Goal: Task Accomplishment & Management: Use online tool/utility

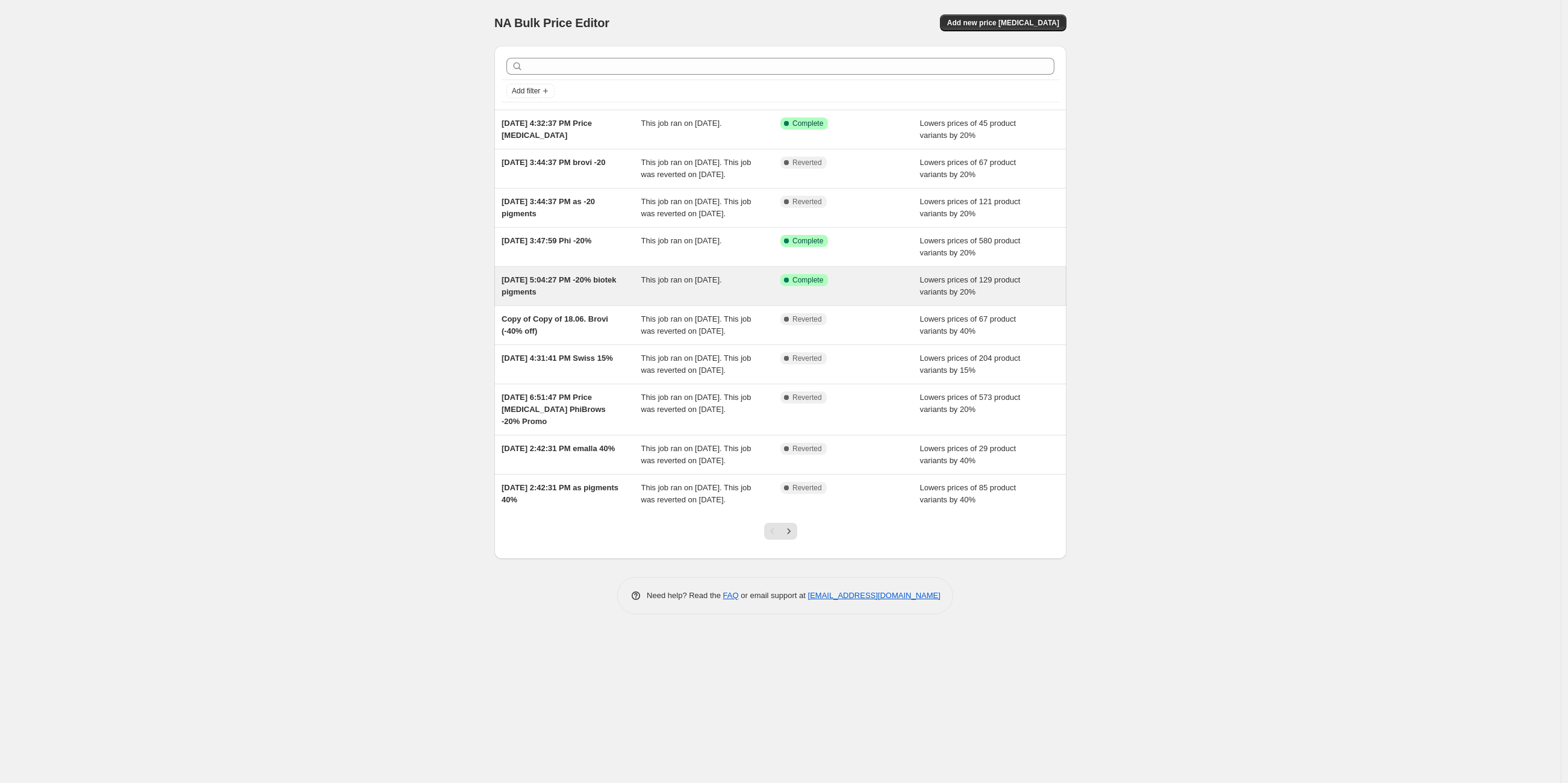
click at [618, 298] on div "[DATE] 5:04:27 PM -20% biotek pigments" at bounding box center [571, 286] width 140 height 24
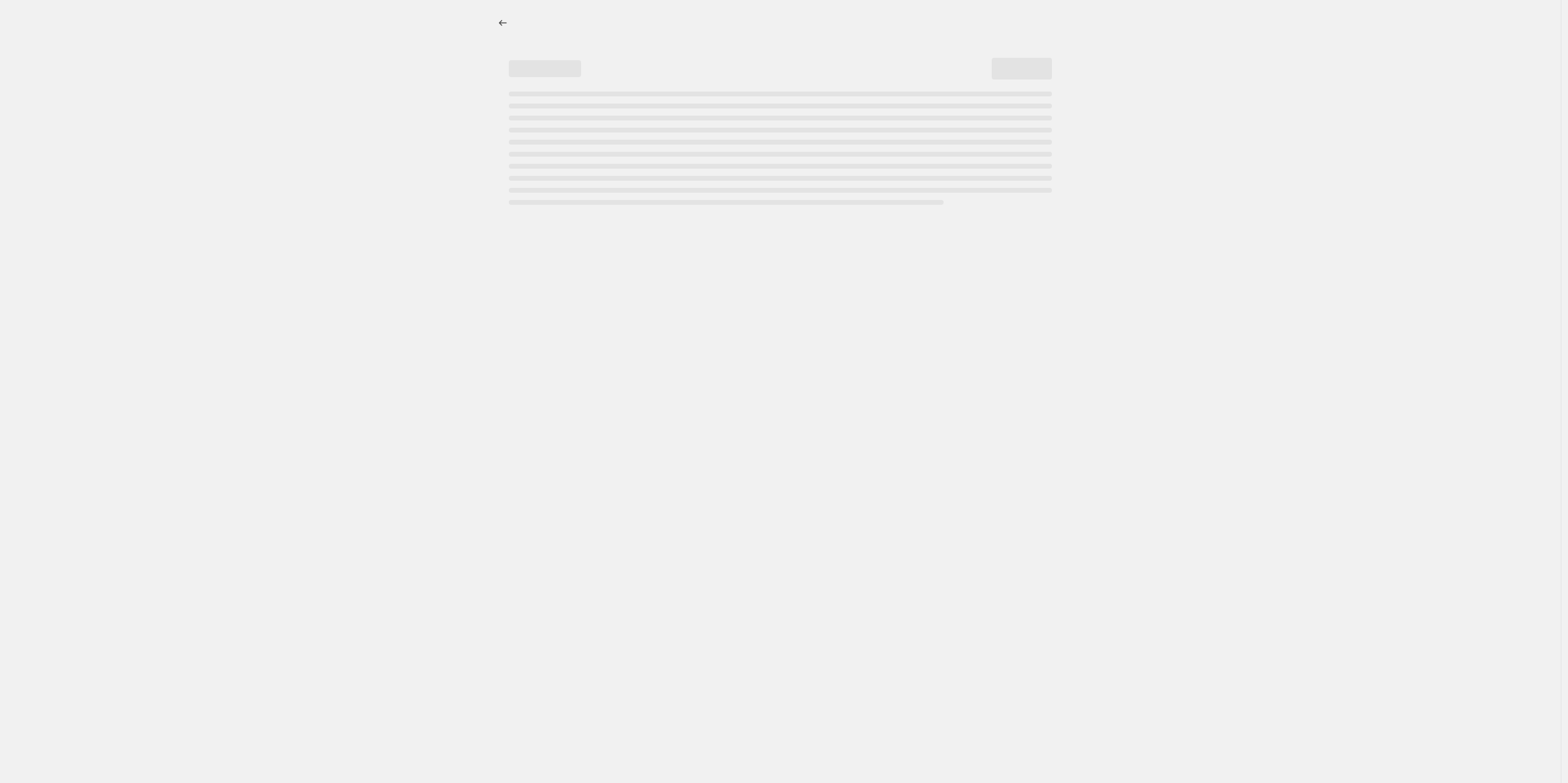
select select "percentage"
select select "vendor"
select select "product_type"
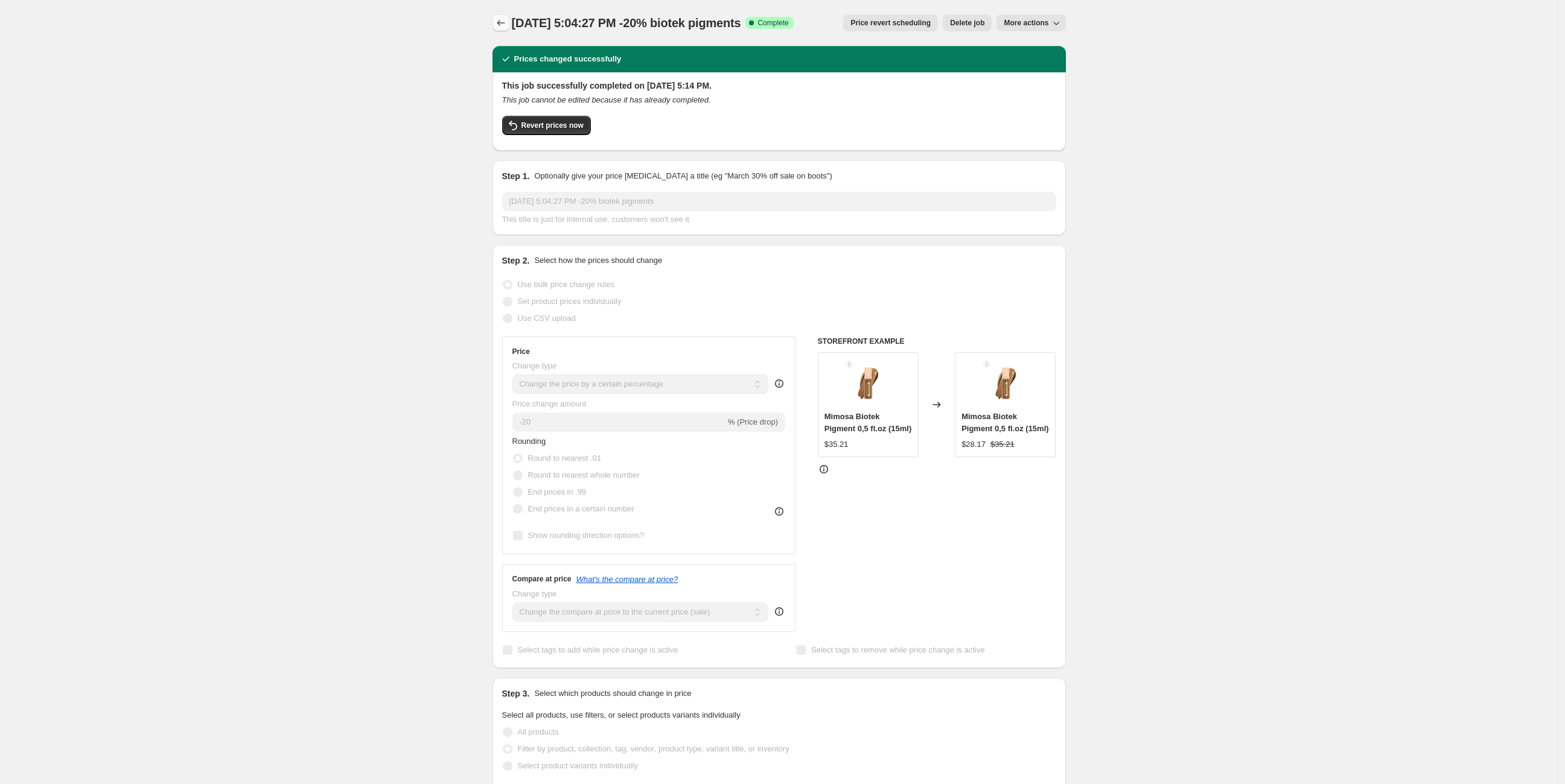
click at [507, 28] on icon "Price change jobs" at bounding box center [501, 23] width 12 height 12
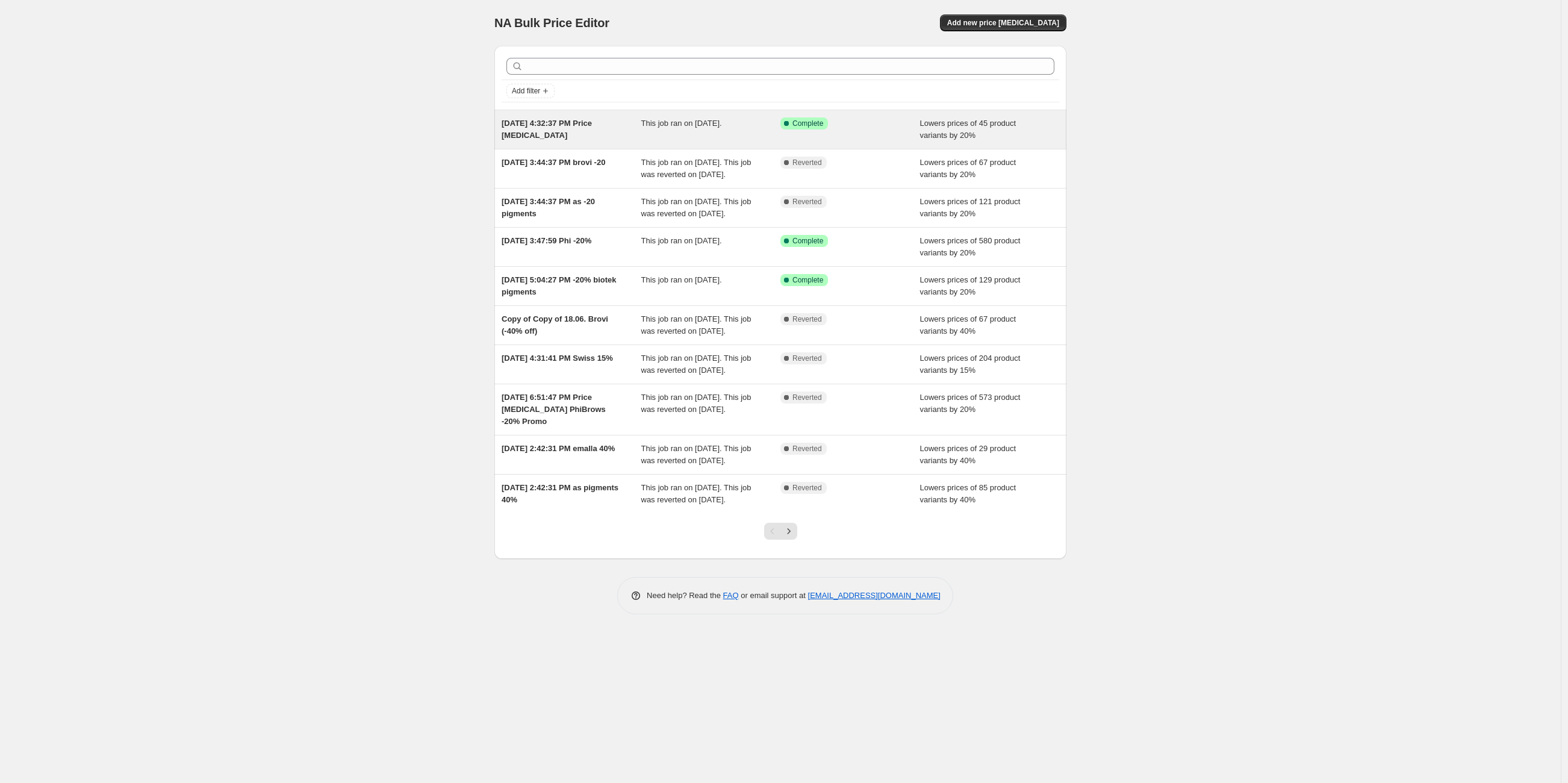
click at [593, 137] on div "[DATE] 4:32:37 PM Price [MEDICAL_DATA]" at bounding box center [571, 129] width 140 height 24
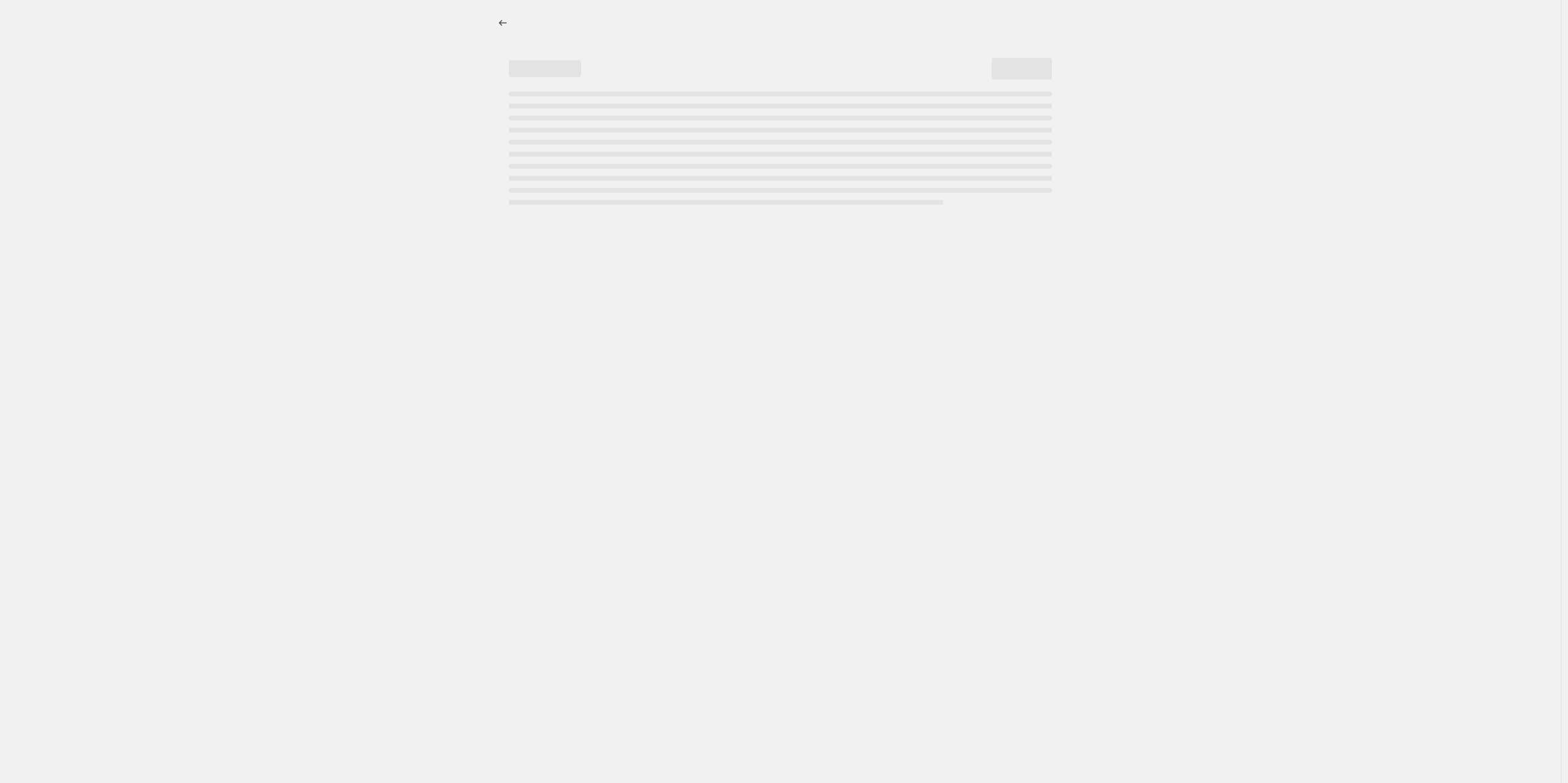
select select "percentage"
select select "vendor"
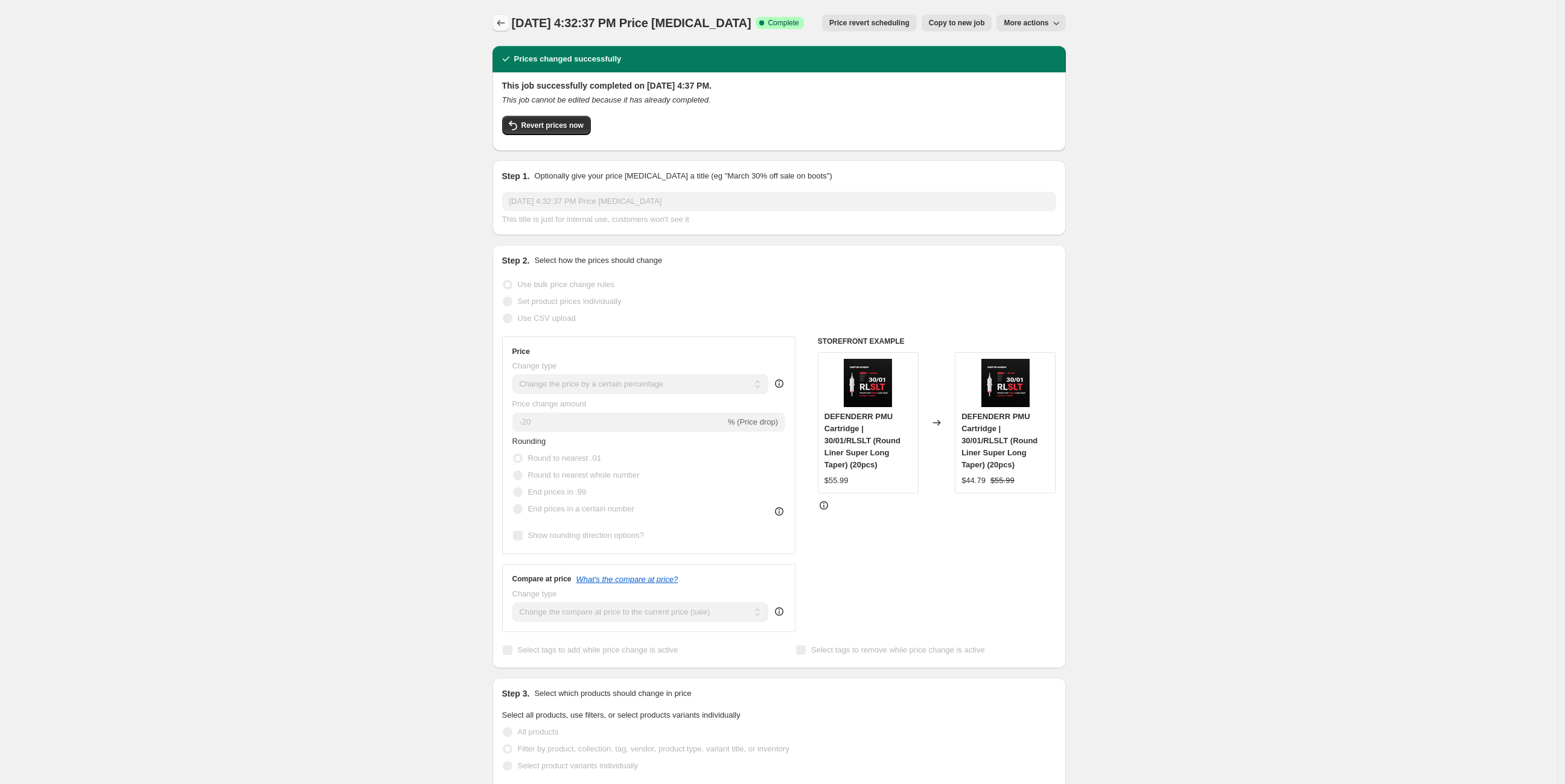
click at [504, 24] on icon "Price change jobs" at bounding box center [501, 23] width 12 height 12
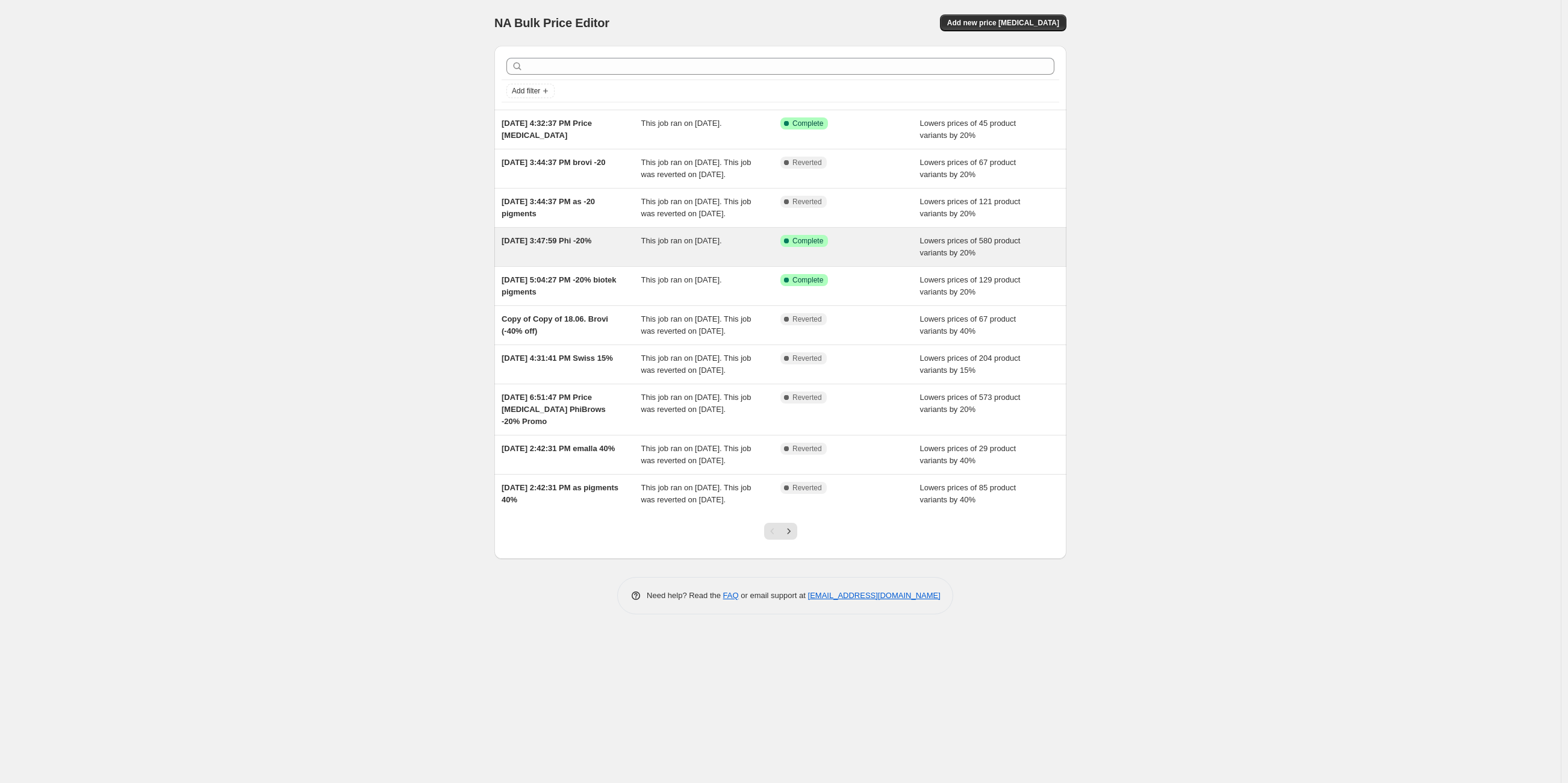
click at [582, 267] on div "[DATE] 3:47:59 Phi -20% This job ran on [DATE]. Success Complete Complete Lower…" at bounding box center [780, 246] width 572 height 38
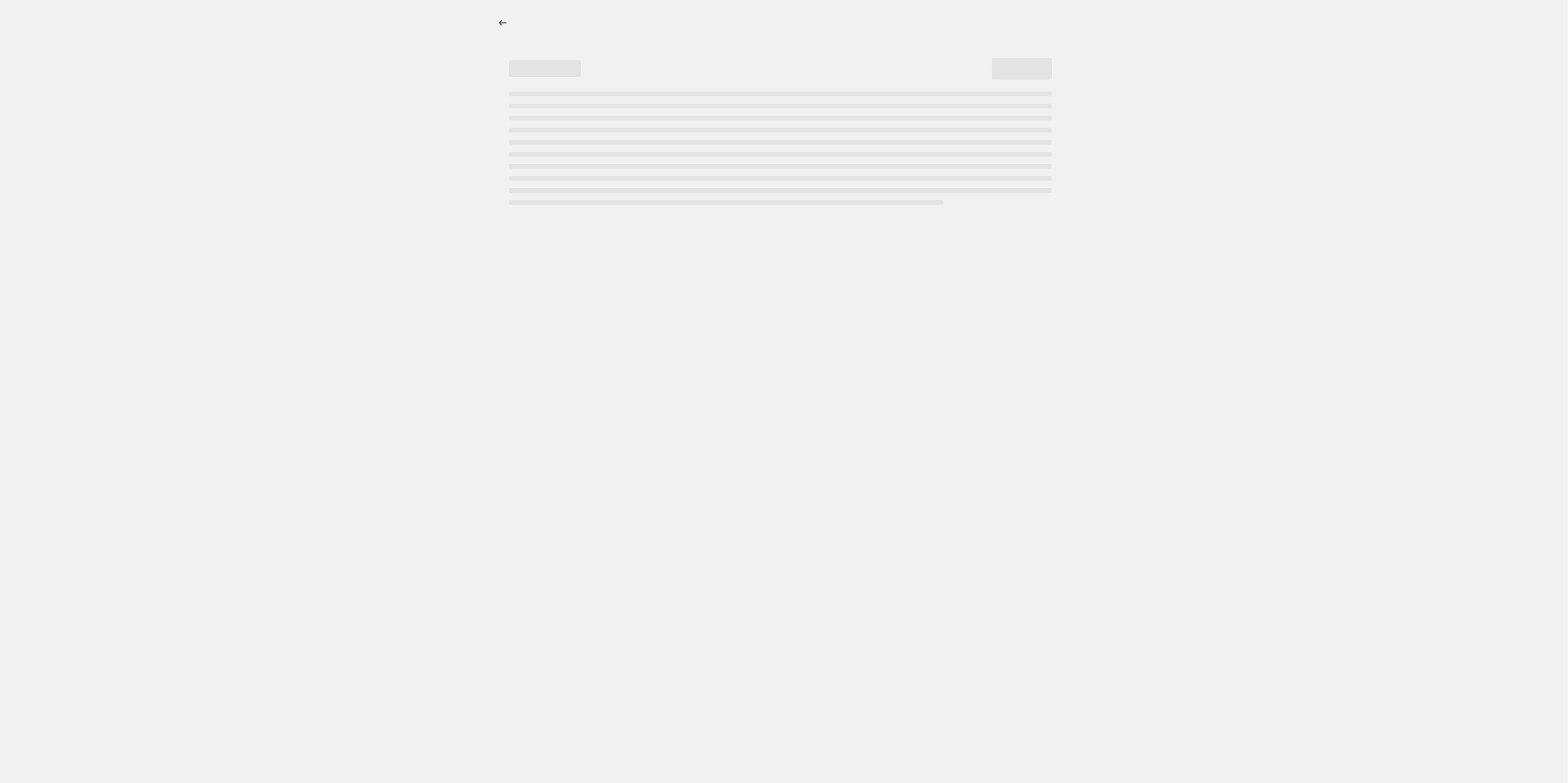
select select "percentage"
select select "vendor"
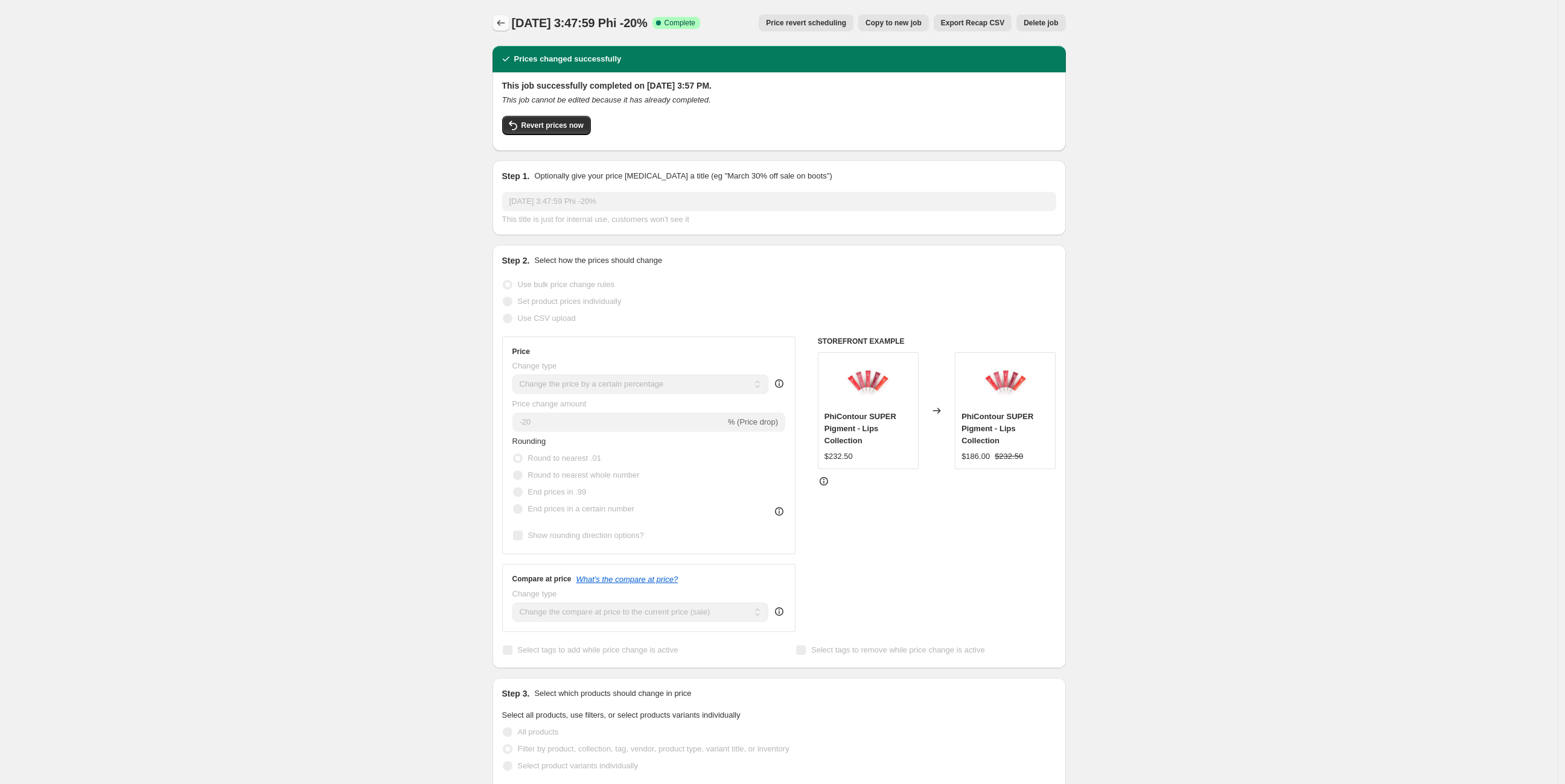
click at [507, 21] on icon "Price change jobs" at bounding box center [501, 23] width 12 height 12
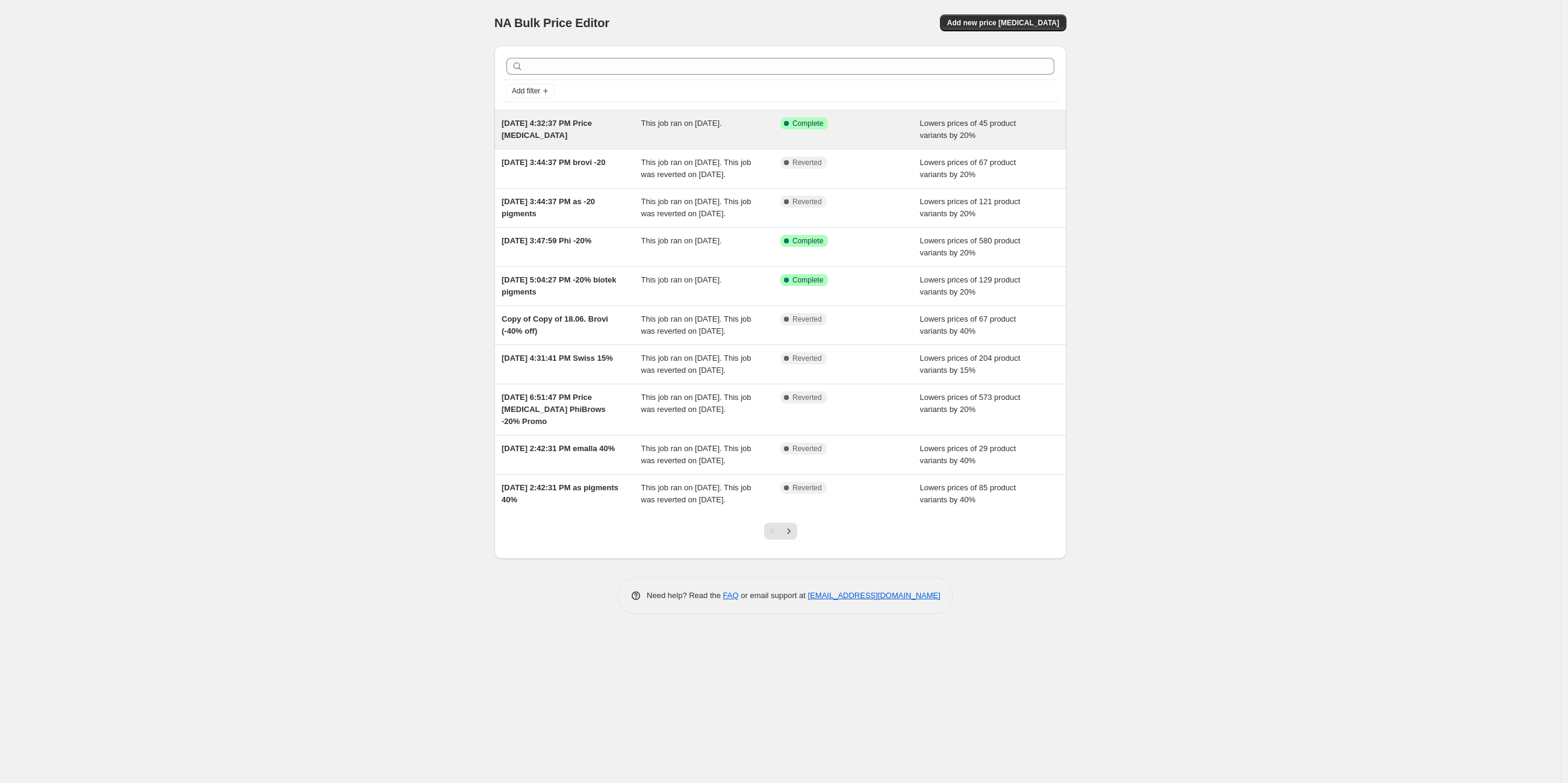
click at [604, 133] on div "[DATE] 4:32:37 PM Price [MEDICAL_DATA]" at bounding box center [571, 129] width 140 height 24
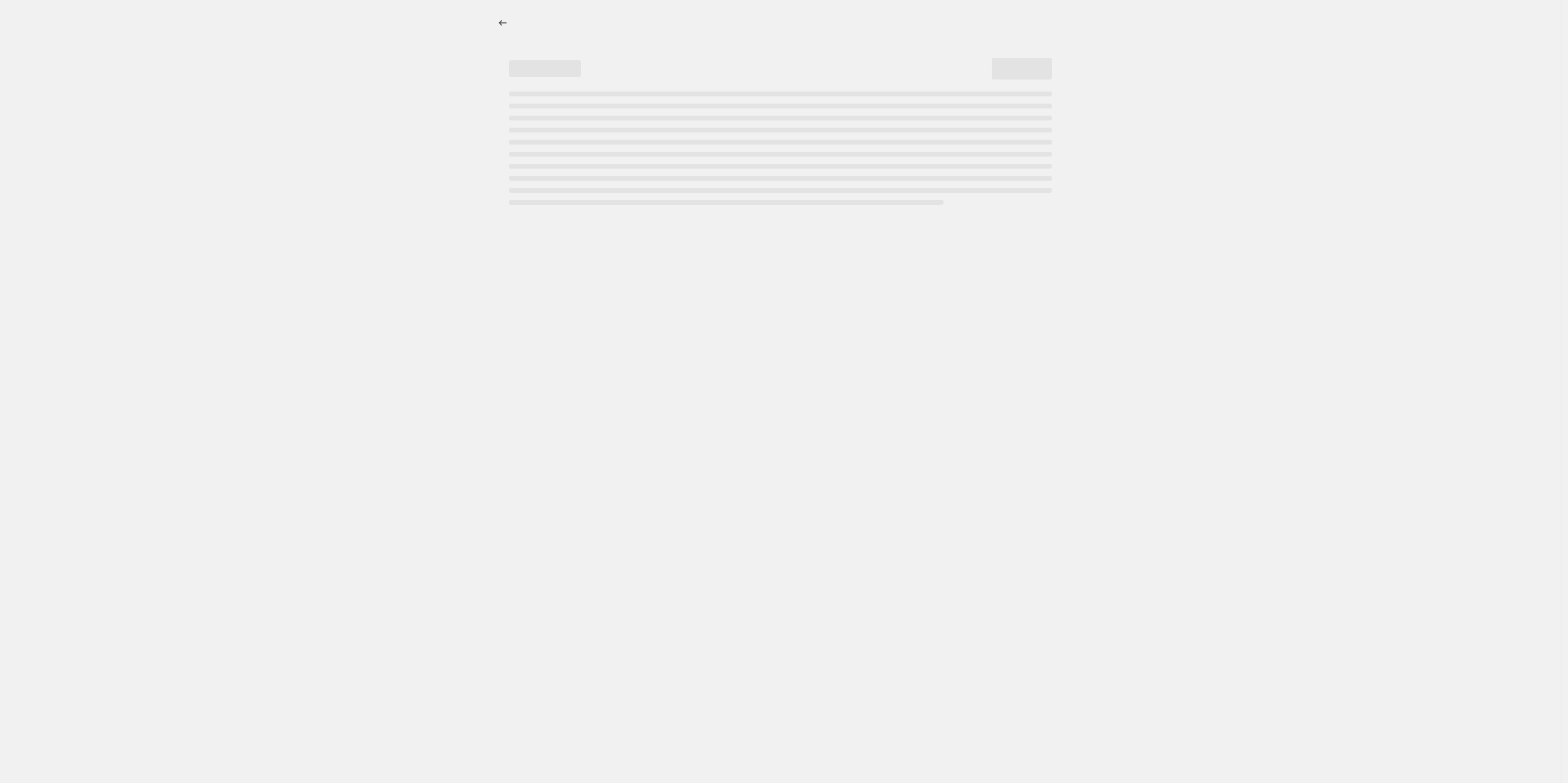
select select "percentage"
select select "vendor"
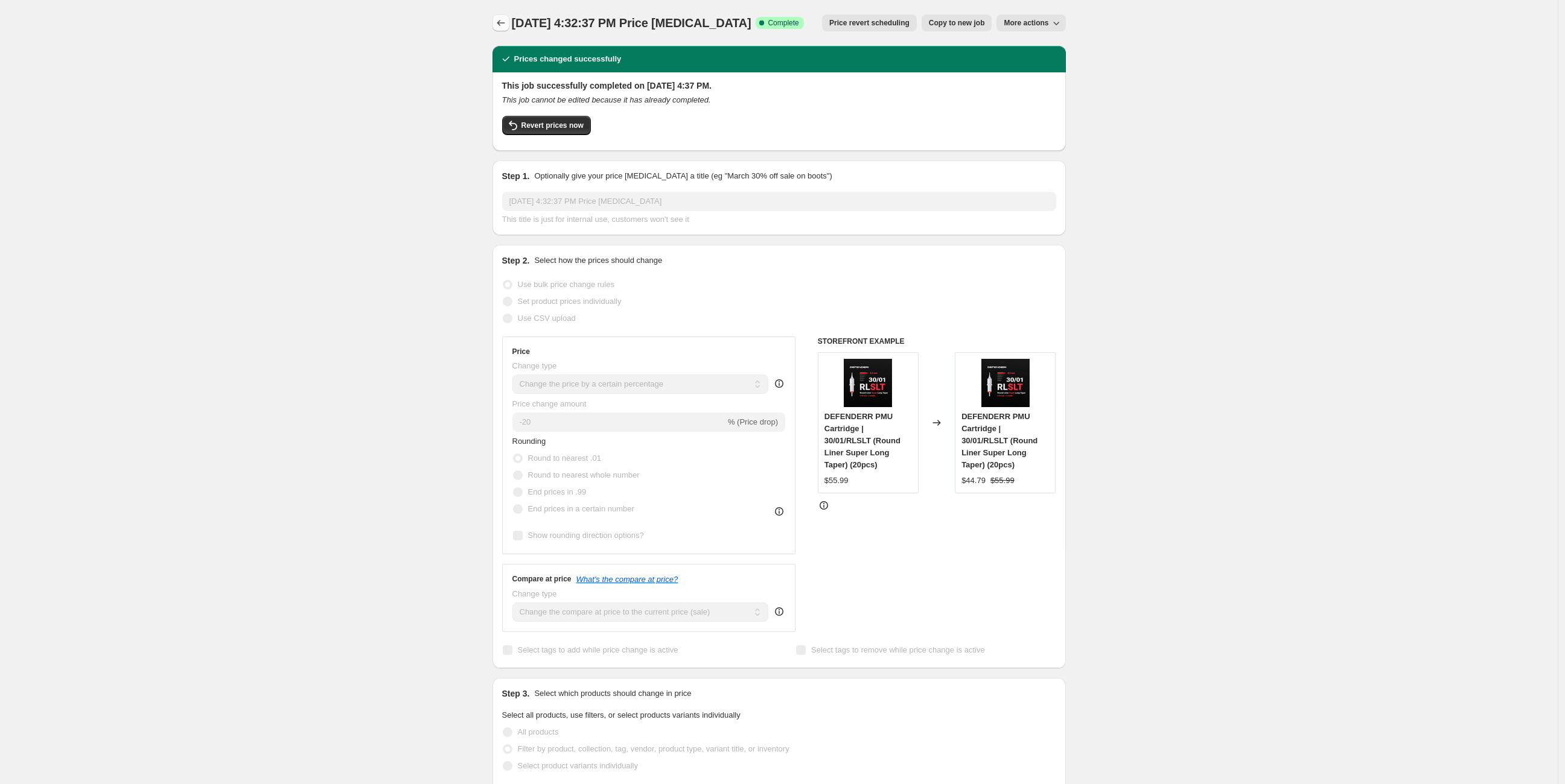
click at [504, 24] on icon "Price change jobs" at bounding box center [501, 23] width 12 height 12
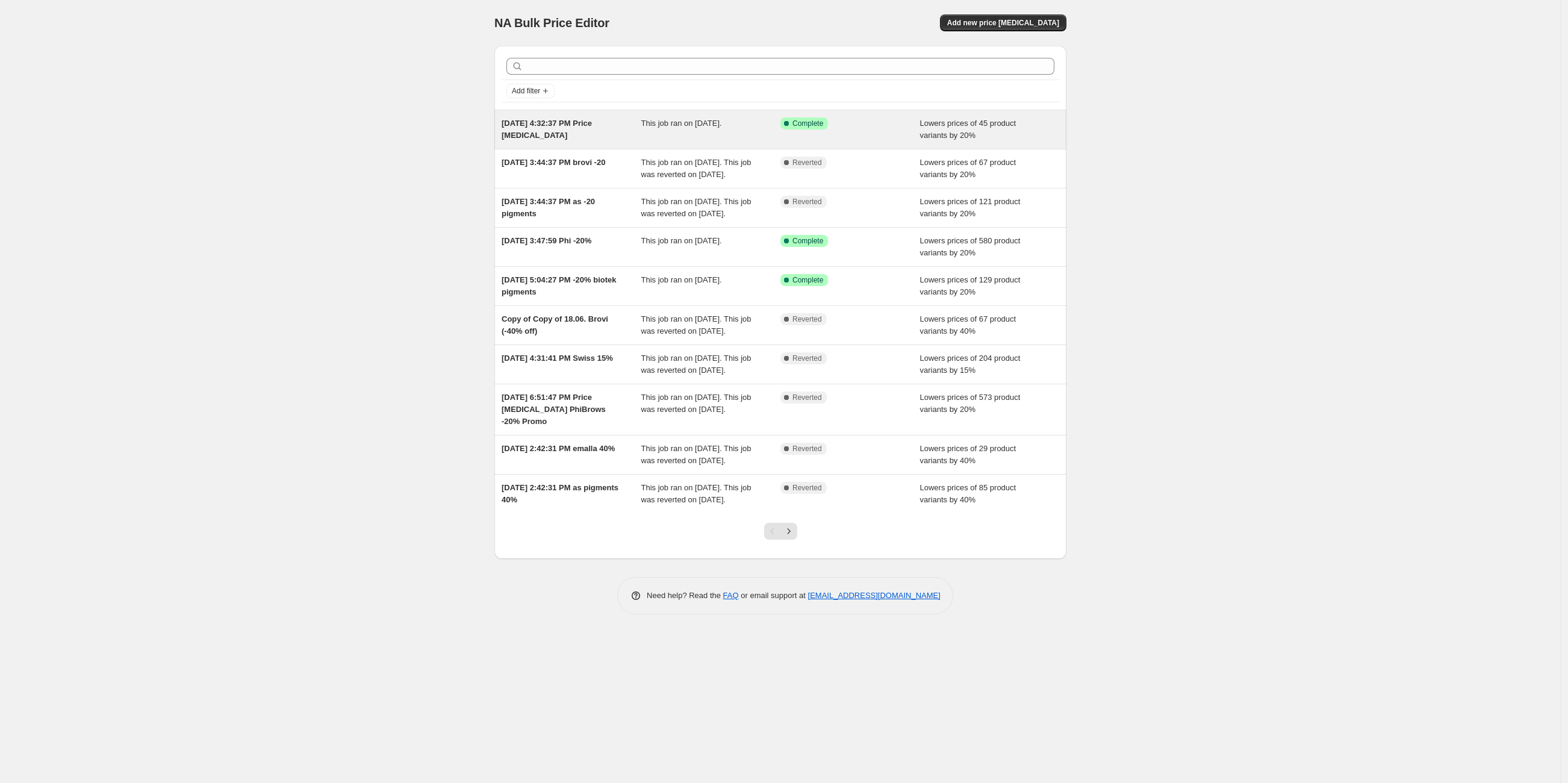
click at [596, 130] on div "[DATE] 4:32:37 PM Price [MEDICAL_DATA]" at bounding box center [571, 129] width 140 height 24
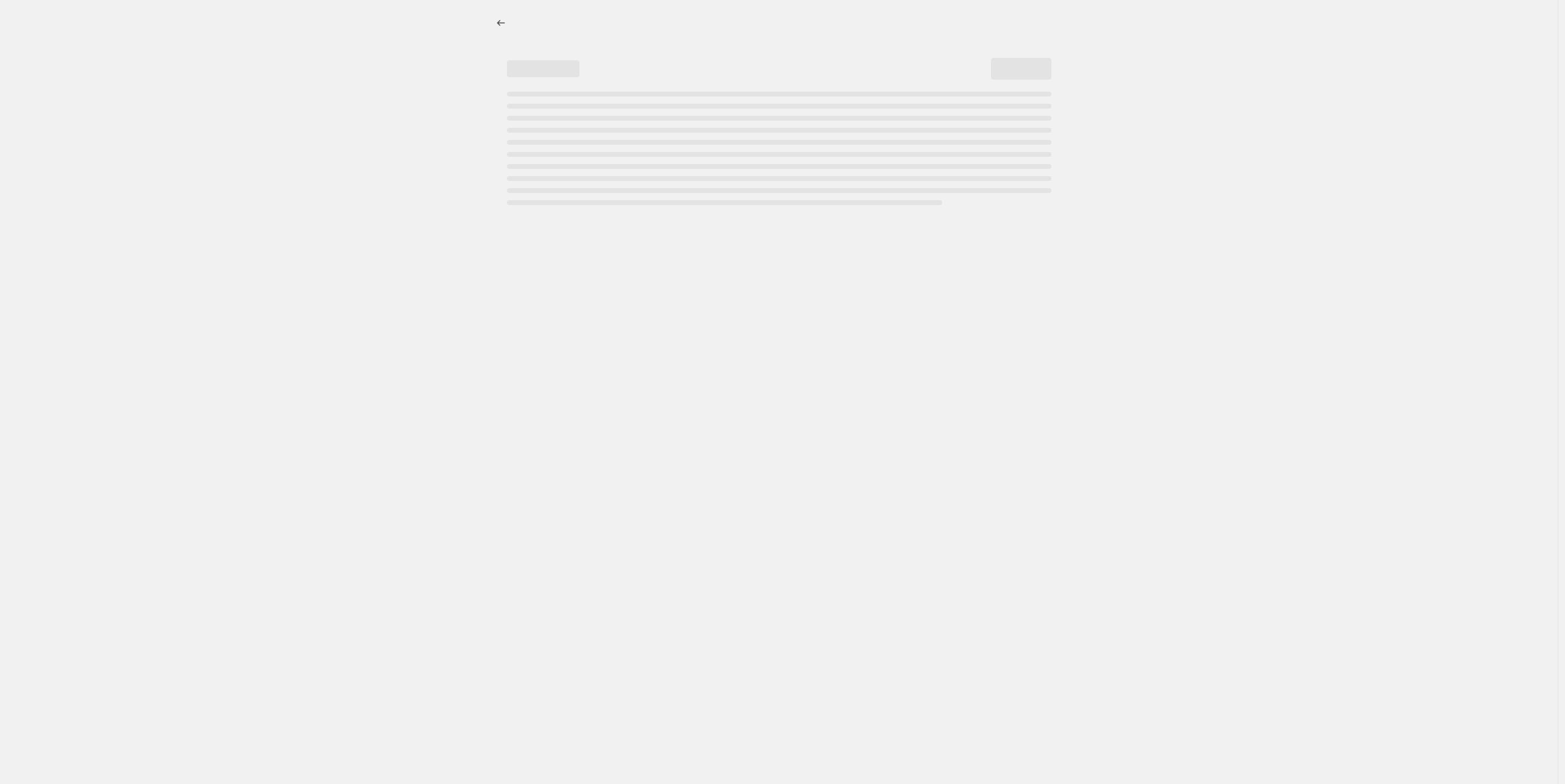
select select "percentage"
select select "vendor"
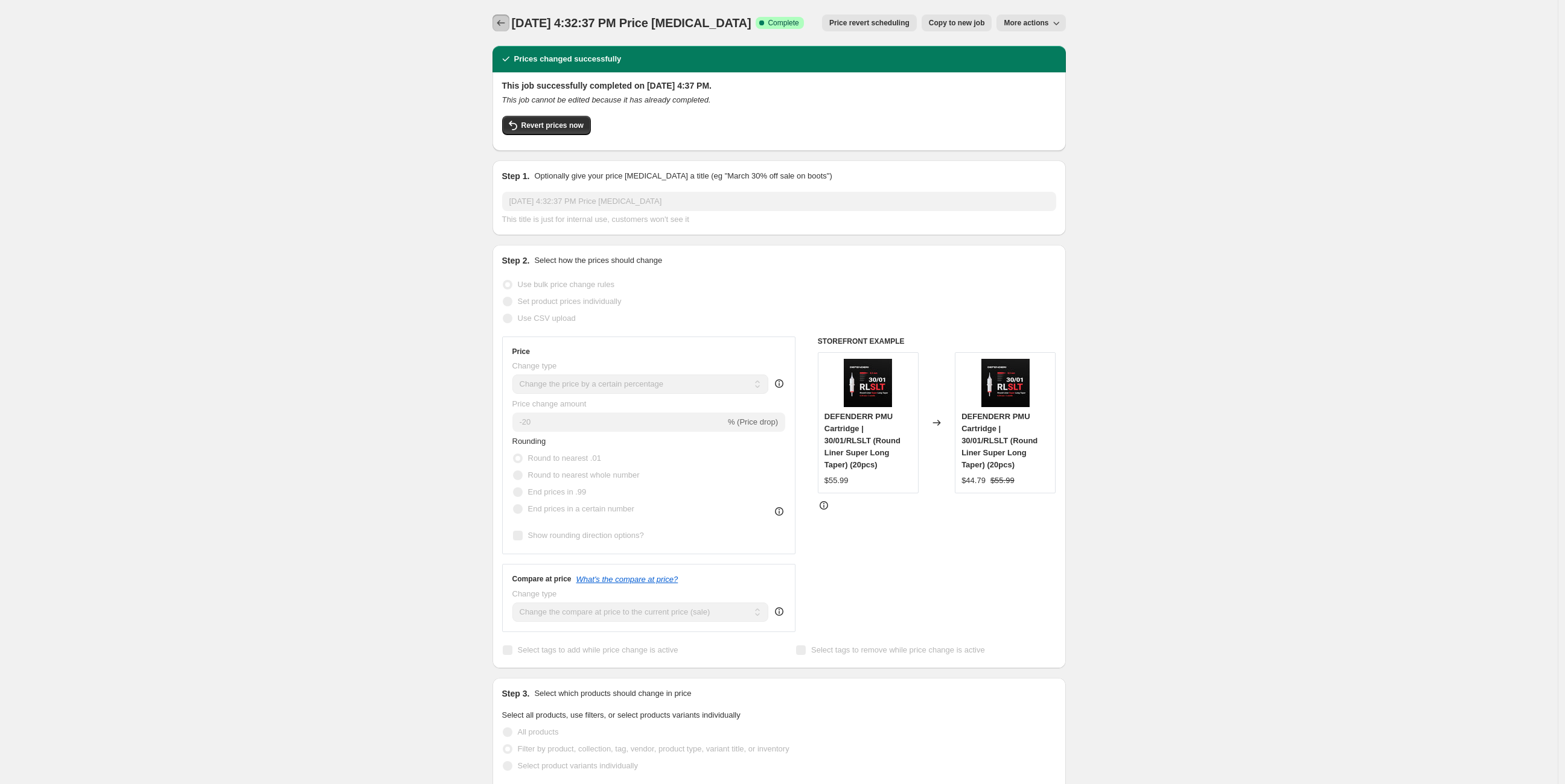
click at [504, 20] on icon "Price change jobs" at bounding box center [501, 23] width 12 height 12
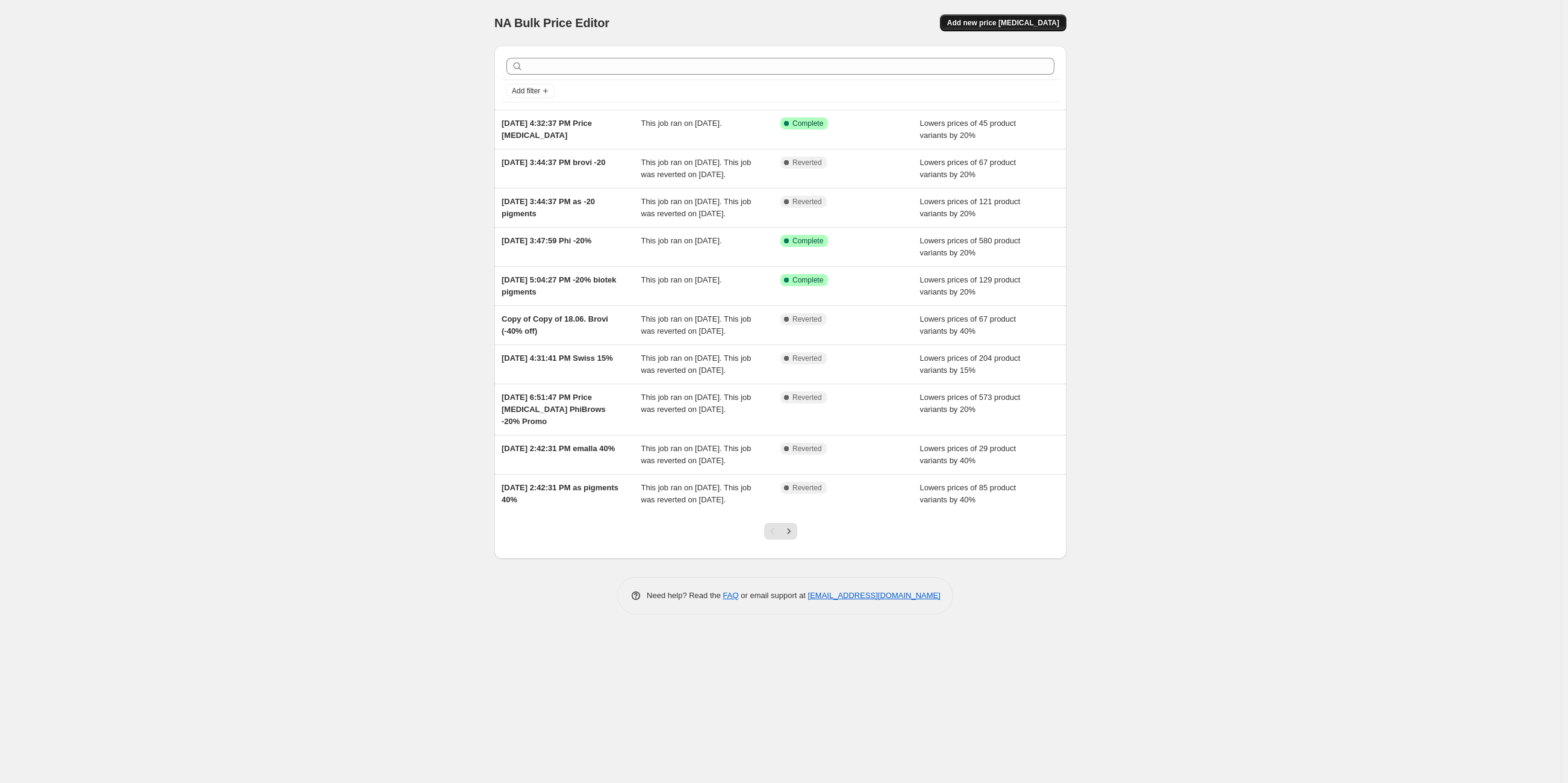
click at [994, 26] on span "Add new price [MEDICAL_DATA]" at bounding box center [1003, 22] width 112 height 9
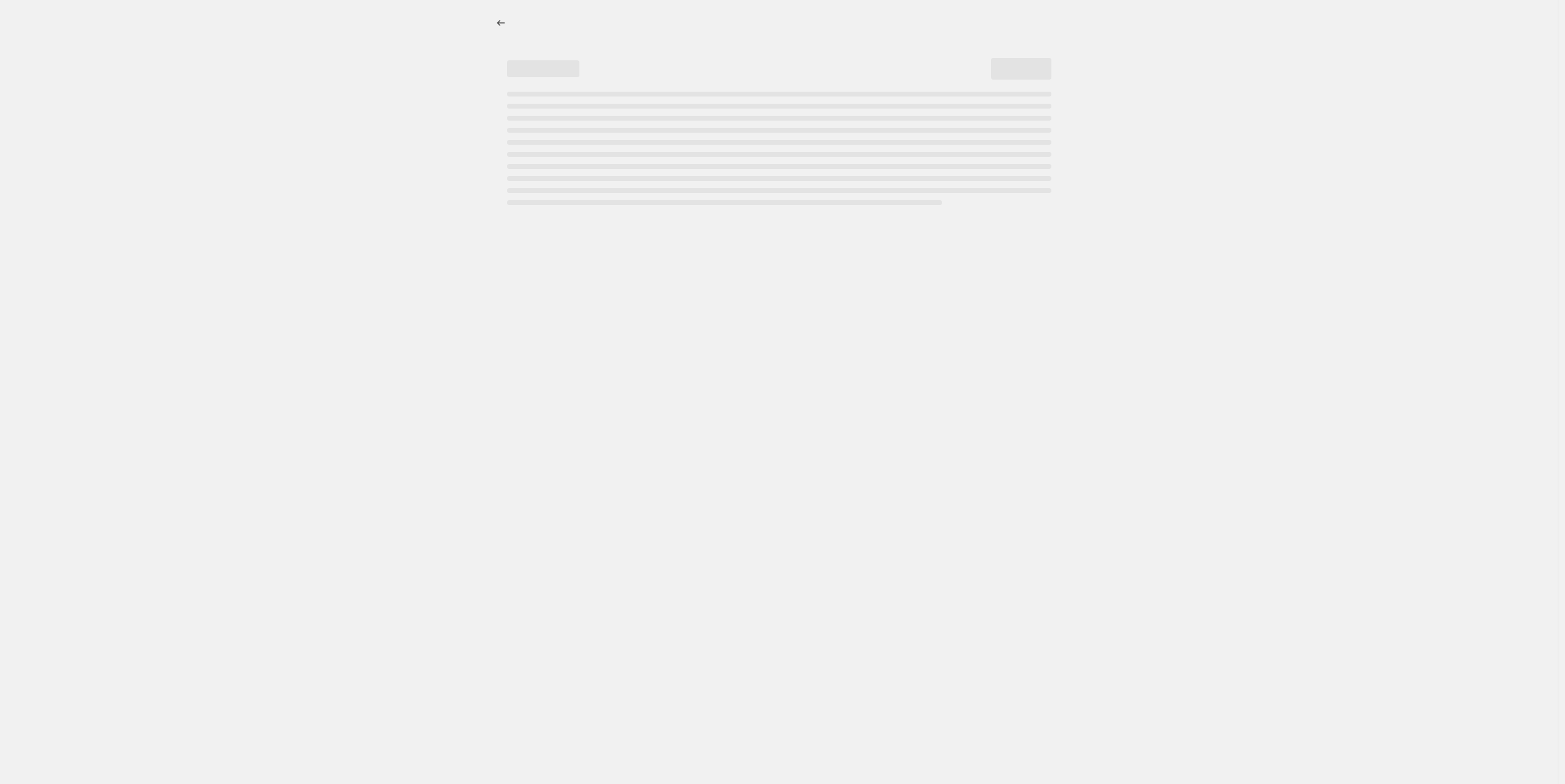
select select "percentage"
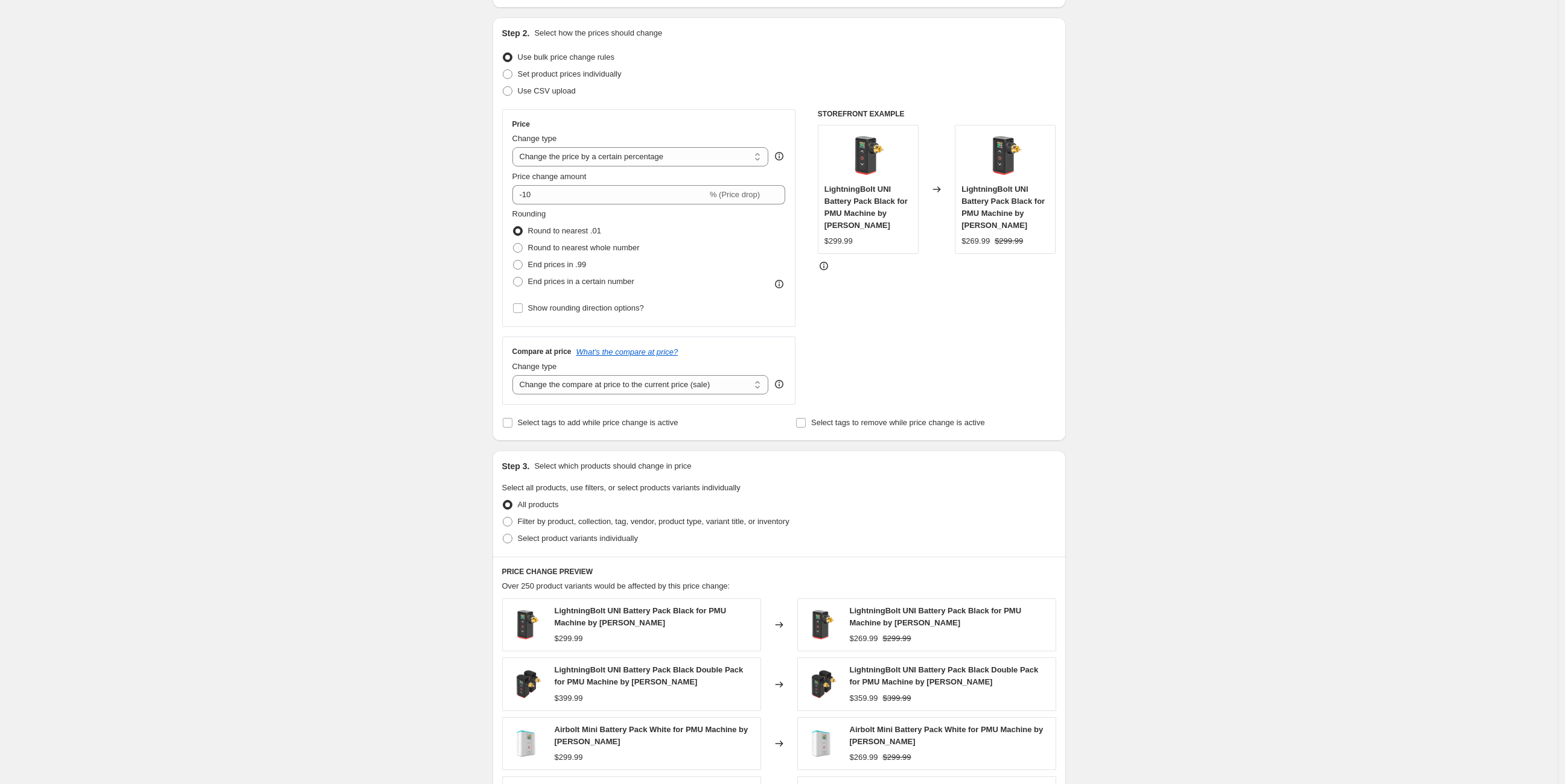
scroll to position [201, 0]
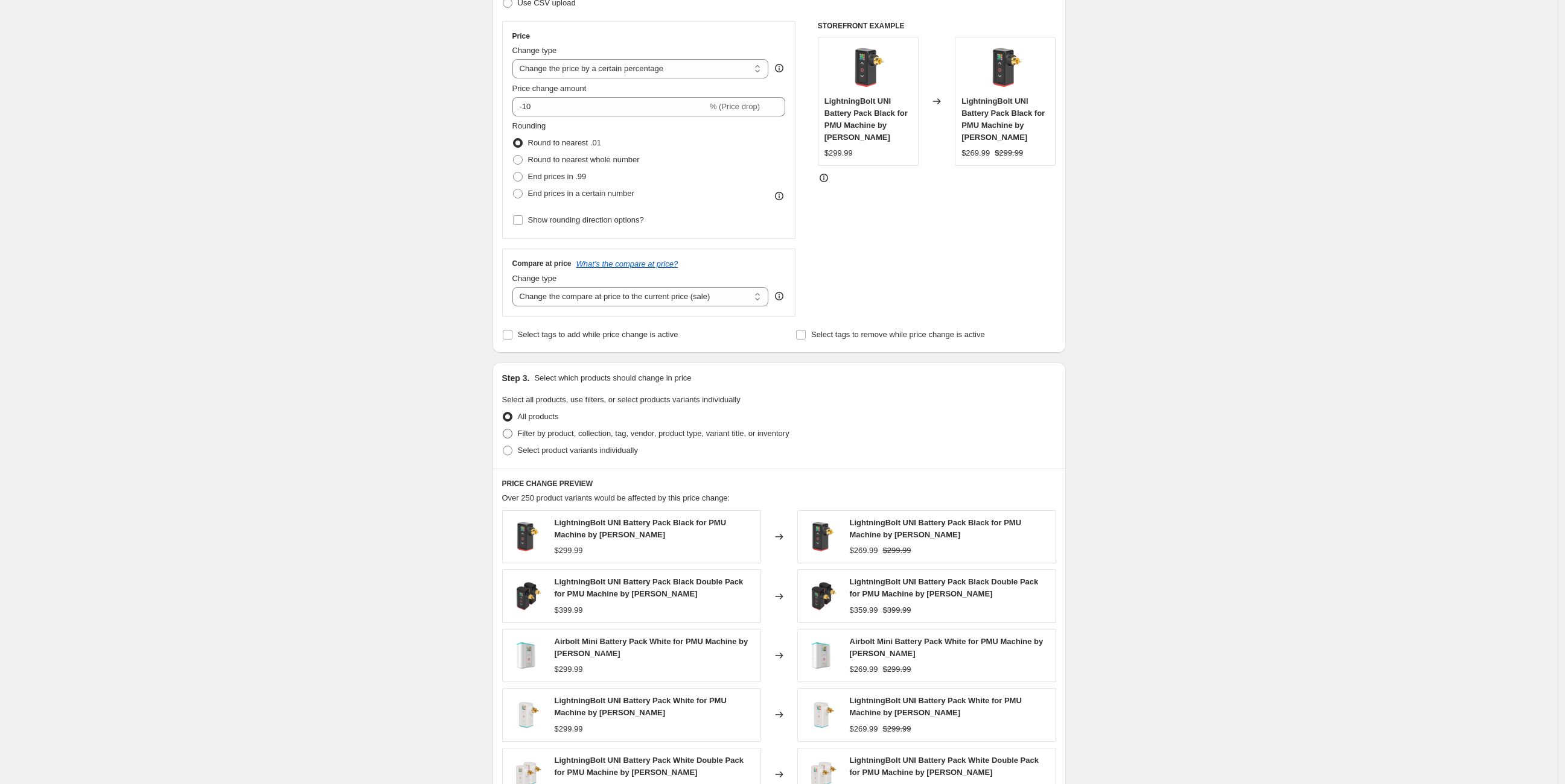
click at [509, 434] on span at bounding box center [507, 433] width 9 height 9
click at [504, 429] on input "Filter by product, collection, tag, vendor, product type, variant title, or inv…" at bounding box center [503, 429] width 1 height 1
radio input "true"
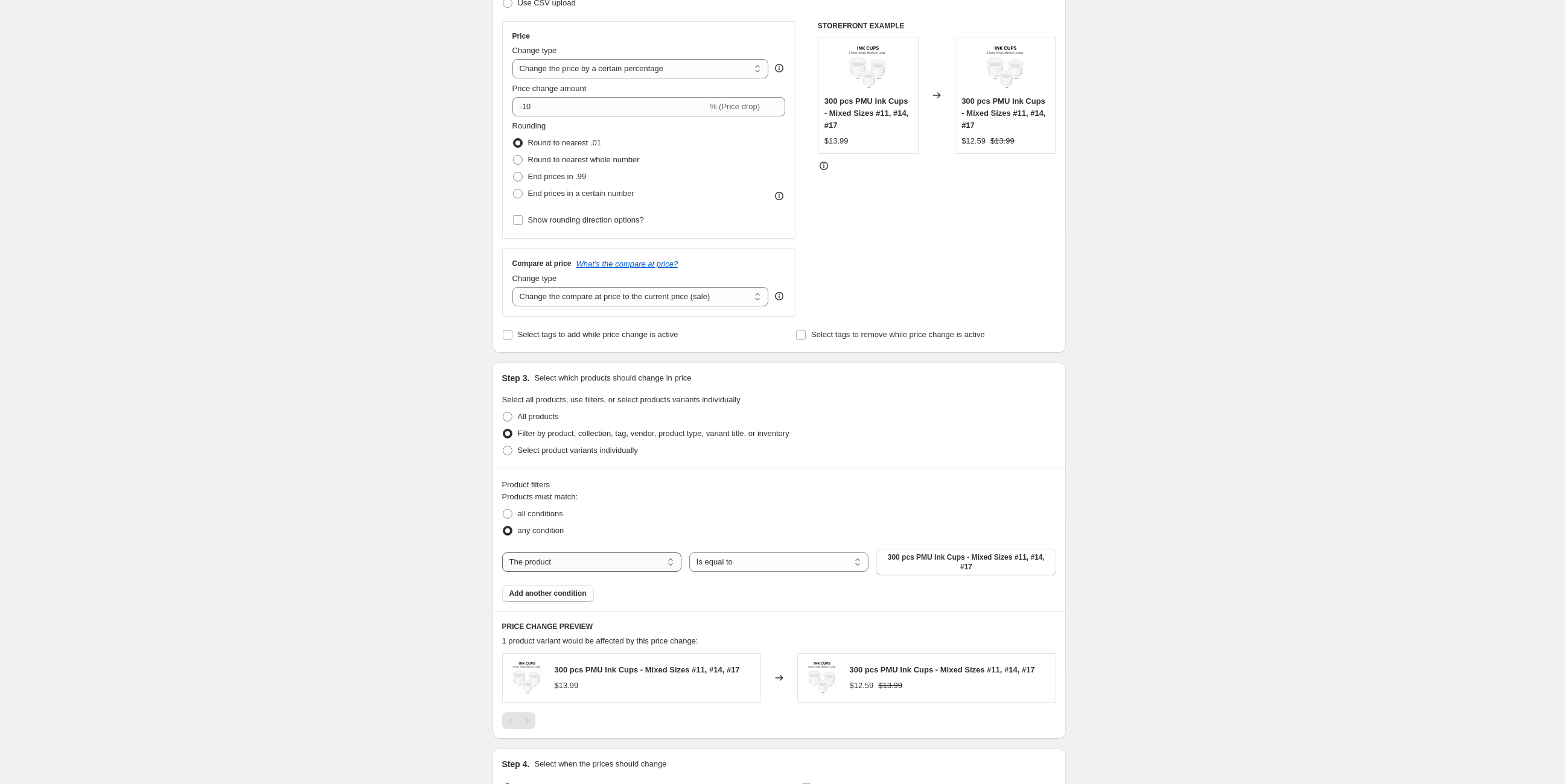
click at [638, 559] on select "The product The product's collection The product's tag The product's vendor The…" at bounding box center [591, 562] width 179 height 20
click at [441, 543] on div "Create new price [MEDICAL_DATA]. This page is ready Create new price [MEDICAL_D…" at bounding box center [778, 362] width 1557 height 1127
click at [628, 562] on select "The product The product's collection The product's tag The product's vendor The…" at bounding box center [591, 562] width 179 height 20
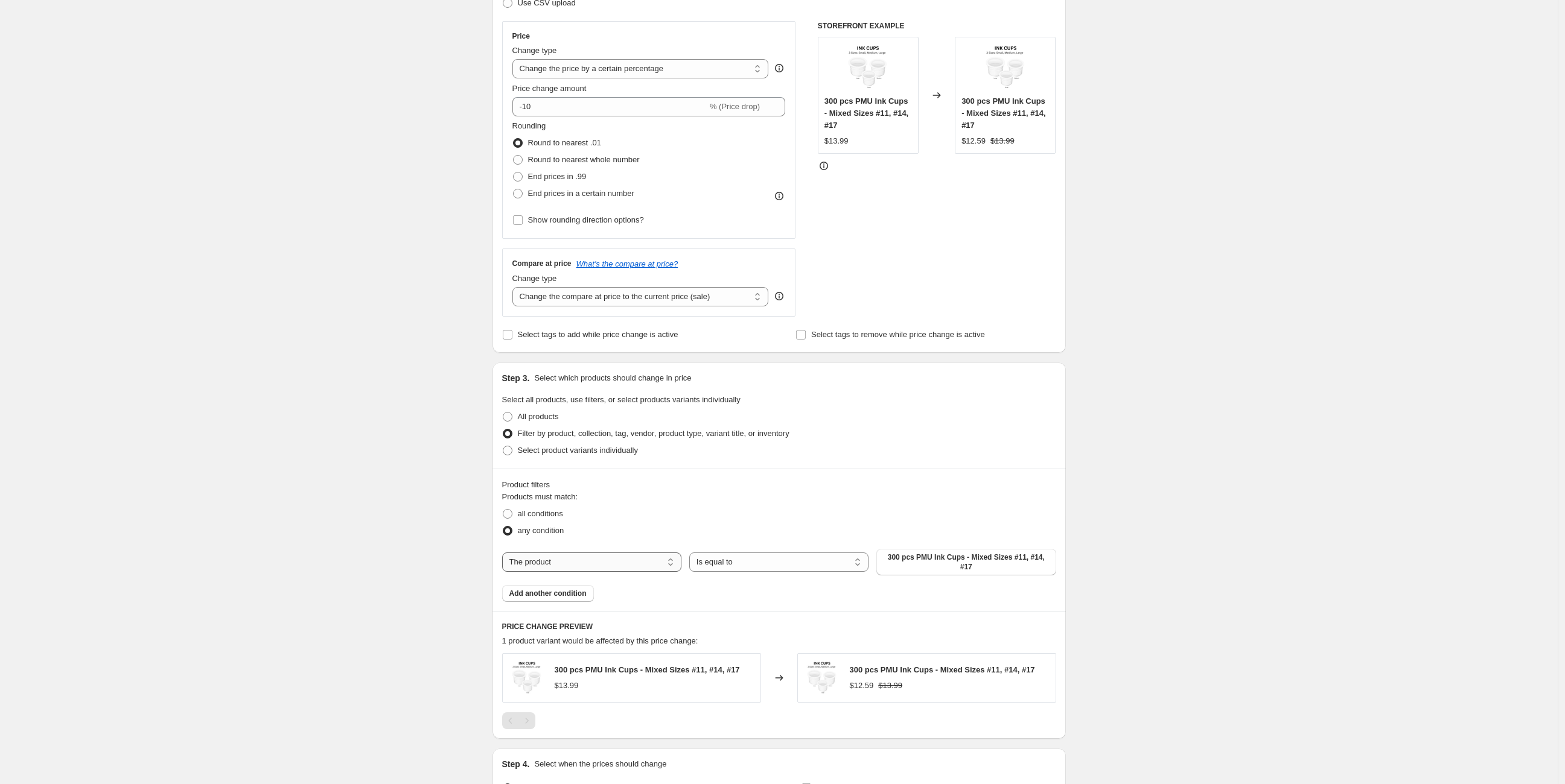
select select "vendor"
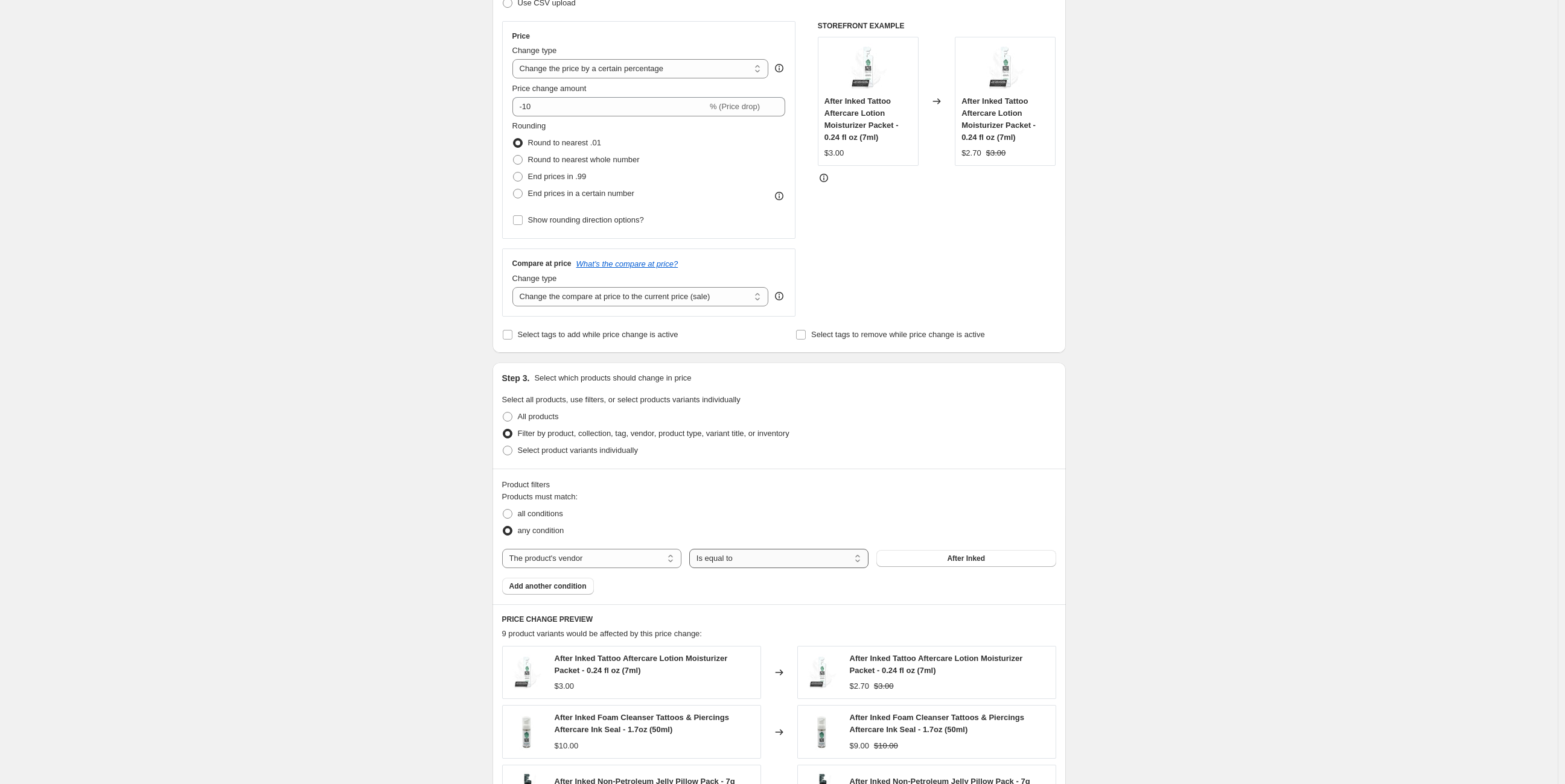
click at [786, 555] on select "Is equal to Is not equal to" at bounding box center [778, 559] width 179 height 20
click at [959, 557] on span "After Inked" at bounding box center [965, 558] width 38 height 9
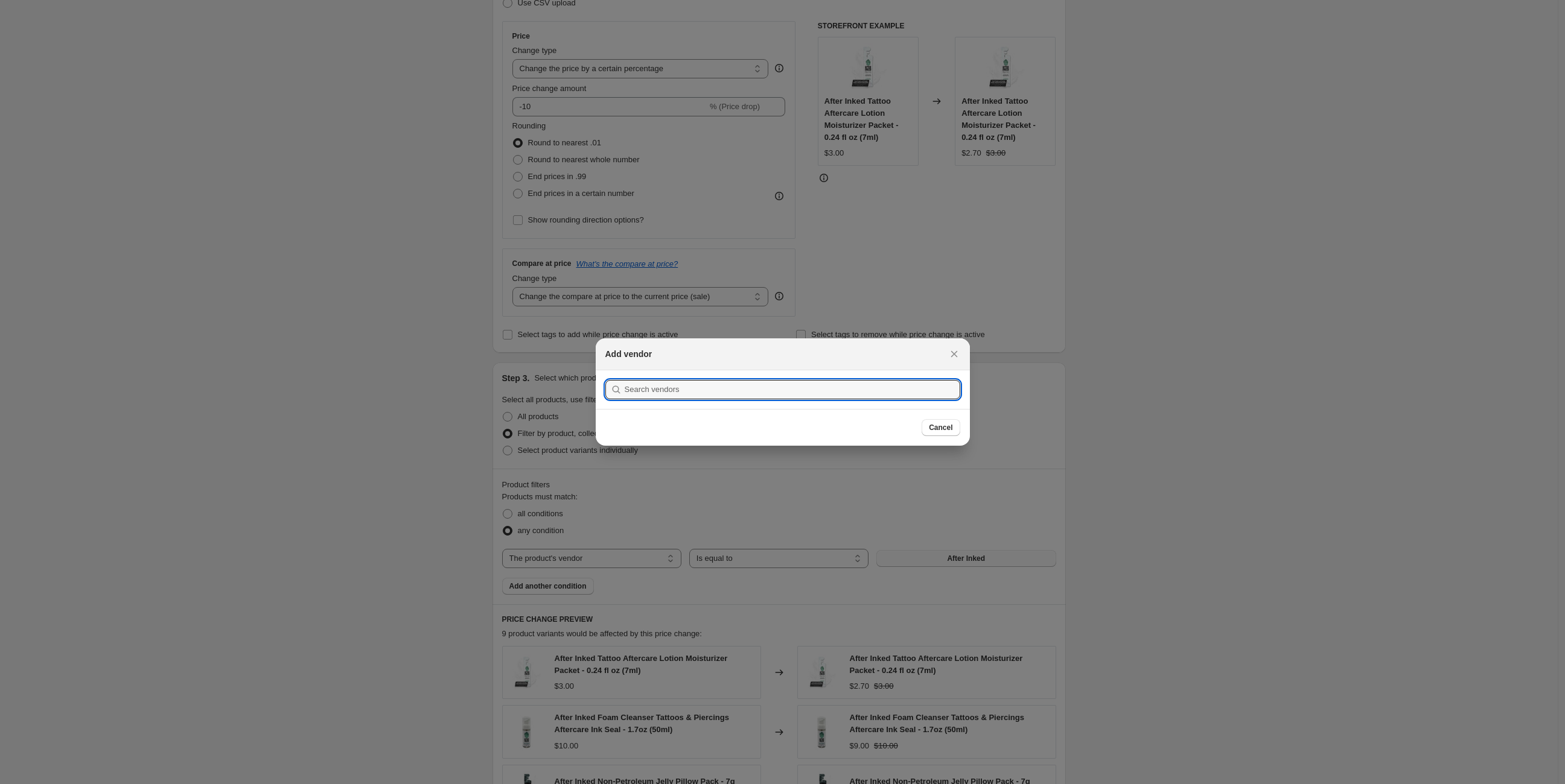
scroll to position [0, 0]
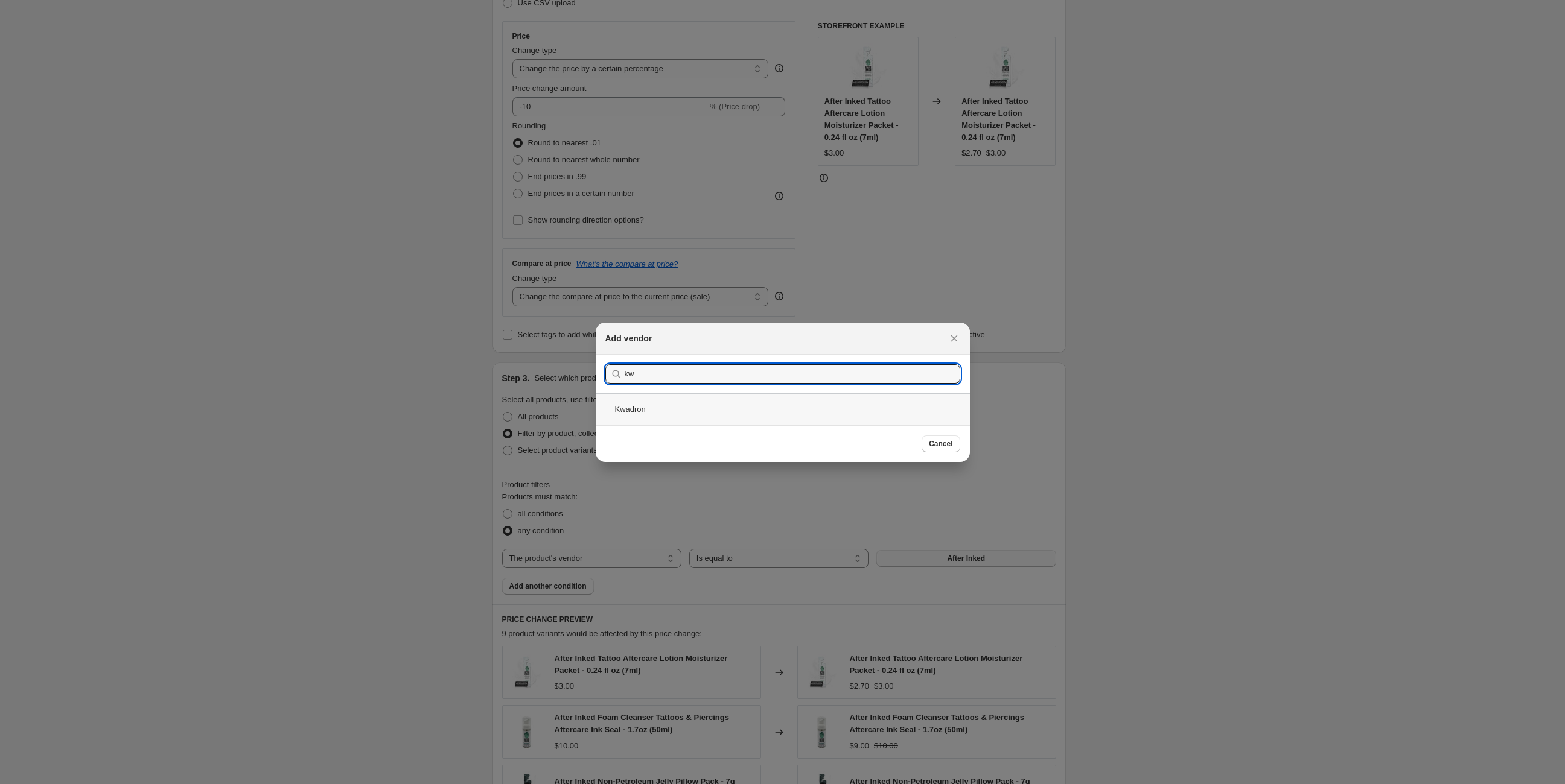
type input "kw"
click at [687, 408] on div "Kwadron" at bounding box center [782, 410] width 374 height 32
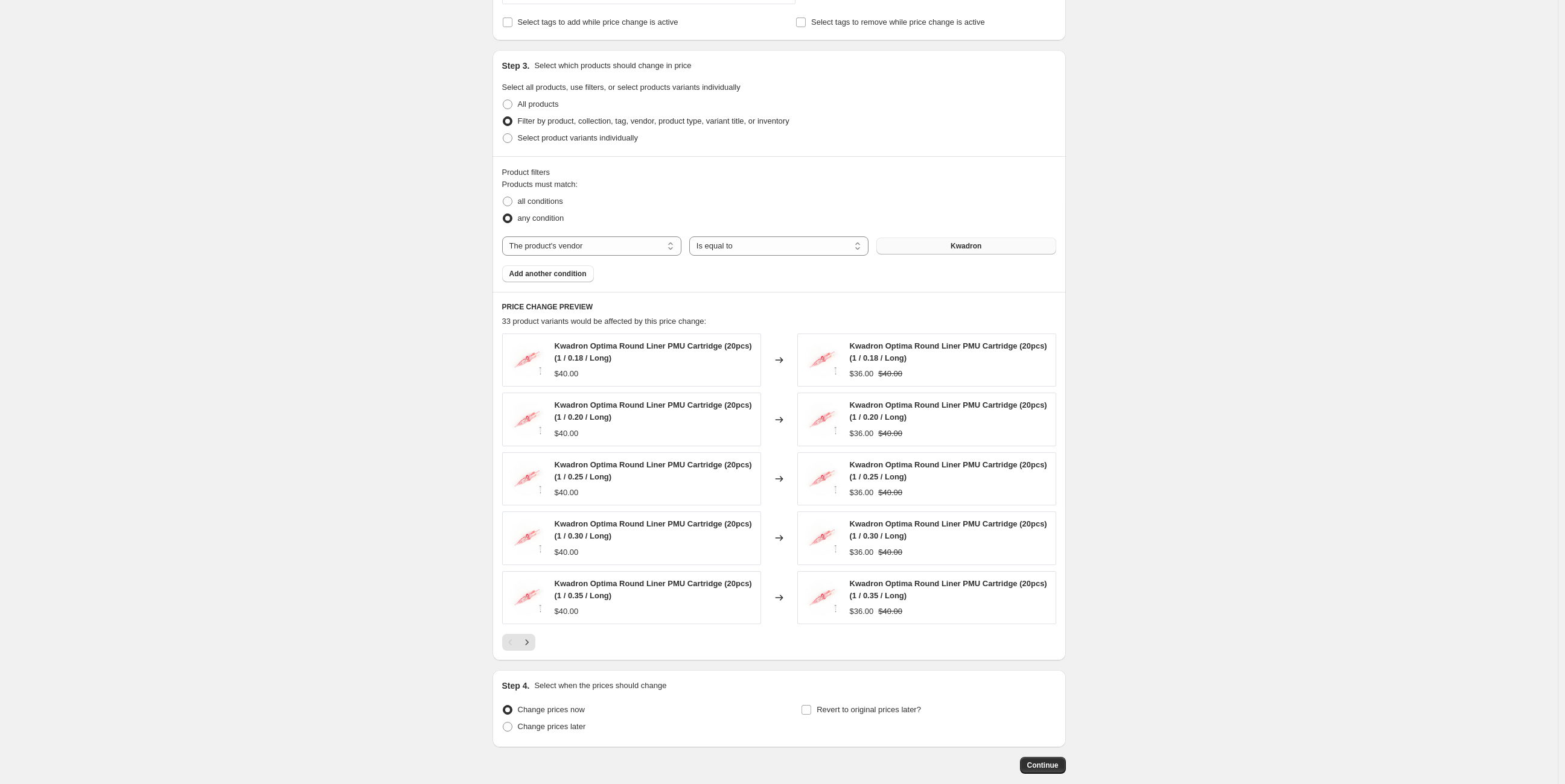
scroll to position [574, 0]
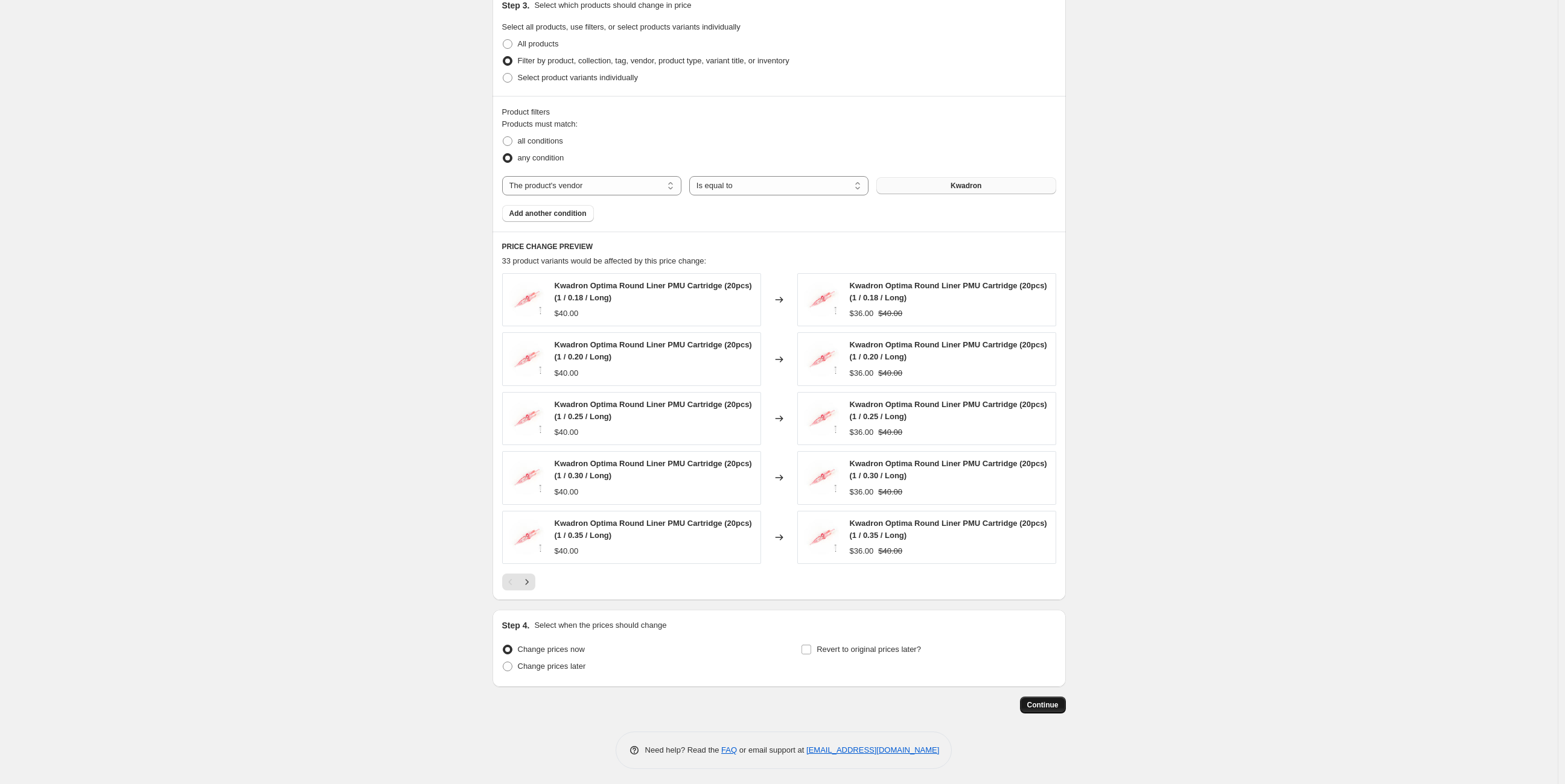
click at [1047, 707] on button "Continue" at bounding box center [1043, 705] width 46 height 17
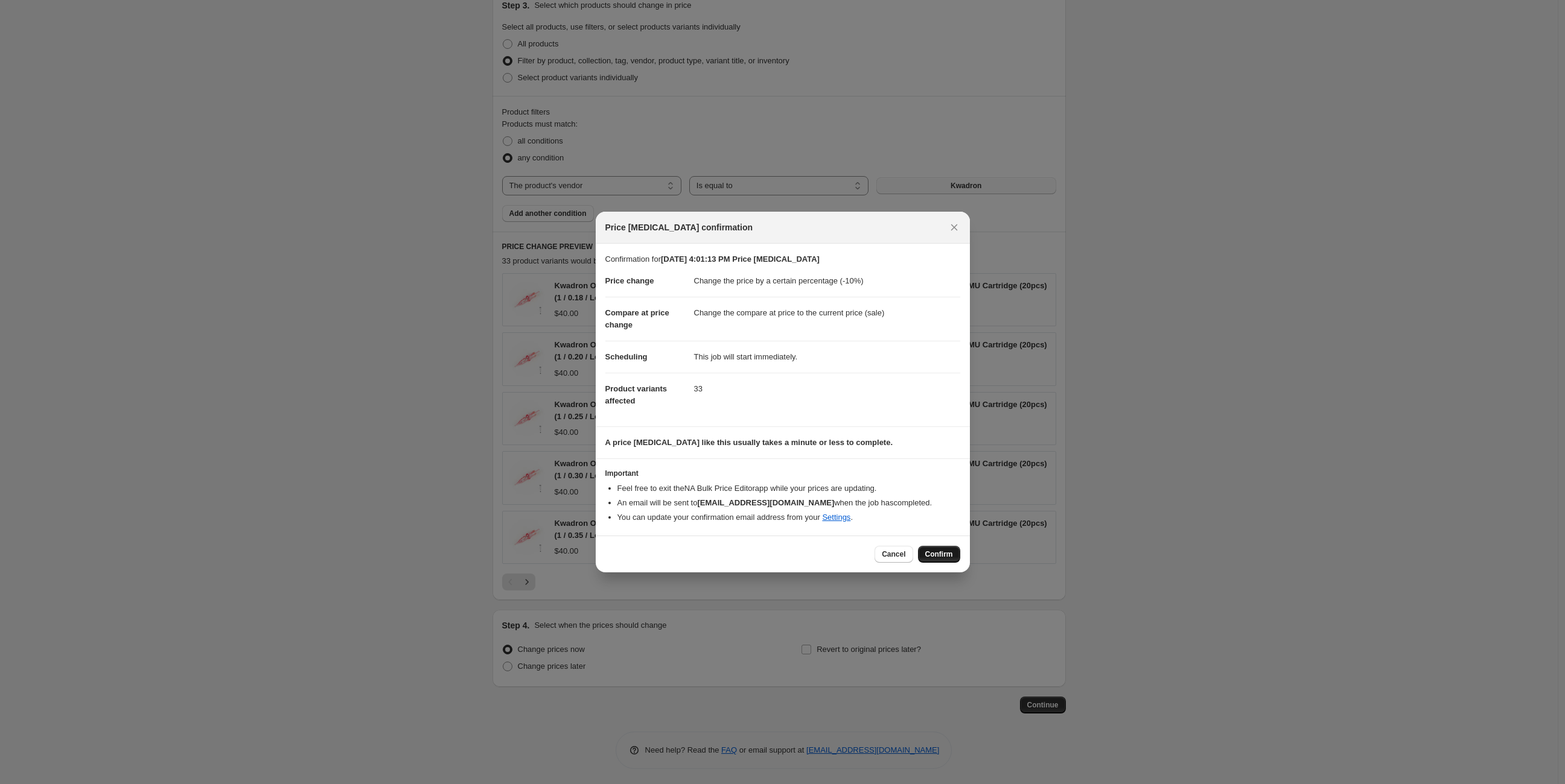
click at [934, 552] on span "Confirm" at bounding box center [939, 554] width 28 height 9
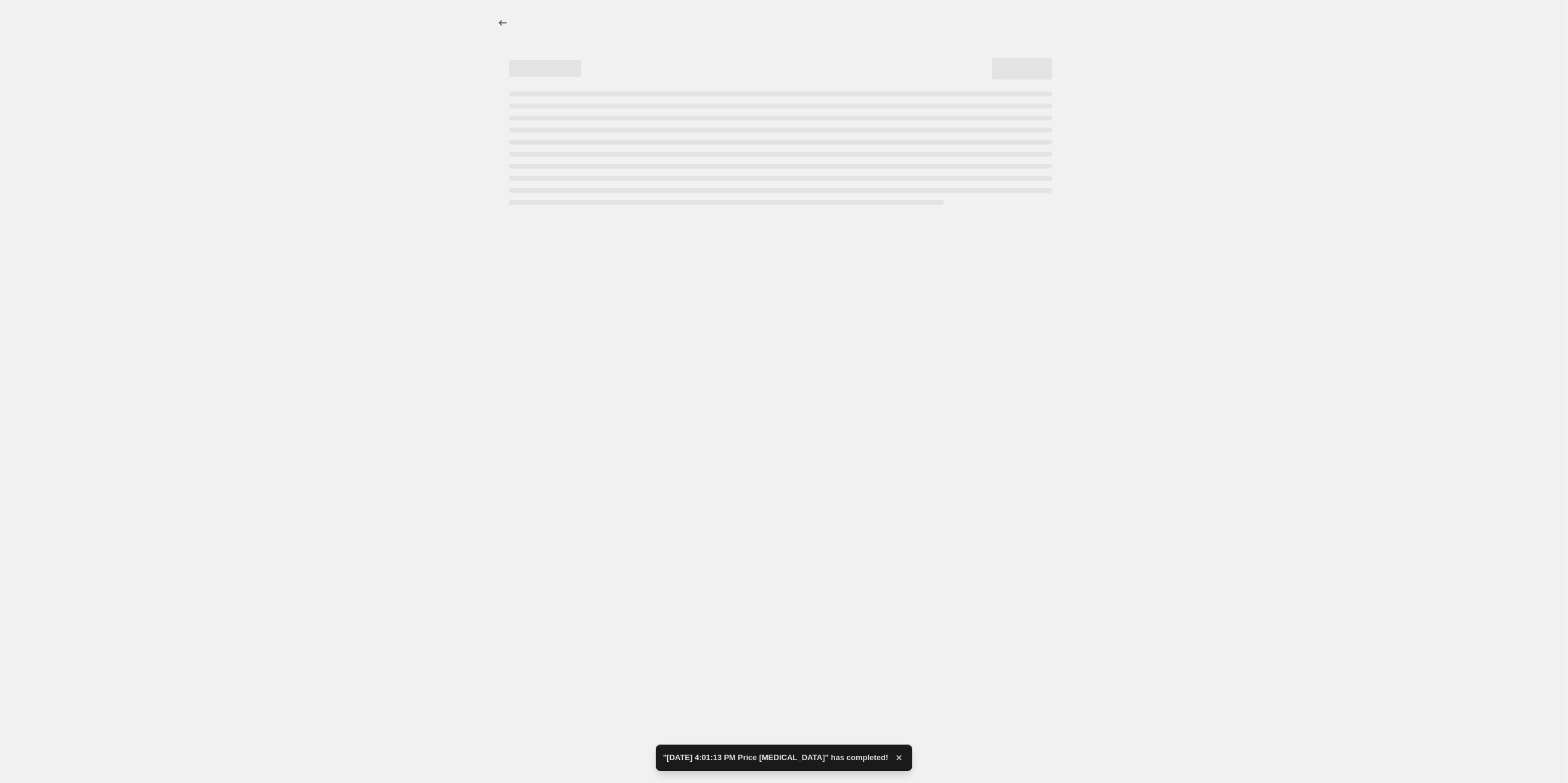
select select "percentage"
select select "vendor"
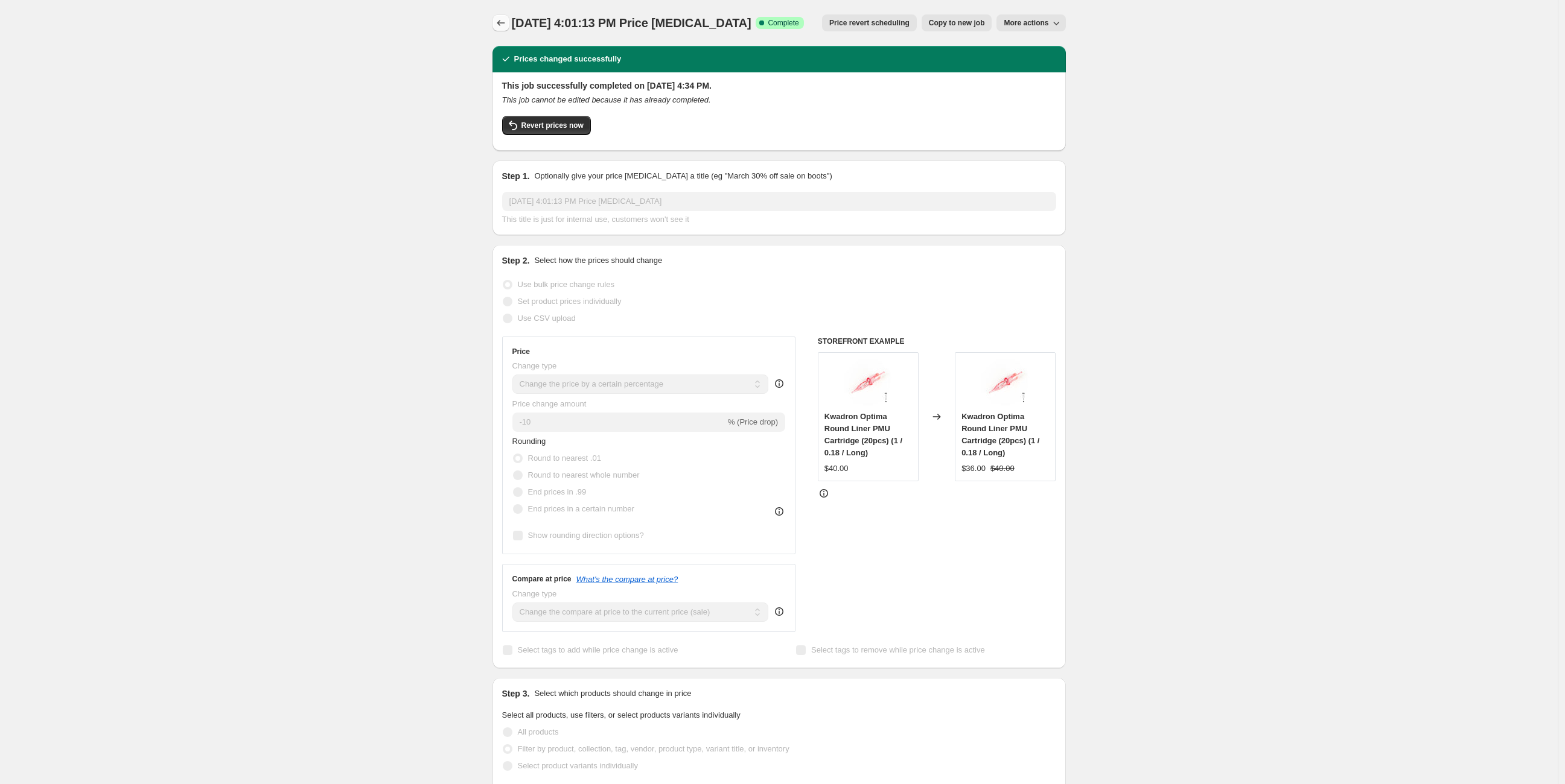
click at [503, 22] on icon "Price change jobs" at bounding box center [501, 23] width 12 height 12
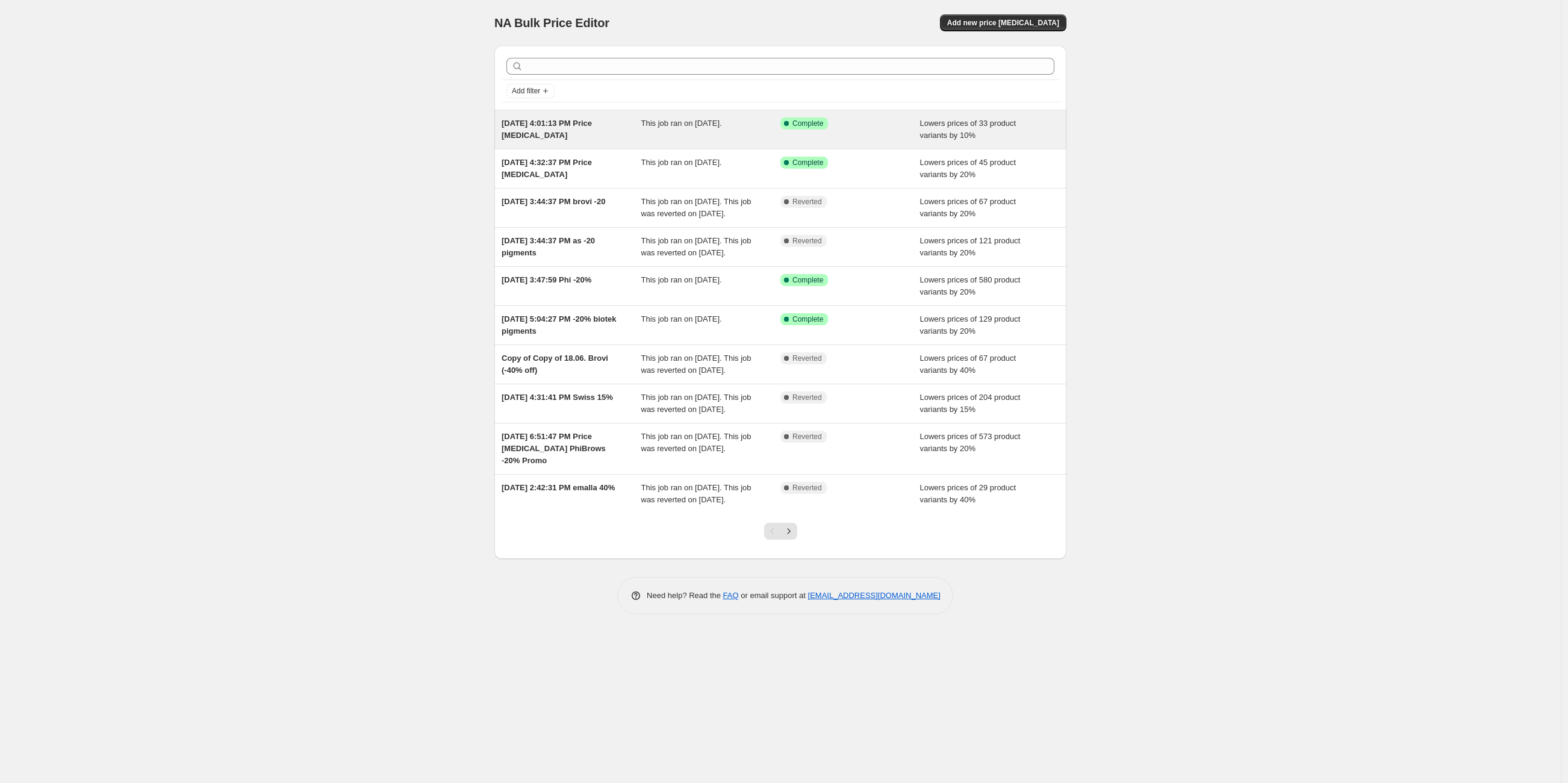
click at [706, 142] on div "[DATE] 4:01:13 PM Price [MEDICAL_DATA] This job ran on [DATE]. Success Complete…" at bounding box center [780, 129] width 572 height 38
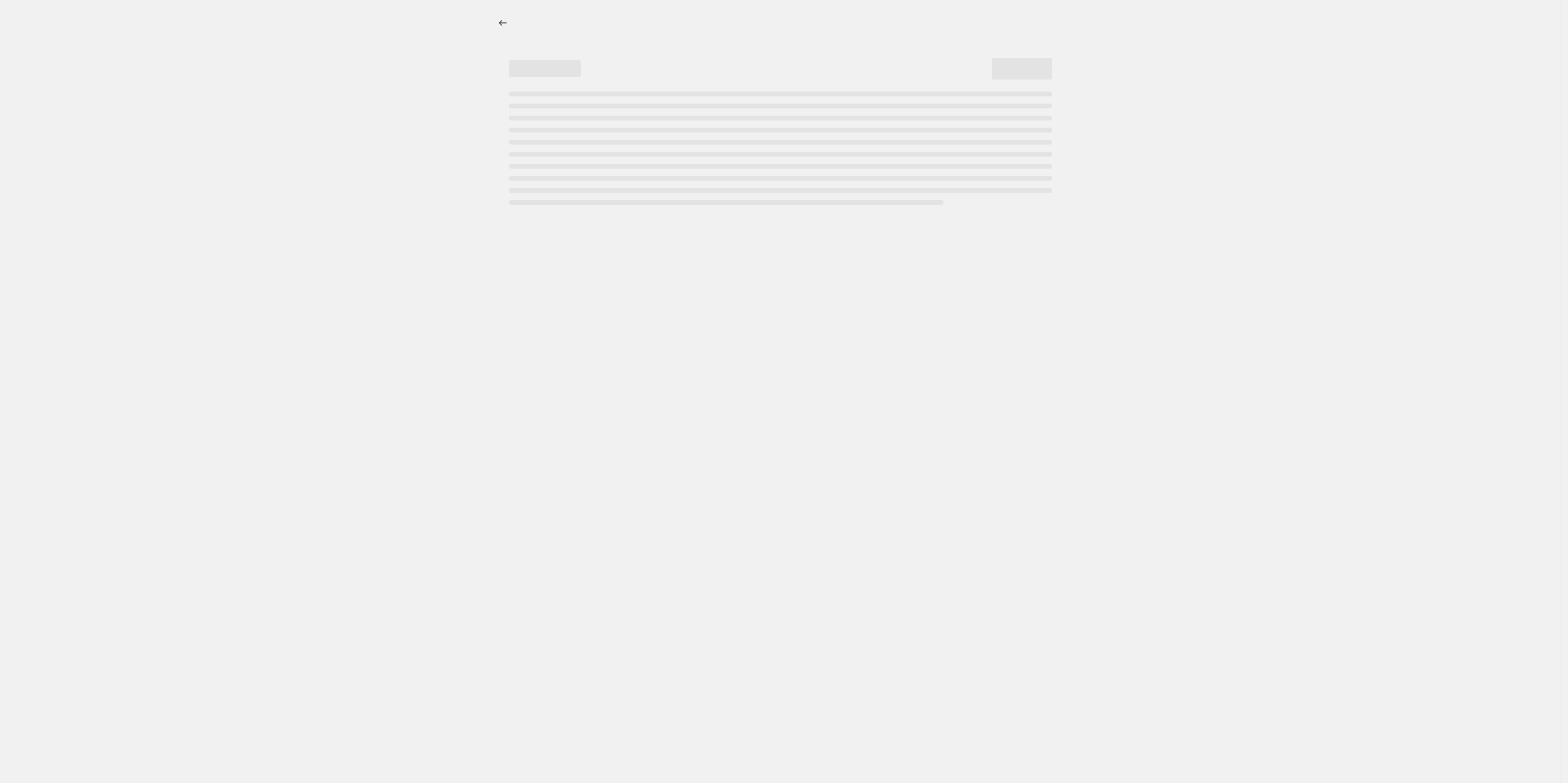
select select "percentage"
select select "vendor"
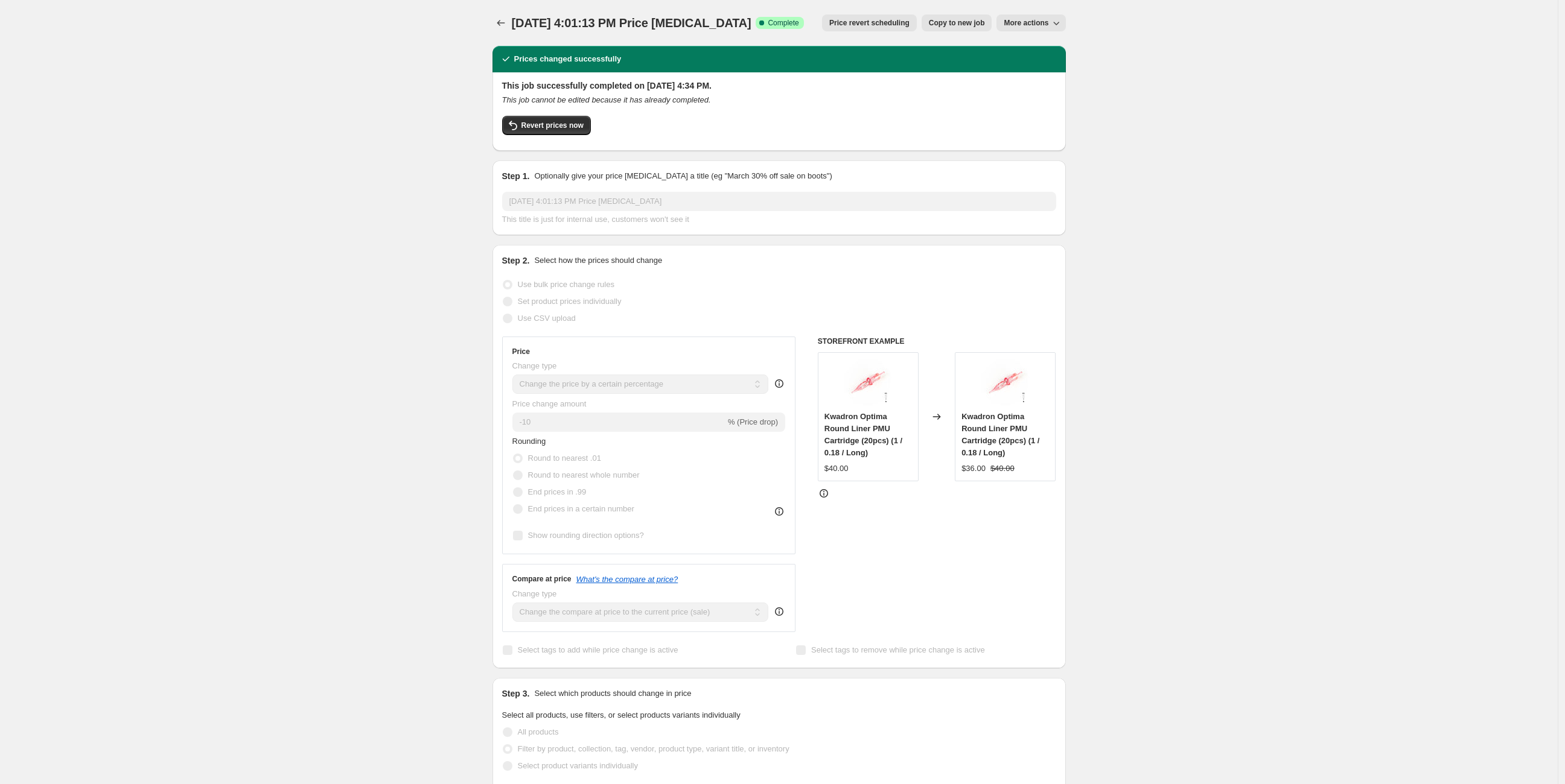
click at [1054, 25] on icon "button" at bounding box center [1056, 23] width 12 height 12
click at [457, 52] on div "[DATE] 4:01:13 PM Price [MEDICAL_DATA]. This page is ready [DATE] 4:01:13 PM Pr…" at bounding box center [778, 724] width 1557 height 1449
click at [505, 20] on icon "Price change jobs" at bounding box center [501, 23] width 12 height 12
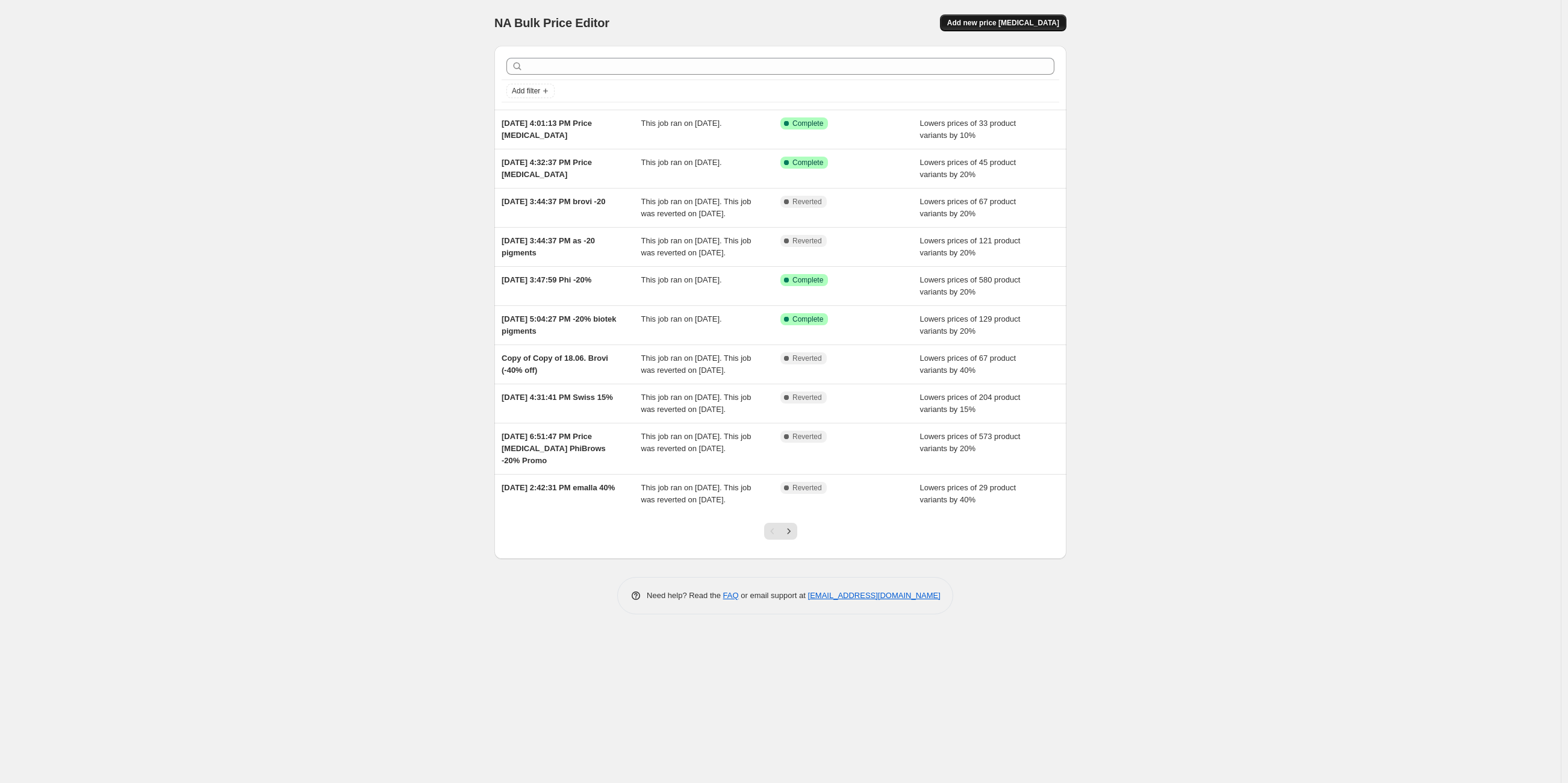
click at [1033, 26] on span "Add new price [MEDICAL_DATA]" at bounding box center [1003, 22] width 112 height 9
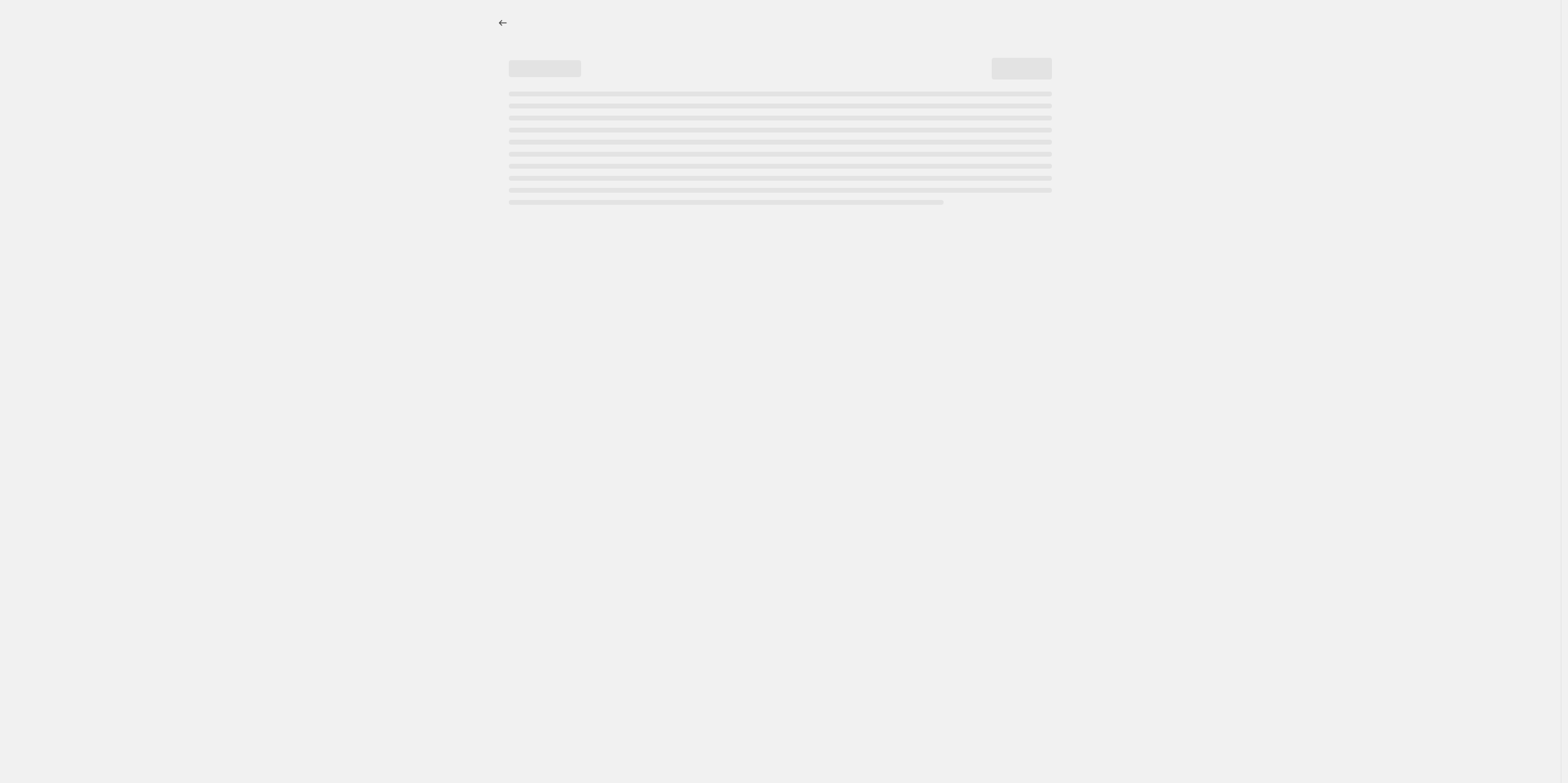
select select "percentage"
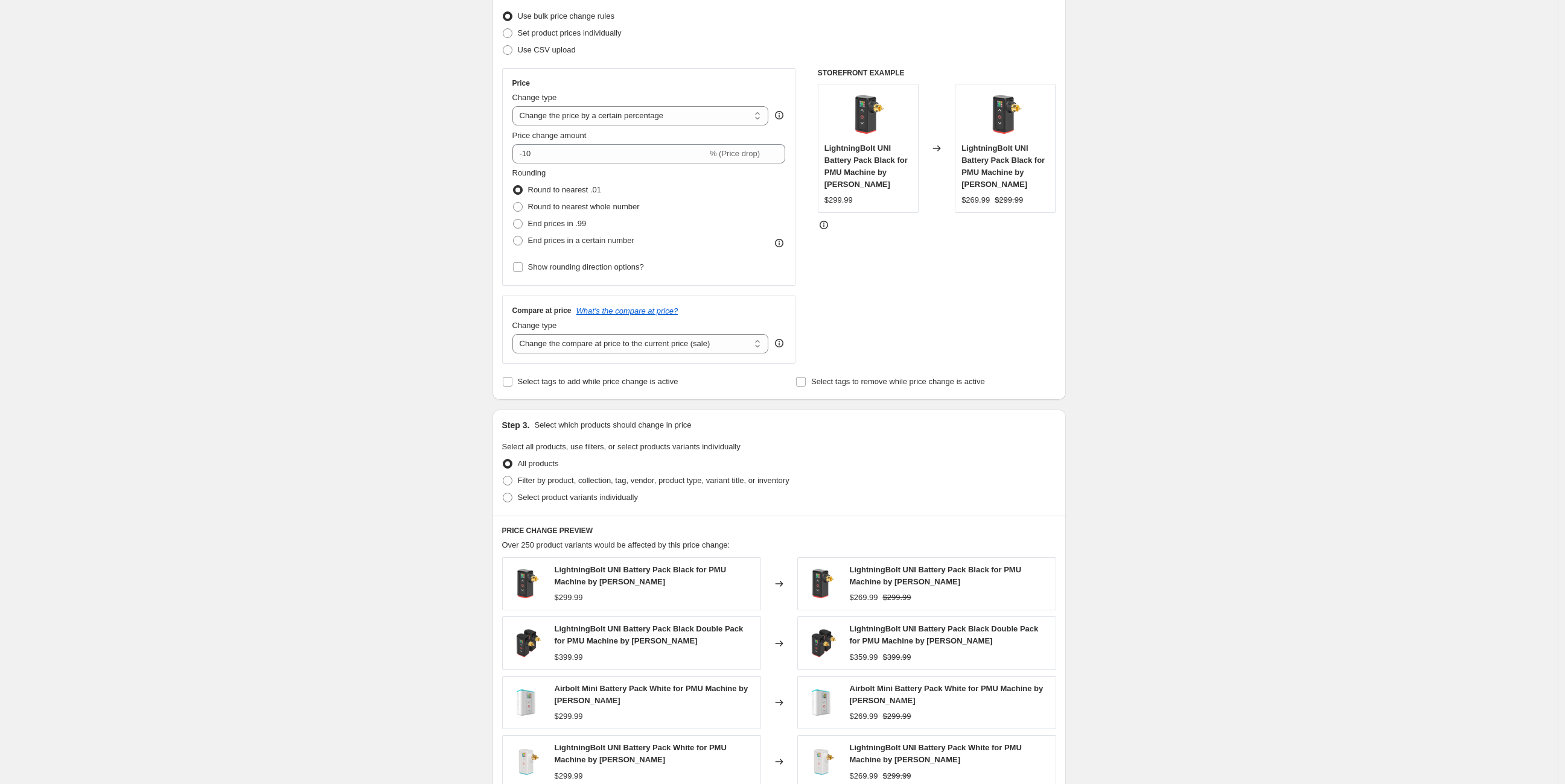
scroll to position [67, 0]
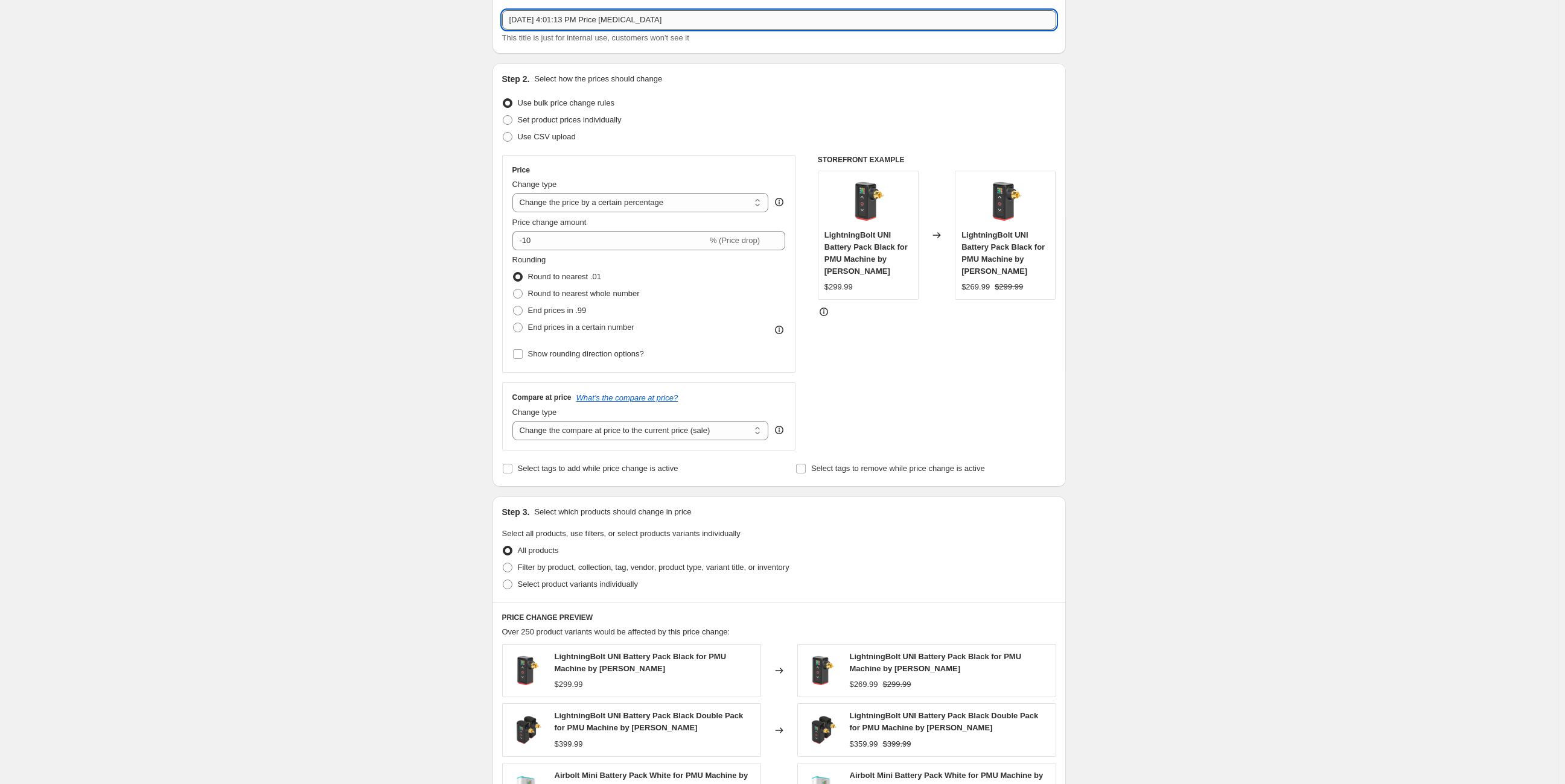
drag, startPoint x: 604, startPoint y: 18, endPoint x: 612, endPoint y: 18, distance: 8.0
click at [612, 18] on input "[DATE] 4:01:13 PM Price [MEDICAL_DATA]" at bounding box center [778, 20] width 554 height 20
click at [624, 18] on input "[DATE] 4:01:13 PM Price [MEDICAL_DATA]" at bounding box center [778, 20] width 554 height 20
drag, startPoint x: 603, startPoint y: 20, endPoint x: 817, endPoint y: 24, distance: 214.0
click at [793, 22] on input "[DATE] 4:01:13 PM Price [MEDICAL_DATA]" at bounding box center [778, 20] width 554 height 20
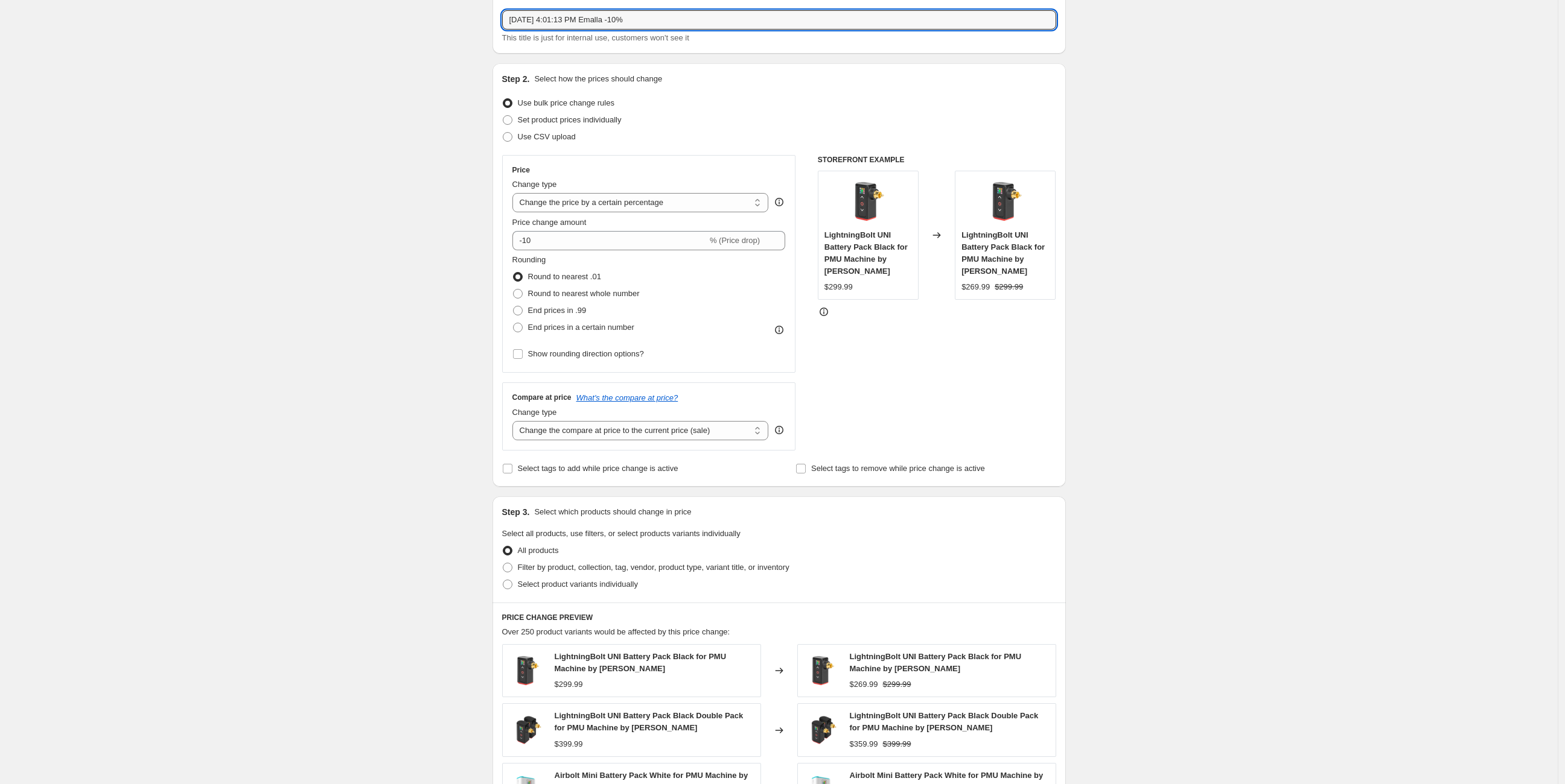
scroll to position [223, 0]
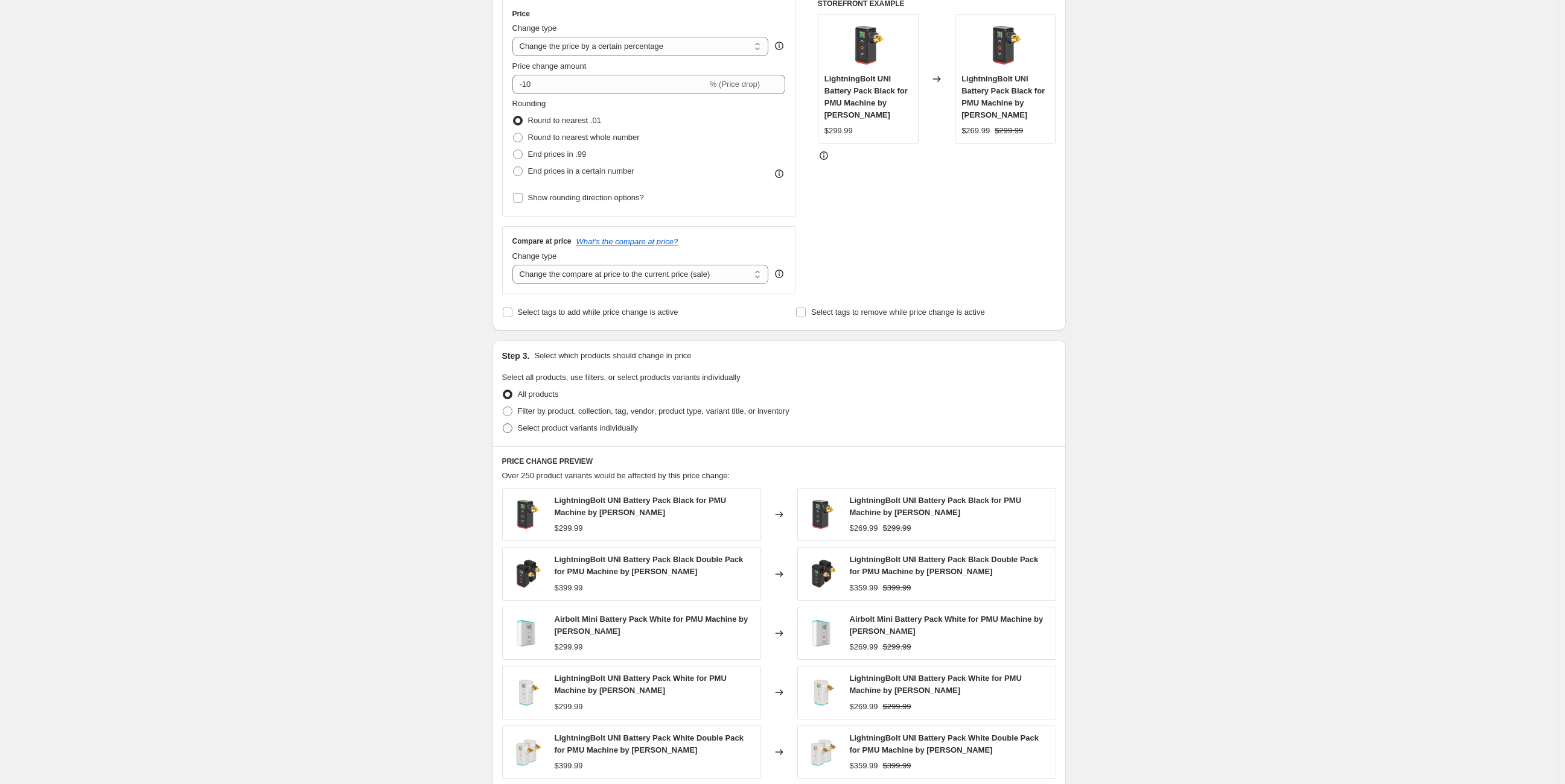
type input "[DATE] 4:01:13 PM Emalla -10%"
click at [512, 428] on span at bounding box center [507, 428] width 9 height 9
click at [504, 424] on input "Select product variants individually" at bounding box center [503, 423] width 1 height 1
radio input "true"
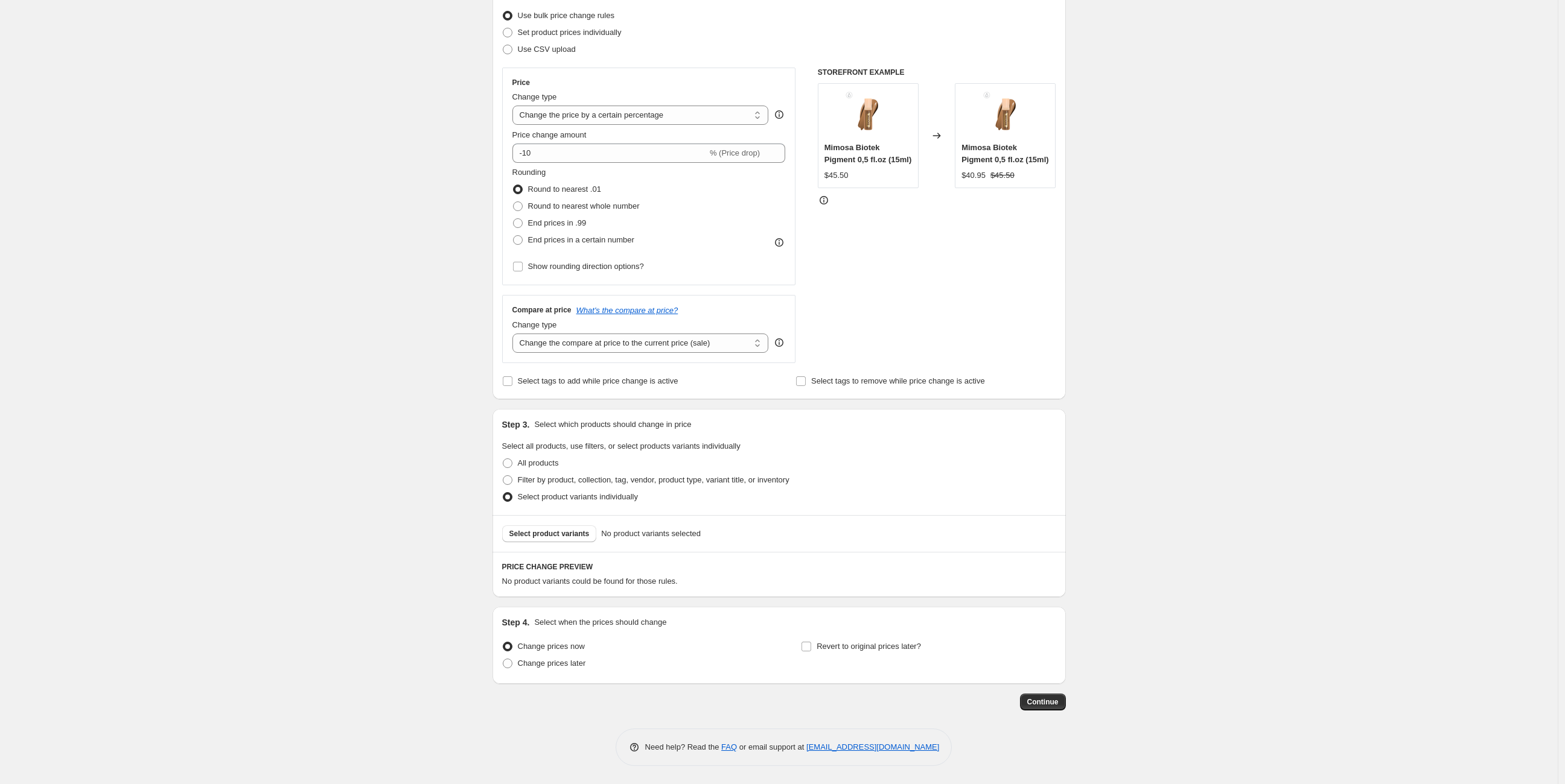
scroll to position [153, 0]
click at [512, 476] on span at bounding box center [507, 480] width 9 height 9
click at [504, 476] on input "Filter by product, collection, tag, vendor, product type, variant title, or inv…" at bounding box center [503, 476] width 1 height 1
radio input "true"
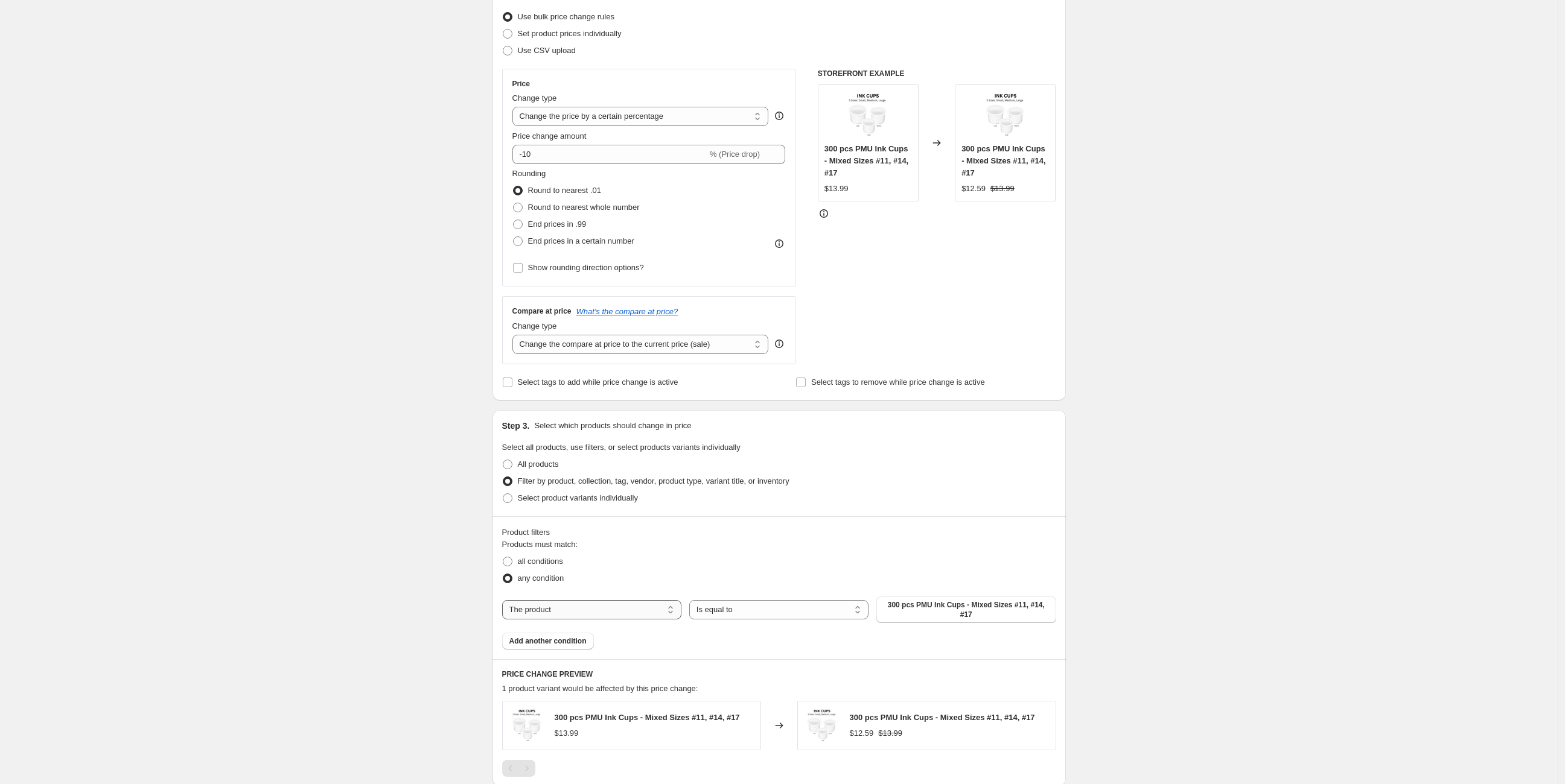
click at [636, 601] on select "The product The product's collection The product's tag The product's vendor The…" at bounding box center [591, 610] width 179 height 20
select select "vendor"
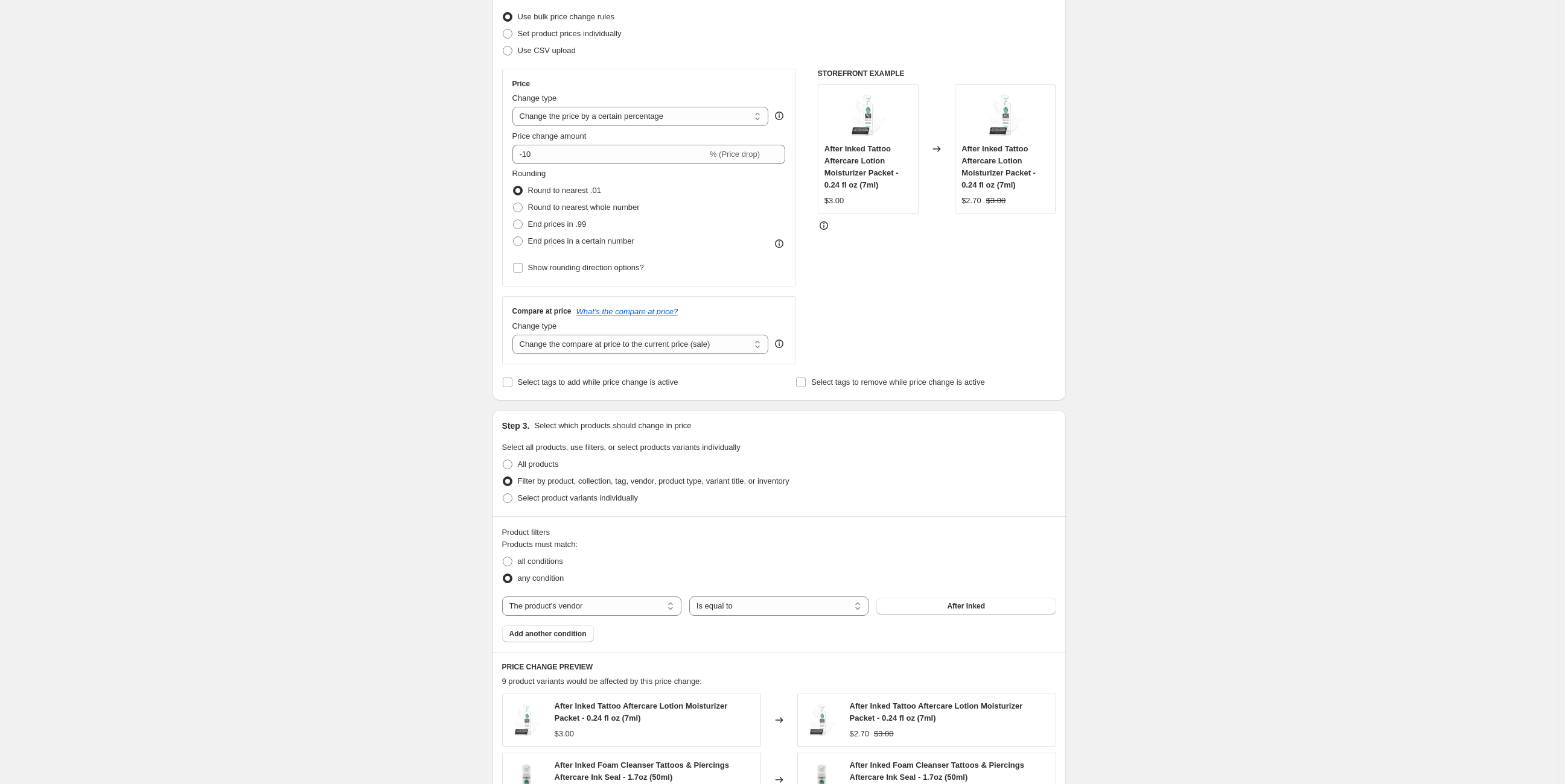
scroll to position [310, 0]
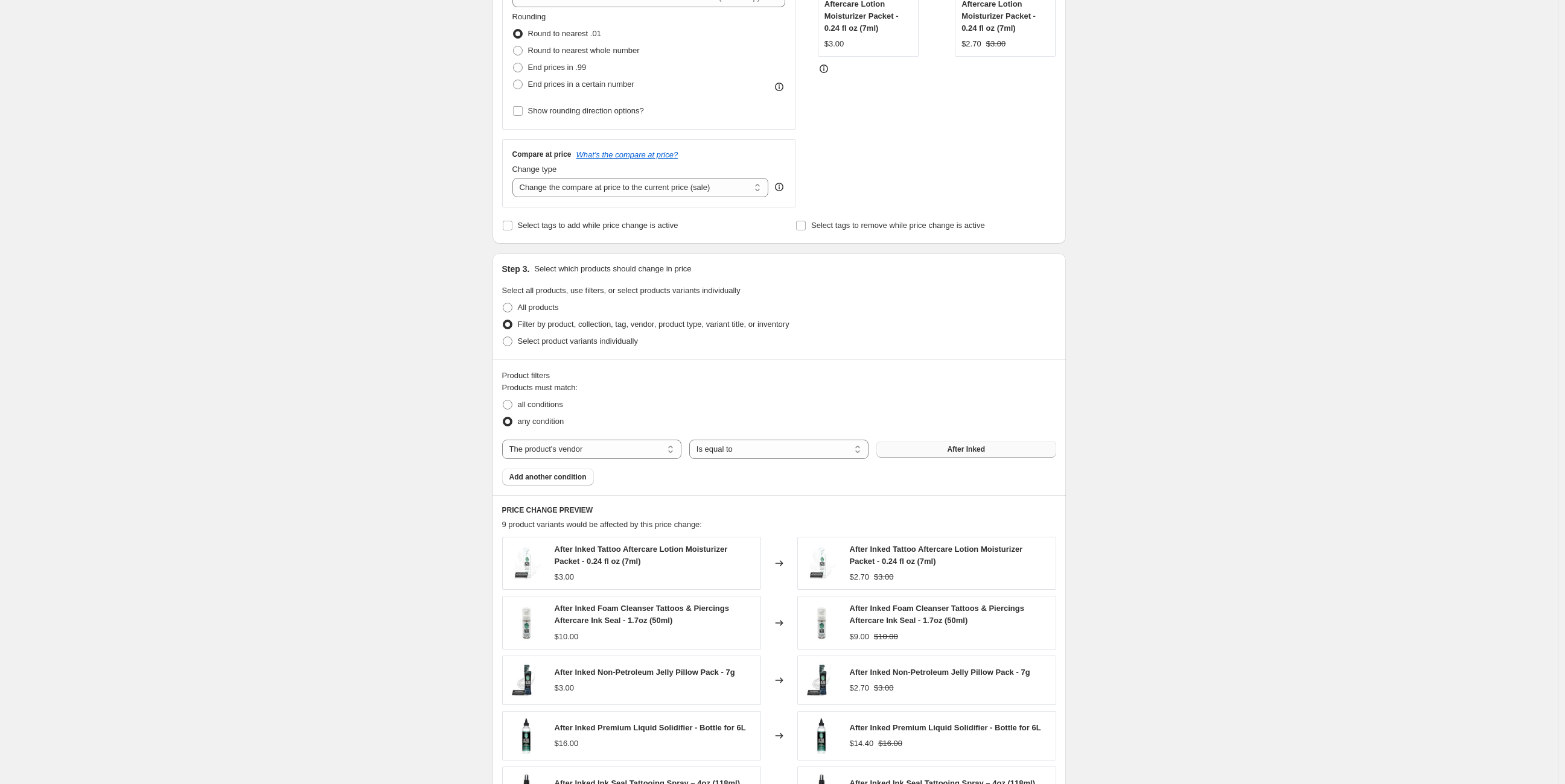
click at [952, 455] on button "After Inked" at bounding box center [965, 450] width 179 height 17
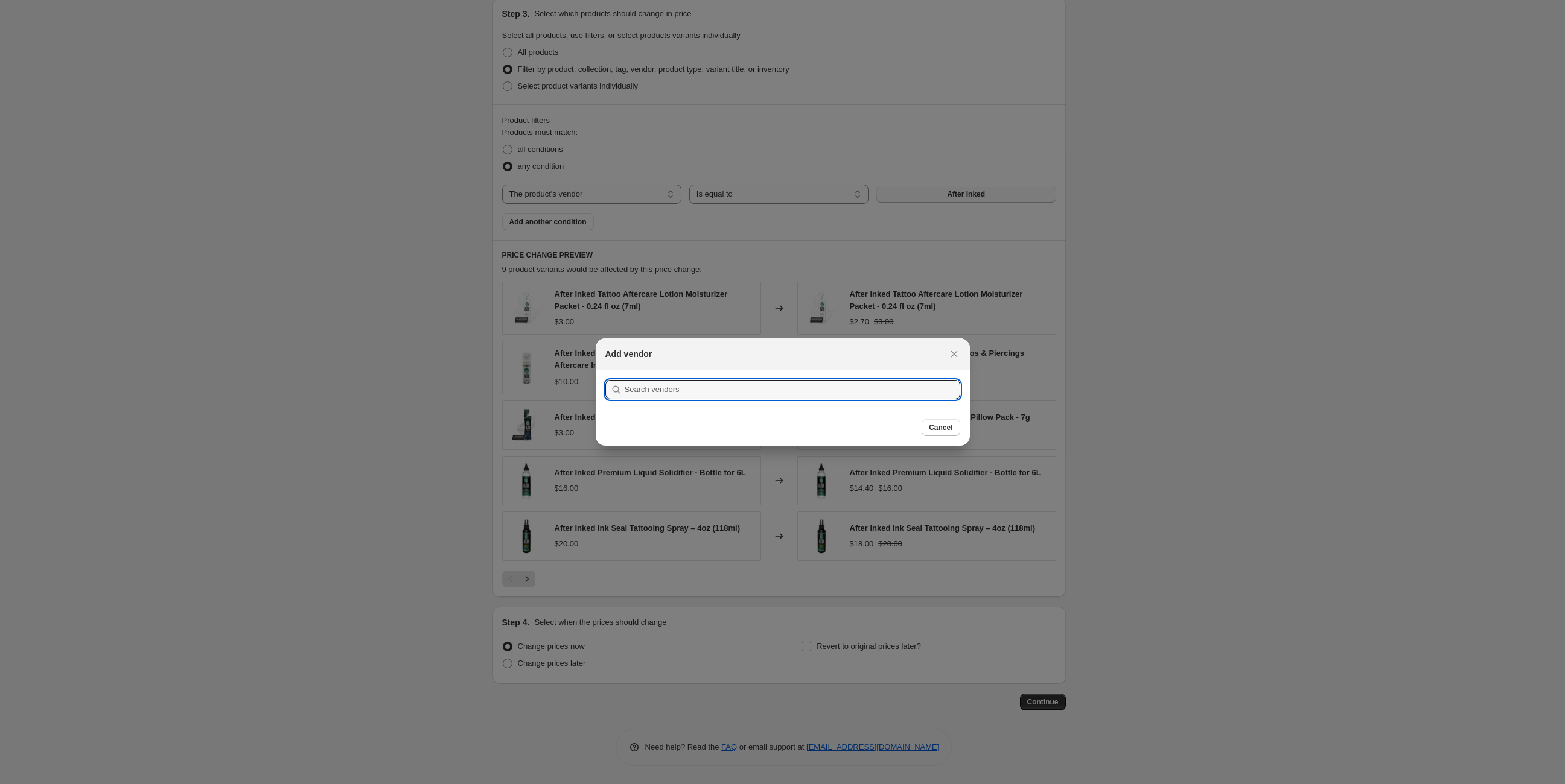
scroll to position [0, 0]
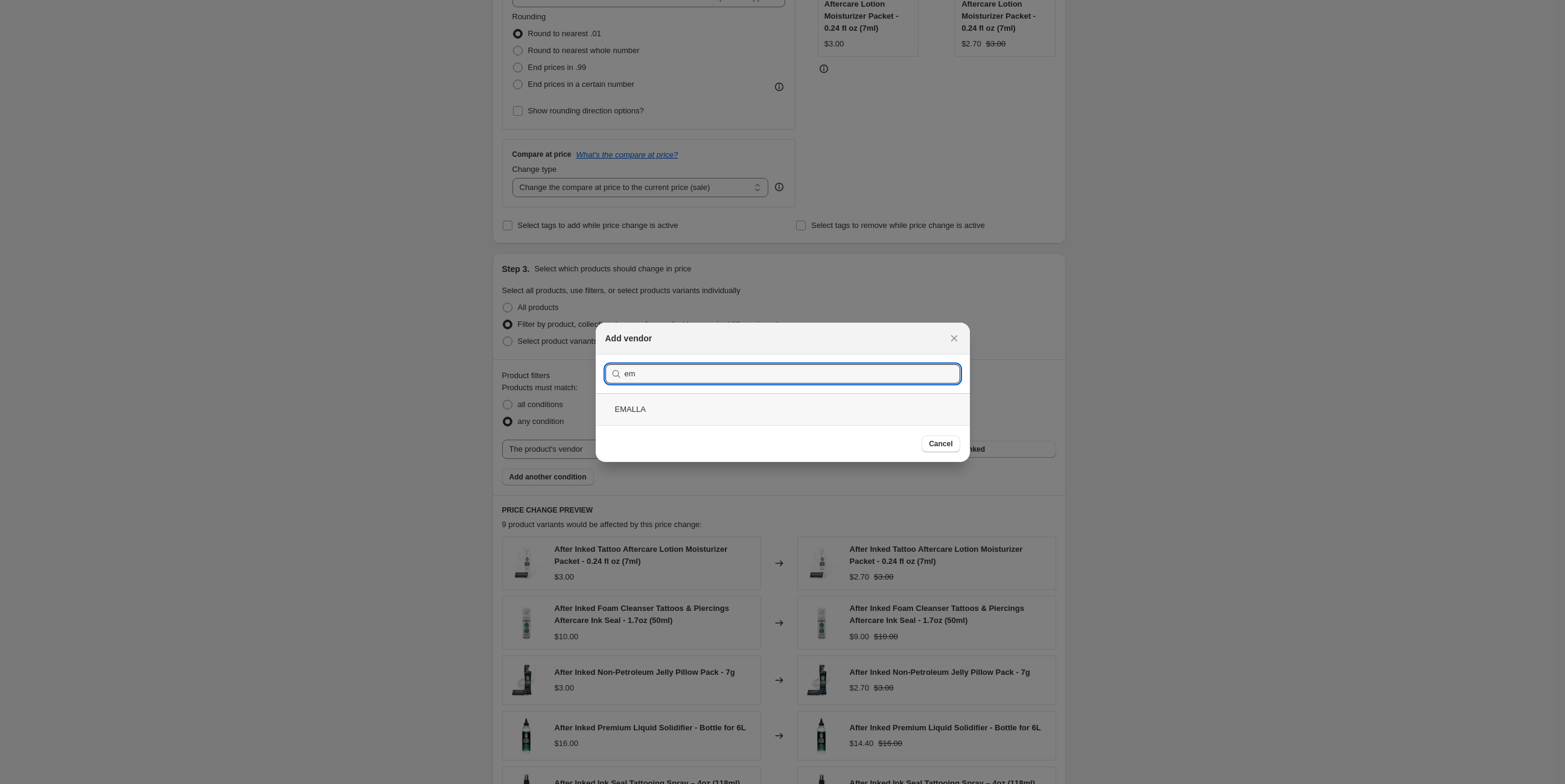
type input "em"
click at [717, 410] on div "EMALLA" at bounding box center [782, 410] width 374 height 32
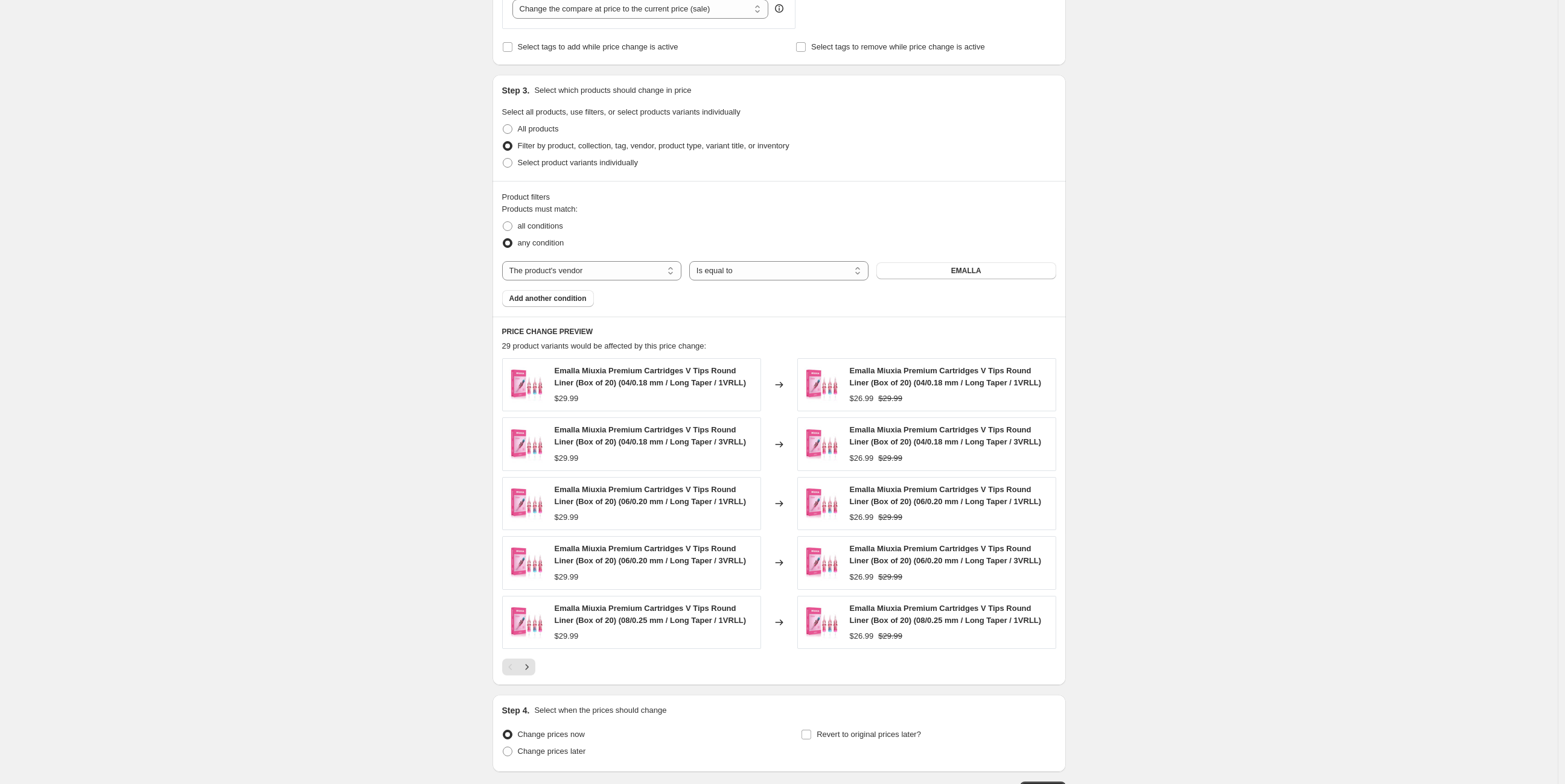
scroll to position [574, 0]
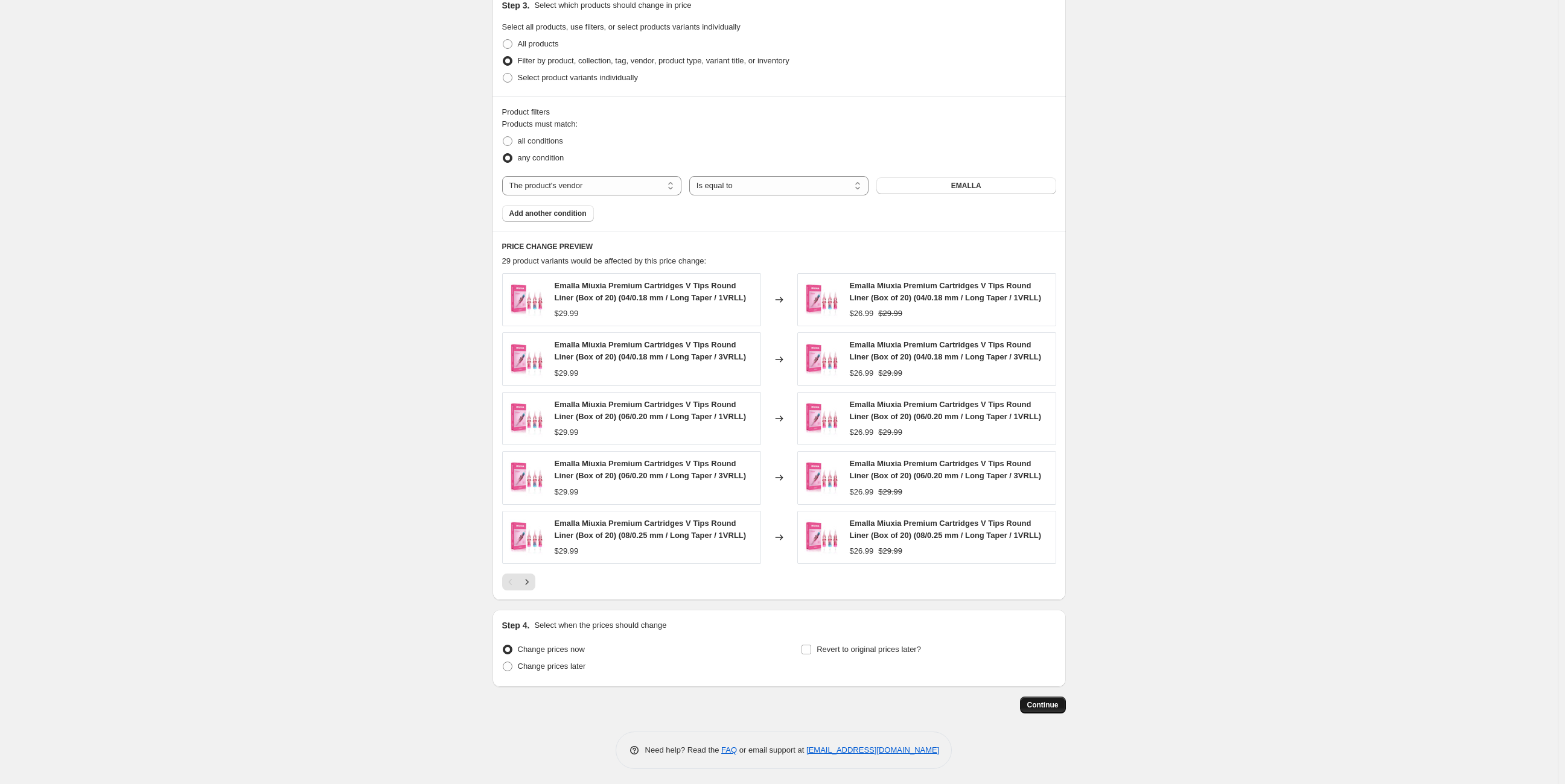
click at [1031, 706] on button "Continue" at bounding box center [1043, 705] width 46 height 17
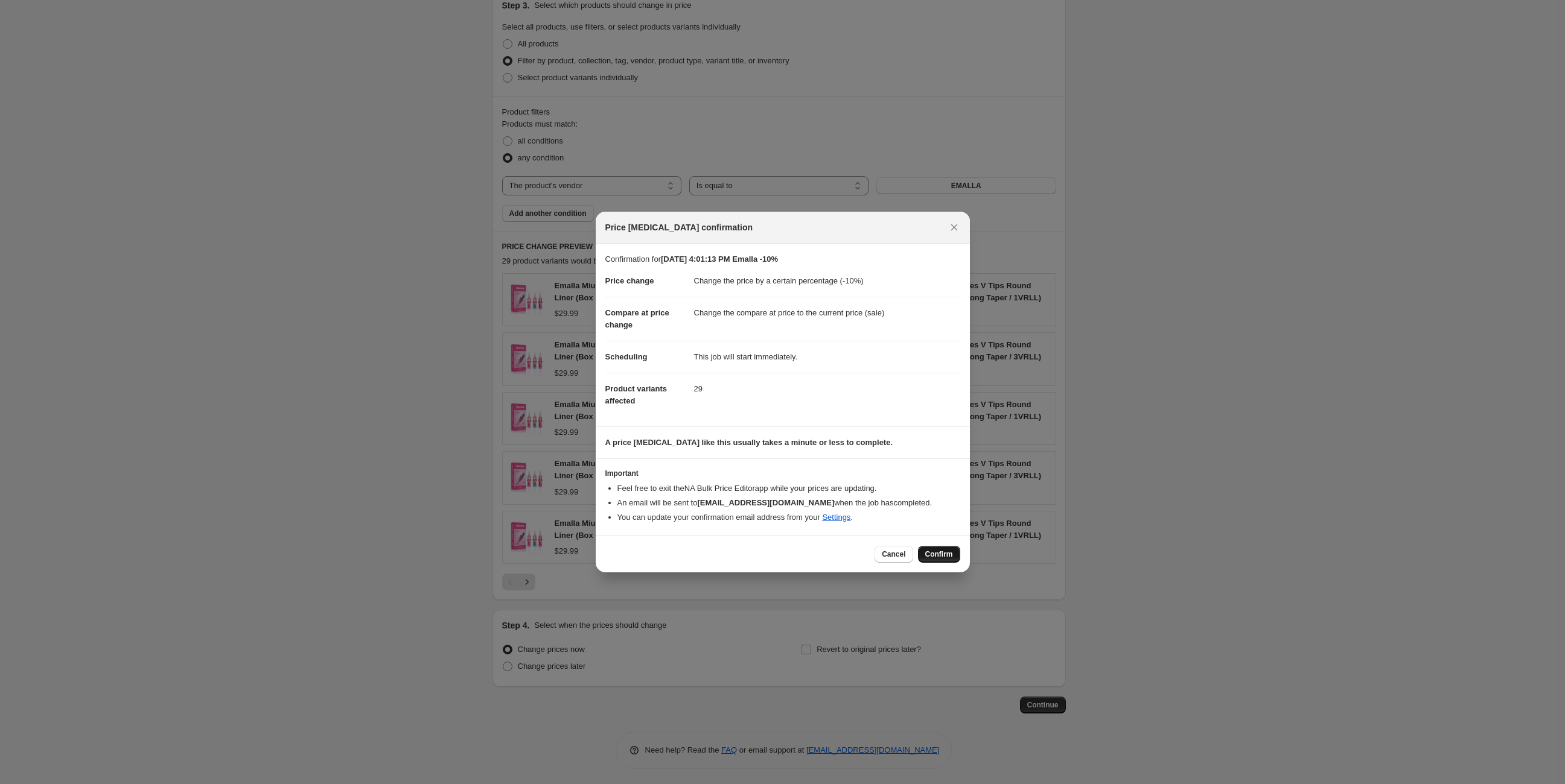
click at [942, 554] on span "Confirm" at bounding box center [939, 554] width 28 height 9
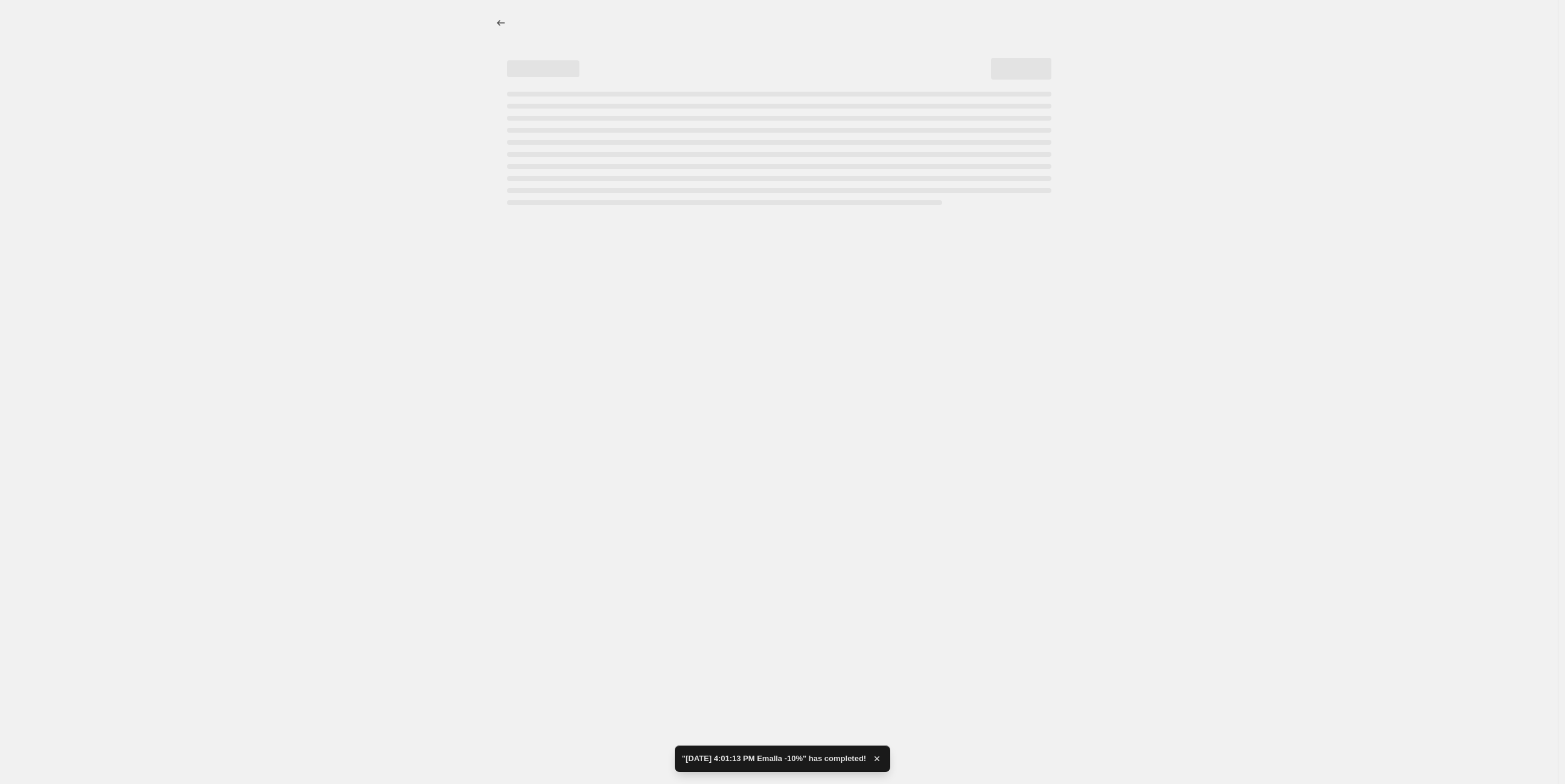
select select "percentage"
select select "vendor"
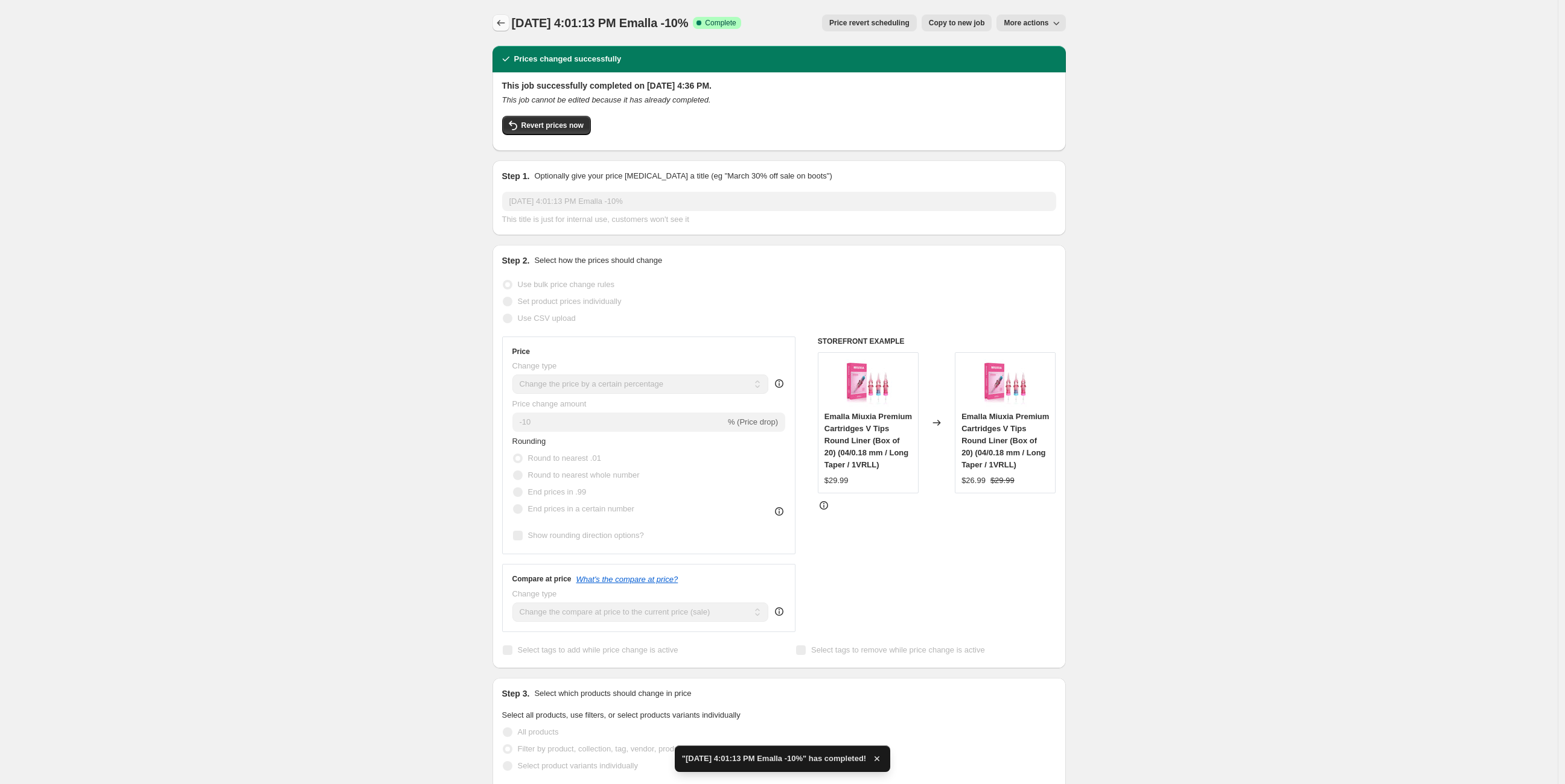
click at [498, 26] on icon "Price change jobs" at bounding box center [501, 23] width 12 height 12
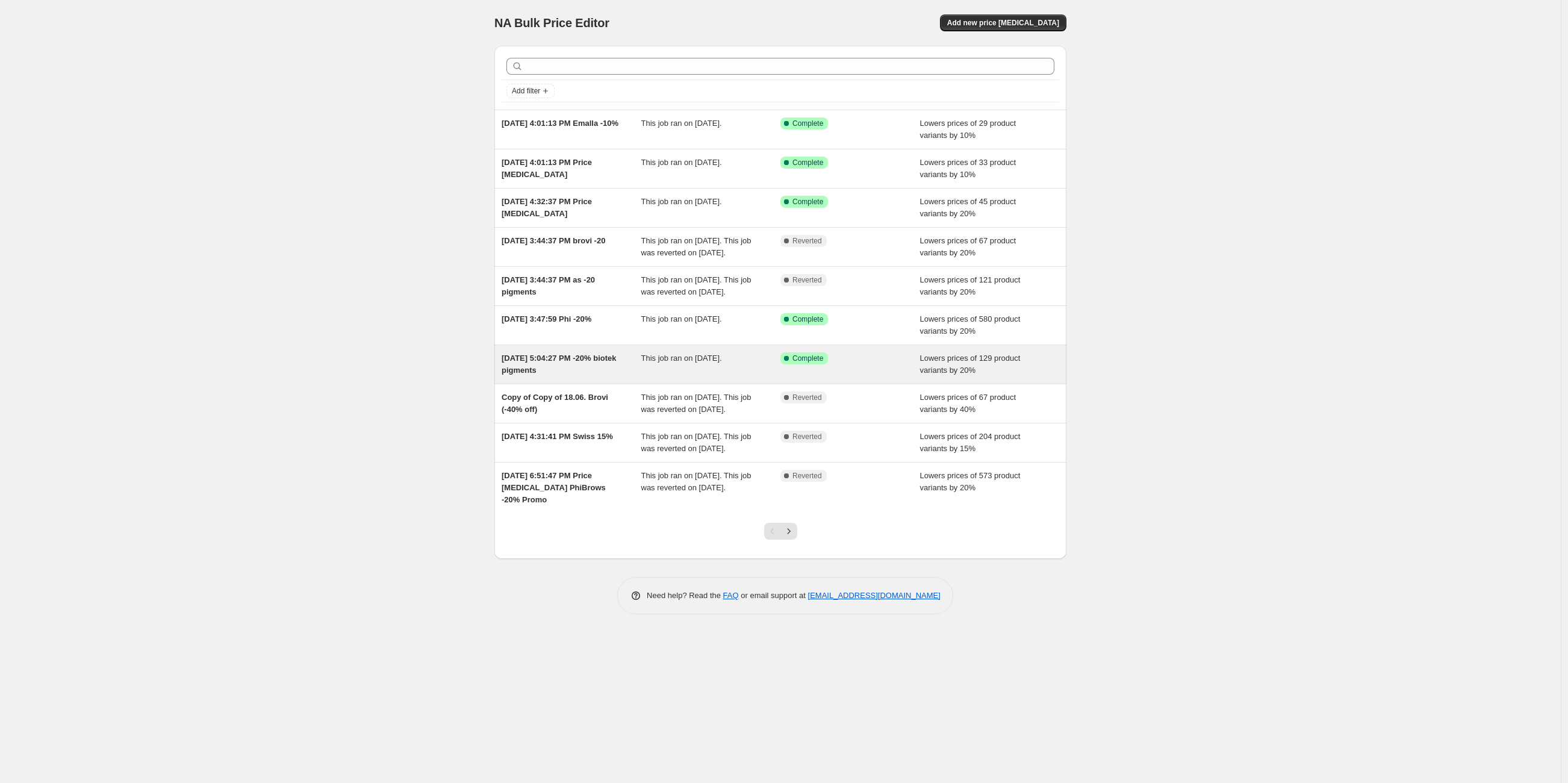
click at [685, 376] on div "This job ran on [DATE]." at bounding box center [711, 364] width 140 height 24
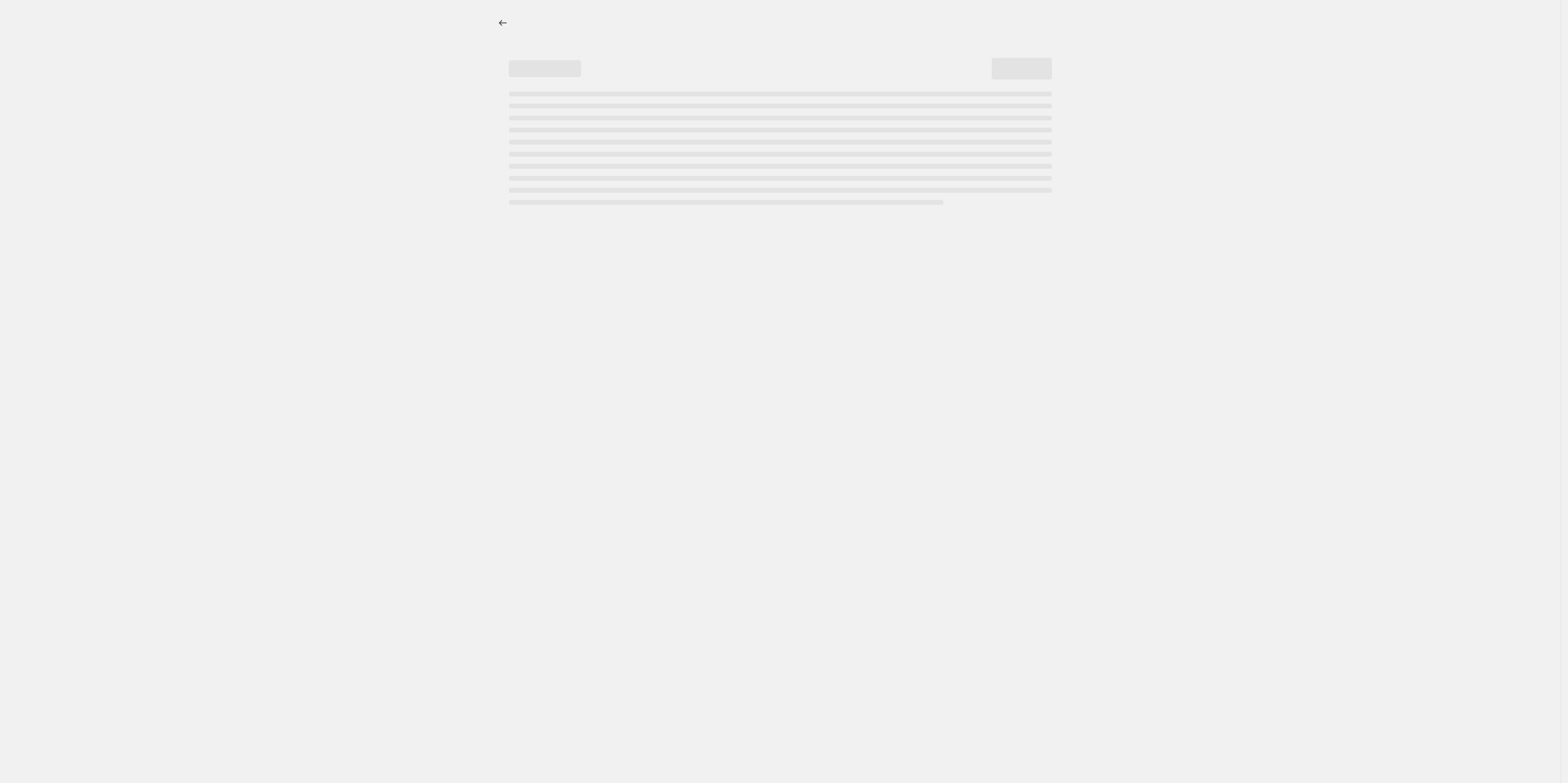
select select "percentage"
select select "vendor"
select select "product_type"
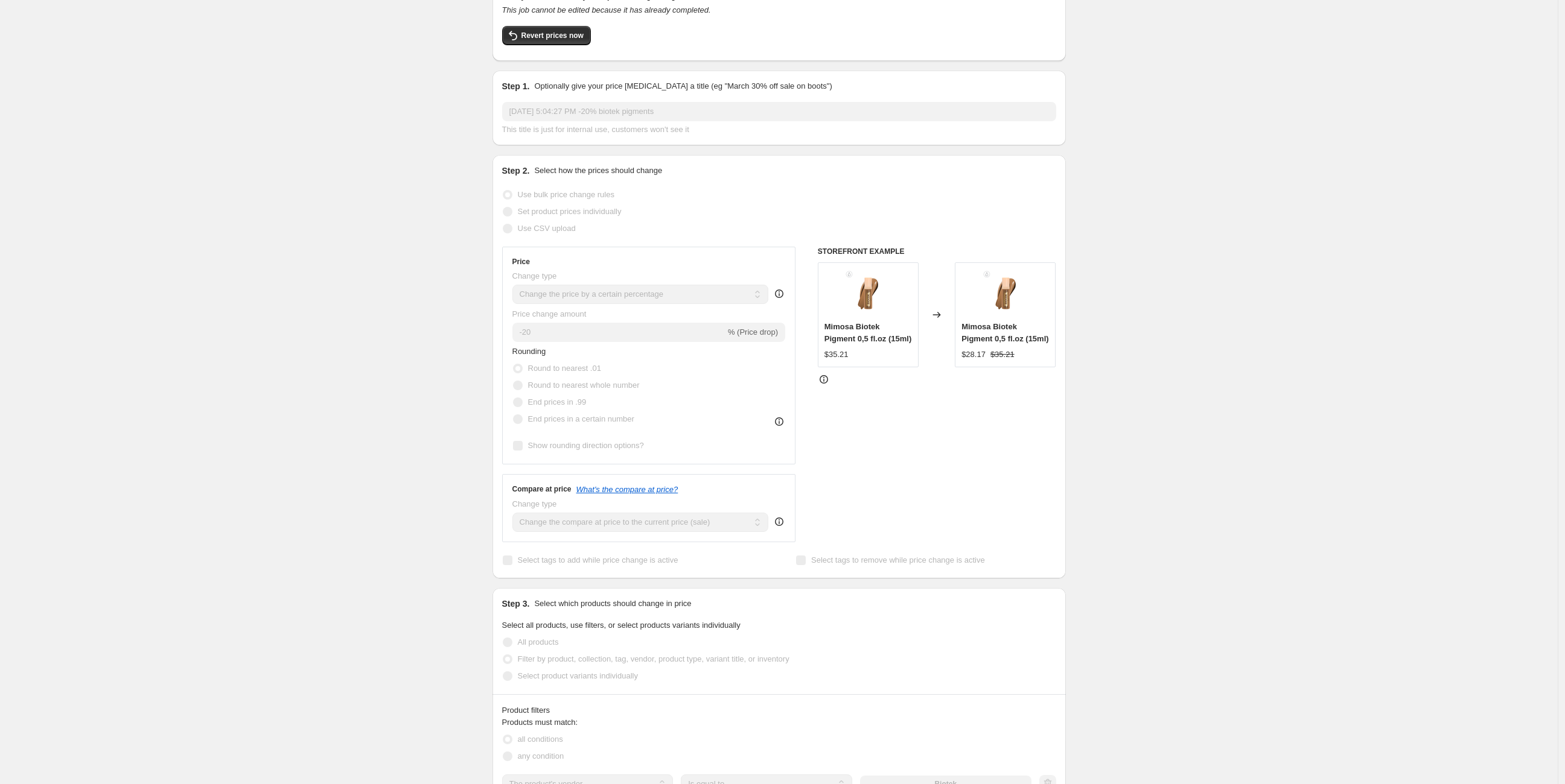
scroll to position [179, 0]
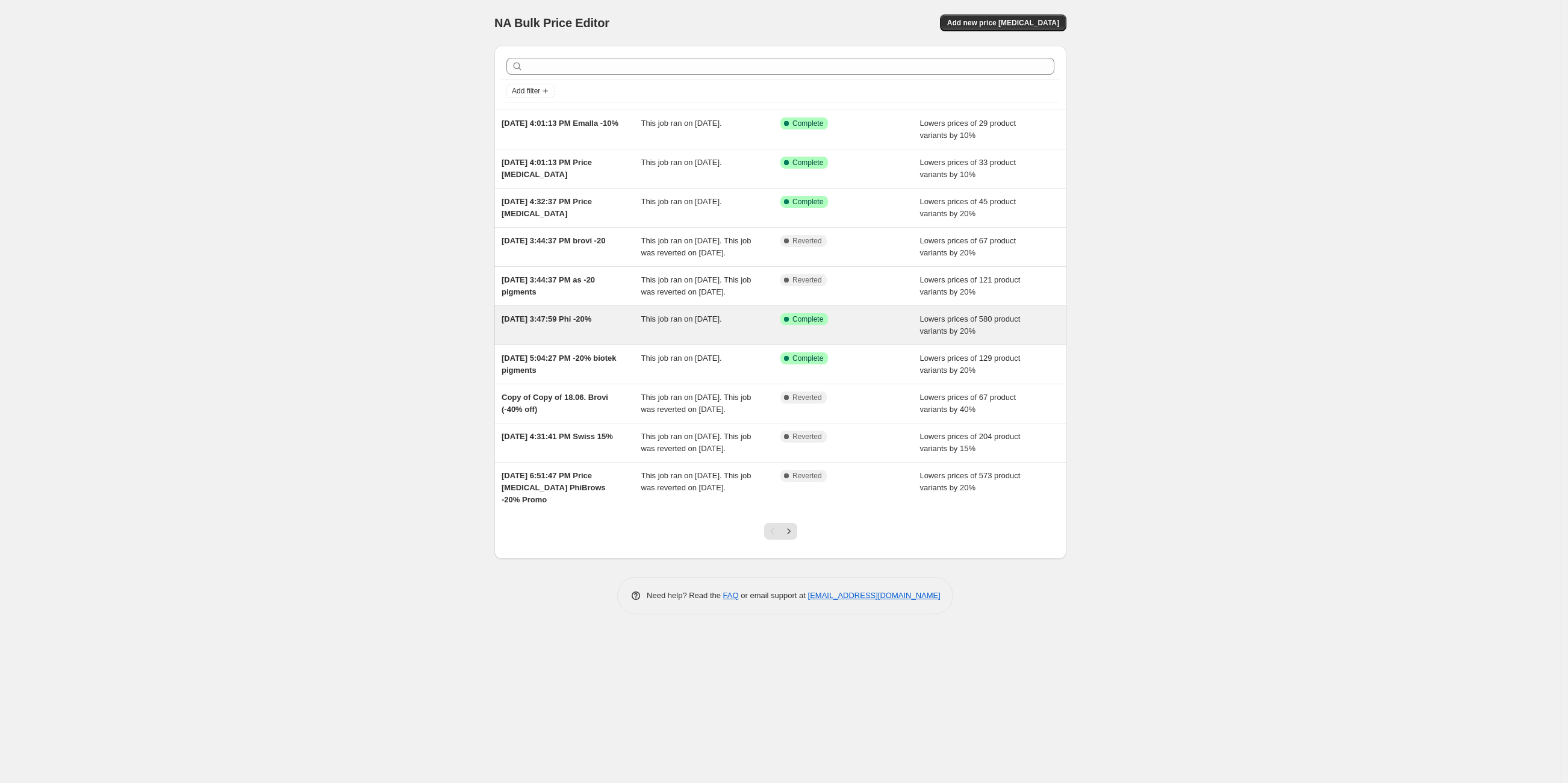
click at [557, 337] on div "[DATE] 3:47:59 Phi -20%" at bounding box center [571, 325] width 140 height 24
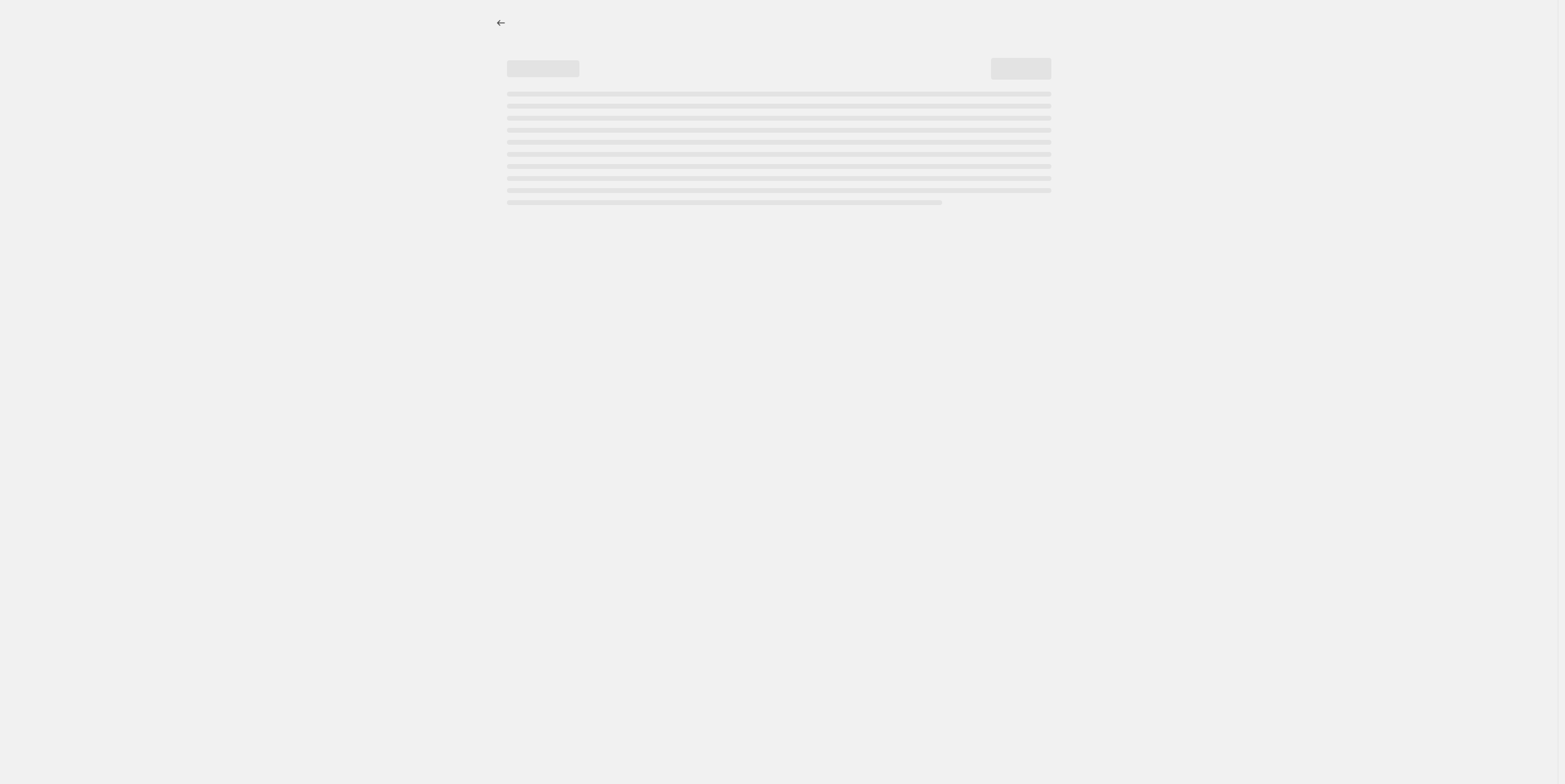
select select "percentage"
select select "vendor"
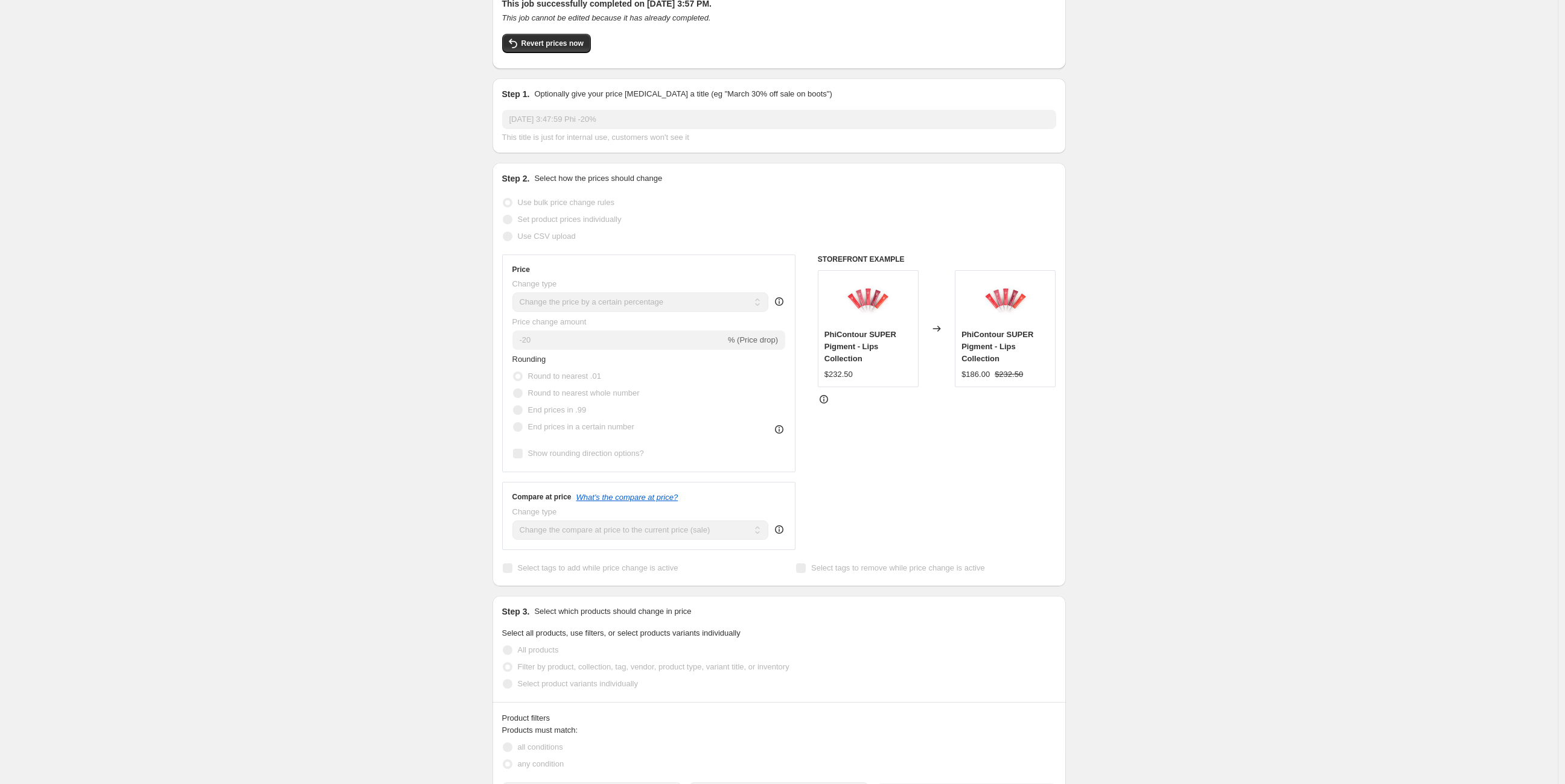
scroll to position [201, 0]
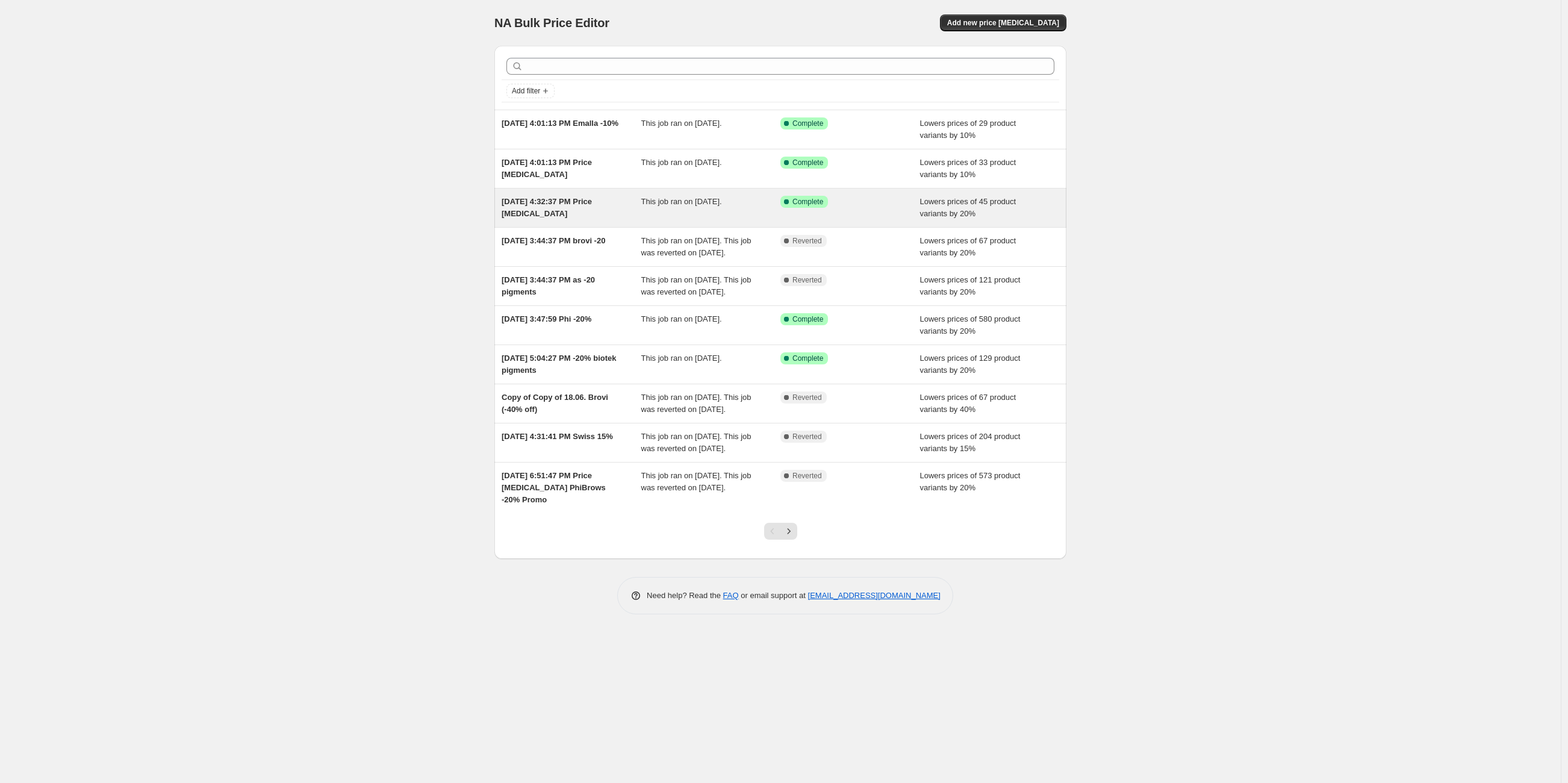
click at [540, 217] on span "[DATE] 4:32:37 PM Price [MEDICAL_DATA]" at bounding box center [547, 207] width 90 height 21
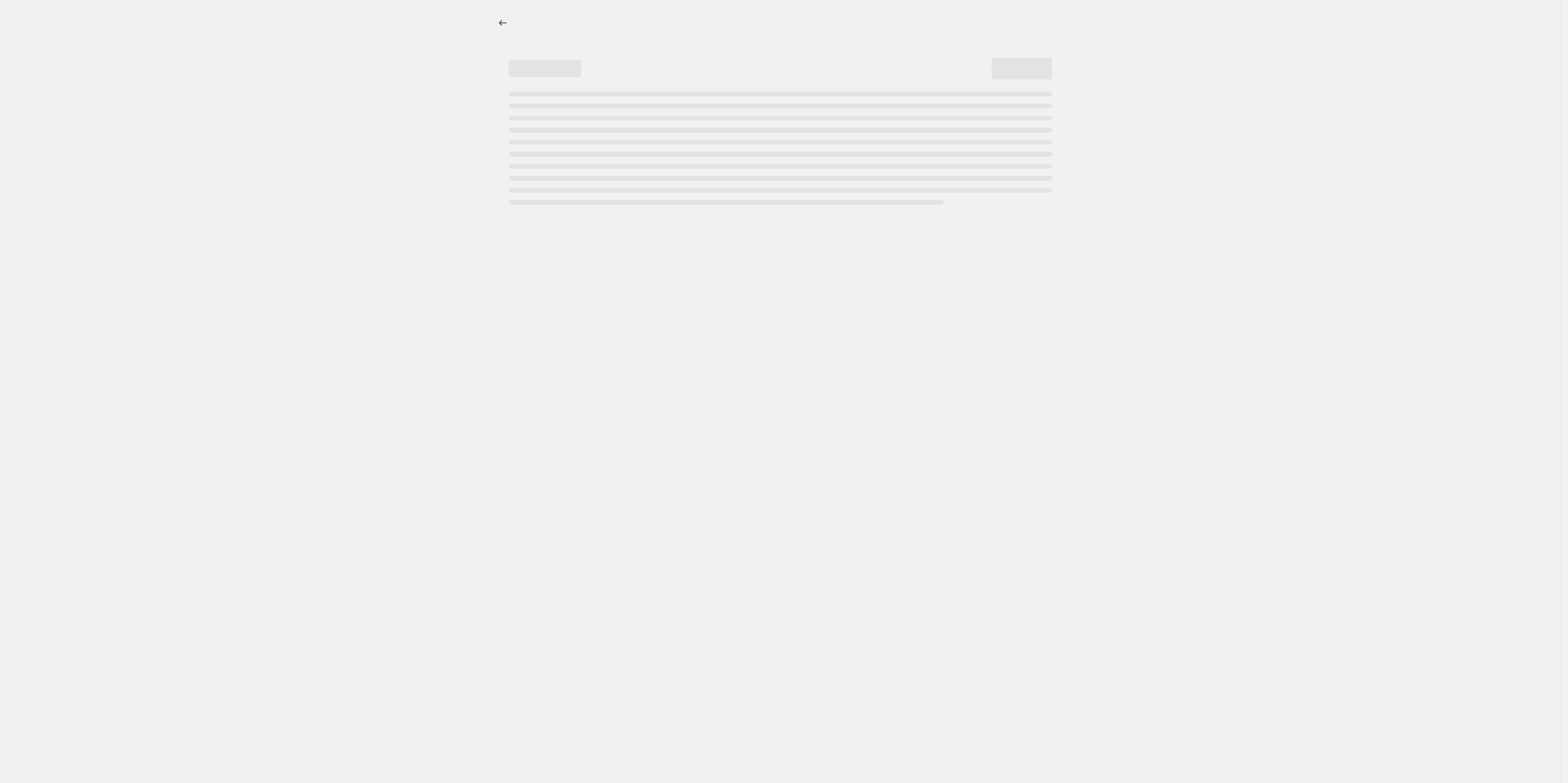
select select "percentage"
select select "vendor"
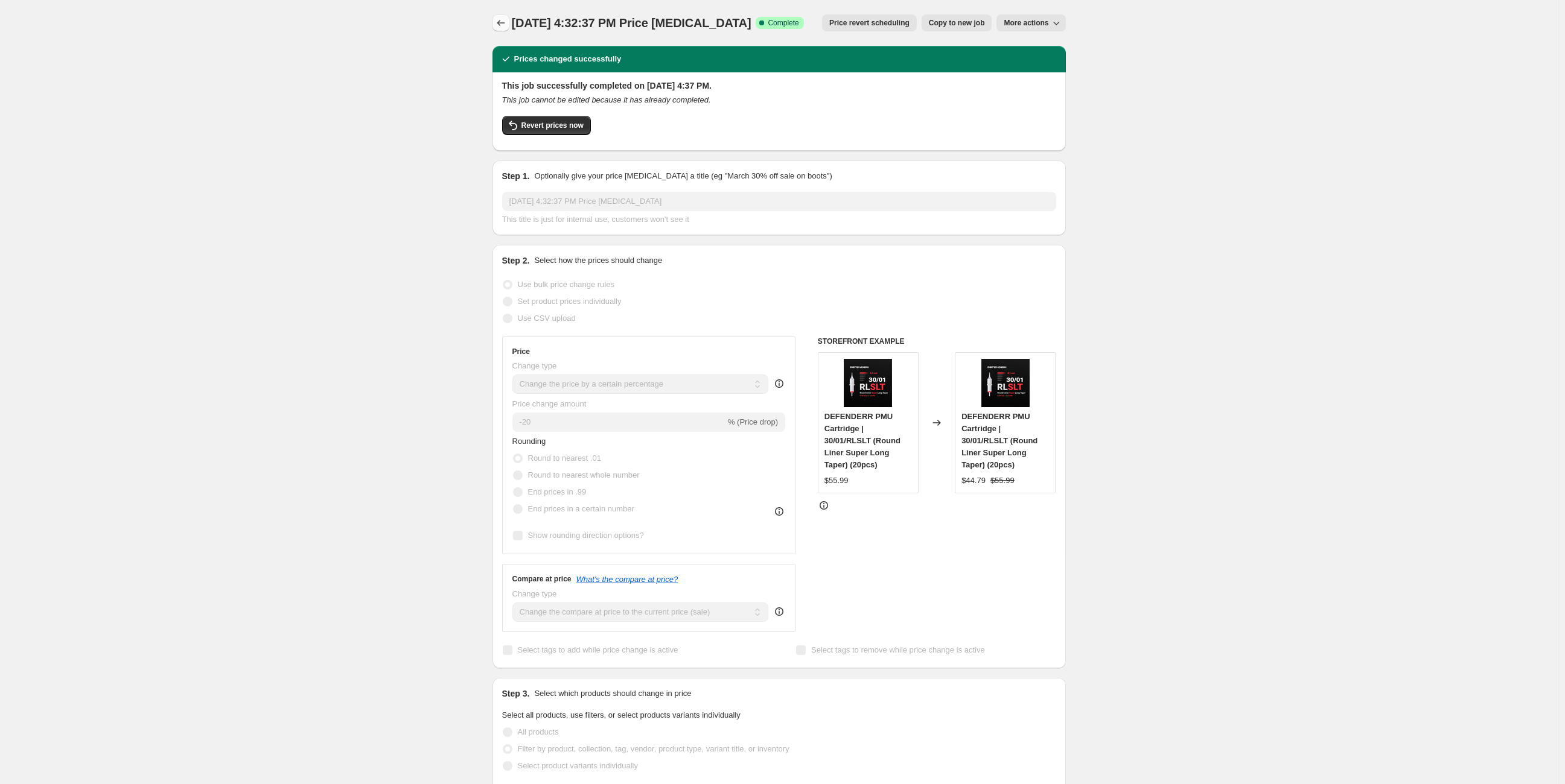
click at [501, 18] on icon "Price change jobs" at bounding box center [501, 23] width 12 height 12
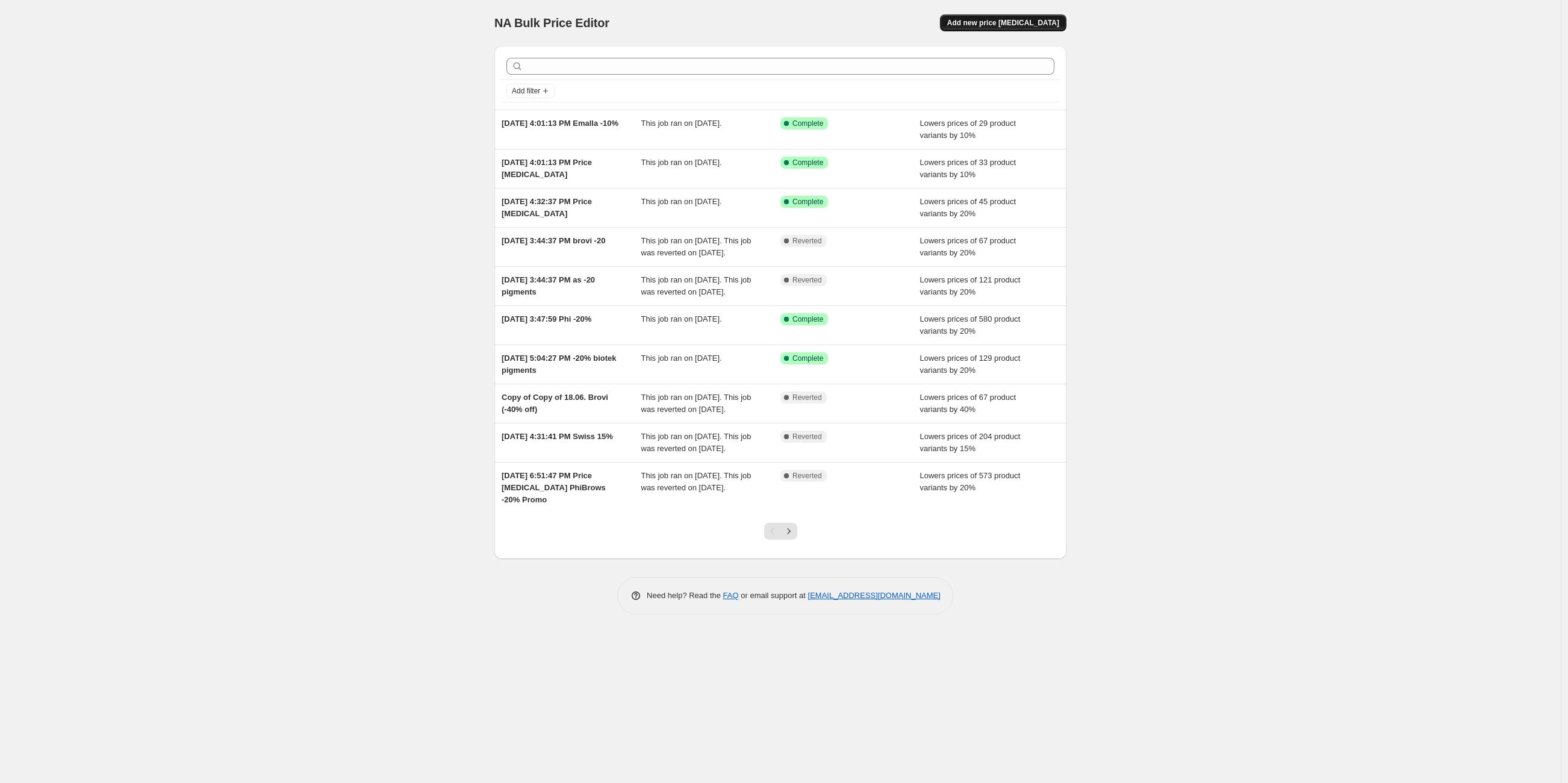
click at [982, 23] on span "Add new price [MEDICAL_DATA]" at bounding box center [1003, 22] width 112 height 9
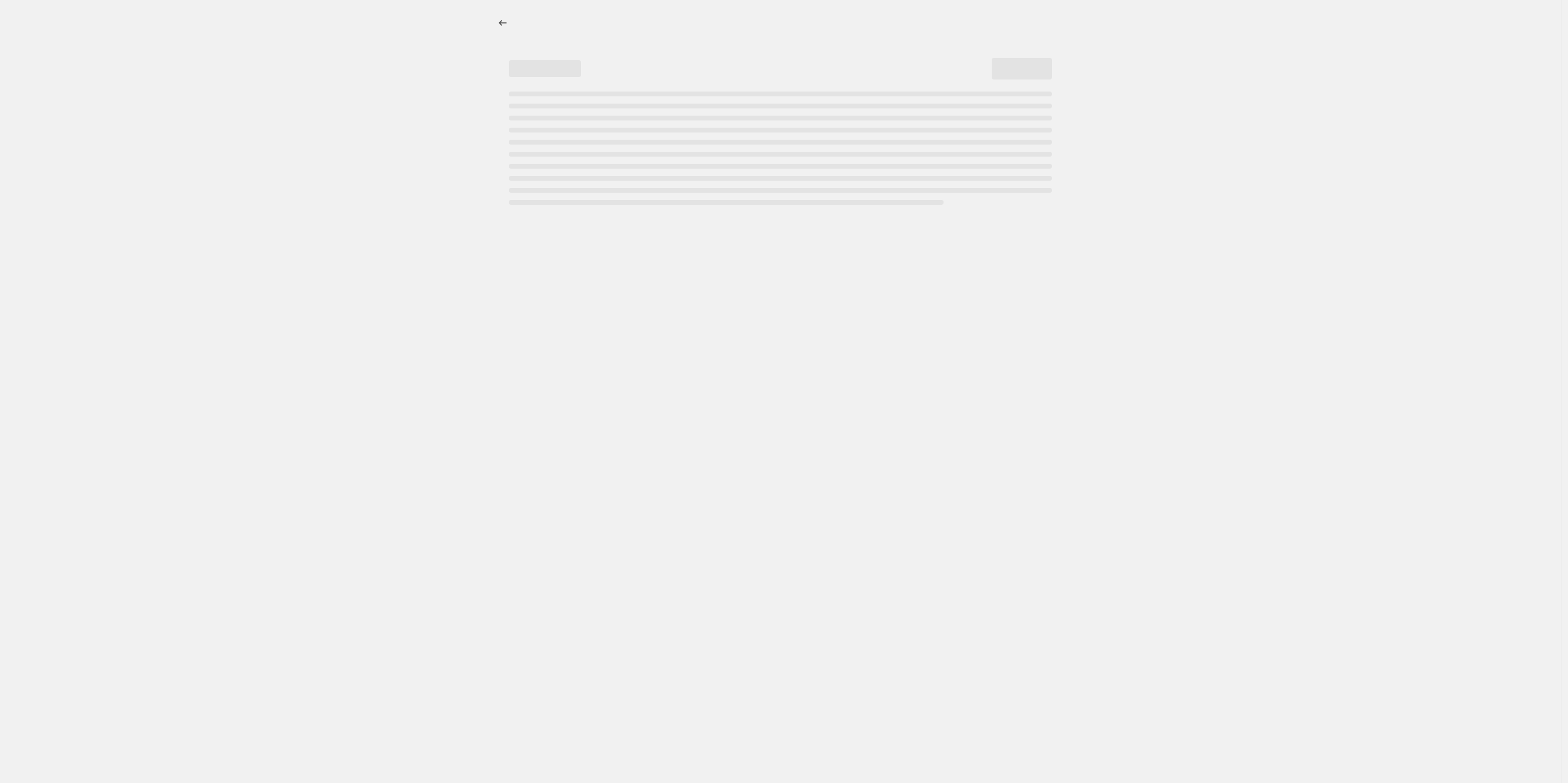
select select "percentage"
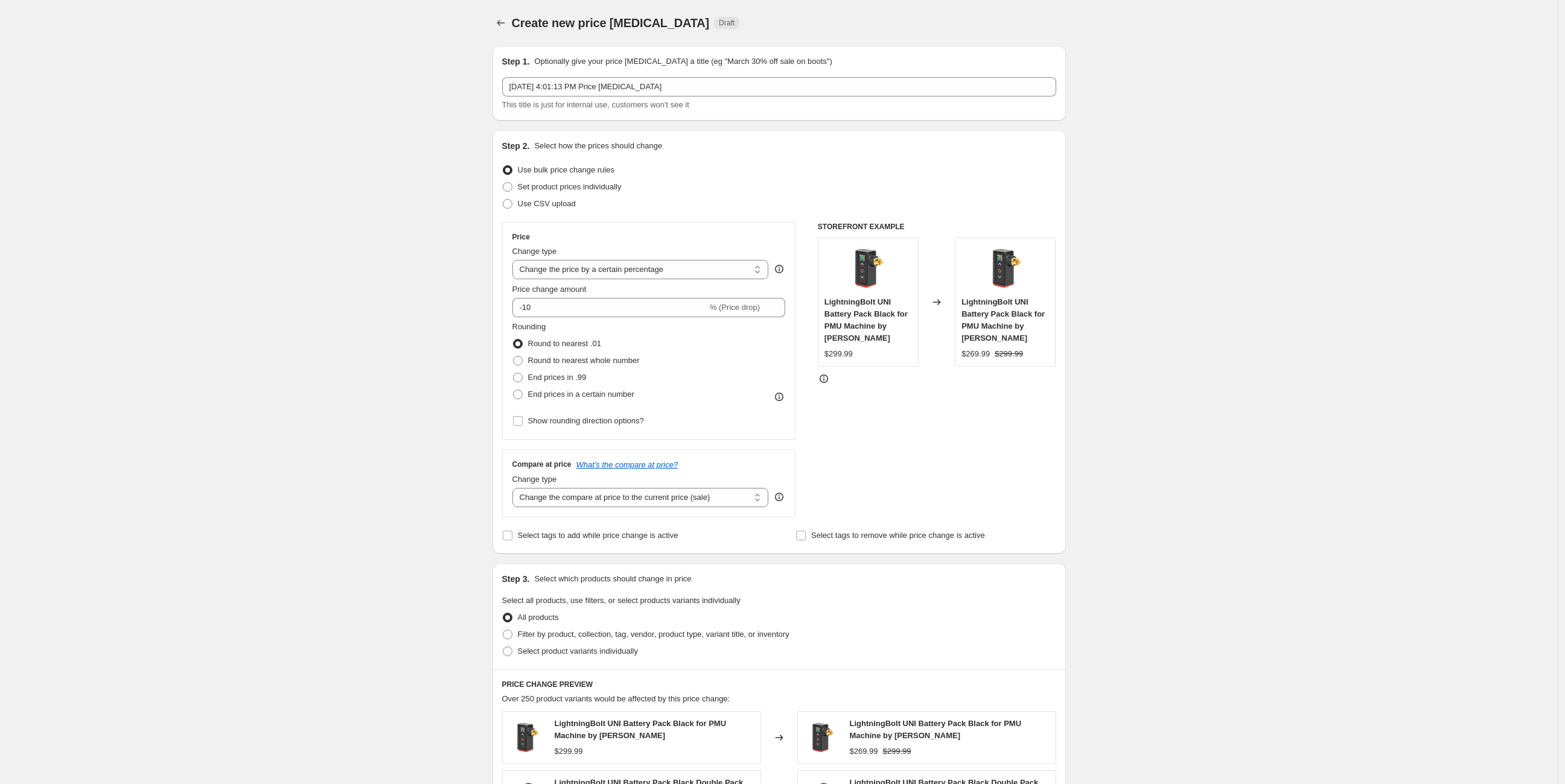
scroll to position [111, 0]
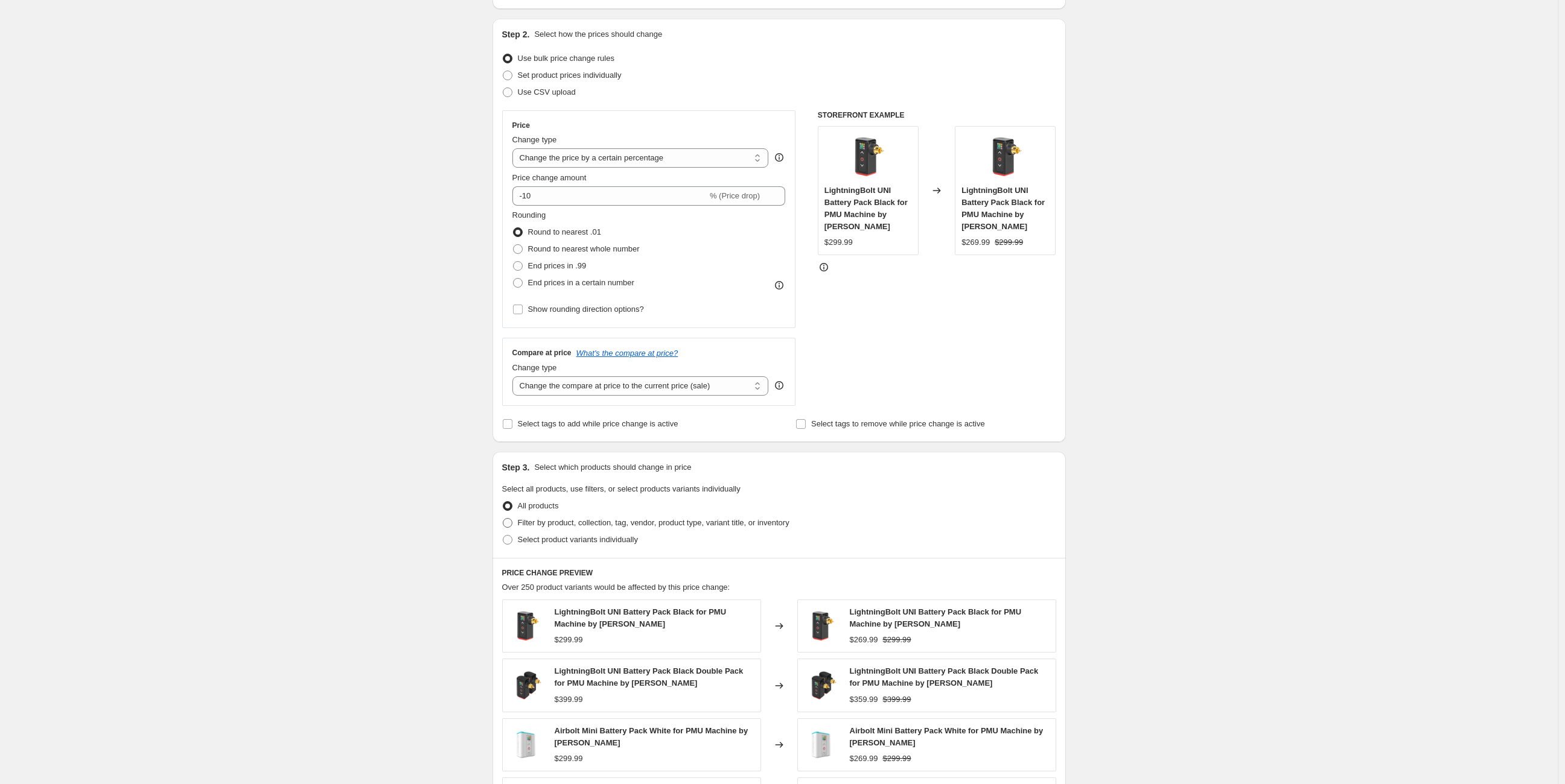
click at [509, 524] on span at bounding box center [507, 522] width 9 height 9
click at [504, 519] on input "Filter by product, collection, tag, vendor, product type, variant title, or inv…" at bounding box center [503, 518] width 1 height 1
radio input "true"
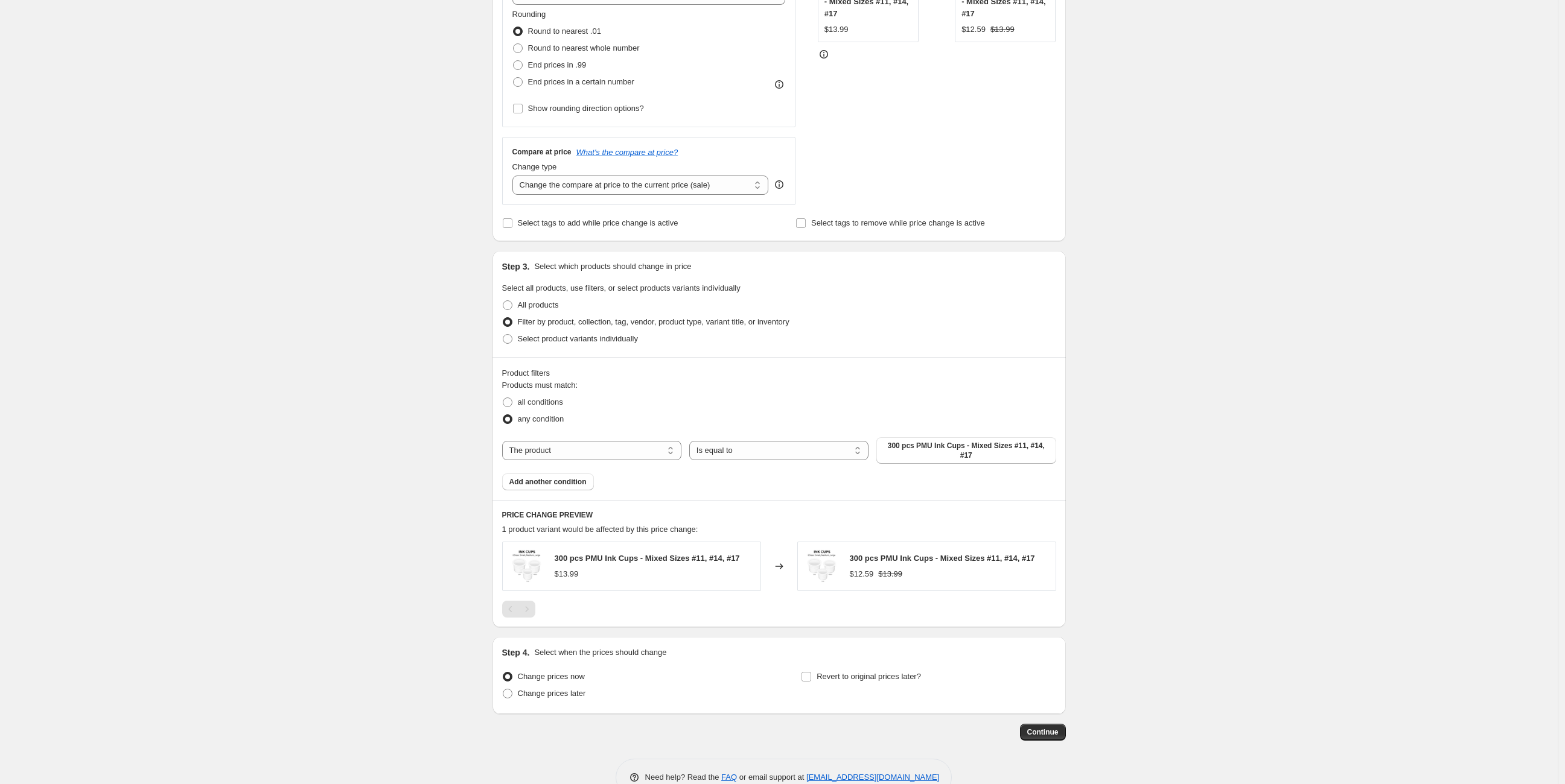
scroll to position [334, 0]
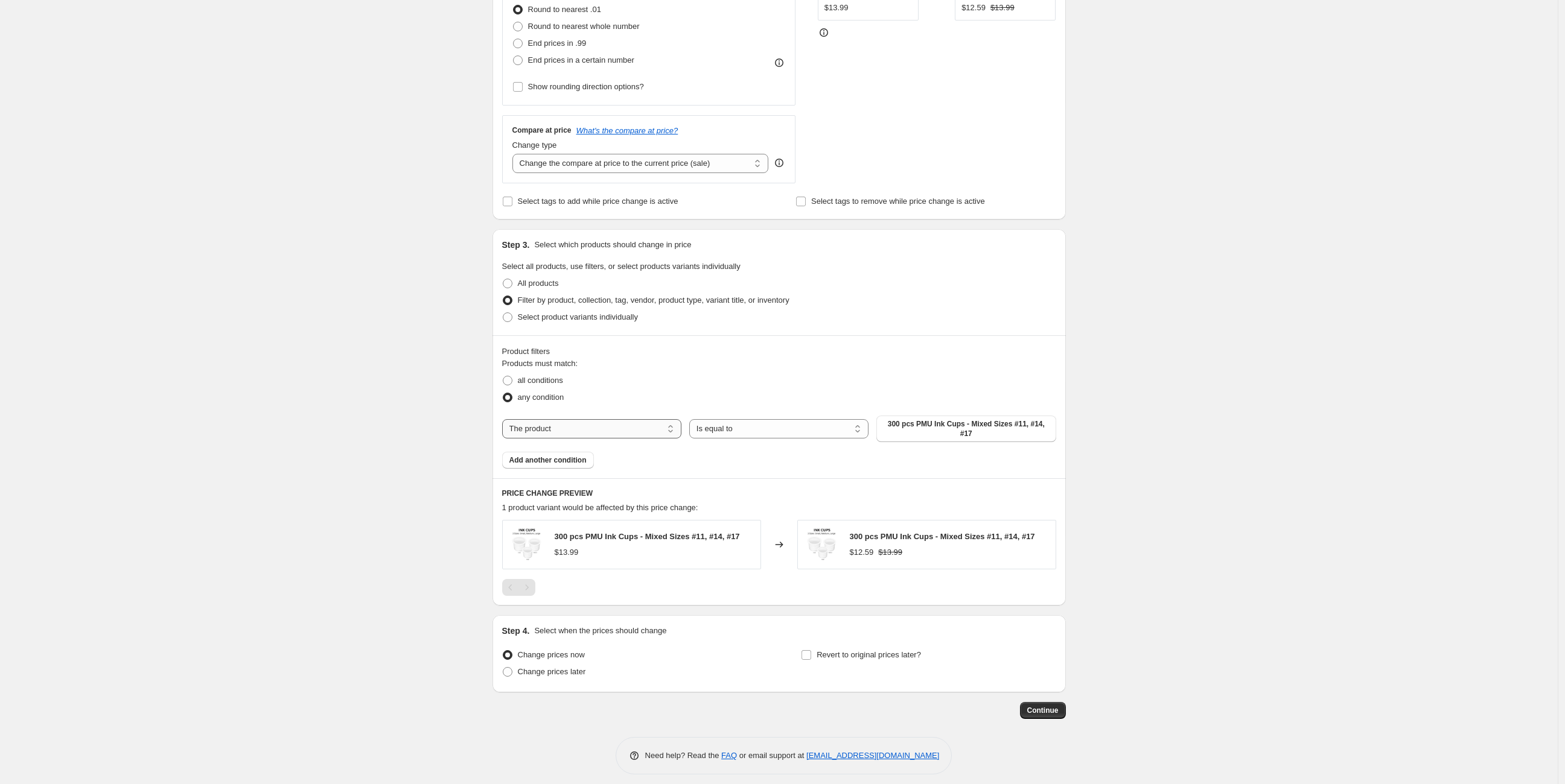
click at [646, 421] on select "The product The product's collection The product's tag The product's vendor The…" at bounding box center [591, 429] width 179 height 20
select select "vendor"
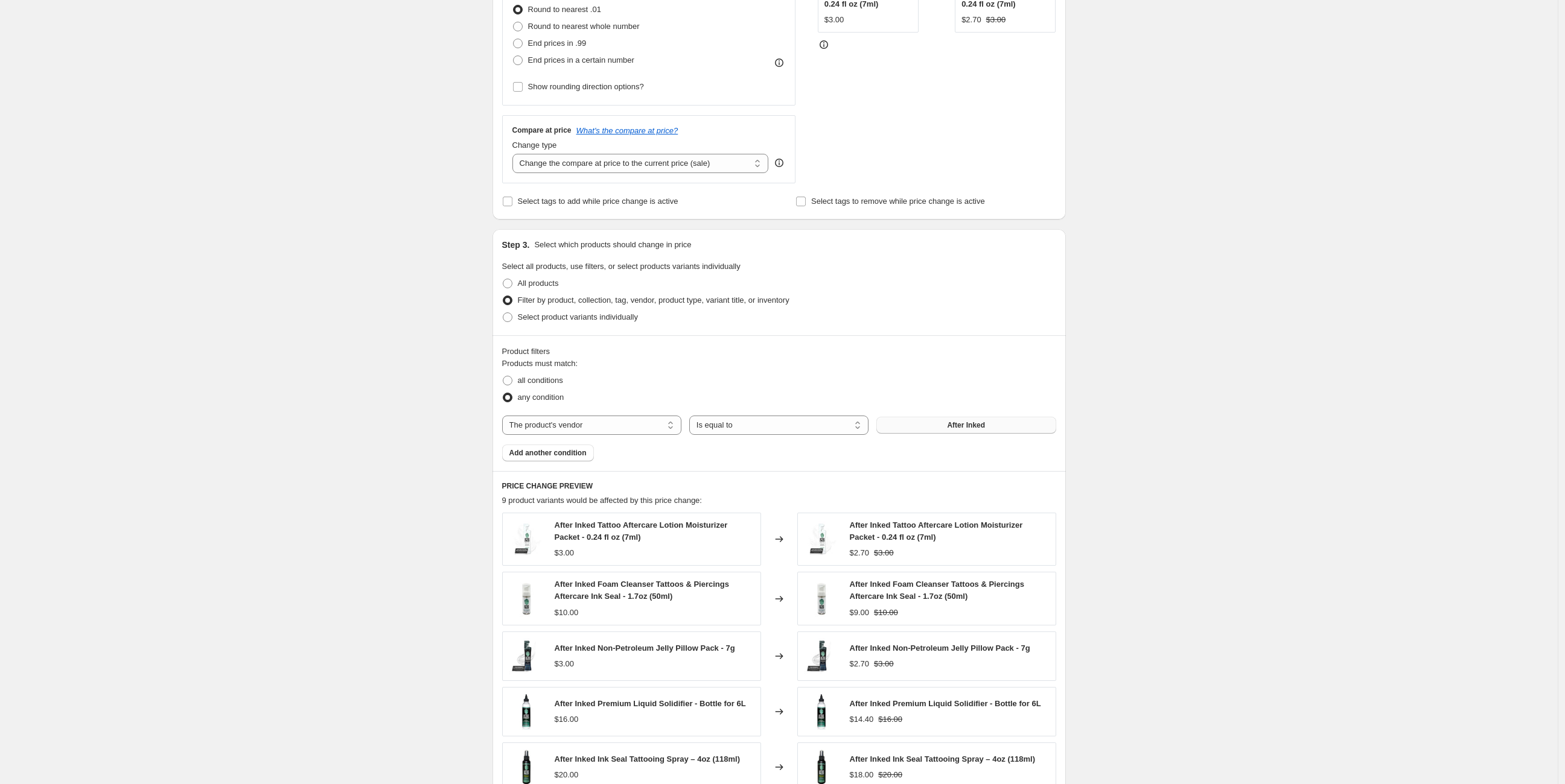
click at [939, 420] on button "After Inked" at bounding box center [965, 425] width 179 height 17
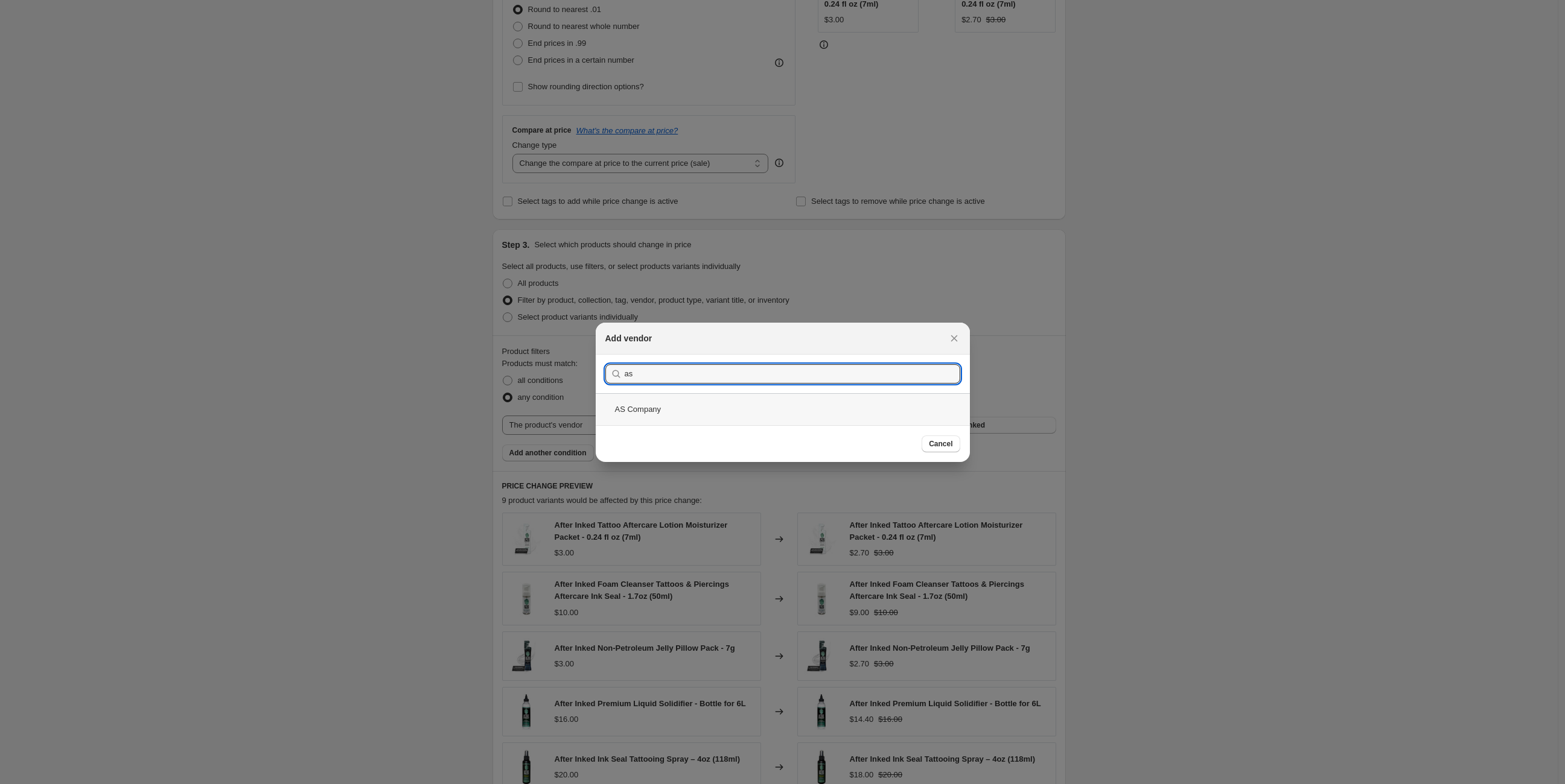
type input "as"
click at [662, 406] on div "AS Company" at bounding box center [782, 410] width 374 height 32
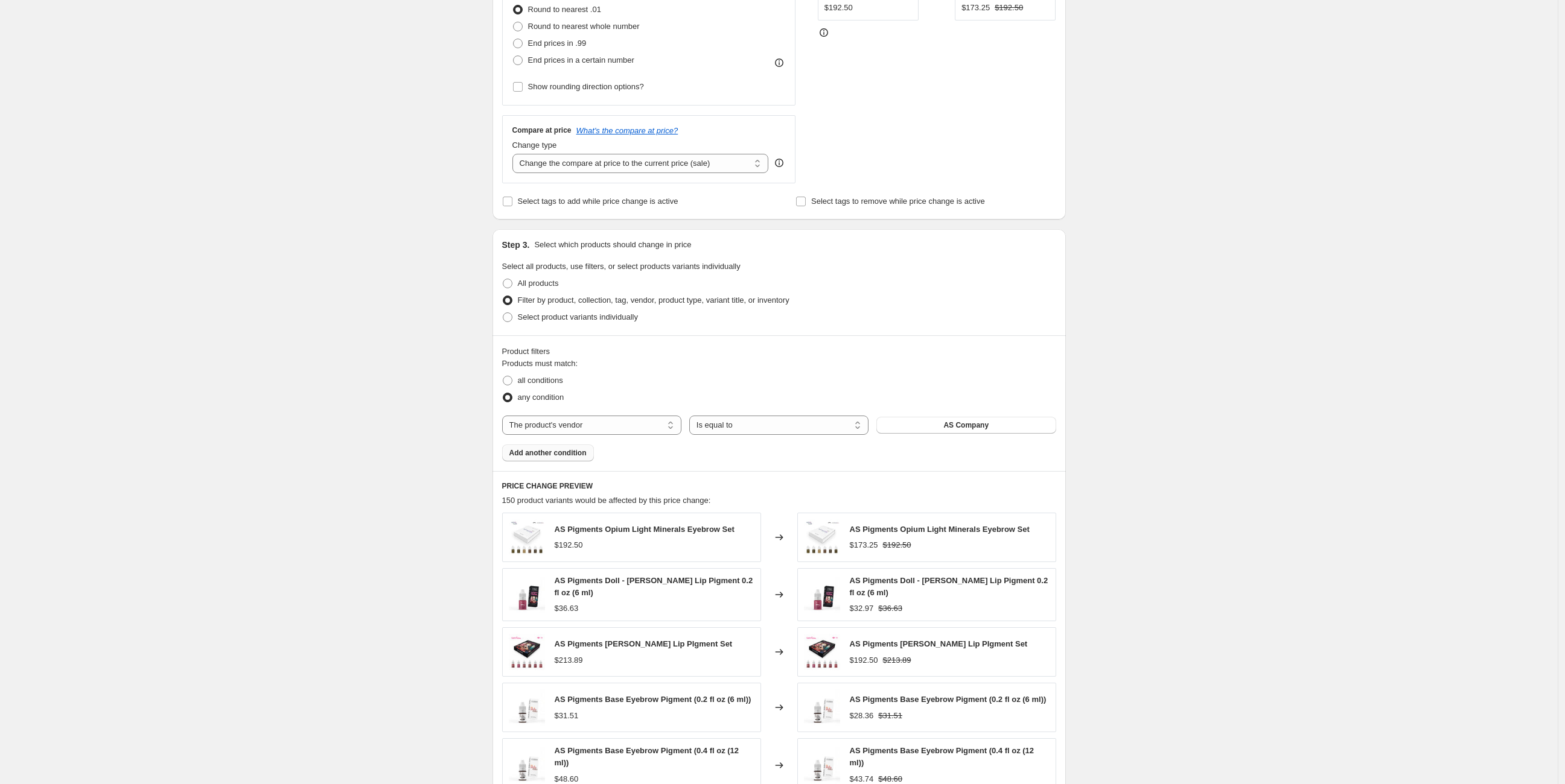
click at [574, 456] on span "Add another condition" at bounding box center [548, 452] width 77 height 9
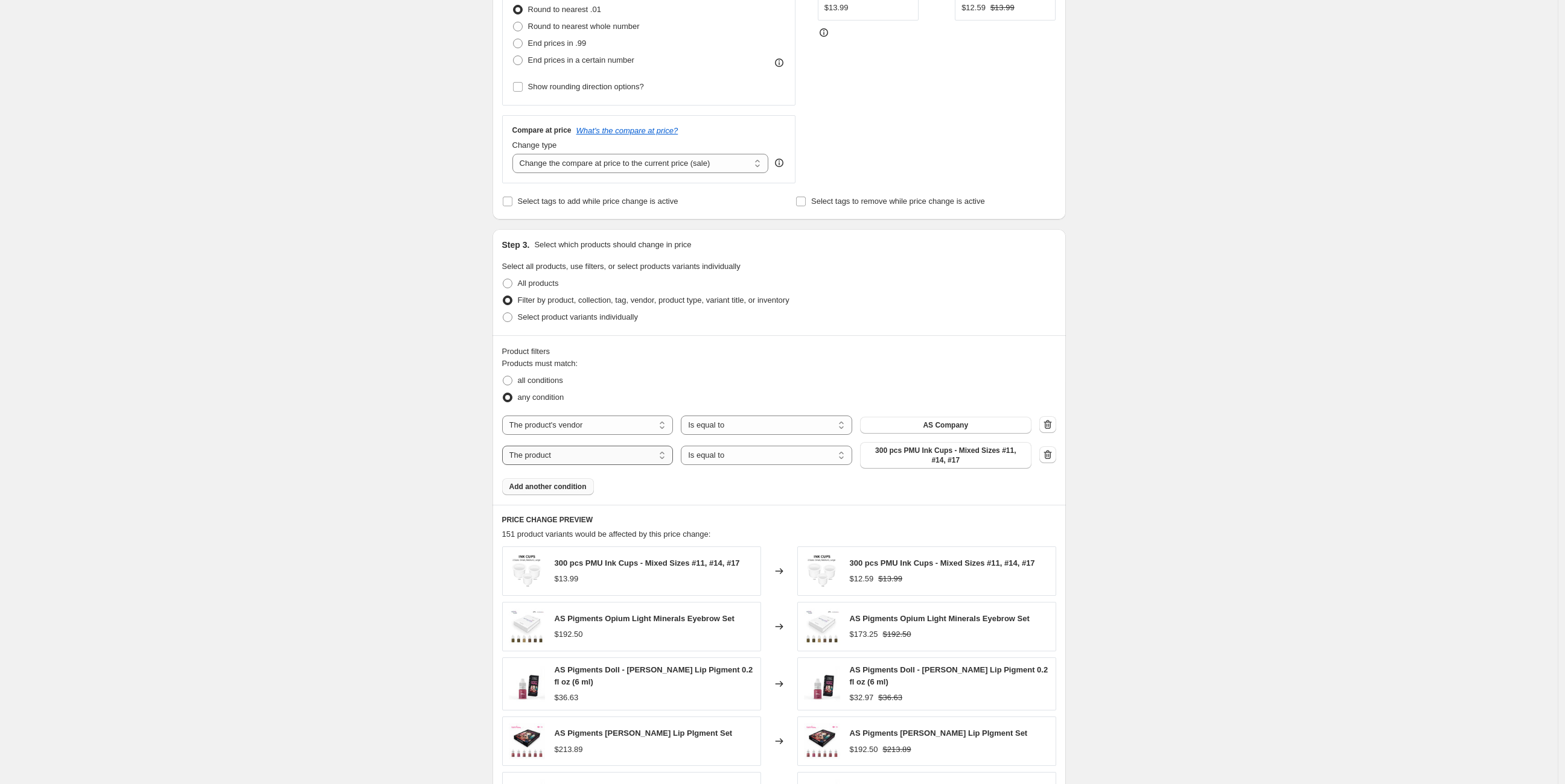
click at [574, 456] on select "The product The product's collection The product's tag The product's vendor The…" at bounding box center [587, 455] width 171 height 20
select select "tag"
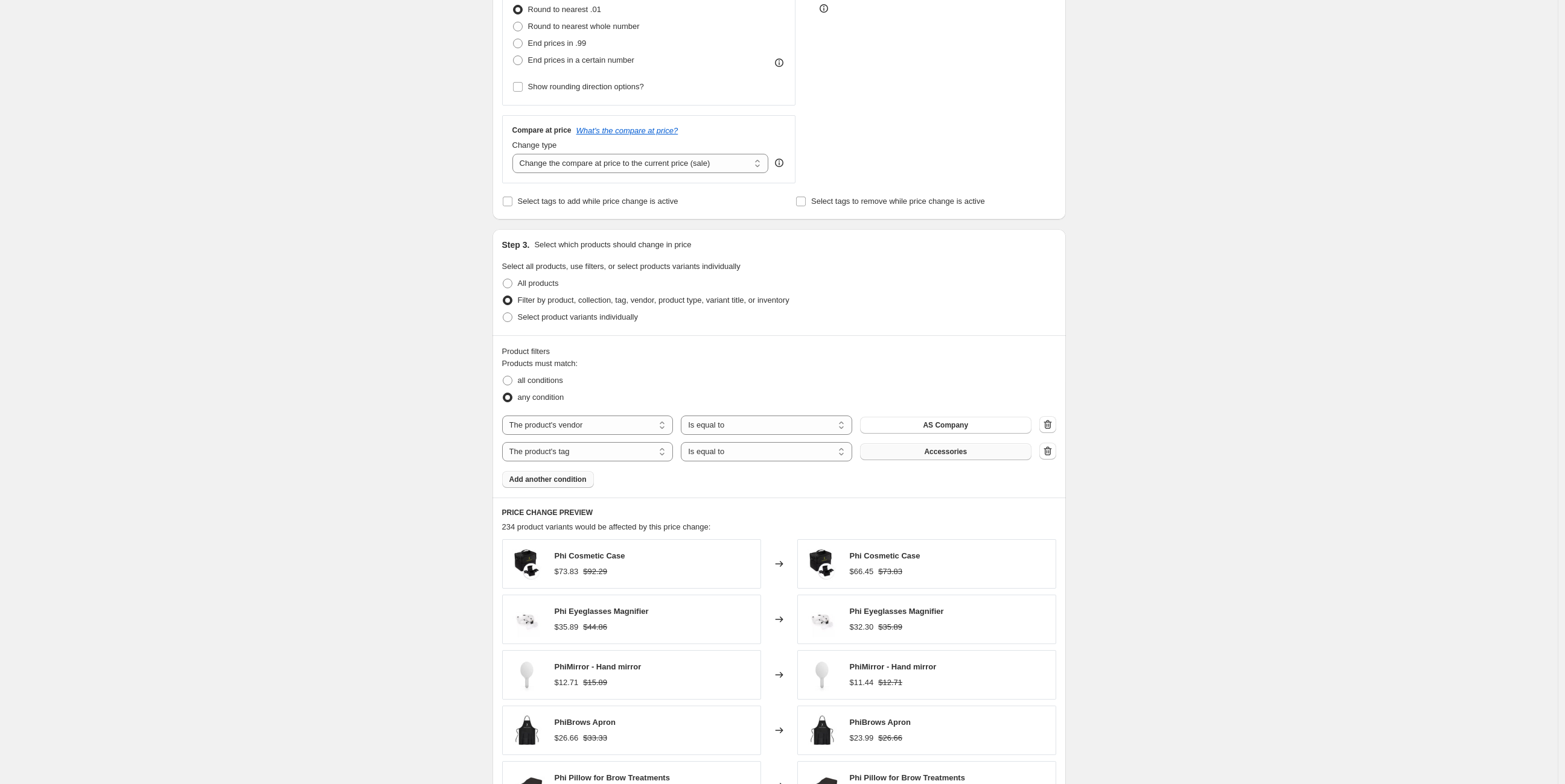
click at [969, 446] on button "Accessories" at bounding box center [945, 452] width 171 height 17
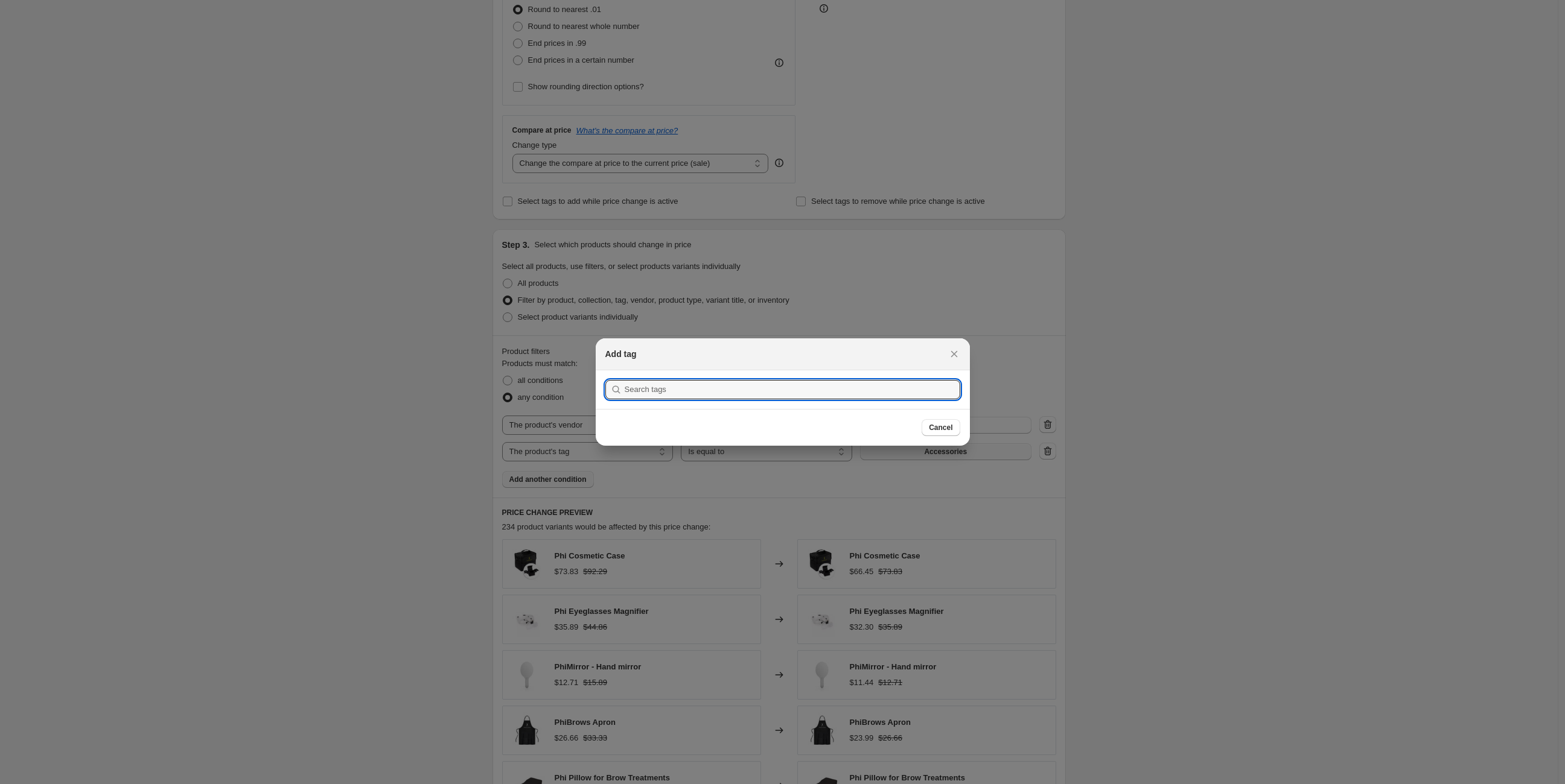
scroll to position [0, 0]
click at [954, 355] on icon "Close" at bounding box center [953, 354] width 7 height 6
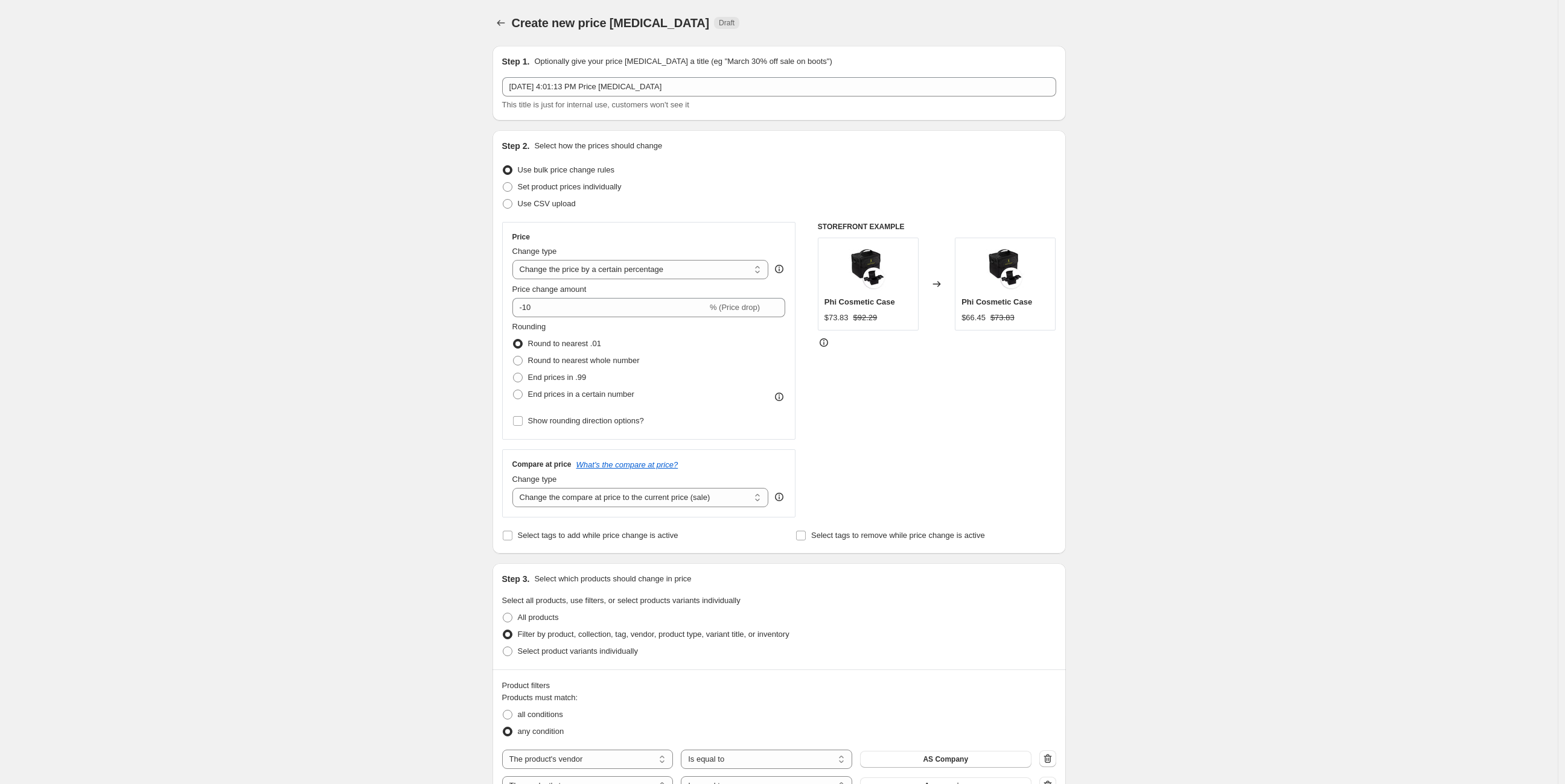
scroll to position [334, 0]
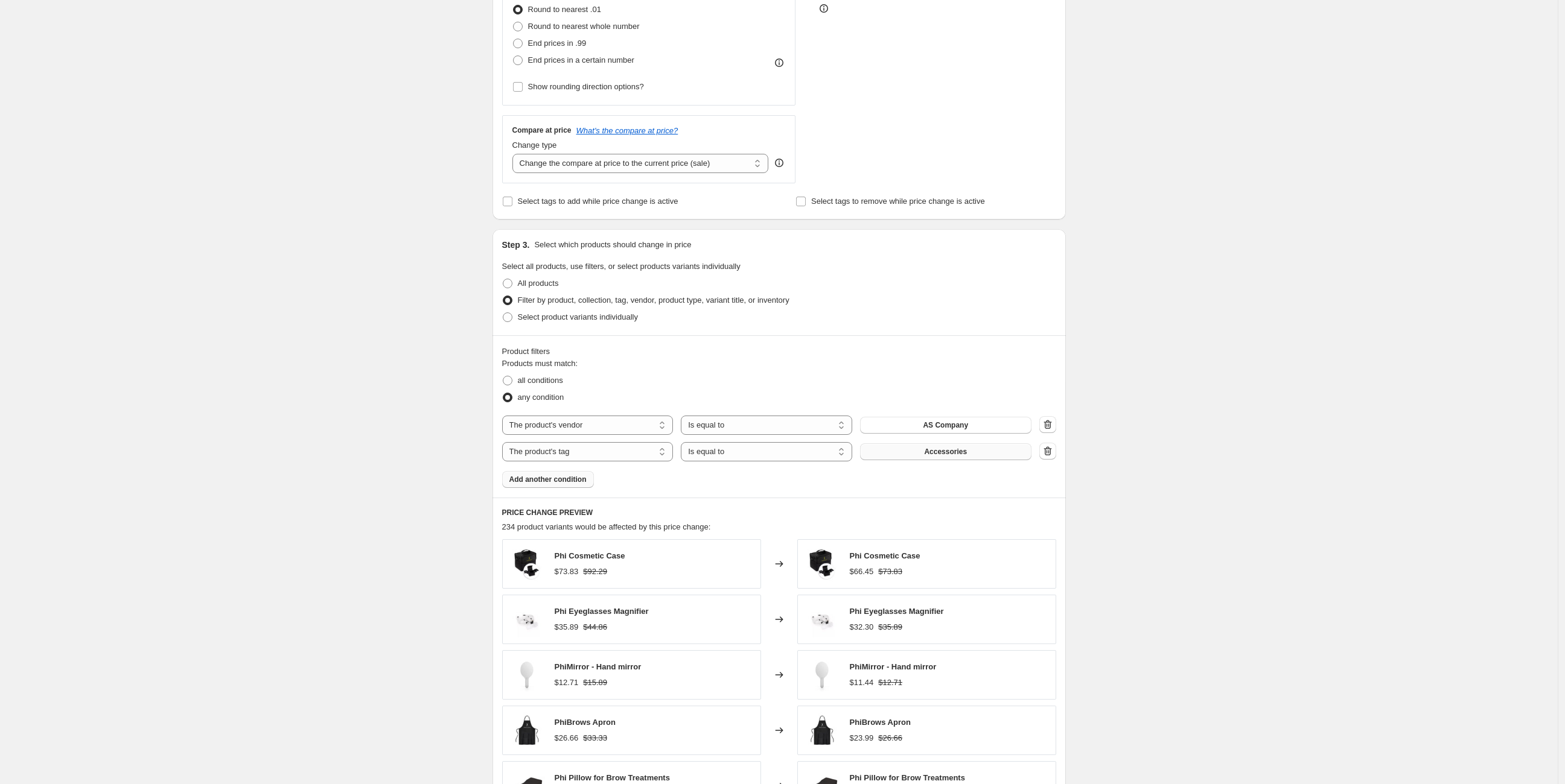
click at [965, 450] on span "Accessories" at bounding box center [945, 452] width 43 height 9
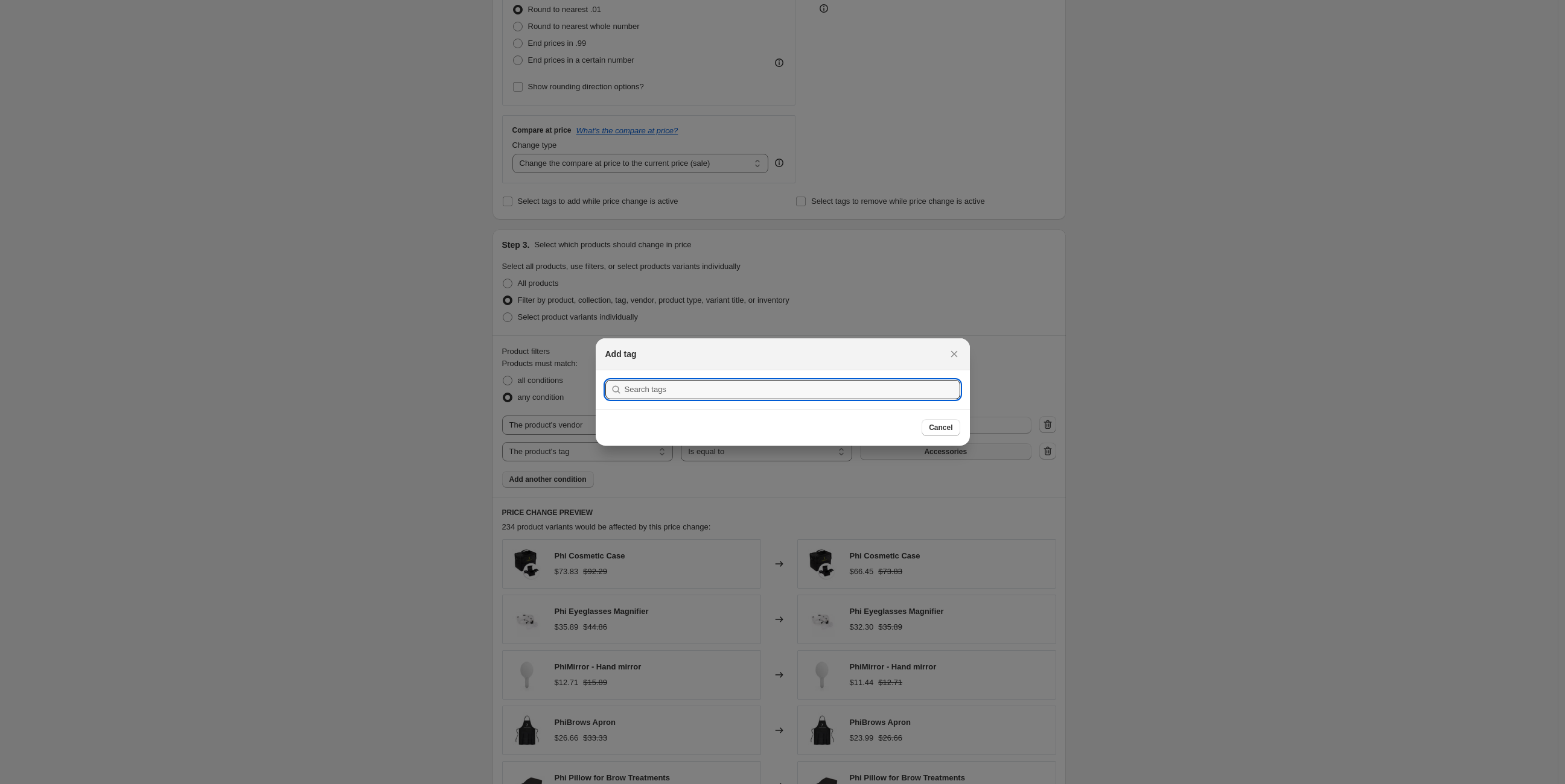
scroll to position [0, 0]
type input "p"
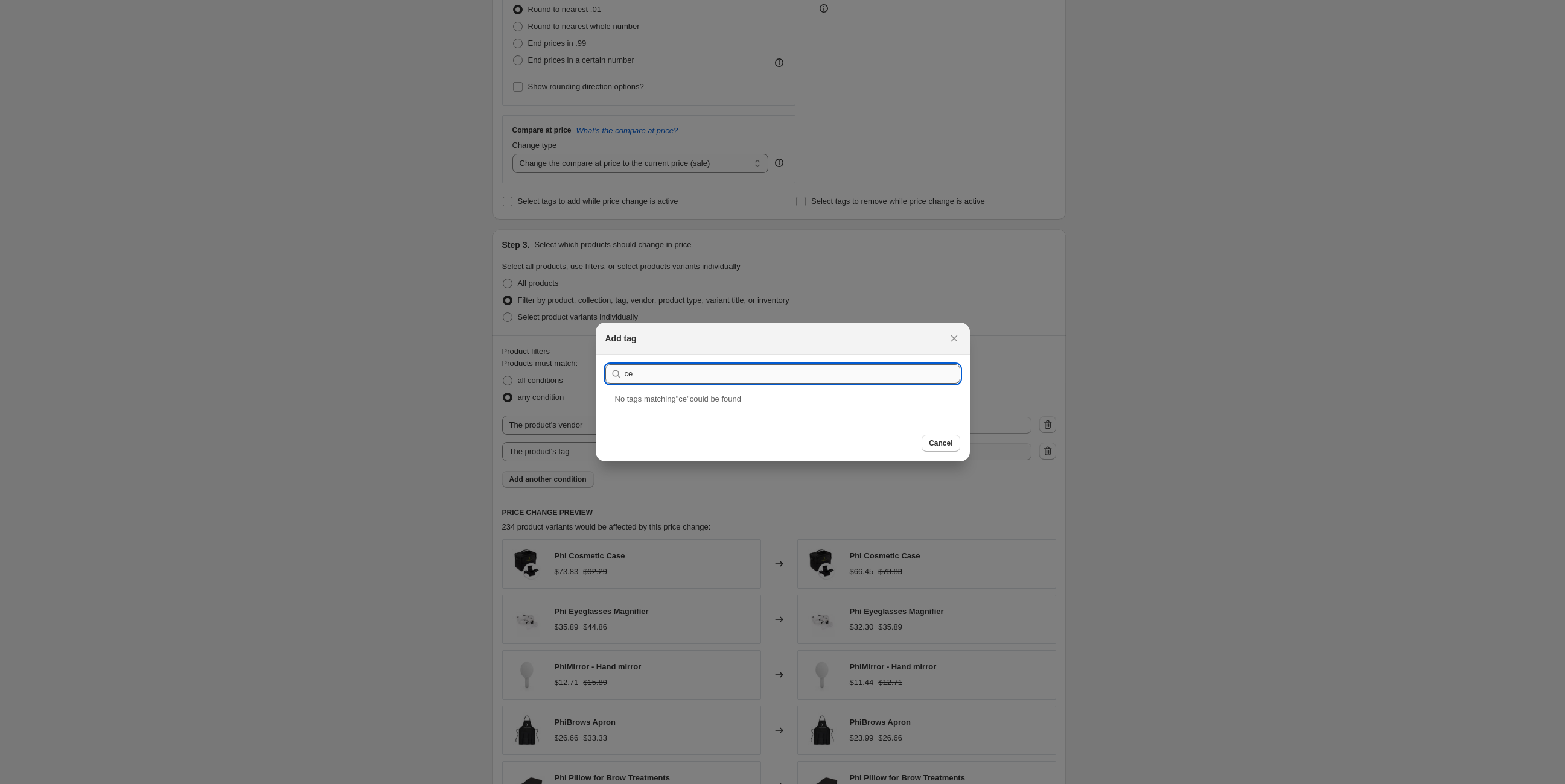
click at [680, 375] on input "ce" at bounding box center [792, 374] width 335 height 20
paste input "Cartridges"
type input "Cartridges"
click at [645, 418] on div "Cartridges" at bounding box center [782, 410] width 374 height 32
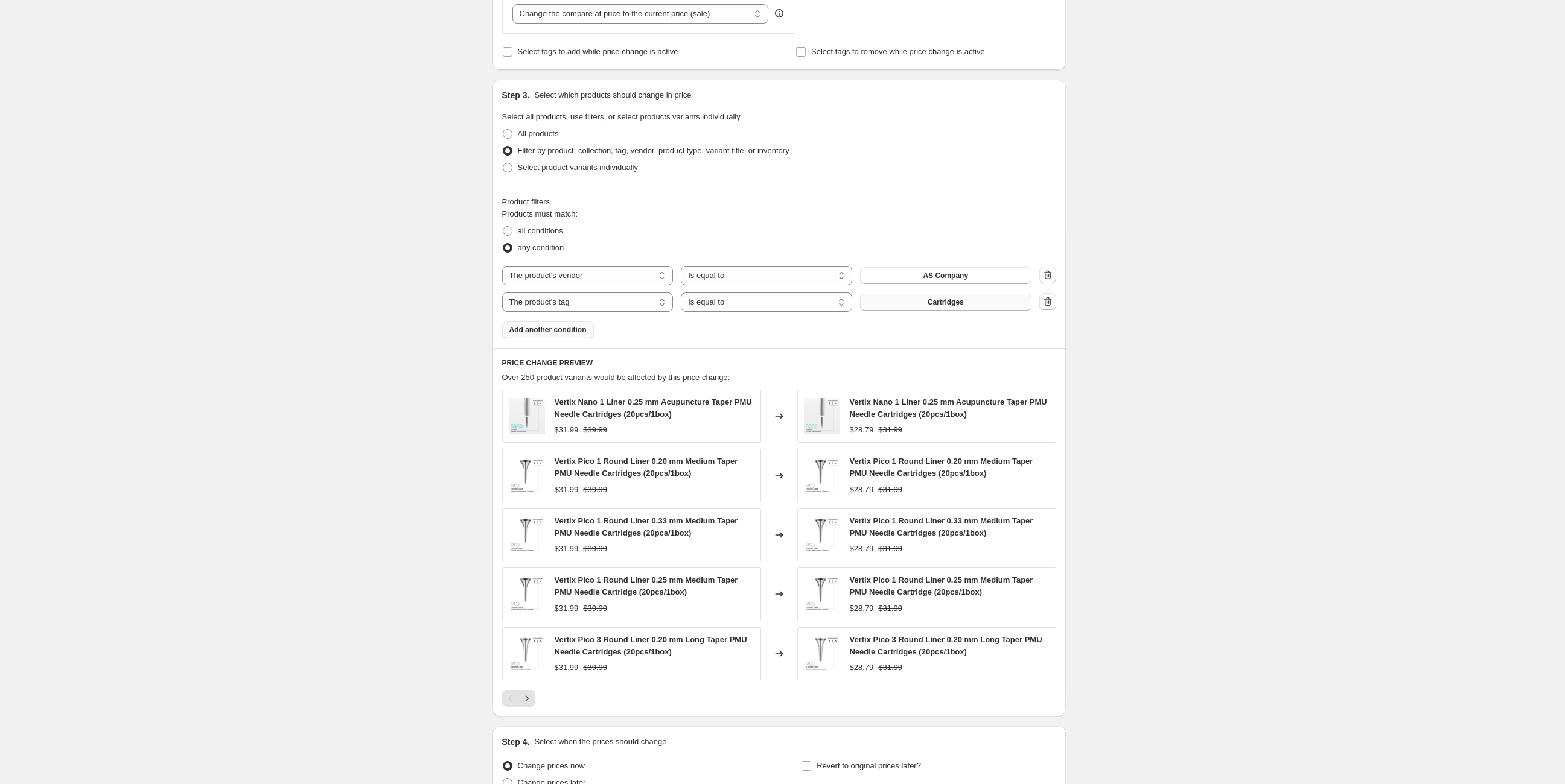
scroll to position [578, 0]
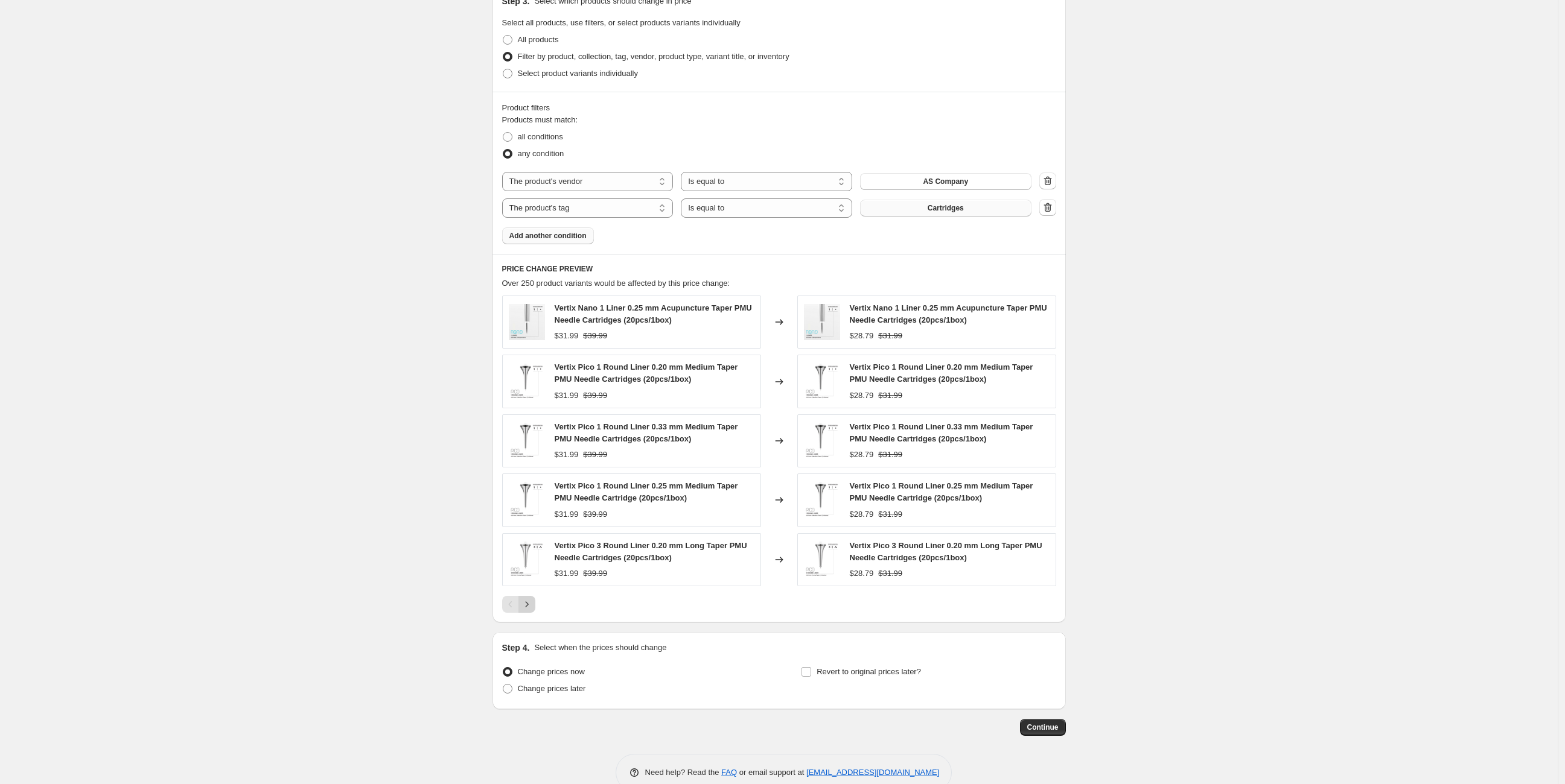
click at [527, 603] on icon "Next" at bounding box center [526, 605] width 12 height 12
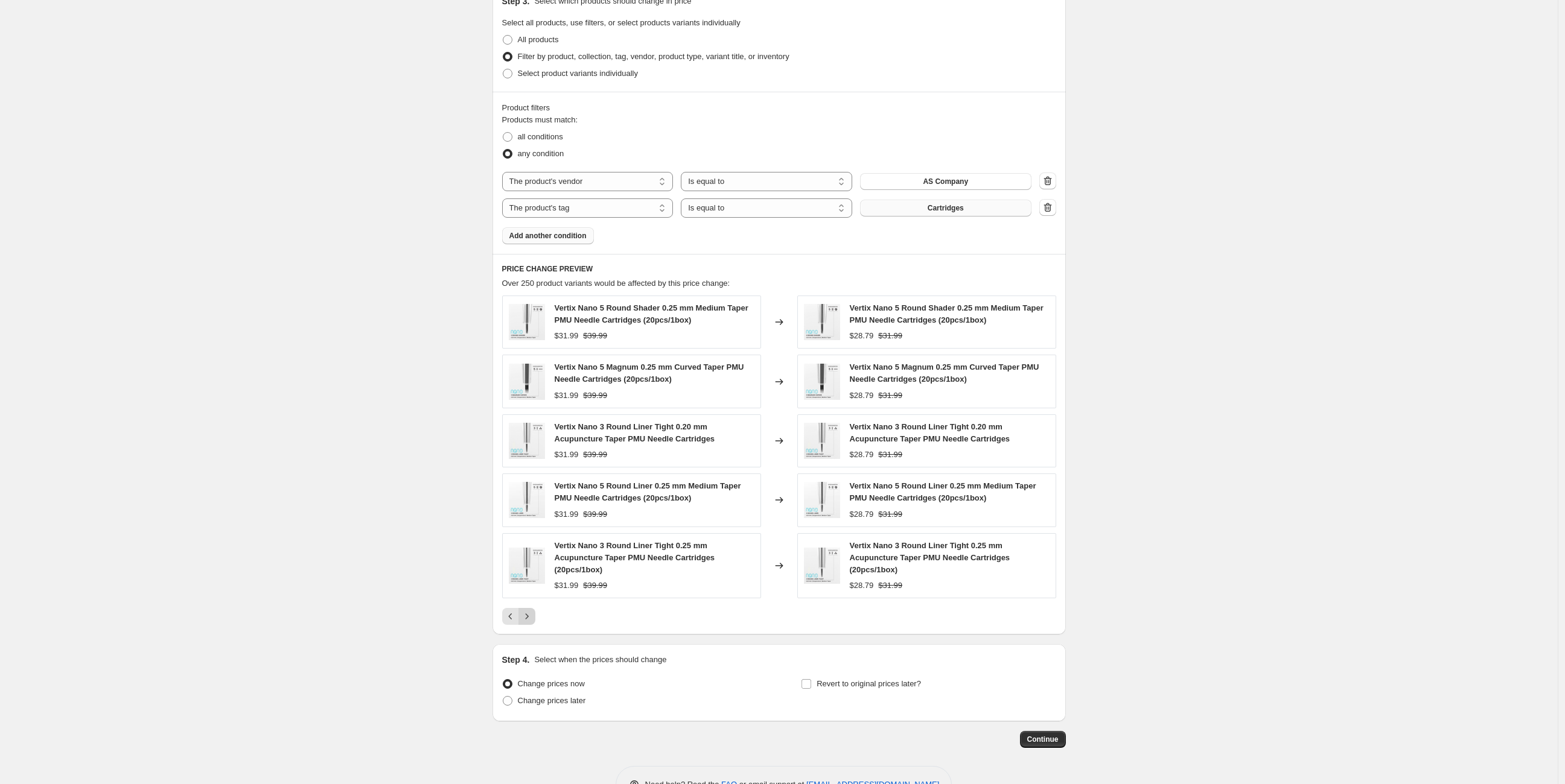
click at [527, 603] on div "Vertix Nano 5 Round Shader 0.25 mm Medium Taper PMU Needle Cartridges (20pcs/1b…" at bounding box center [778, 460] width 554 height 329
click at [528, 611] on icon "Next" at bounding box center [526, 616] width 12 height 12
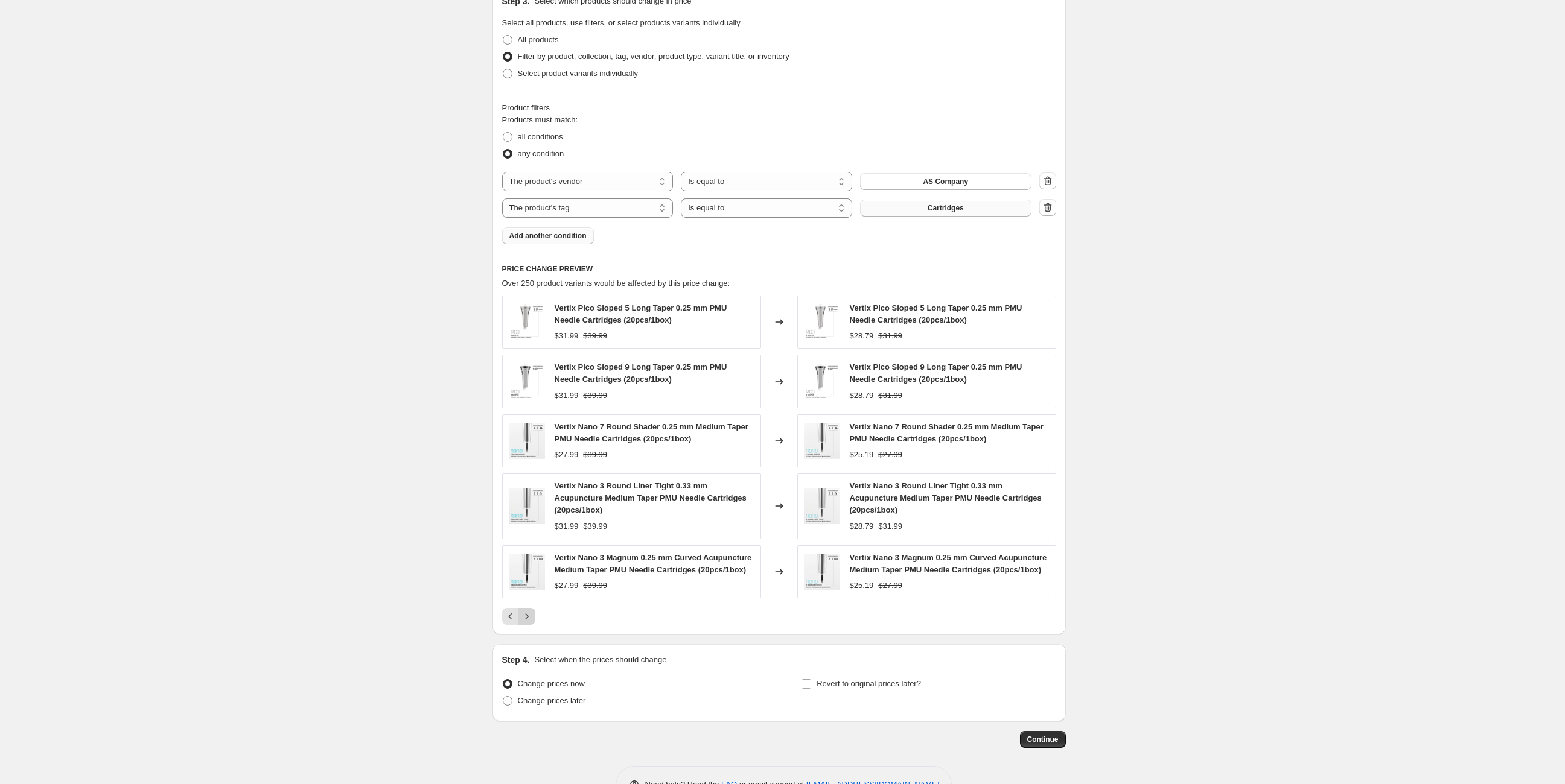
click at [528, 611] on icon "Next" at bounding box center [526, 616] width 12 height 12
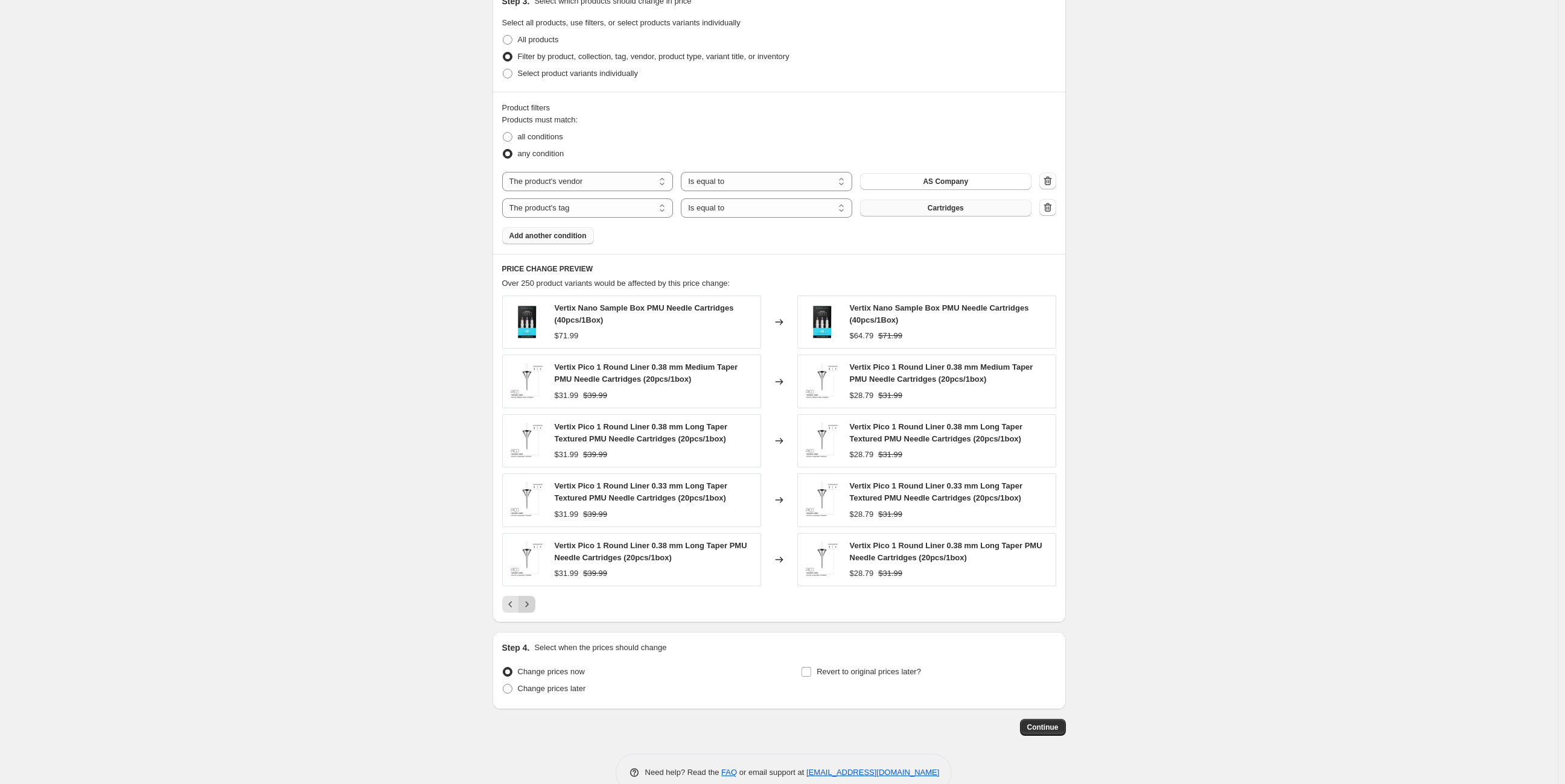
click at [528, 609] on button "Next" at bounding box center [526, 605] width 17 height 17
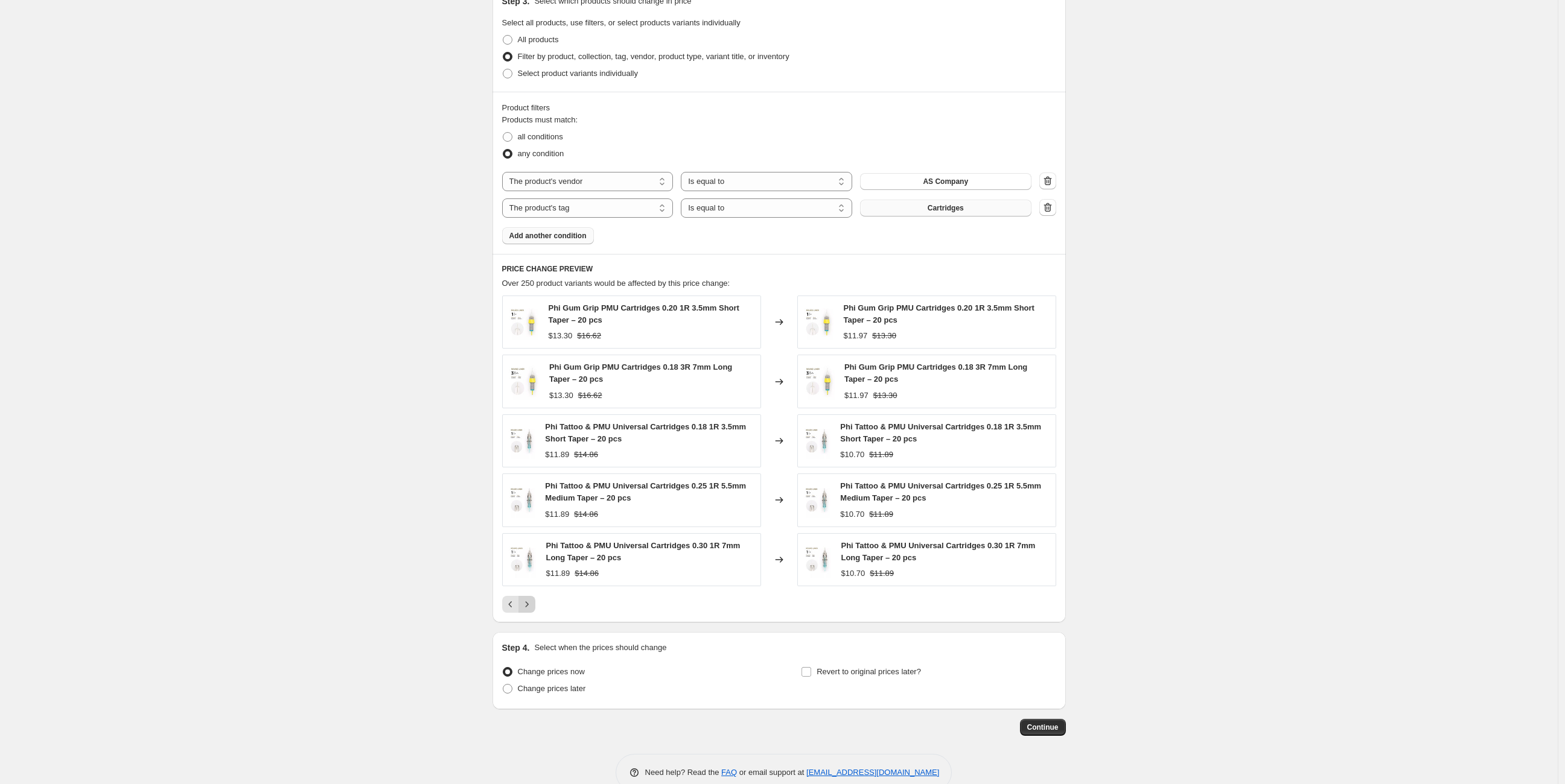
click at [528, 609] on button "Next" at bounding box center [526, 605] width 17 height 17
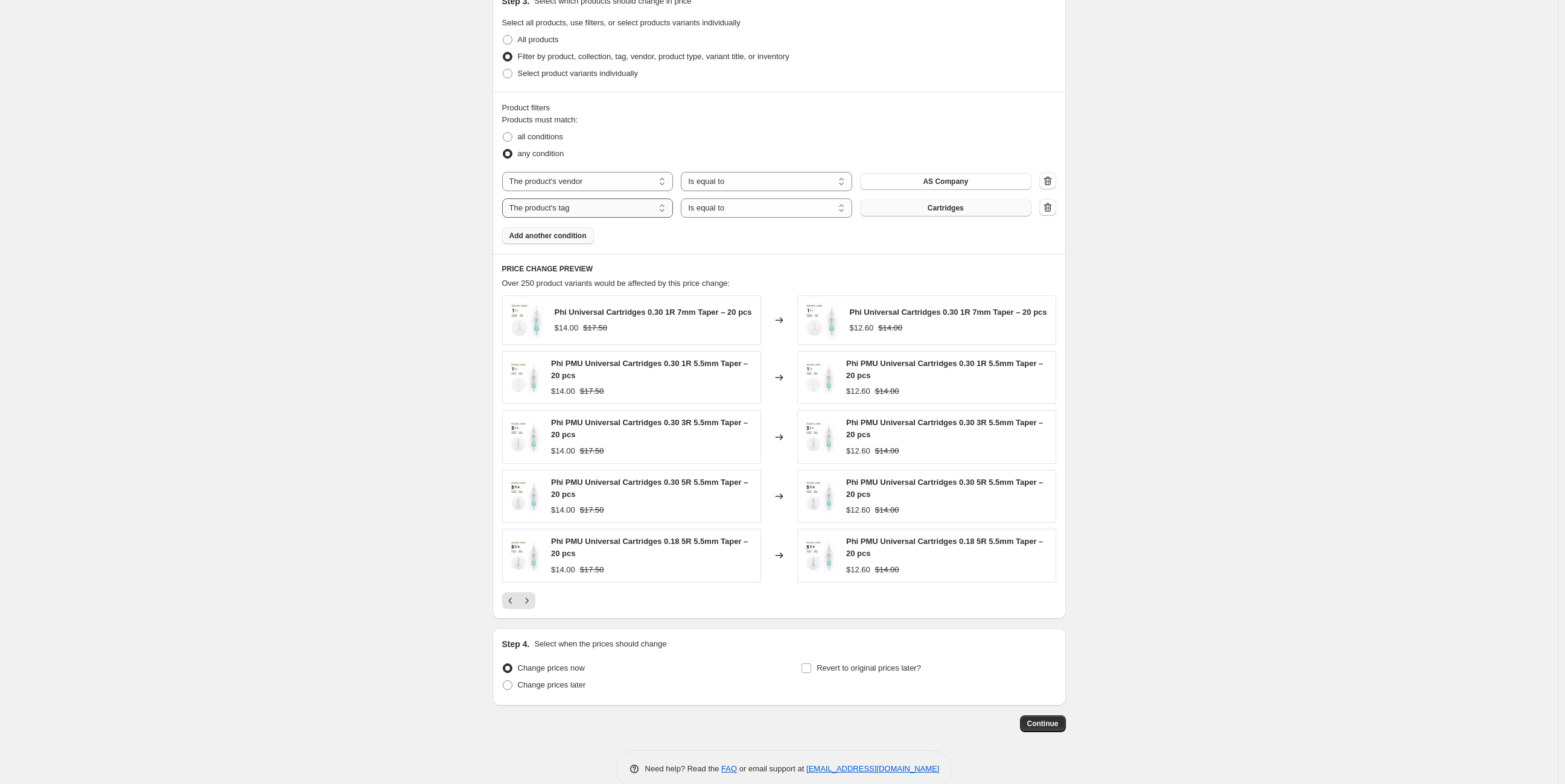
click at [582, 207] on select "The product The product's collection The product's tag The product's vendor The…" at bounding box center [587, 207] width 171 height 20
select select "product_type"
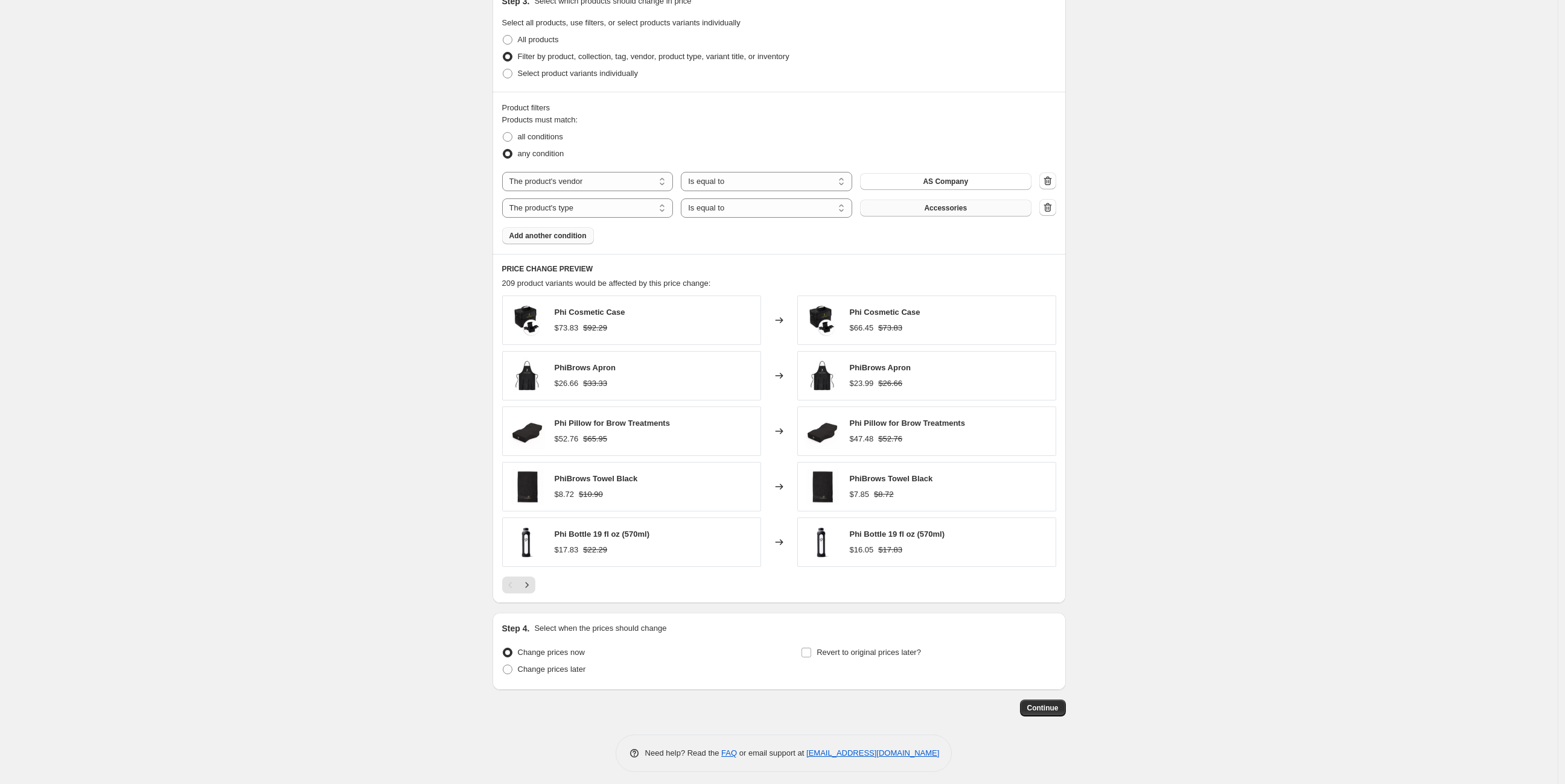
click at [993, 207] on button "Accessories" at bounding box center [945, 208] width 171 height 17
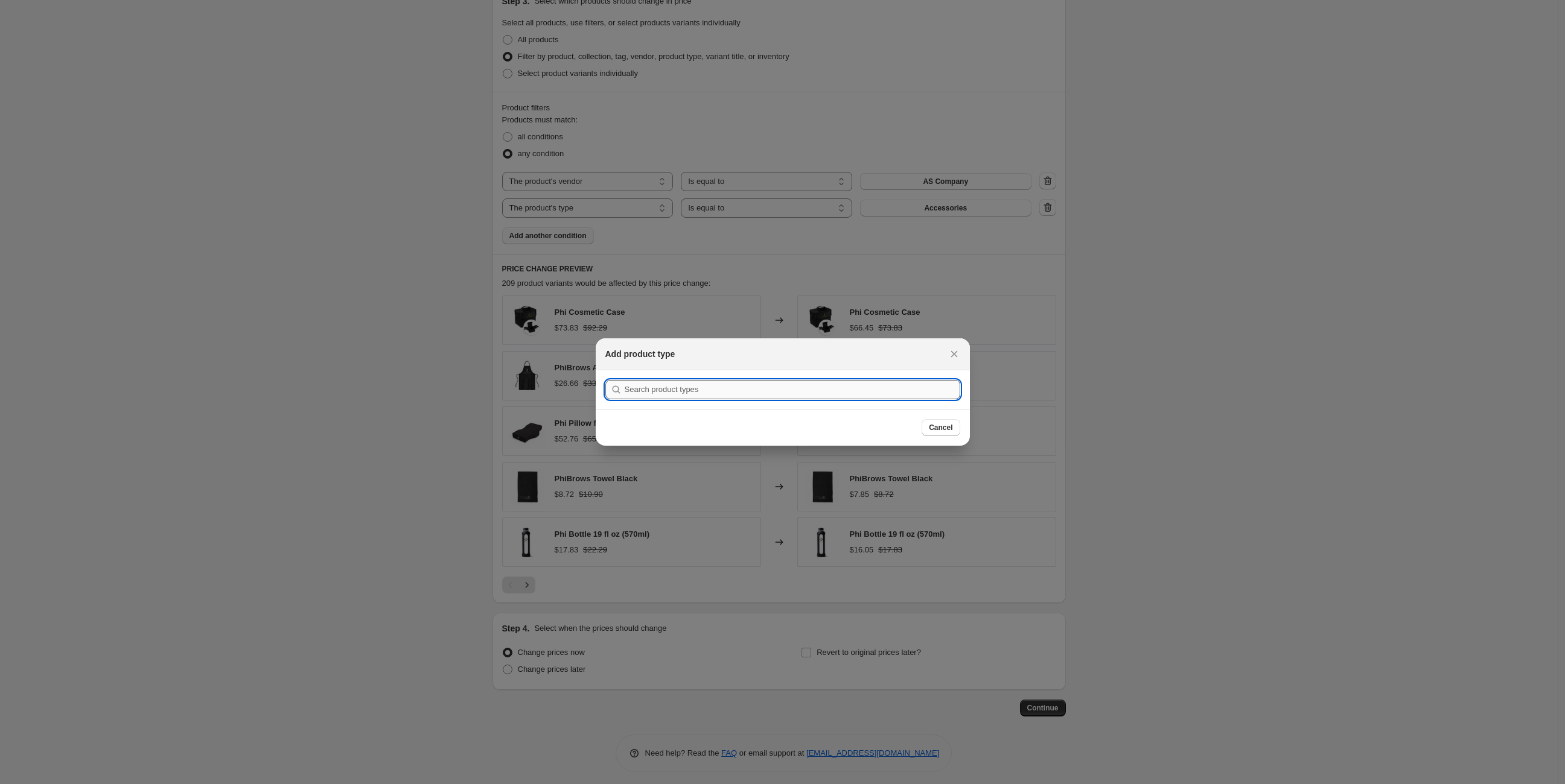
click at [803, 394] on input ":r15u:" at bounding box center [792, 389] width 335 height 20
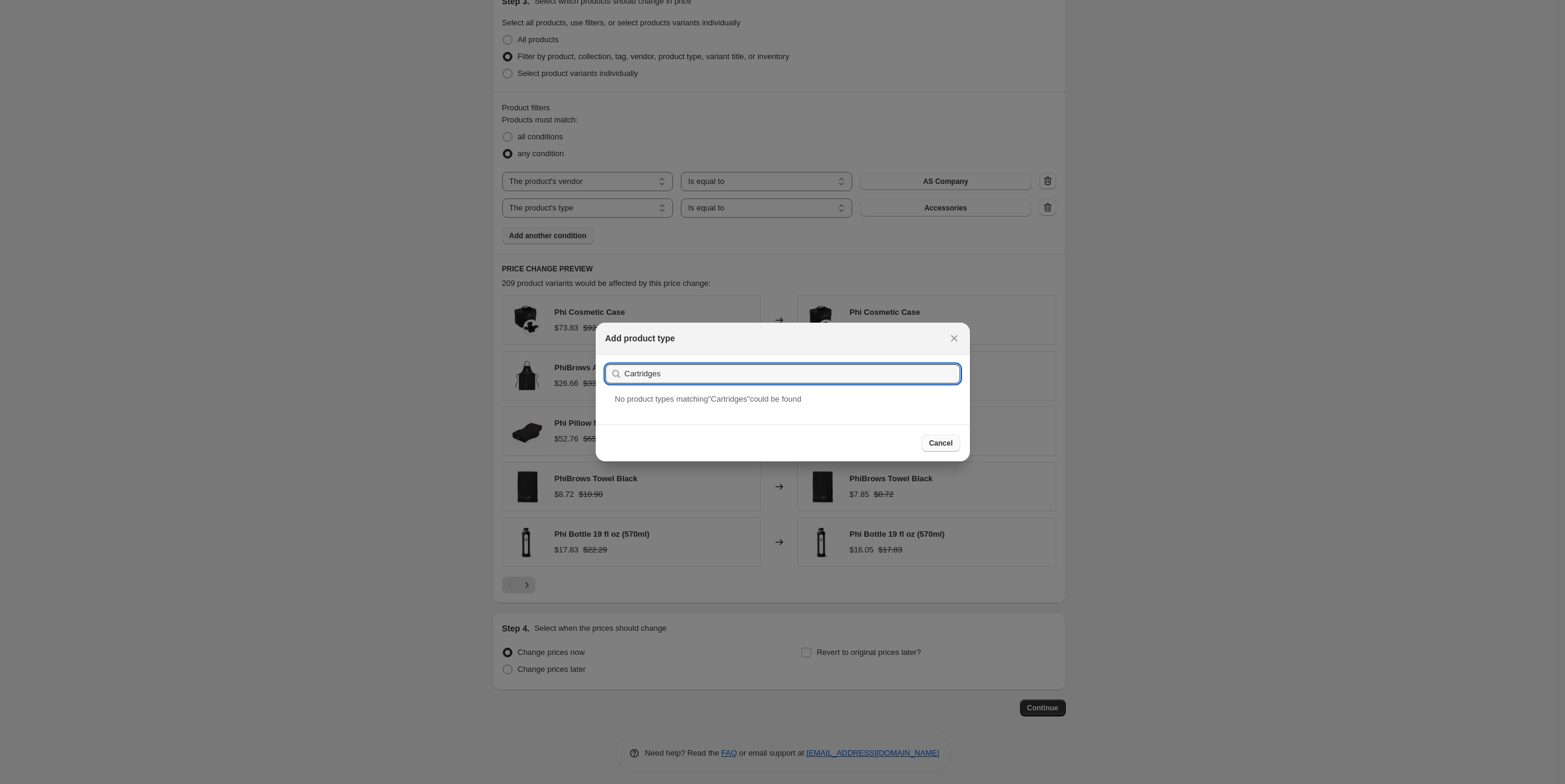
type input "Cartridges"
click at [936, 452] on div "Cancel" at bounding box center [782, 442] width 374 height 37
click at [941, 443] on span "Cancel" at bounding box center [941, 443] width 24 height 9
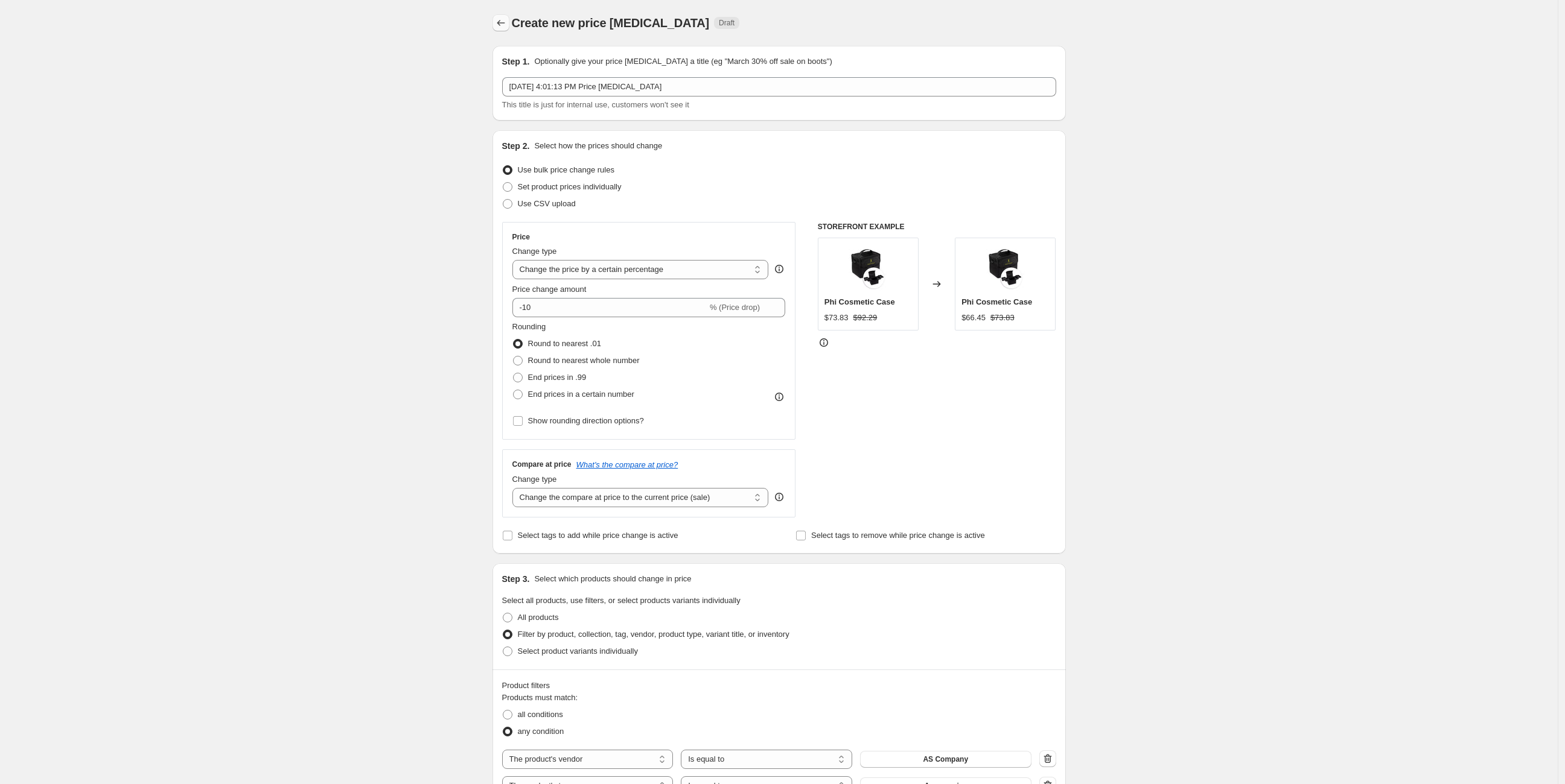
click at [504, 20] on icon "Price change jobs" at bounding box center [501, 23] width 12 height 12
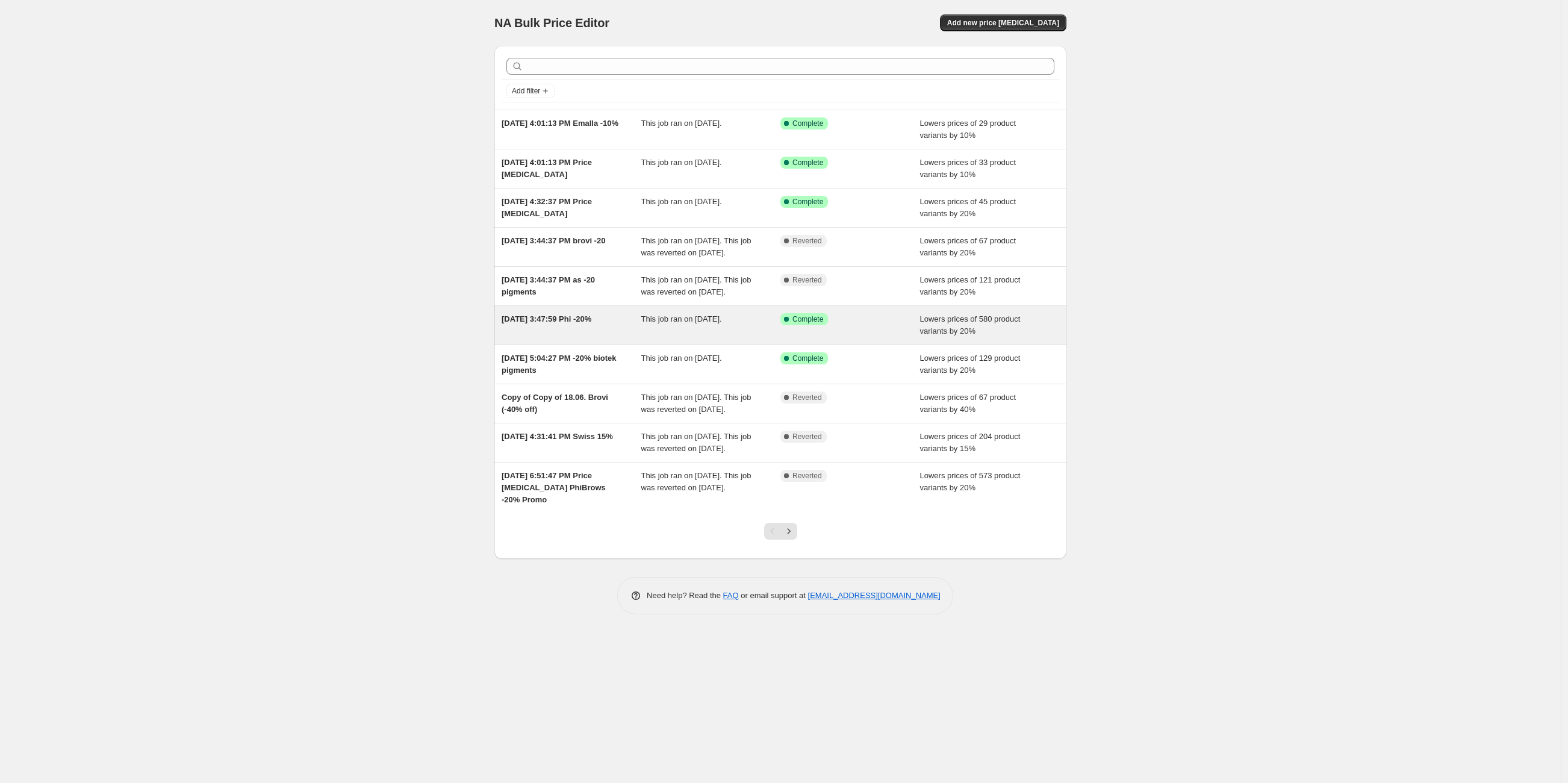
click at [617, 337] on div "[DATE] 3:47:59 Phi -20%" at bounding box center [571, 325] width 140 height 24
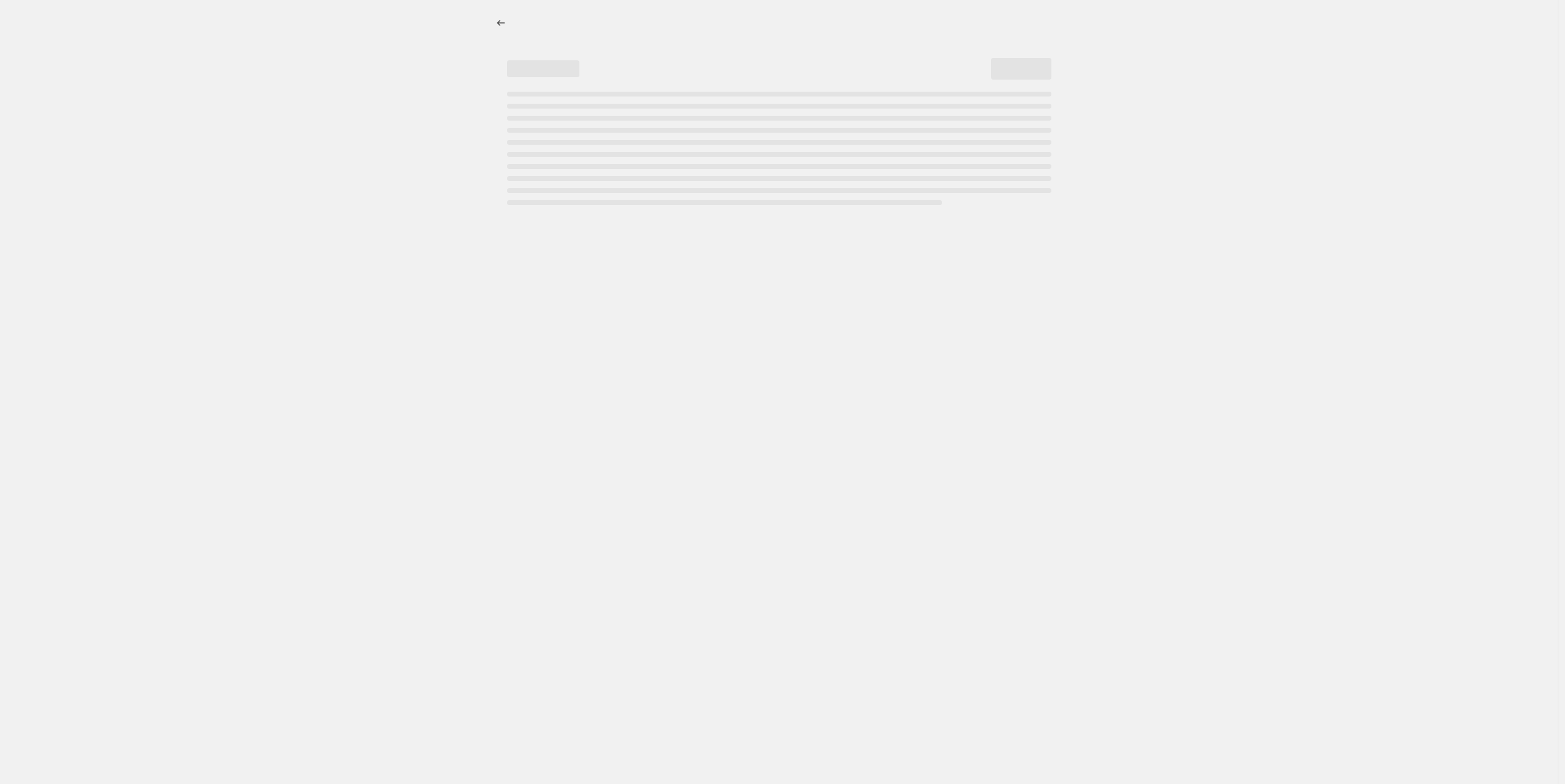
select select "percentage"
select select "vendor"
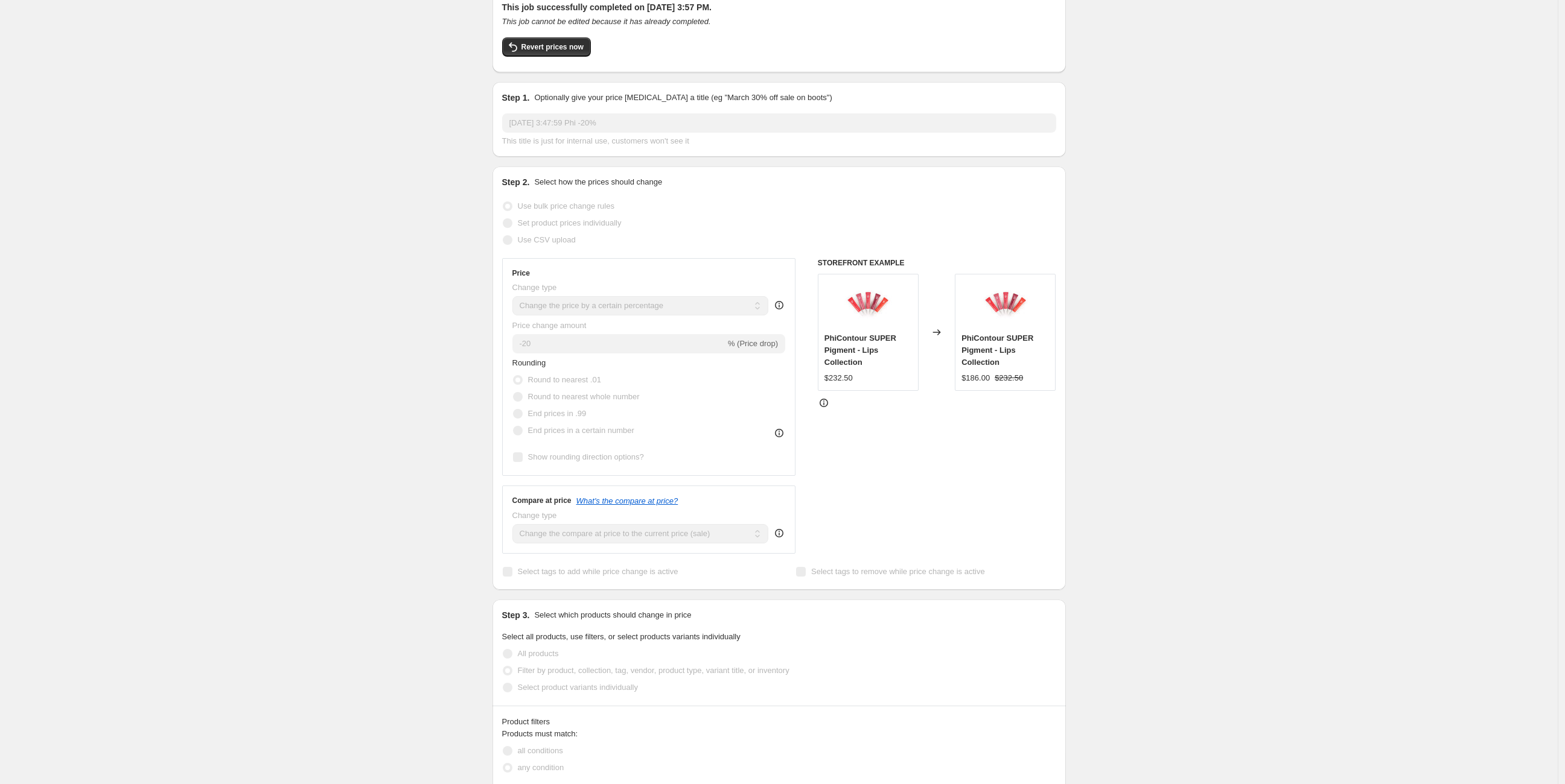
scroll to position [22, 0]
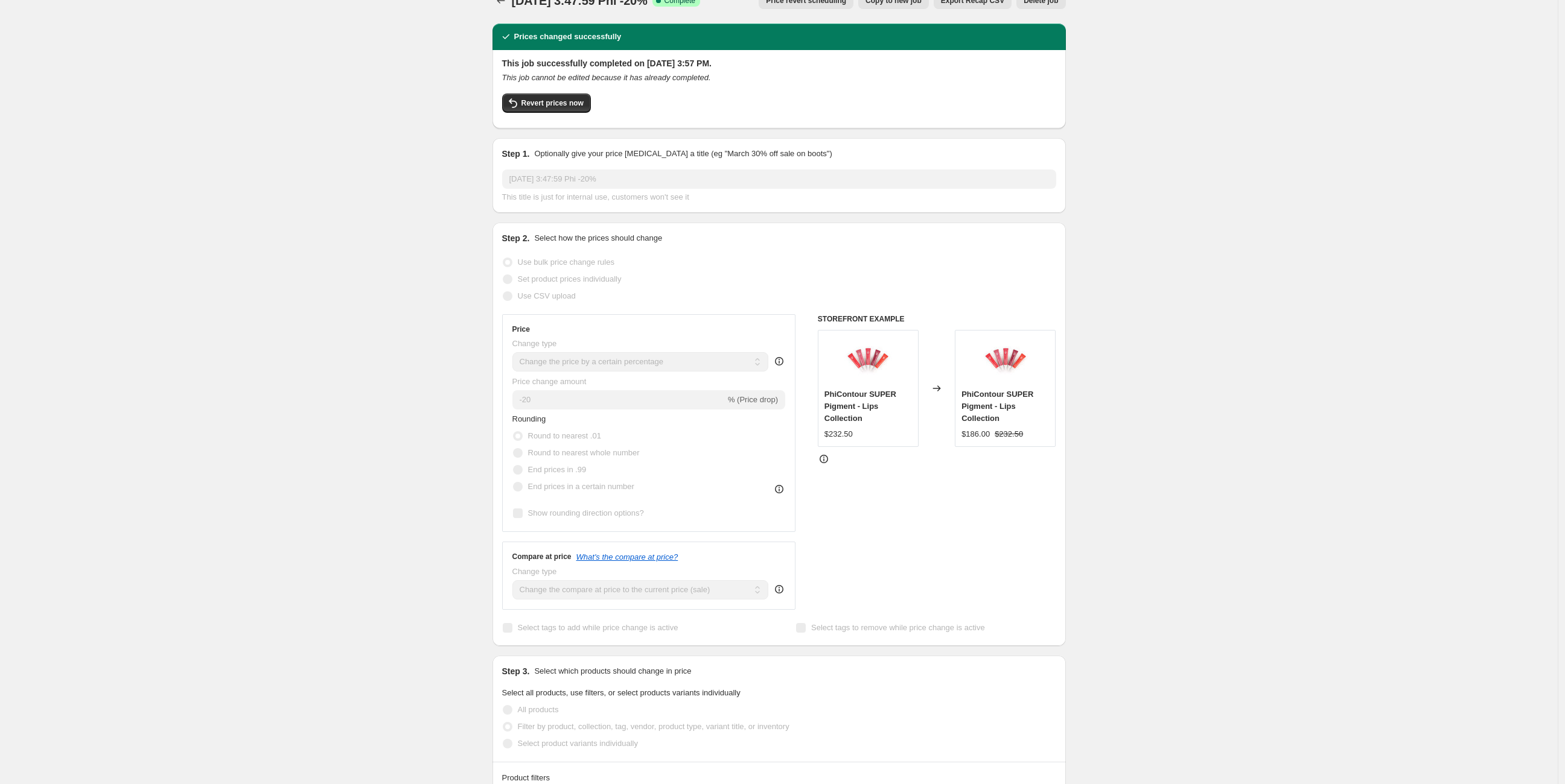
click at [504, 9] on div "[DATE] 3:47:59 Phi -20%. This page is ready [DATE] 3:47:59 Phi -20% Success Com…" at bounding box center [779, 1] width 573 height 46
click at [502, 1] on icon "Price change jobs" at bounding box center [501, 1] width 12 height 12
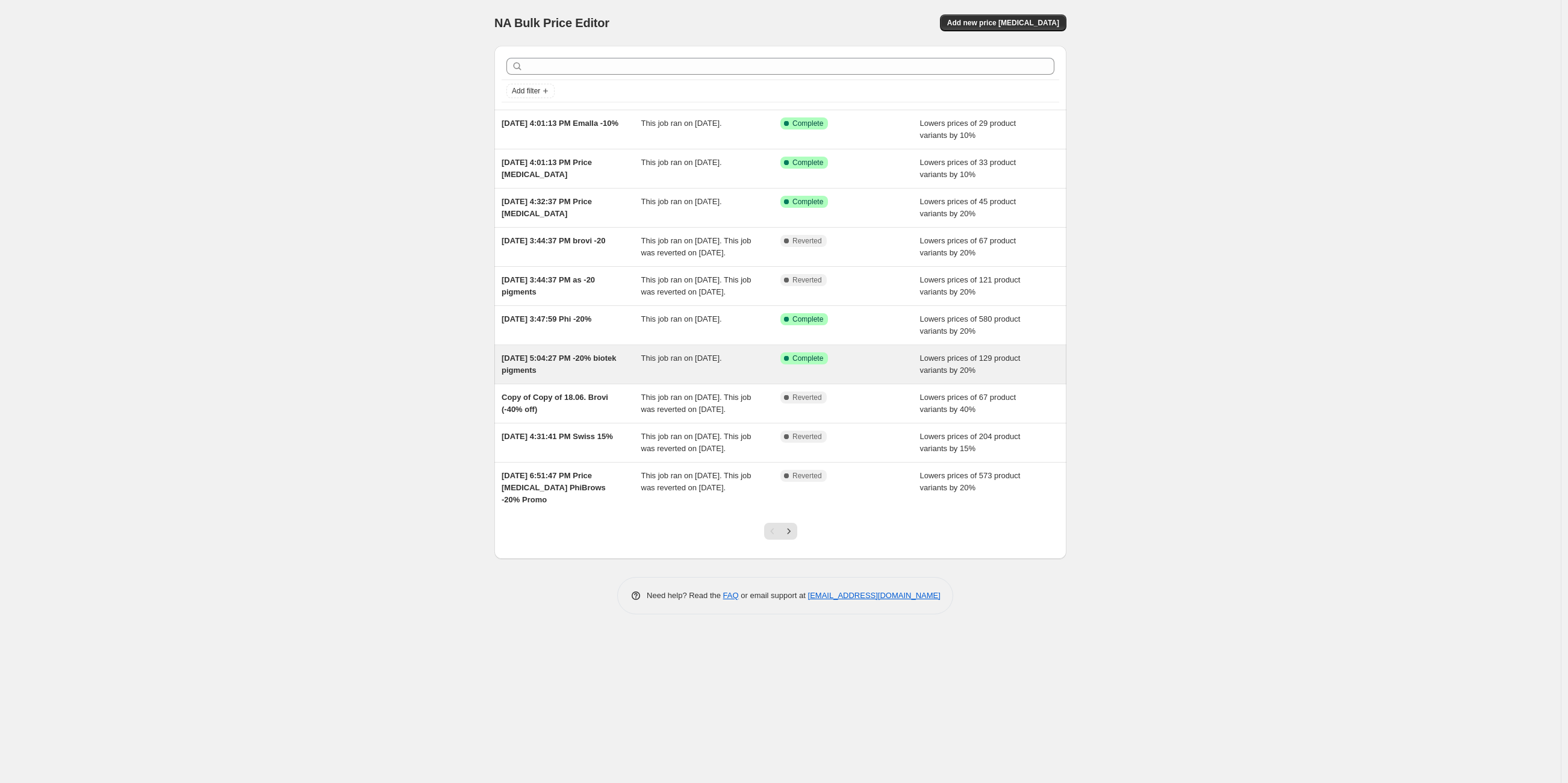
click at [578, 376] on div "[DATE] 5:04:27 PM -20% biotek pigments" at bounding box center [571, 364] width 140 height 24
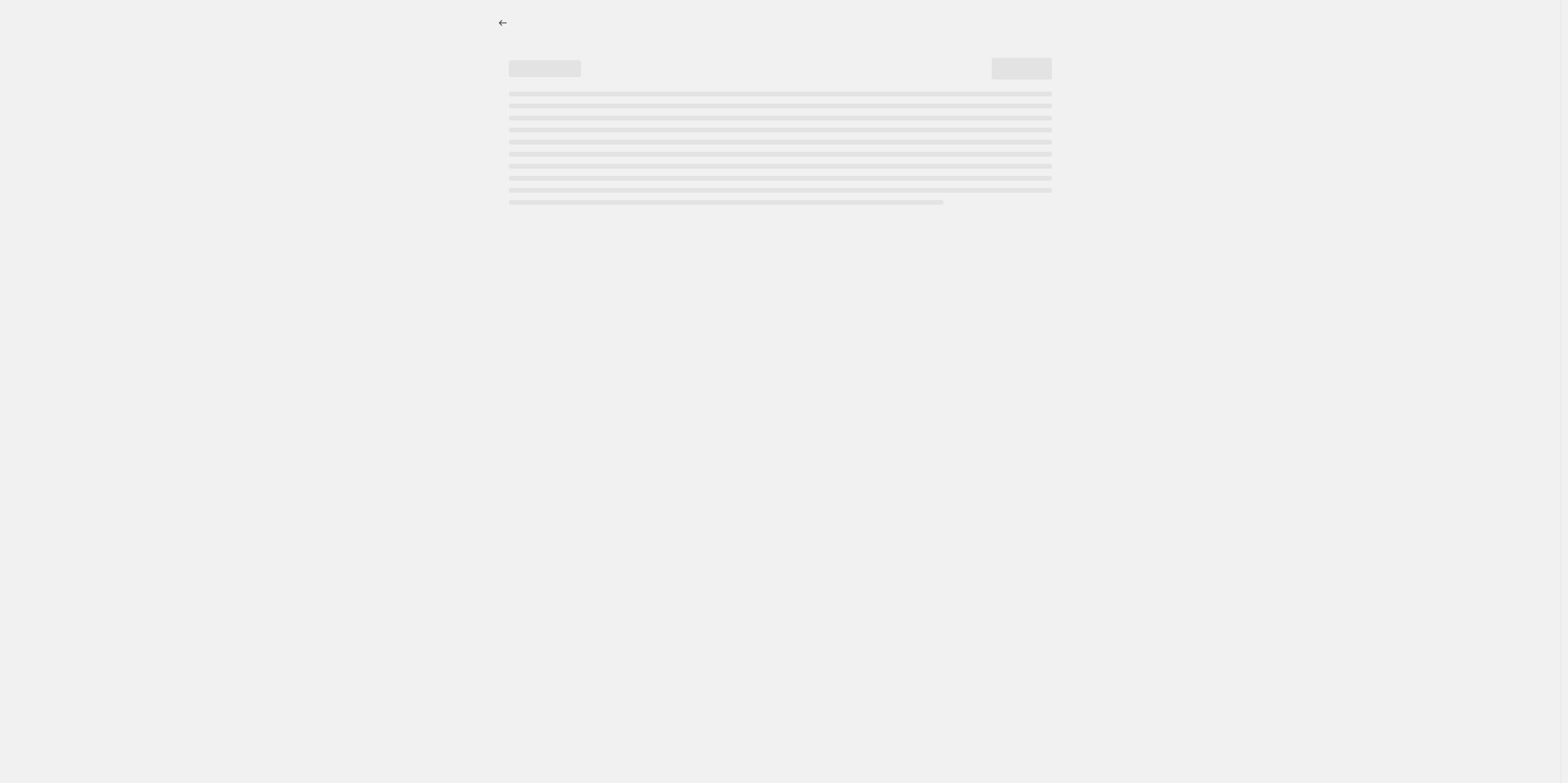
select select "percentage"
select select "vendor"
select select "product_type"
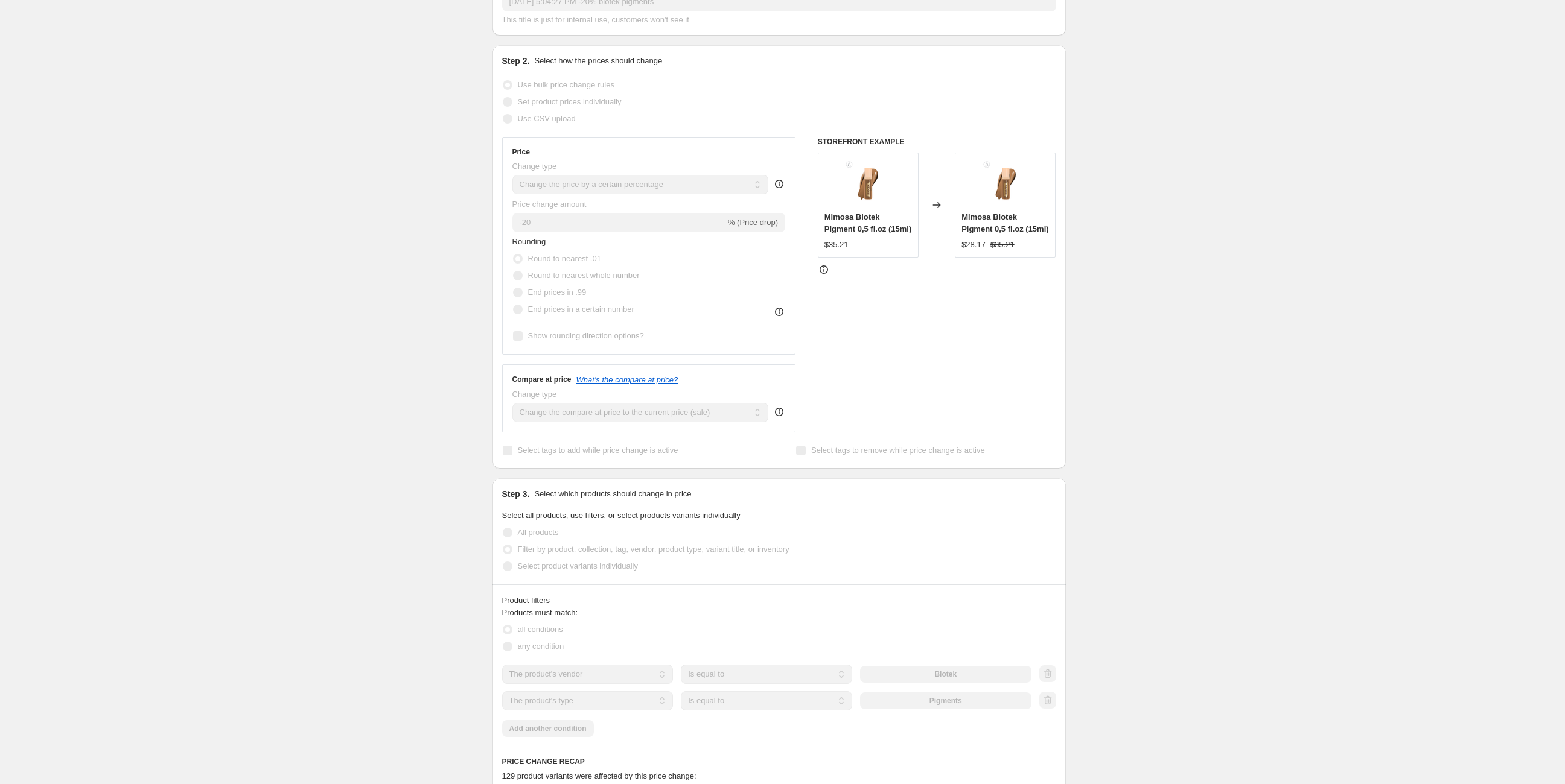
scroll to position [44, 0]
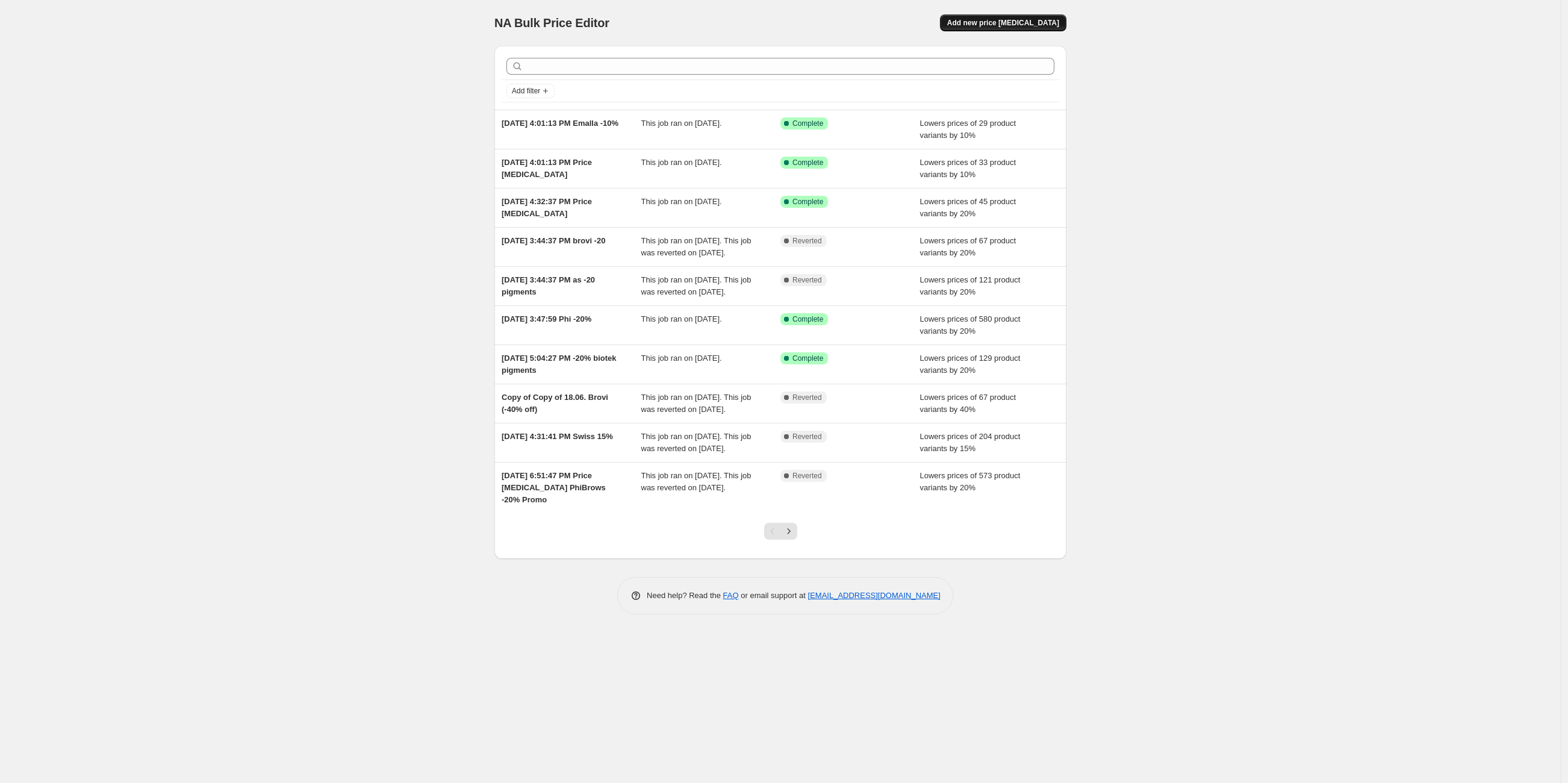
click at [1005, 20] on span "Add new price [MEDICAL_DATA]" at bounding box center [1003, 22] width 112 height 9
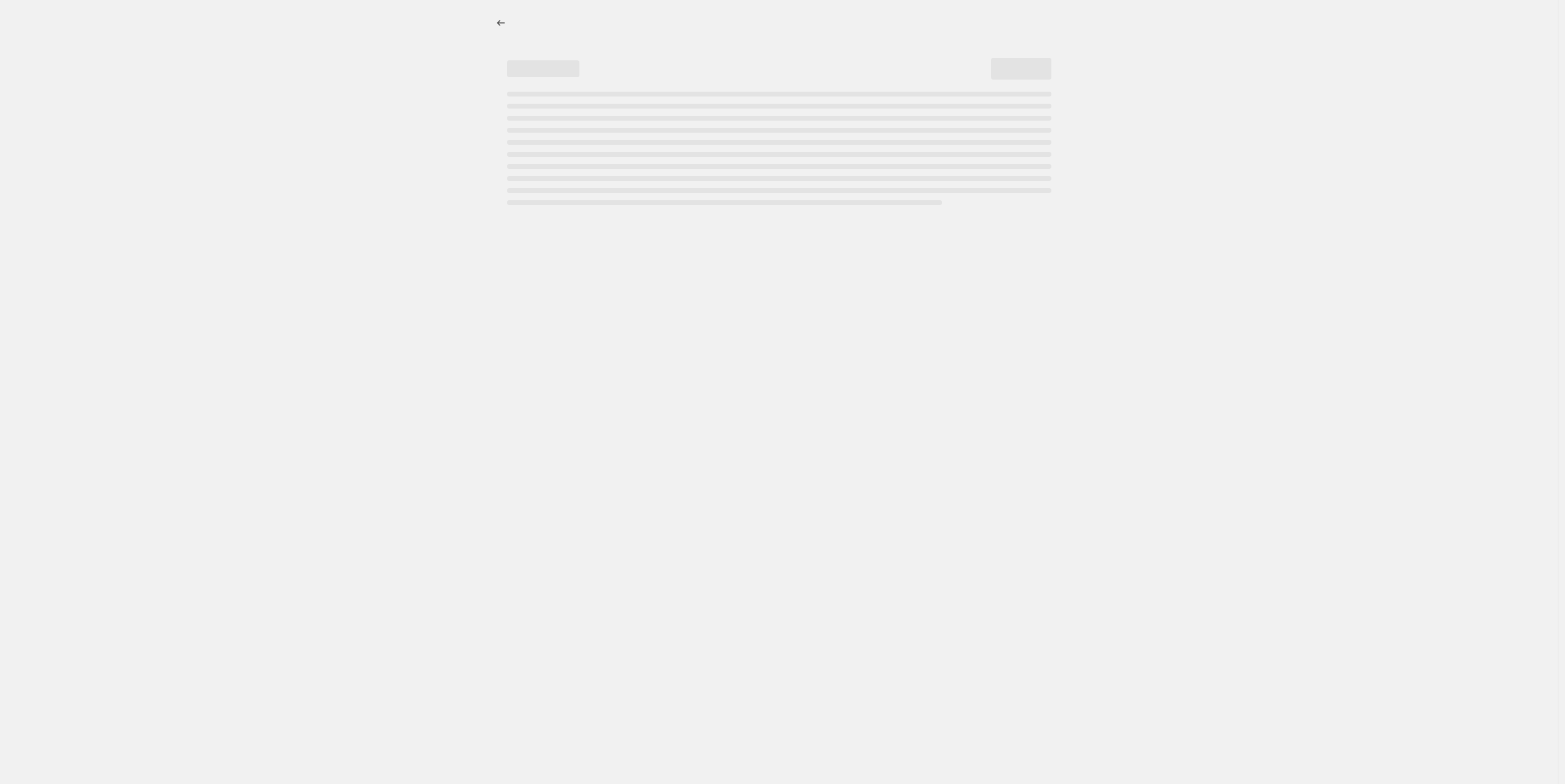
select select "percentage"
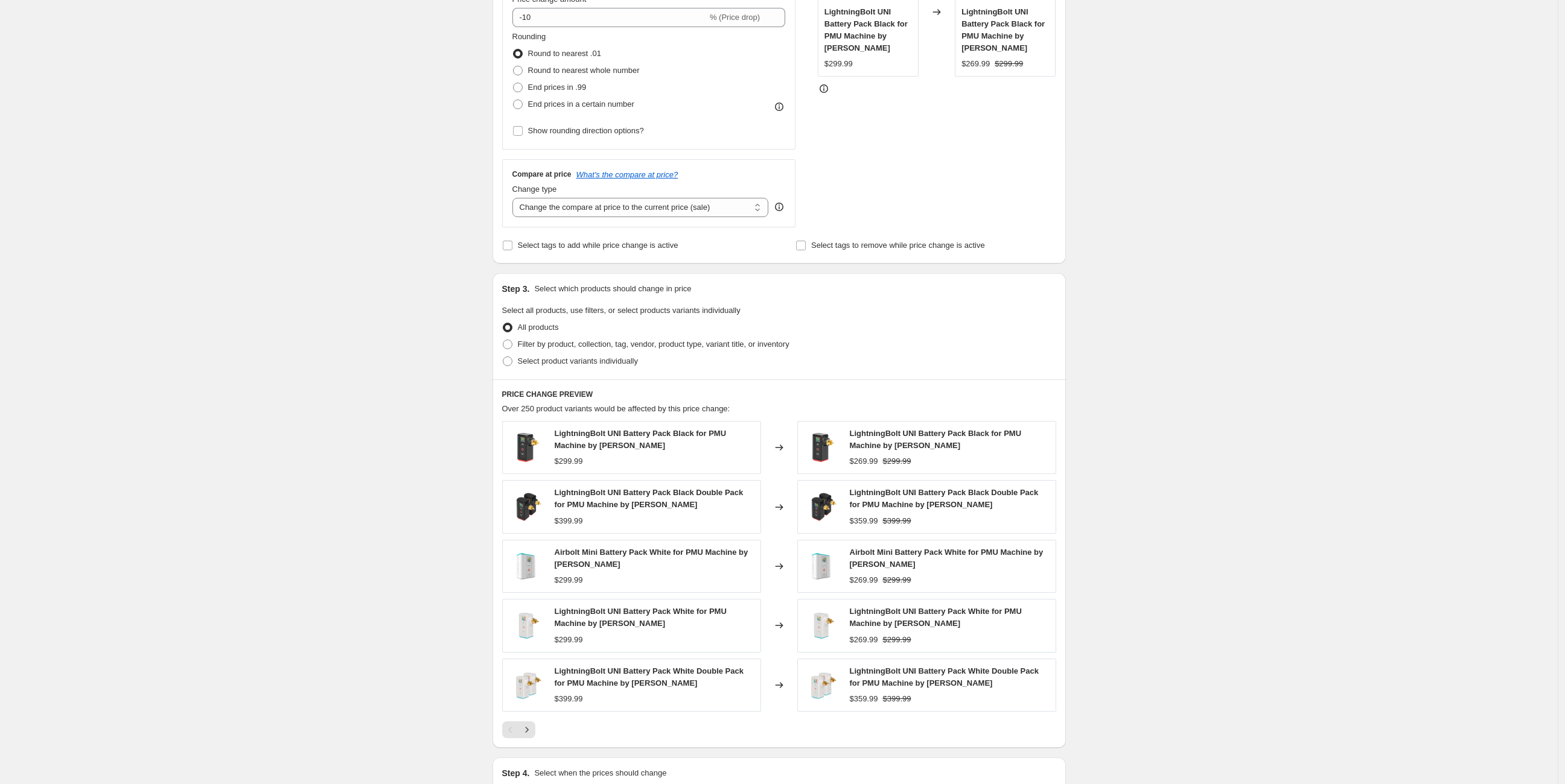
scroll to position [312, 0]
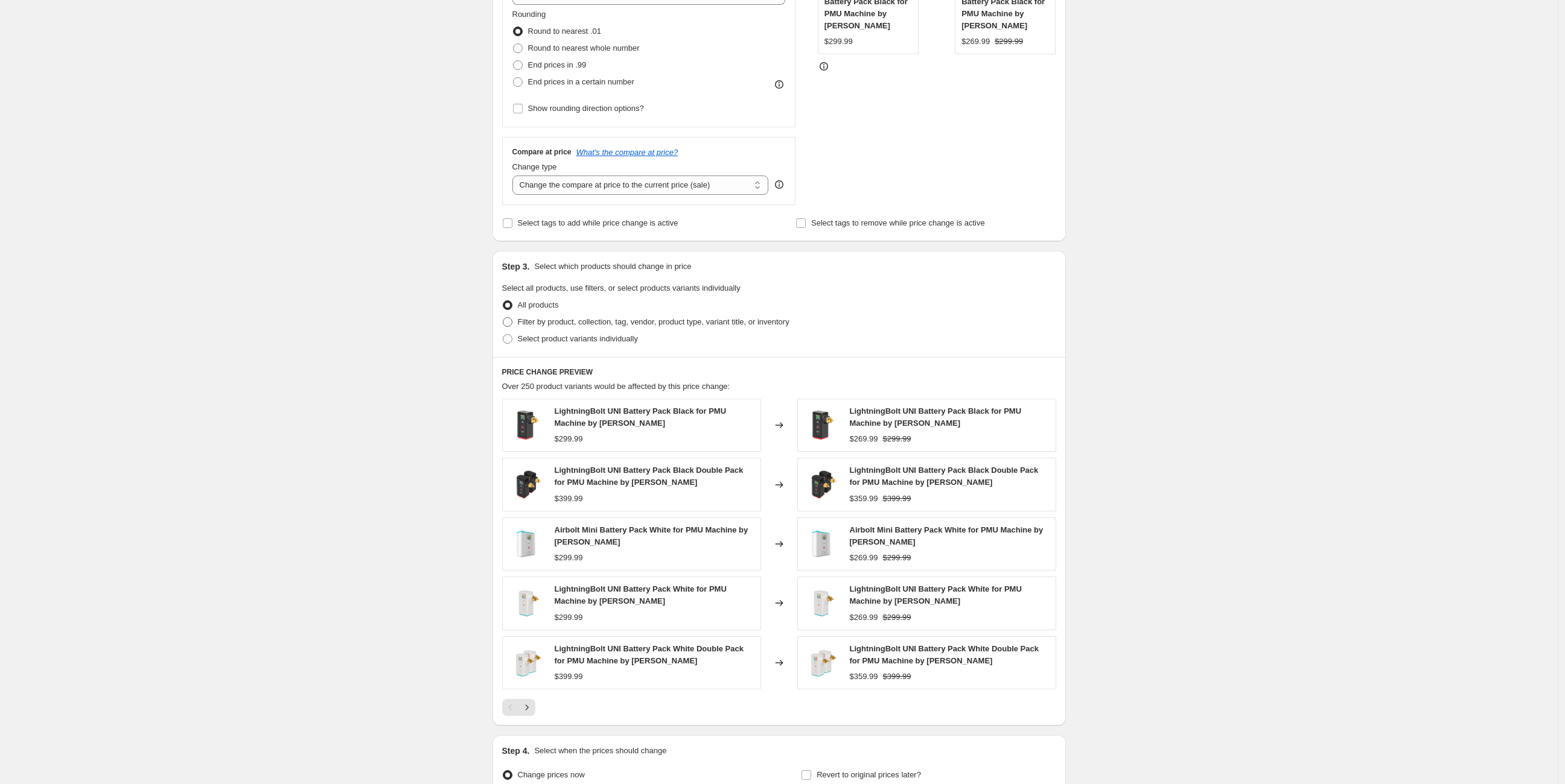
click at [512, 325] on span at bounding box center [507, 321] width 9 height 9
click at [504, 318] on input "Filter by product, collection, tag, vendor, product type, variant title, or inv…" at bounding box center [503, 317] width 1 height 1
radio input "true"
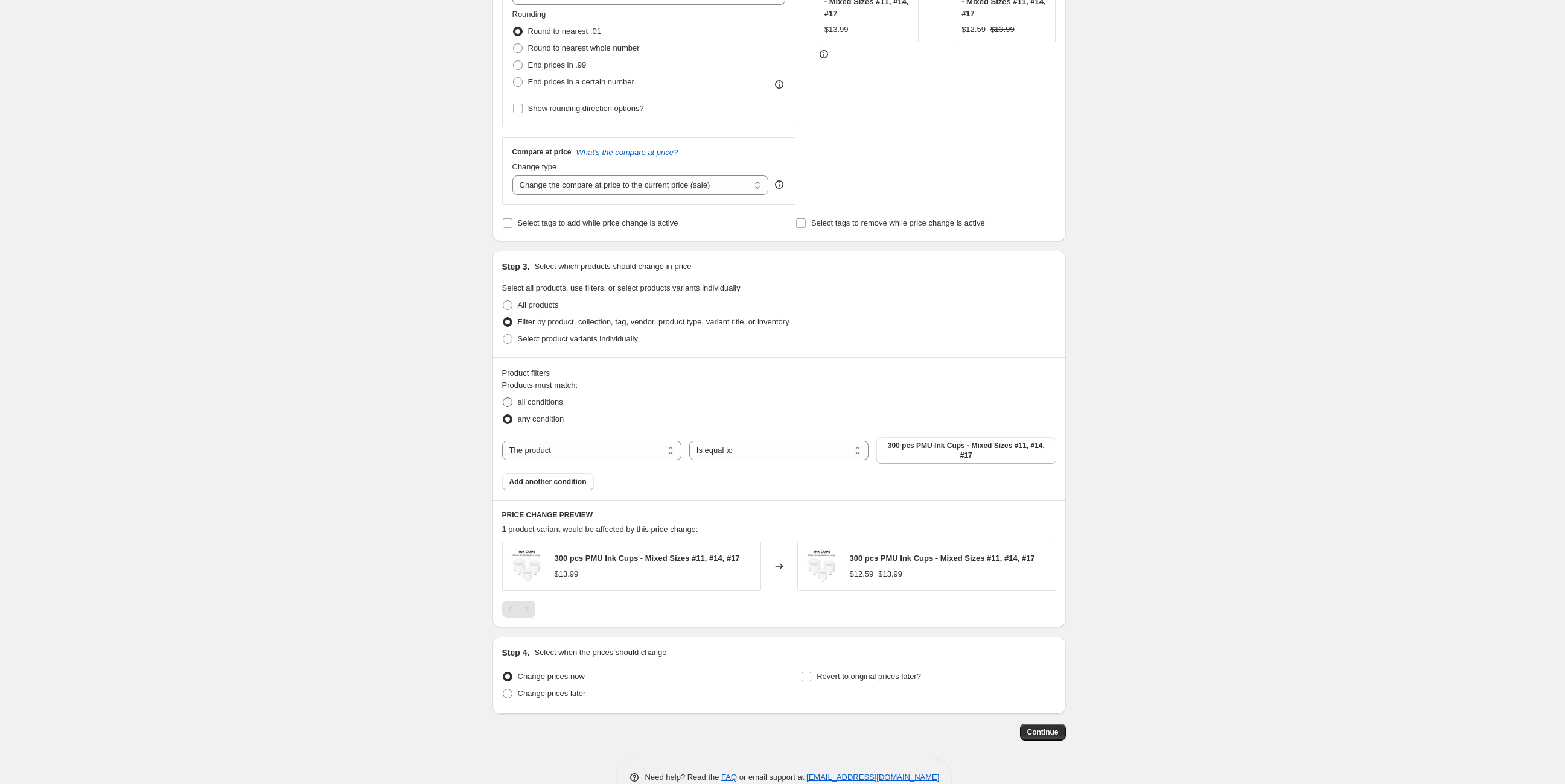
click at [511, 398] on span at bounding box center [507, 402] width 9 height 9
click at [504, 398] on input "all conditions" at bounding box center [503, 398] width 1 height 1
radio input "true"
click at [653, 444] on select "The product The product's collection The product's tag The product's vendor The…" at bounding box center [591, 451] width 179 height 20
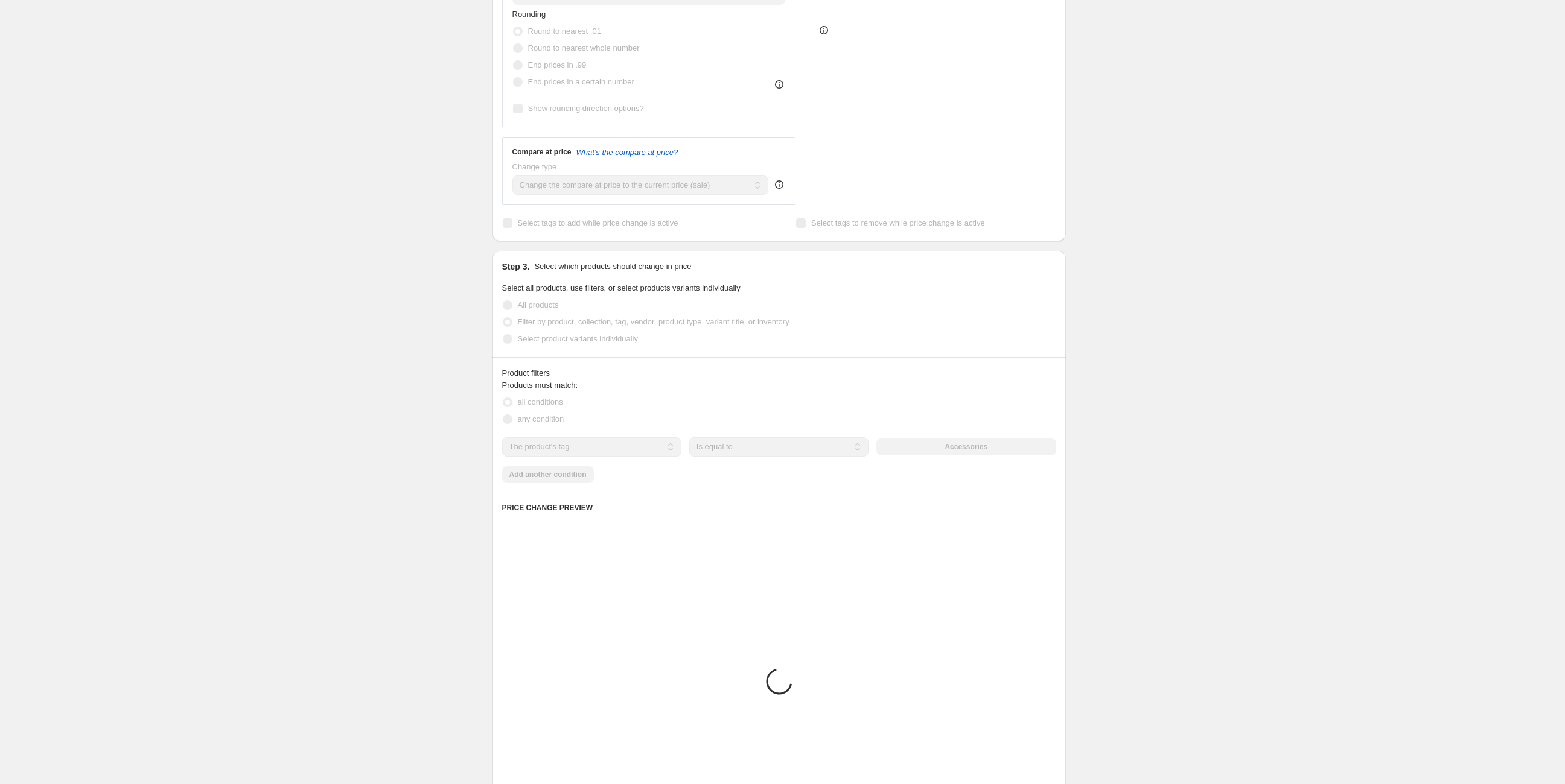
click at [617, 441] on select "The product The product's collection The product's tag The product's vendor The…" at bounding box center [591, 446] width 179 height 20
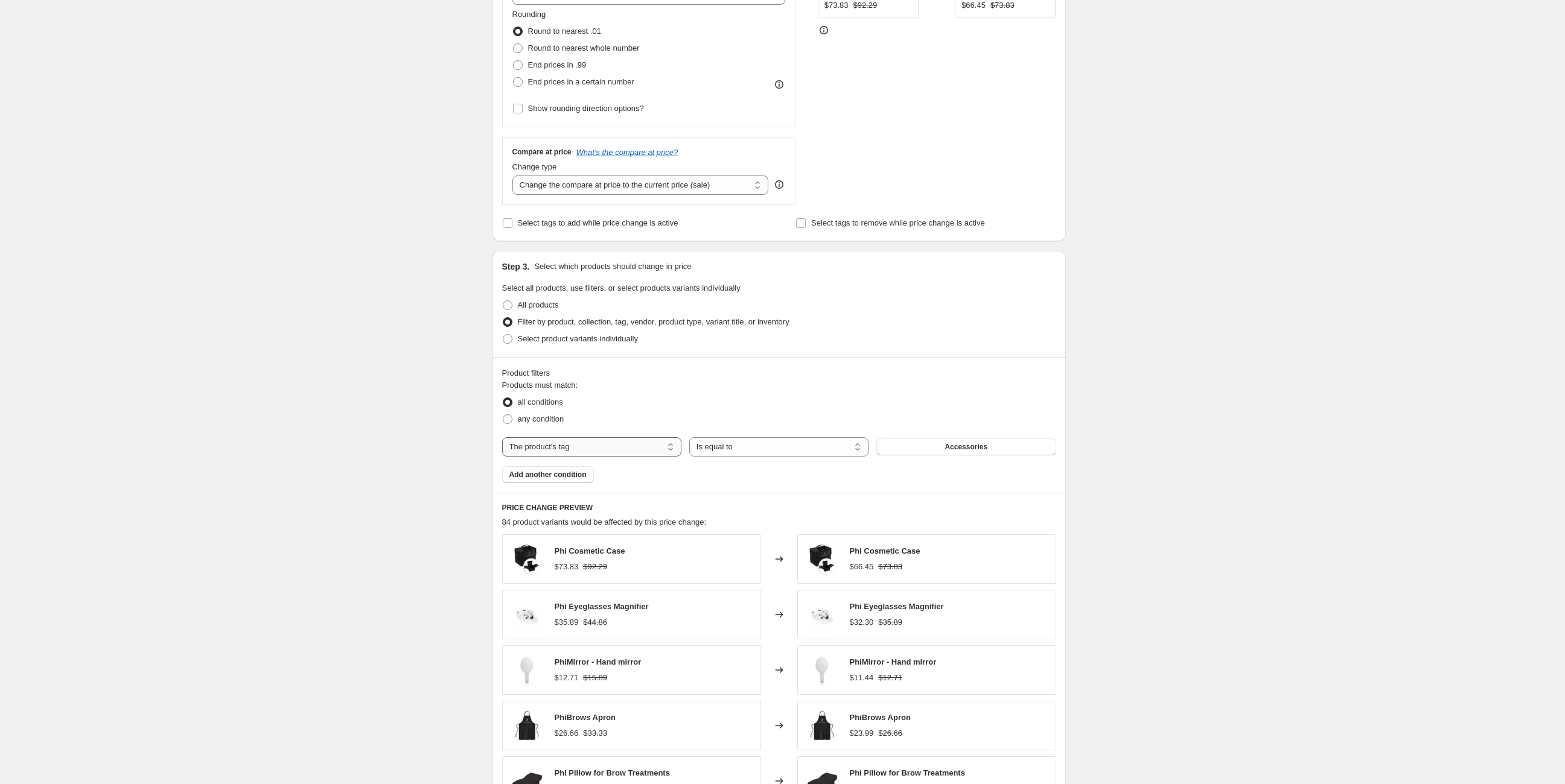
select select "vendor"
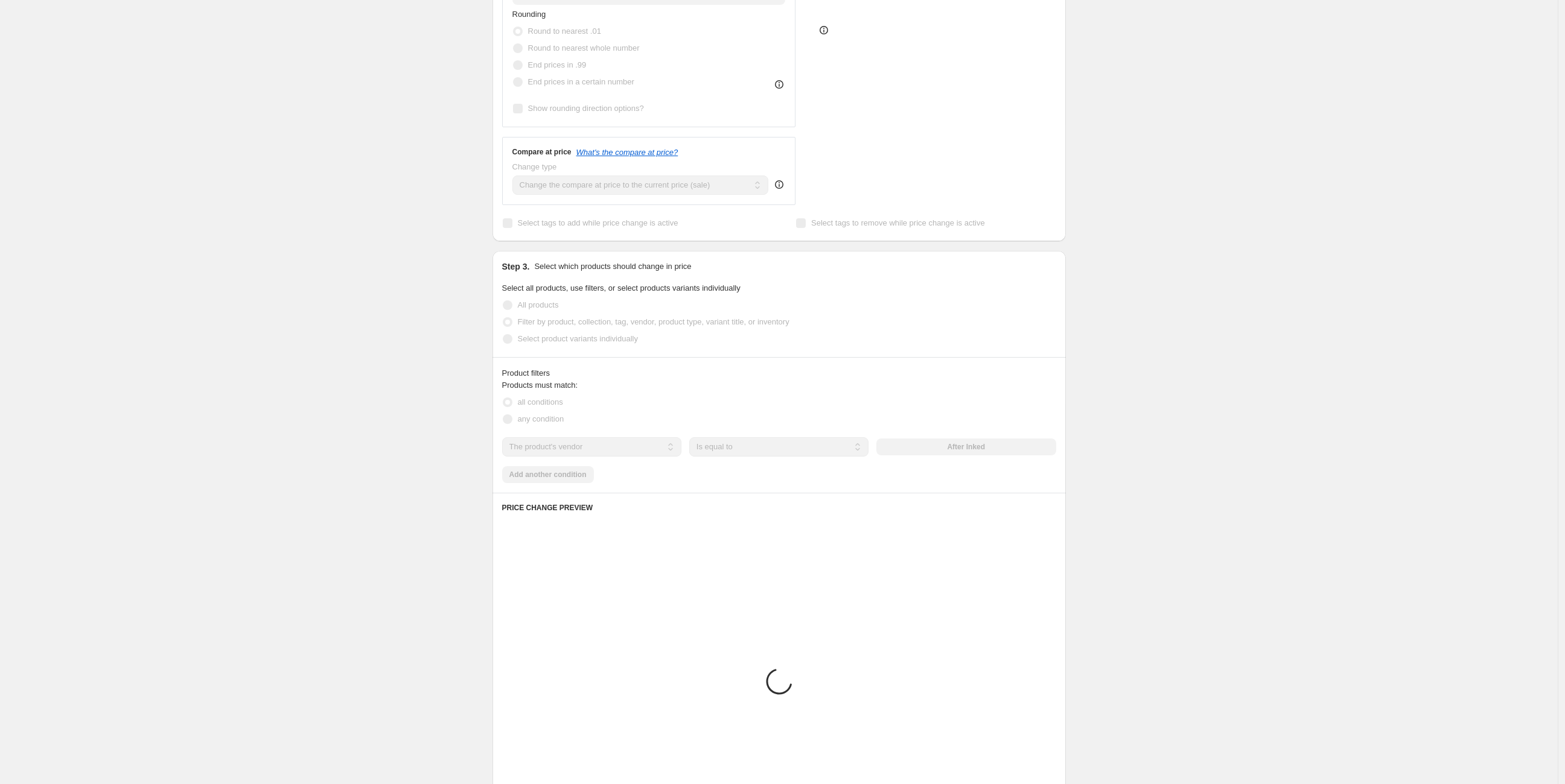
click at [922, 448] on button "After Inked" at bounding box center [965, 447] width 179 height 17
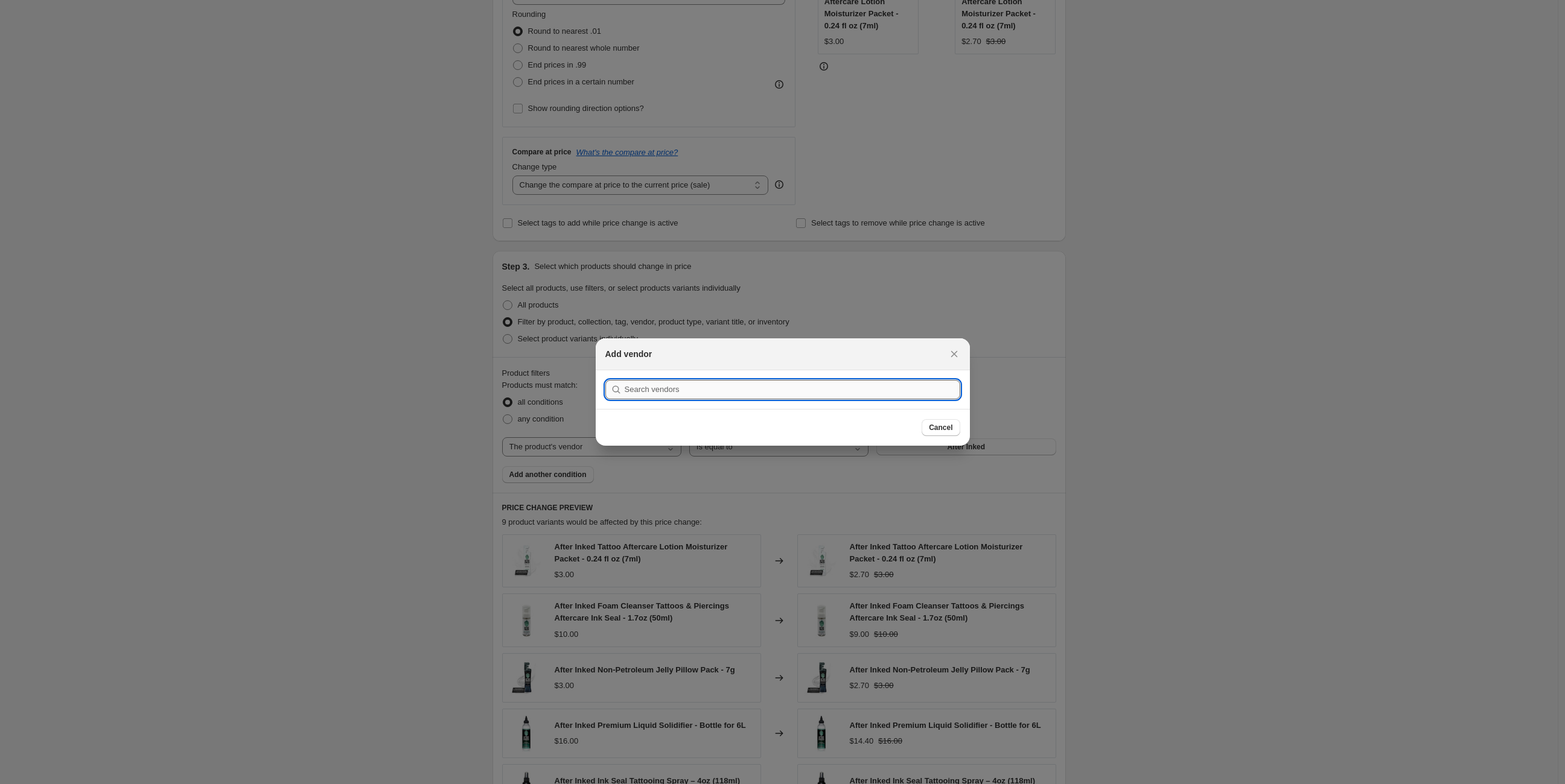
click at [819, 390] on input ":r1em:" at bounding box center [792, 389] width 335 height 20
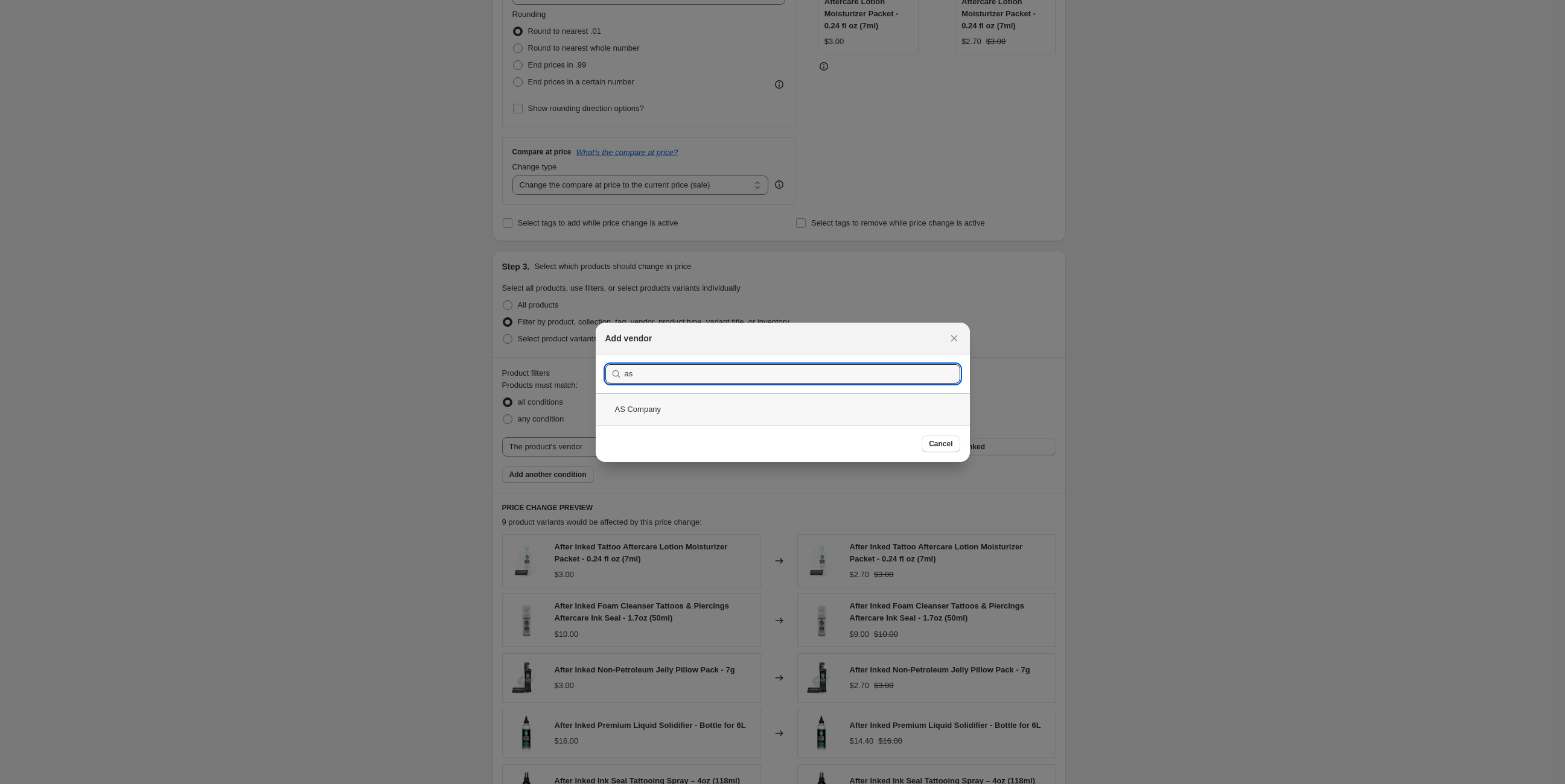
type input "as"
click at [761, 410] on div "AS Company" at bounding box center [782, 410] width 374 height 32
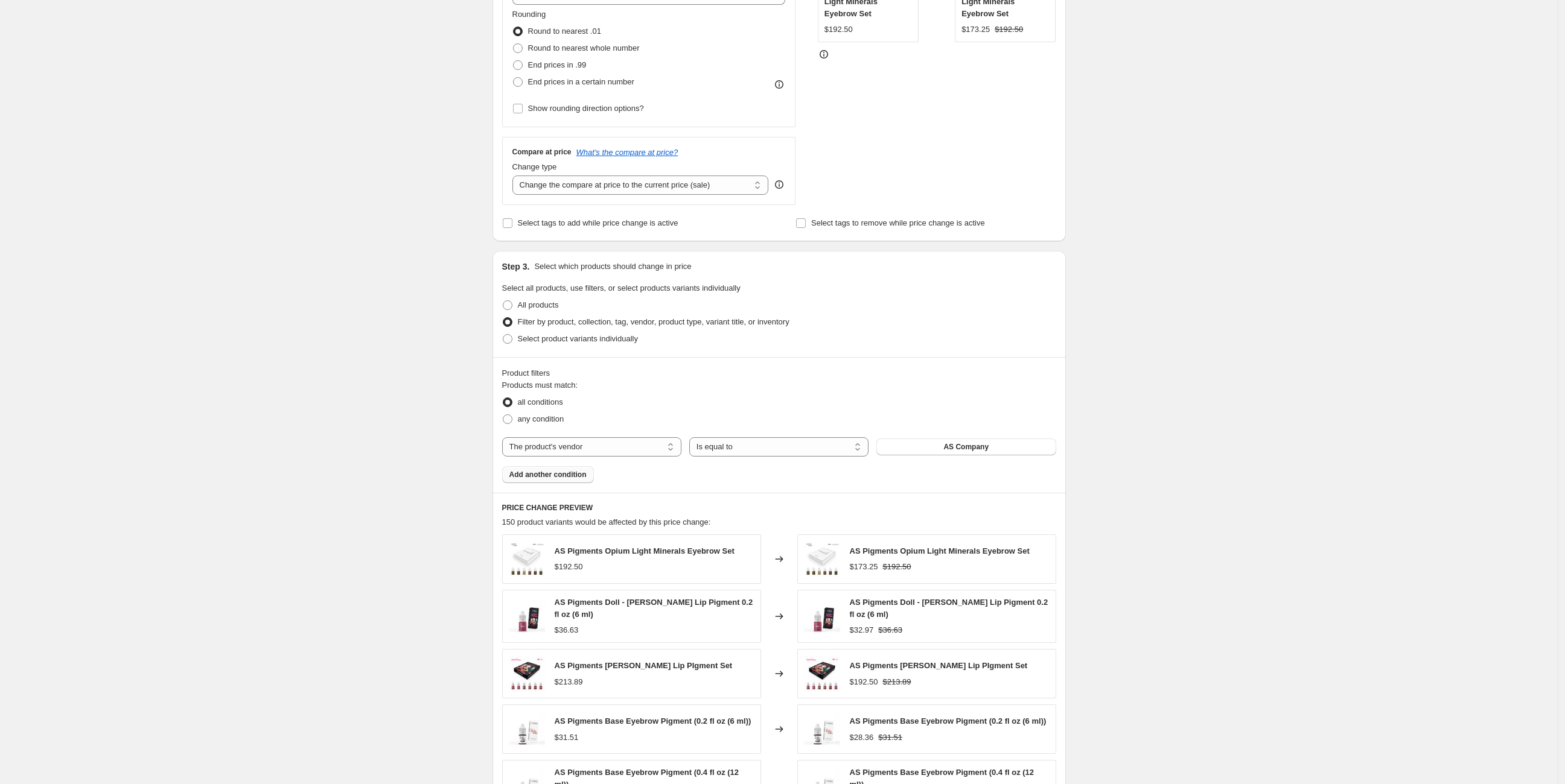
click at [576, 473] on span "Add another condition" at bounding box center [548, 474] width 77 height 9
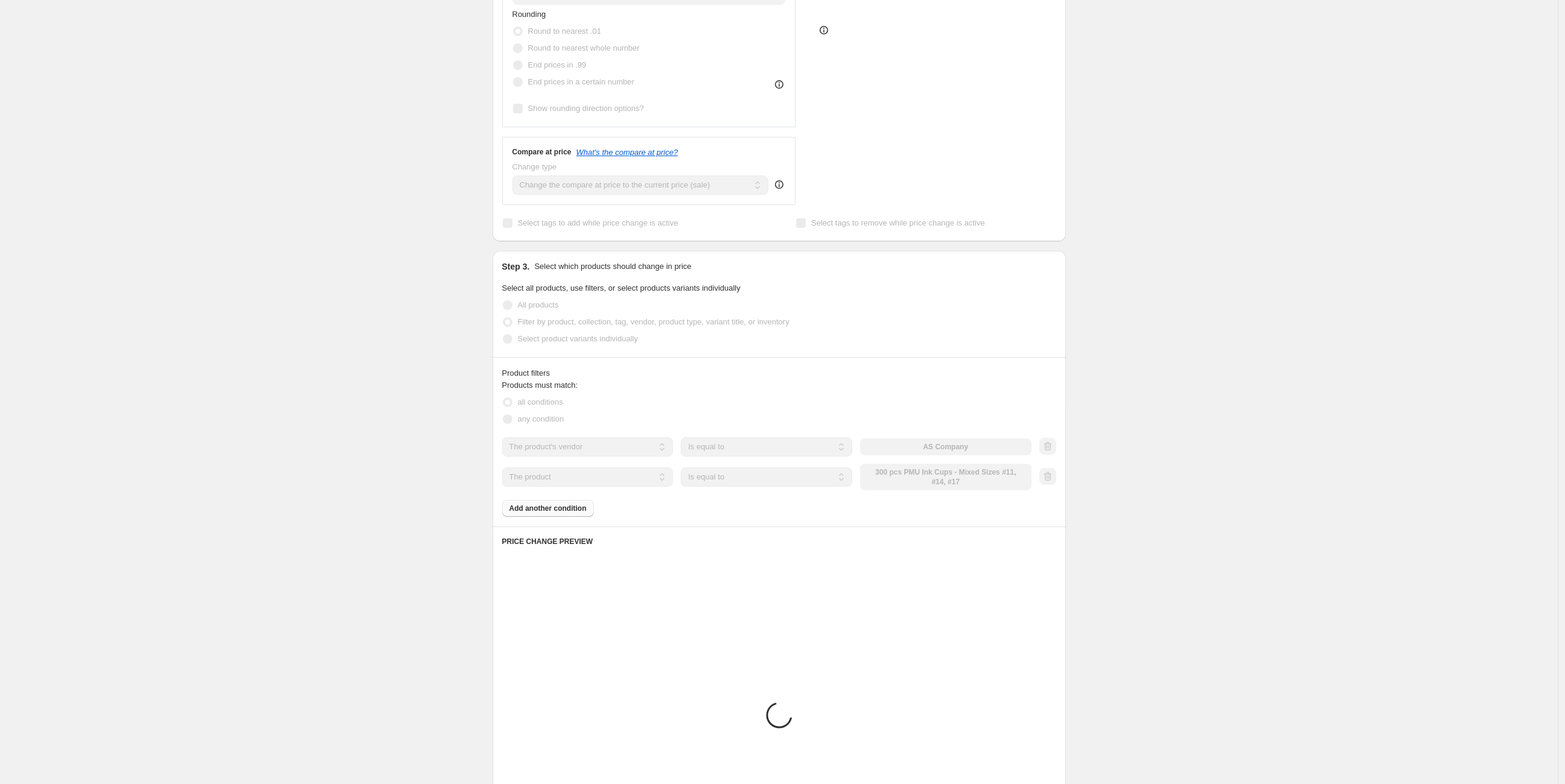
scroll to position [286, 0]
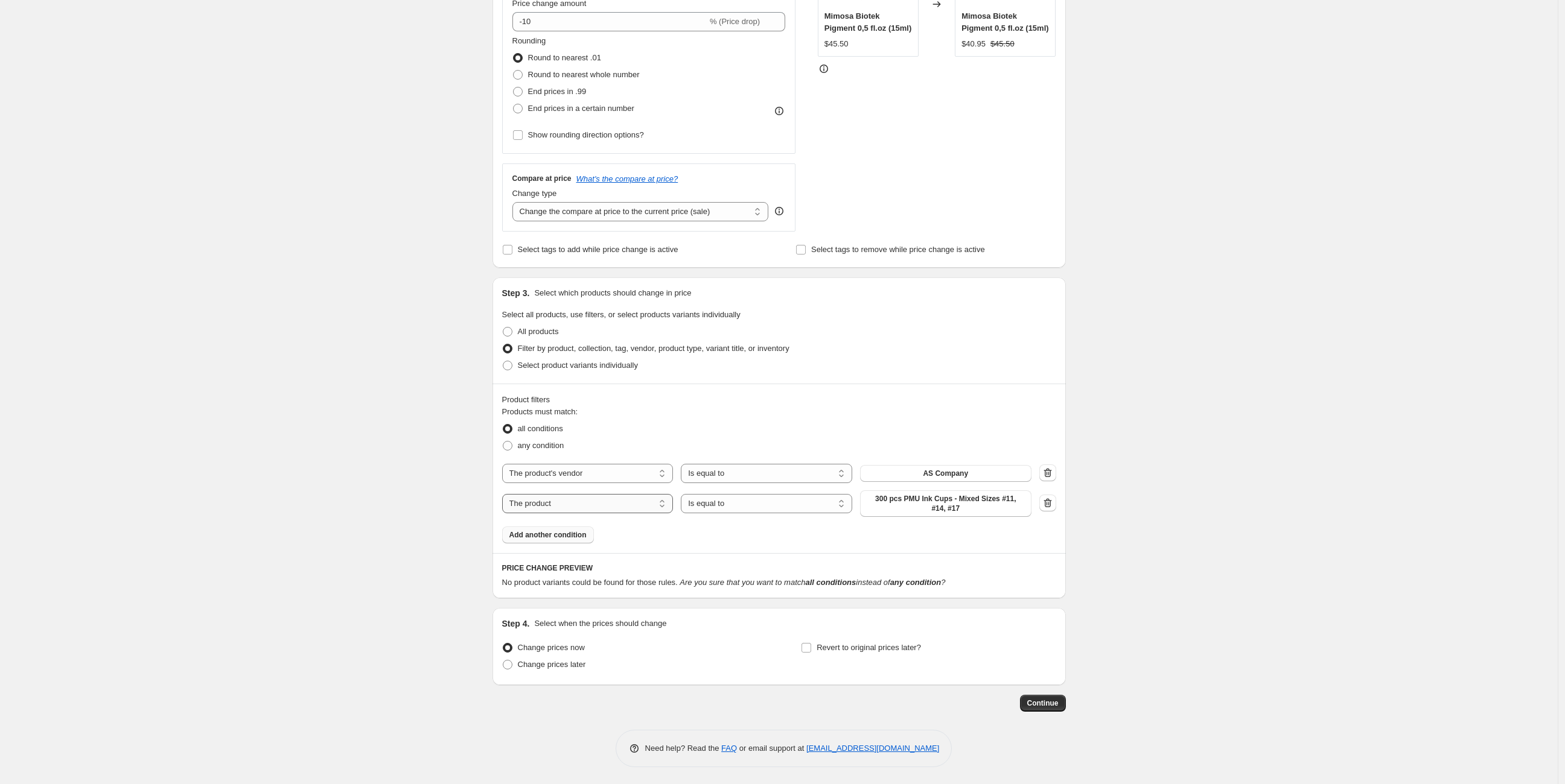
click at [595, 500] on select "The product The product's collection The product's tag The product's vendor The…" at bounding box center [587, 503] width 171 height 20
select select "product_type"
click at [948, 503] on span "Accessories" at bounding box center [945, 507] width 43 height 9
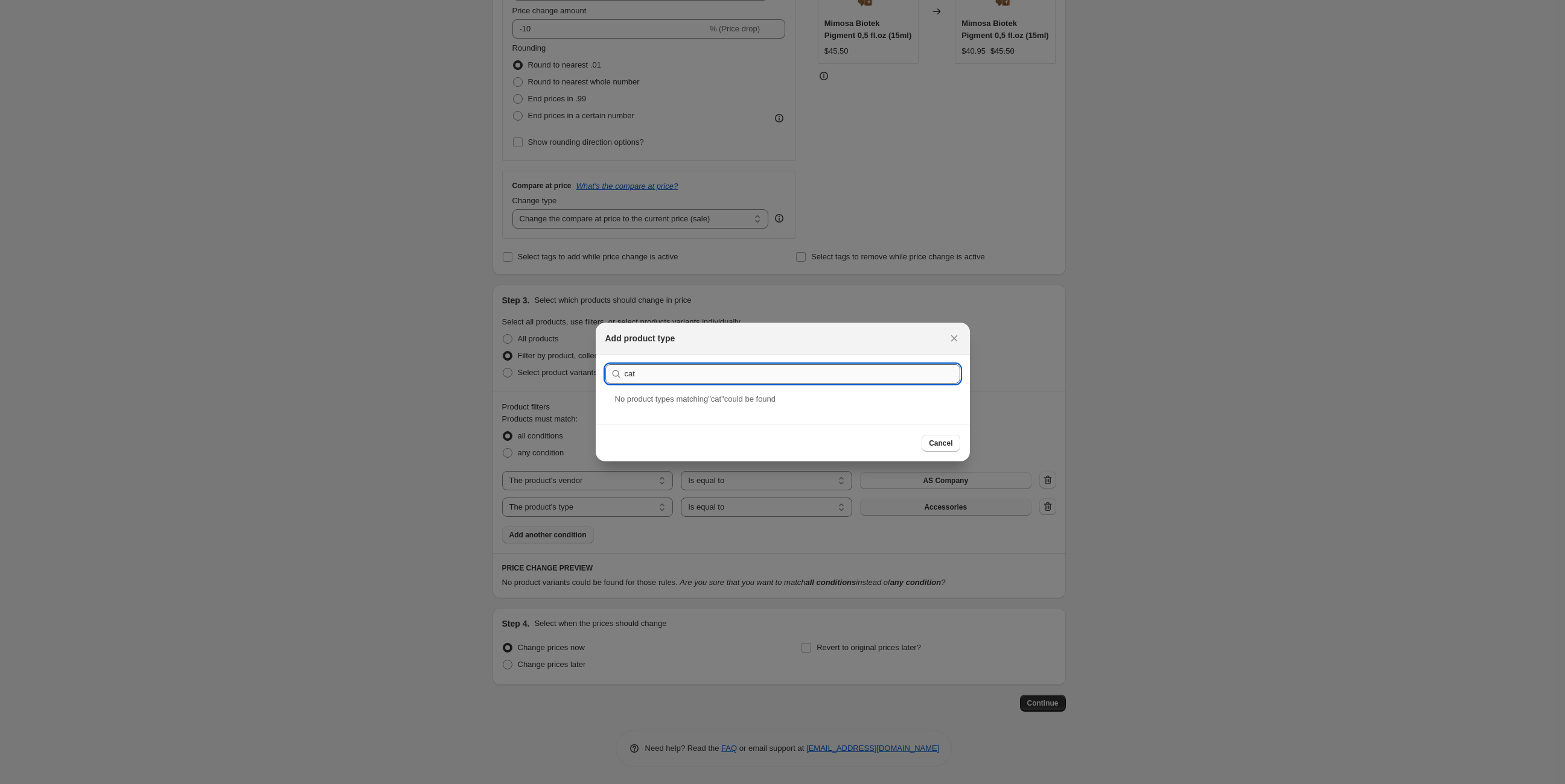
click at [805, 371] on input "cat" at bounding box center [792, 374] width 335 height 20
click at [625, 374] on input "Cartridges" at bounding box center [792, 374] width 335 height 20
drag, startPoint x: 682, startPoint y: 376, endPoint x: 574, endPoint y: 351, distance: 110.9
click at [578, 784] on div "Add product type Submit as Cartridges No product type s matching " as Cartridge…" at bounding box center [782, 786] width 1565 height 0
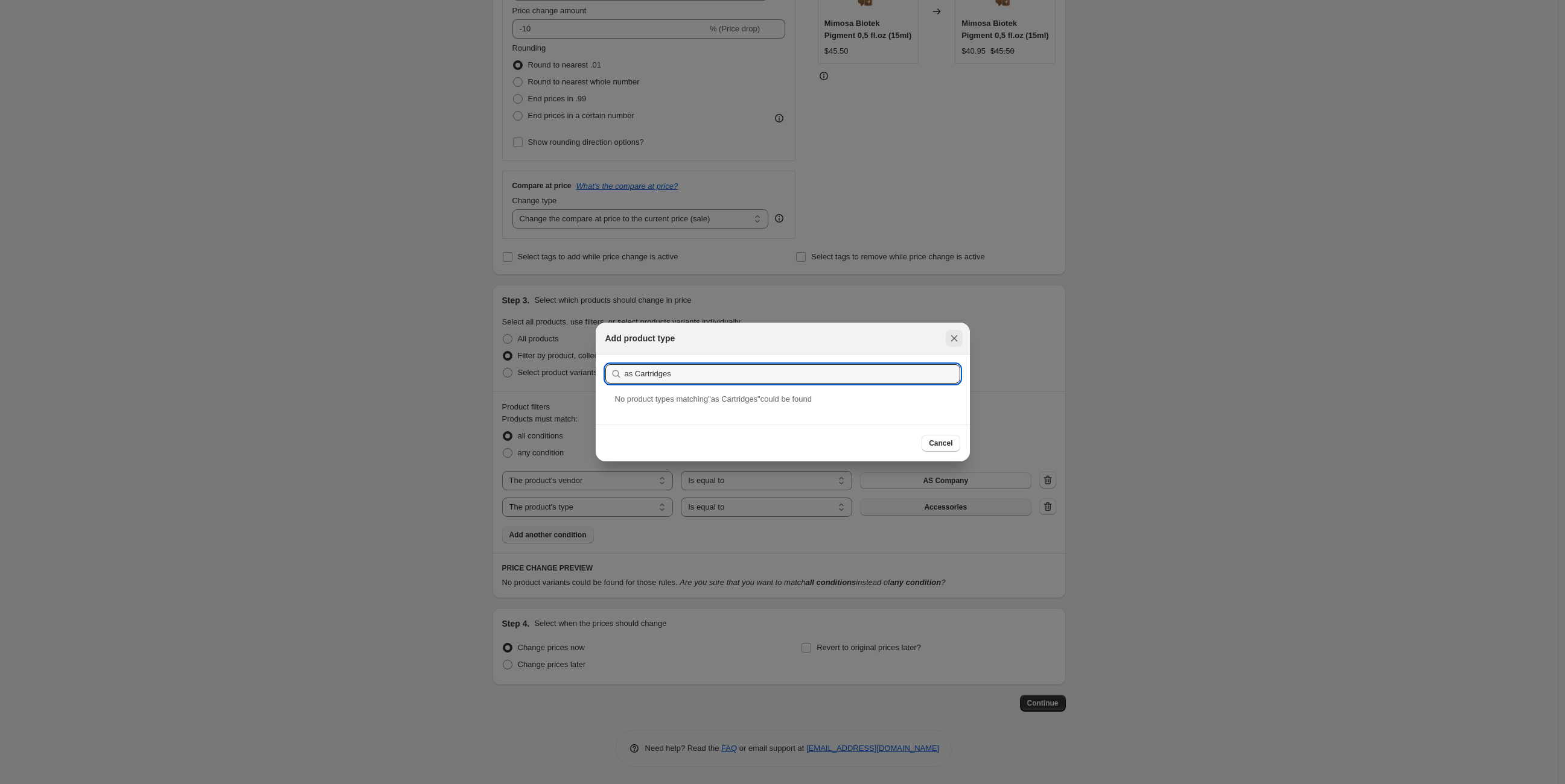
type input "as Cartridges"
click at [953, 339] on icon "Close" at bounding box center [953, 338] width 7 height 6
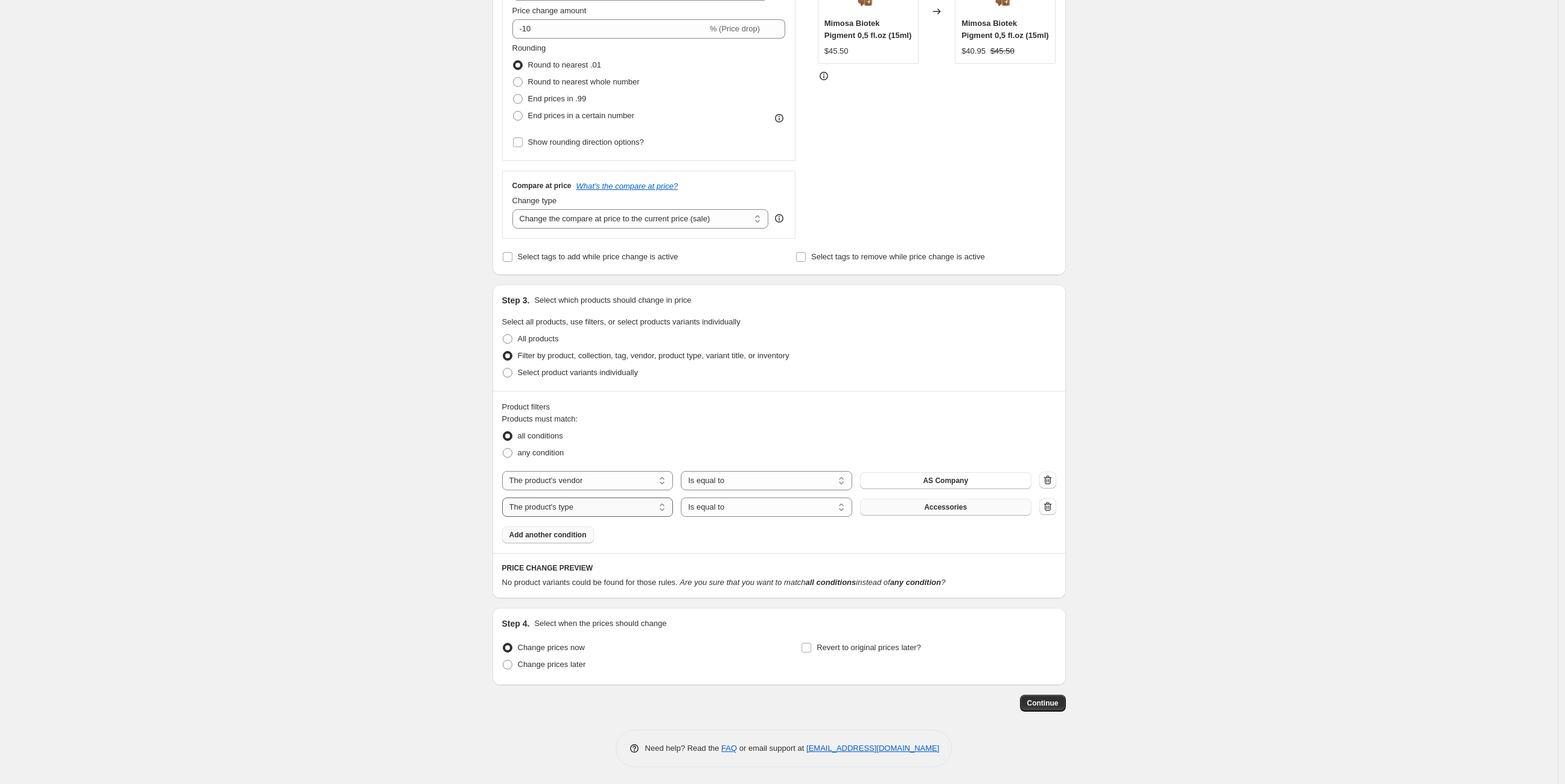
click at [630, 502] on select "The product The product's collection The product's tag The product's vendor The…" at bounding box center [587, 507] width 171 height 20
select select "tag"
click at [936, 508] on span "Accessories" at bounding box center [945, 507] width 43 height 9
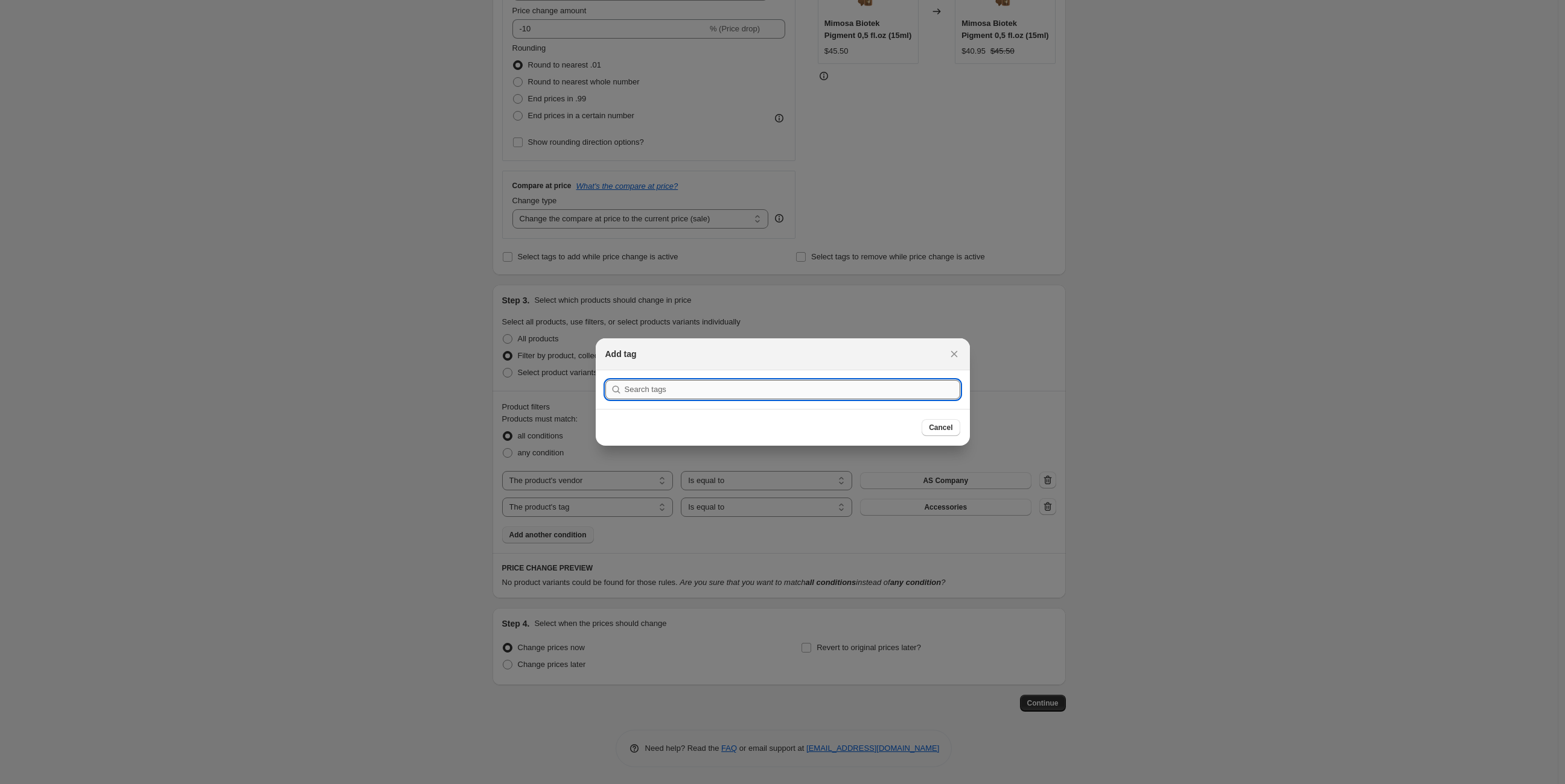
click at [791, 389] on input ":r1es:" at bounding box center [792, 389] width 335 height 20
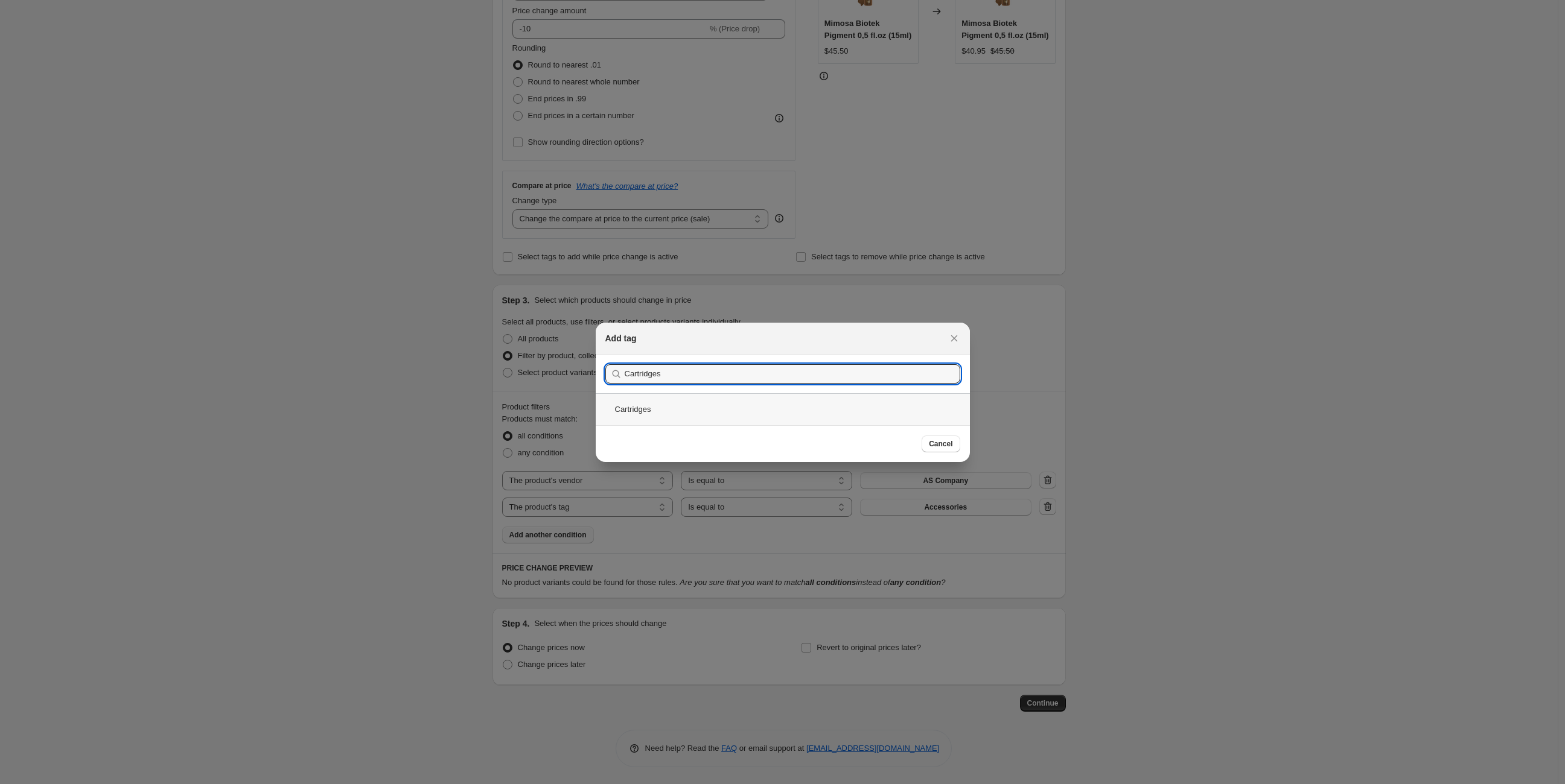
type input "Cartridges"
click at [645, 406] on div "Cartridges" at bounding box center [782, 410] width 374 height 32
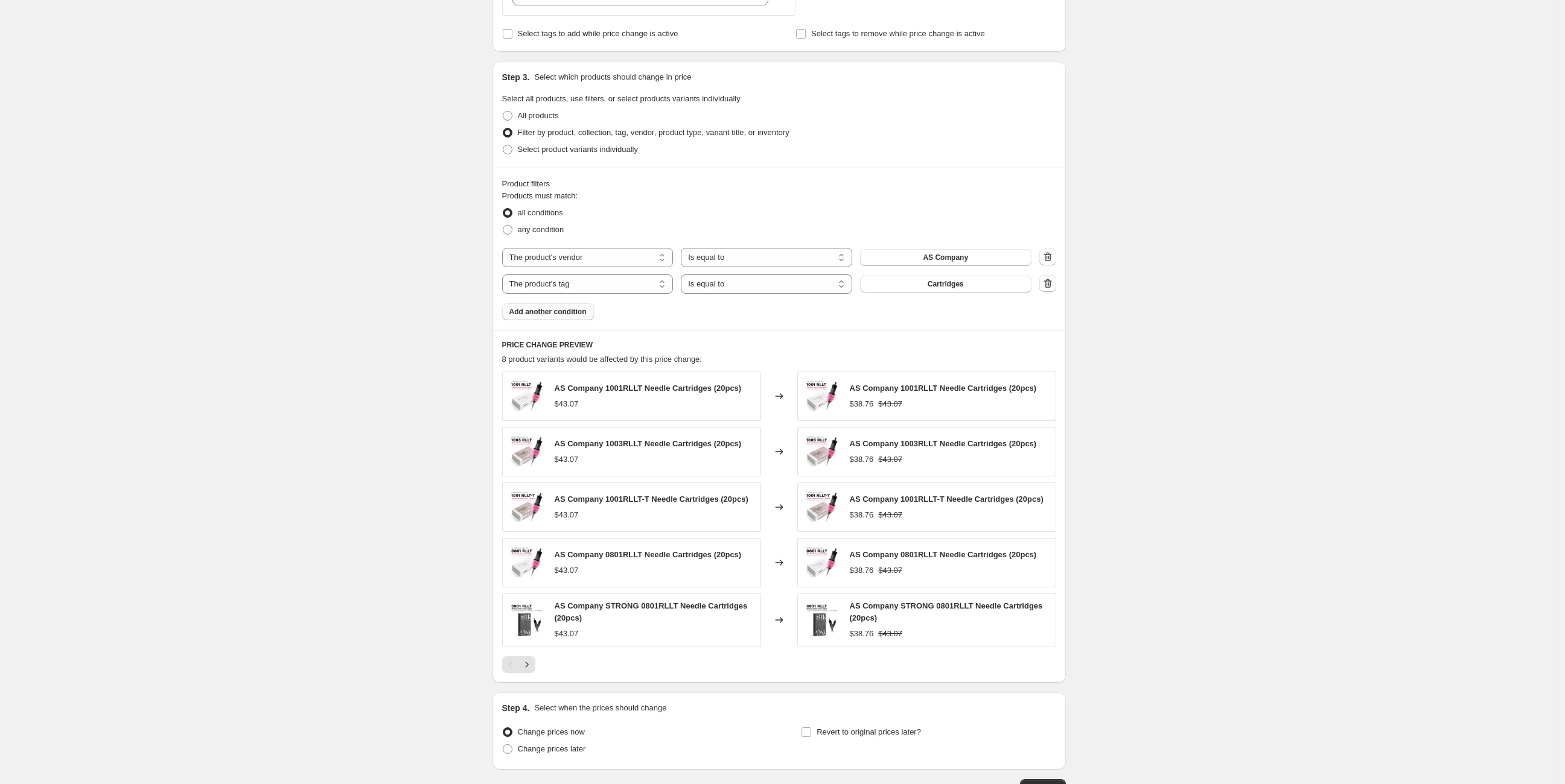
scroll to position [584, 0]
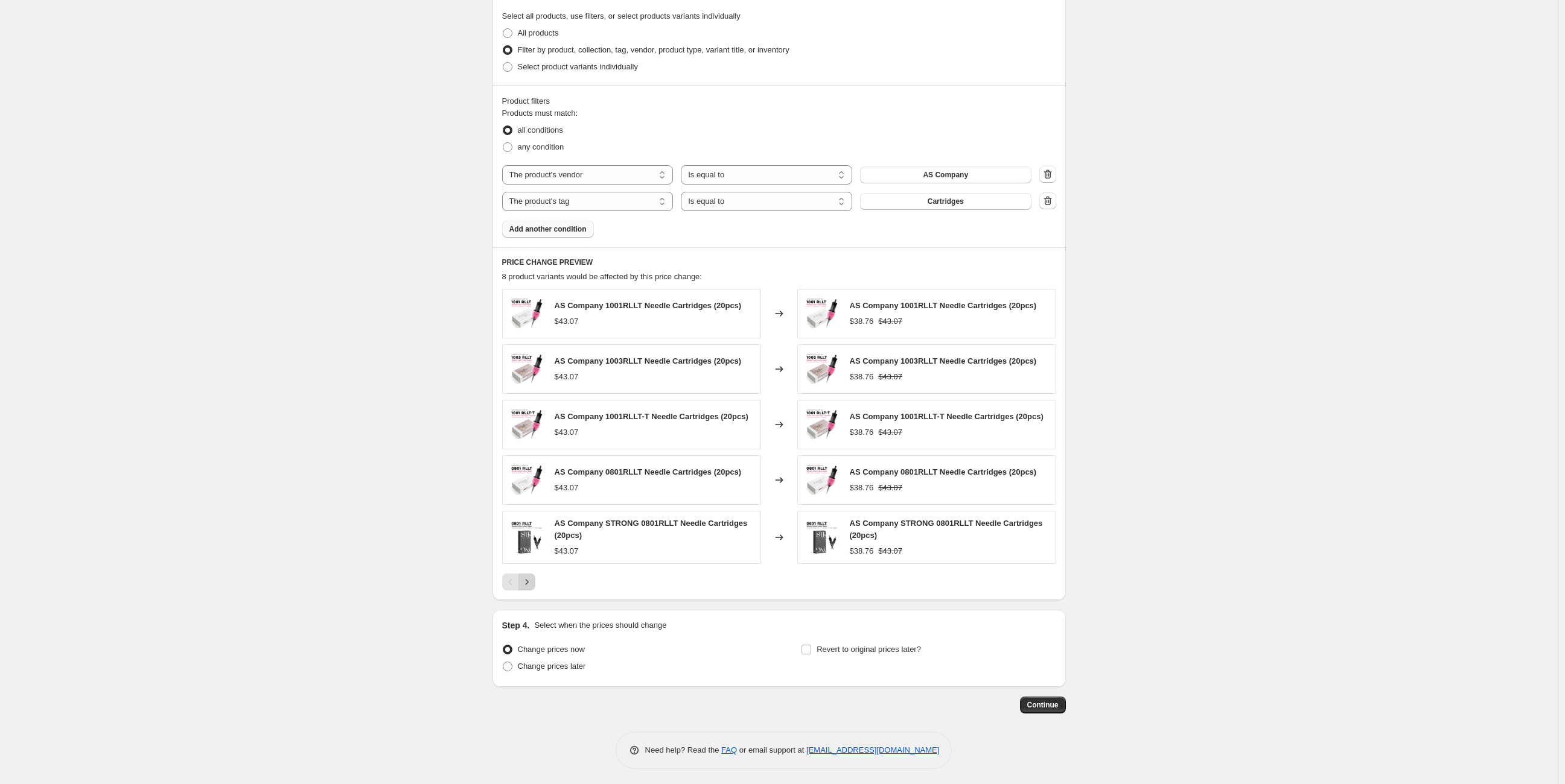
click at [532, 578] on icon "Next" at bounding box center [526, 582] width 12 height 12
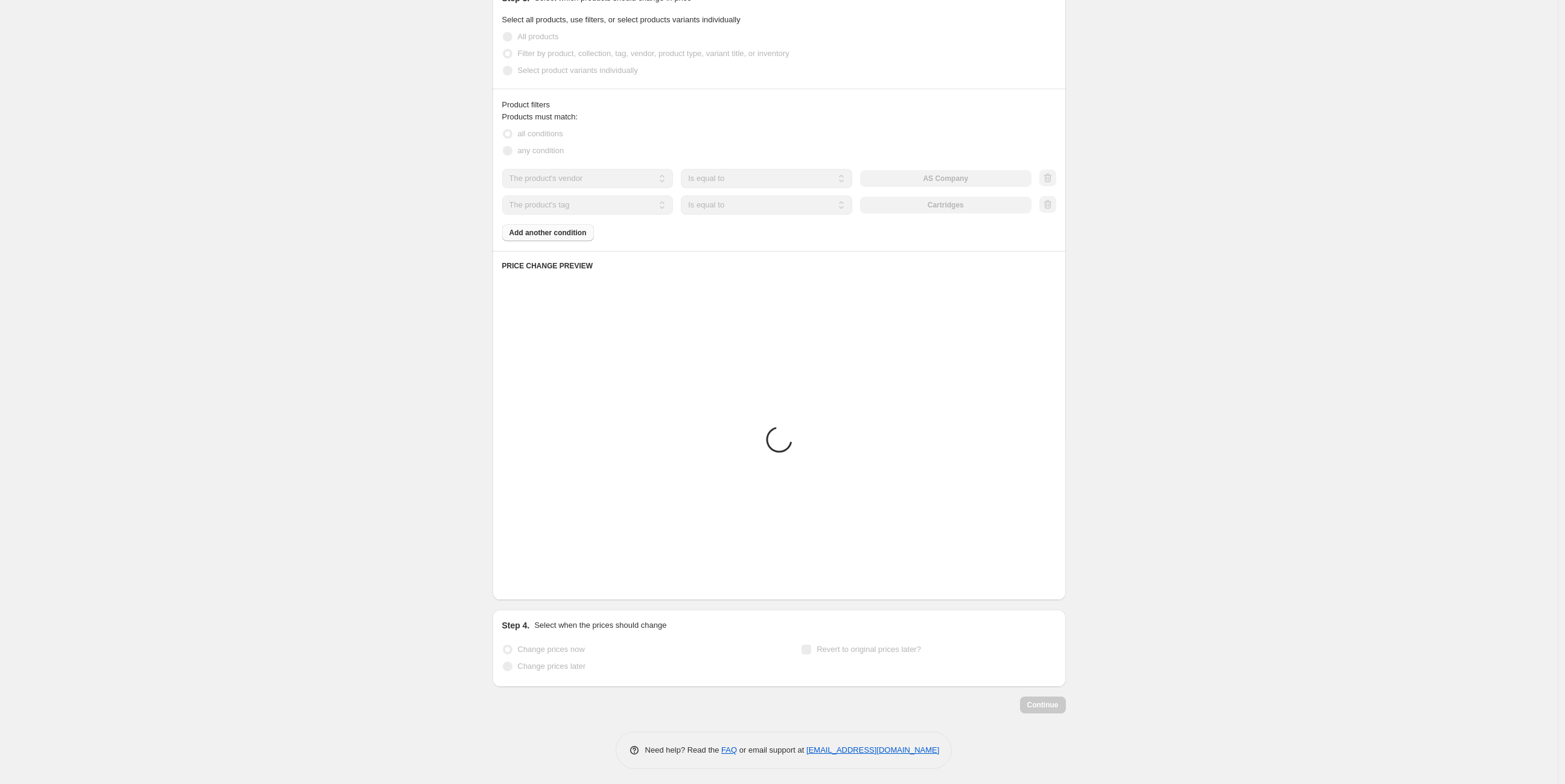
scroll to position [479, 0]
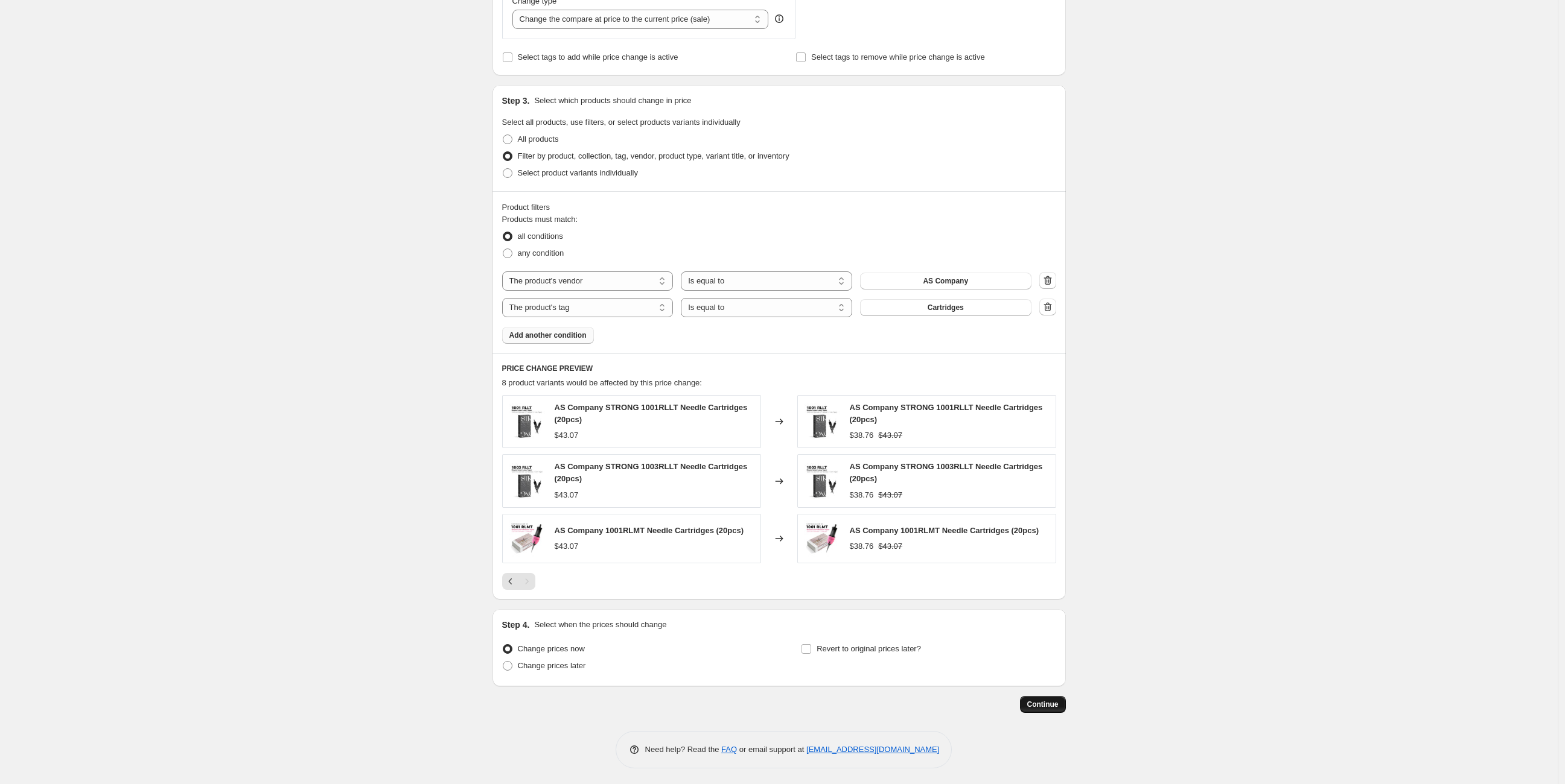
click at [1048, 702] on span "Continue" at bounding box center [1042, 704] width 31 height 9
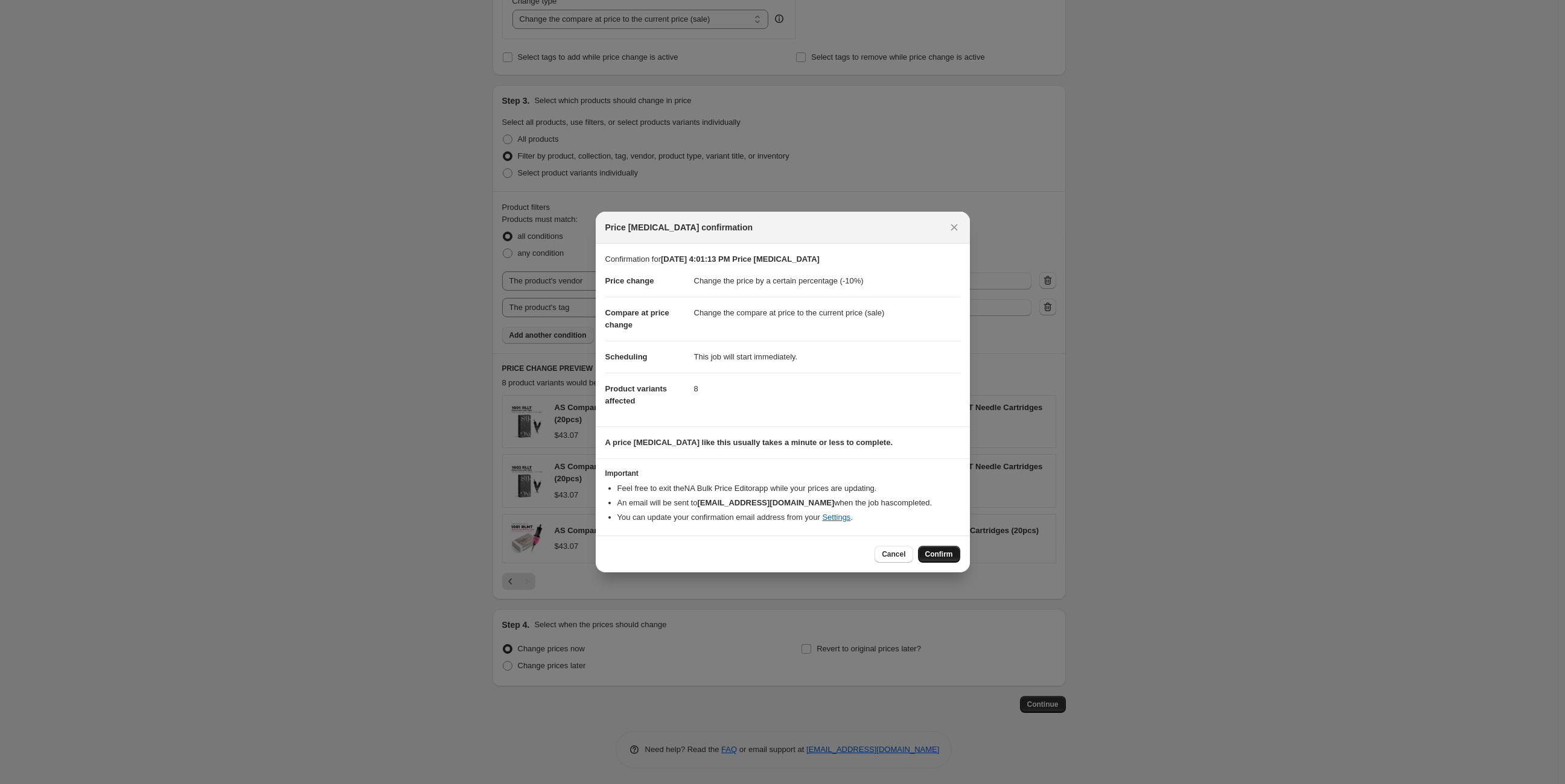
click at [946, 551] on span "Confirm" at bounding box center [939, 554] width 28 height 9
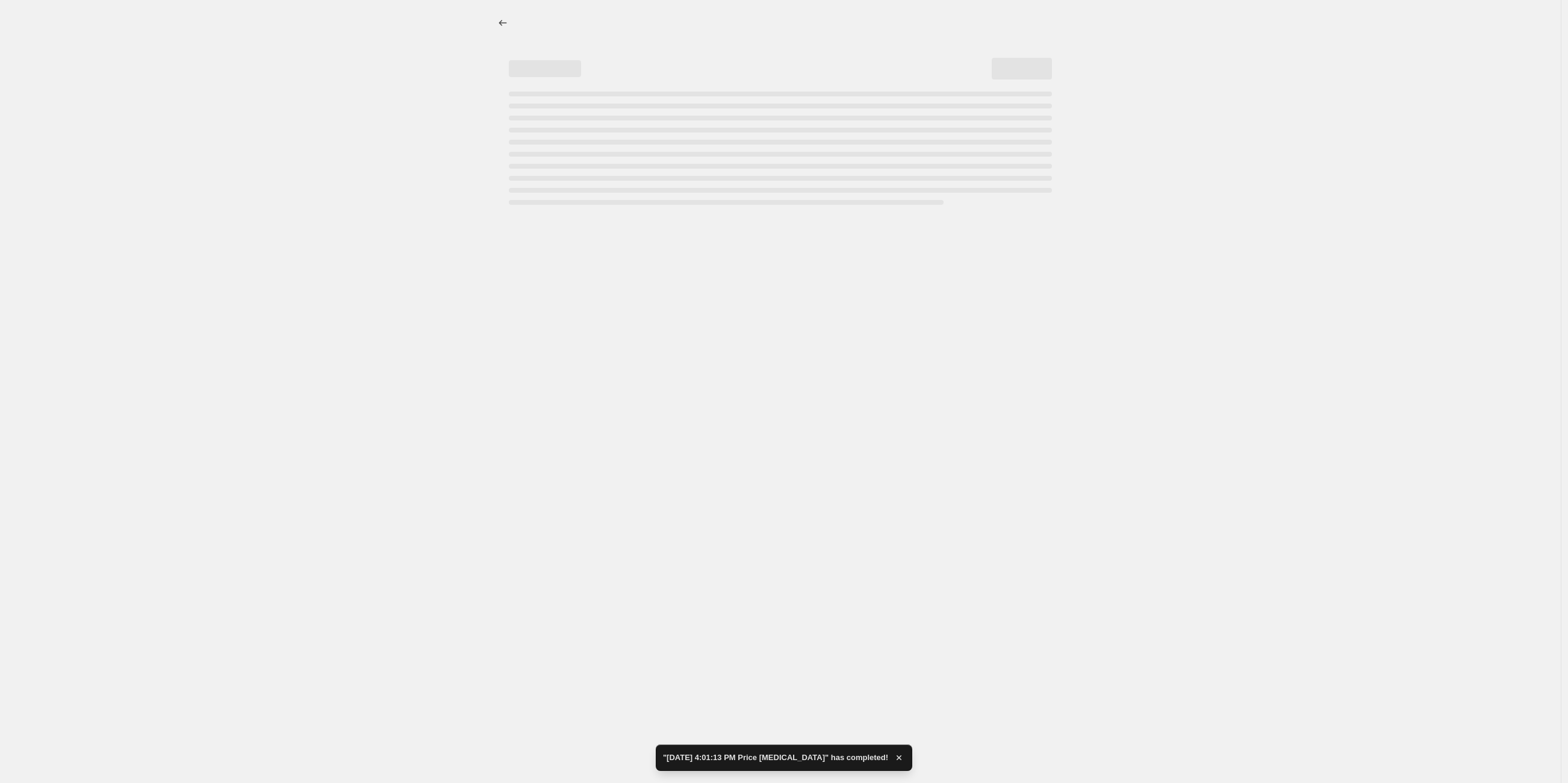
select select "percentage"
select select "vendor"
select select "tag"
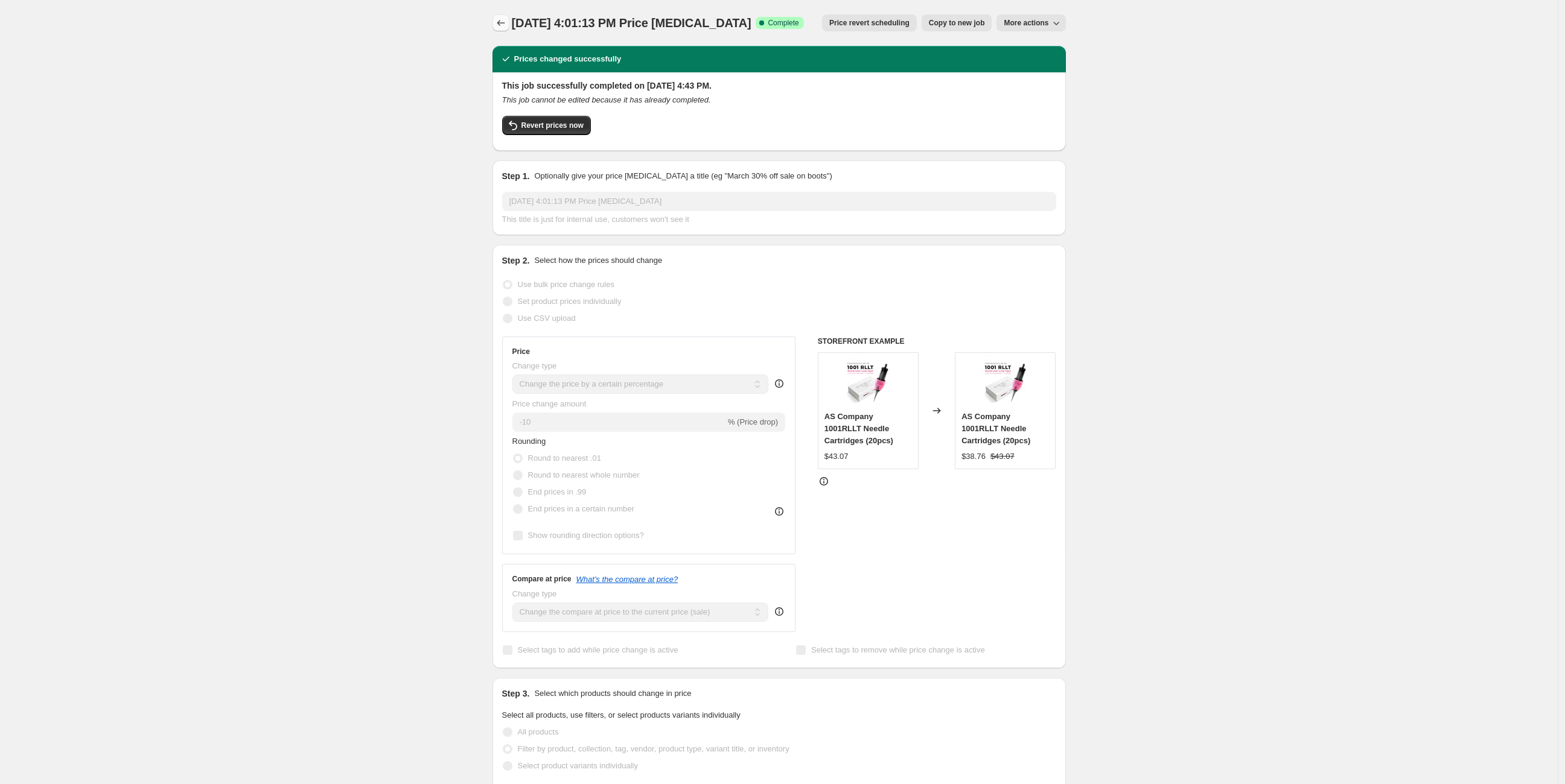
click at [502, 24] on icon "Price change jobs" at bounding box center [501, 23] width 12 height 12
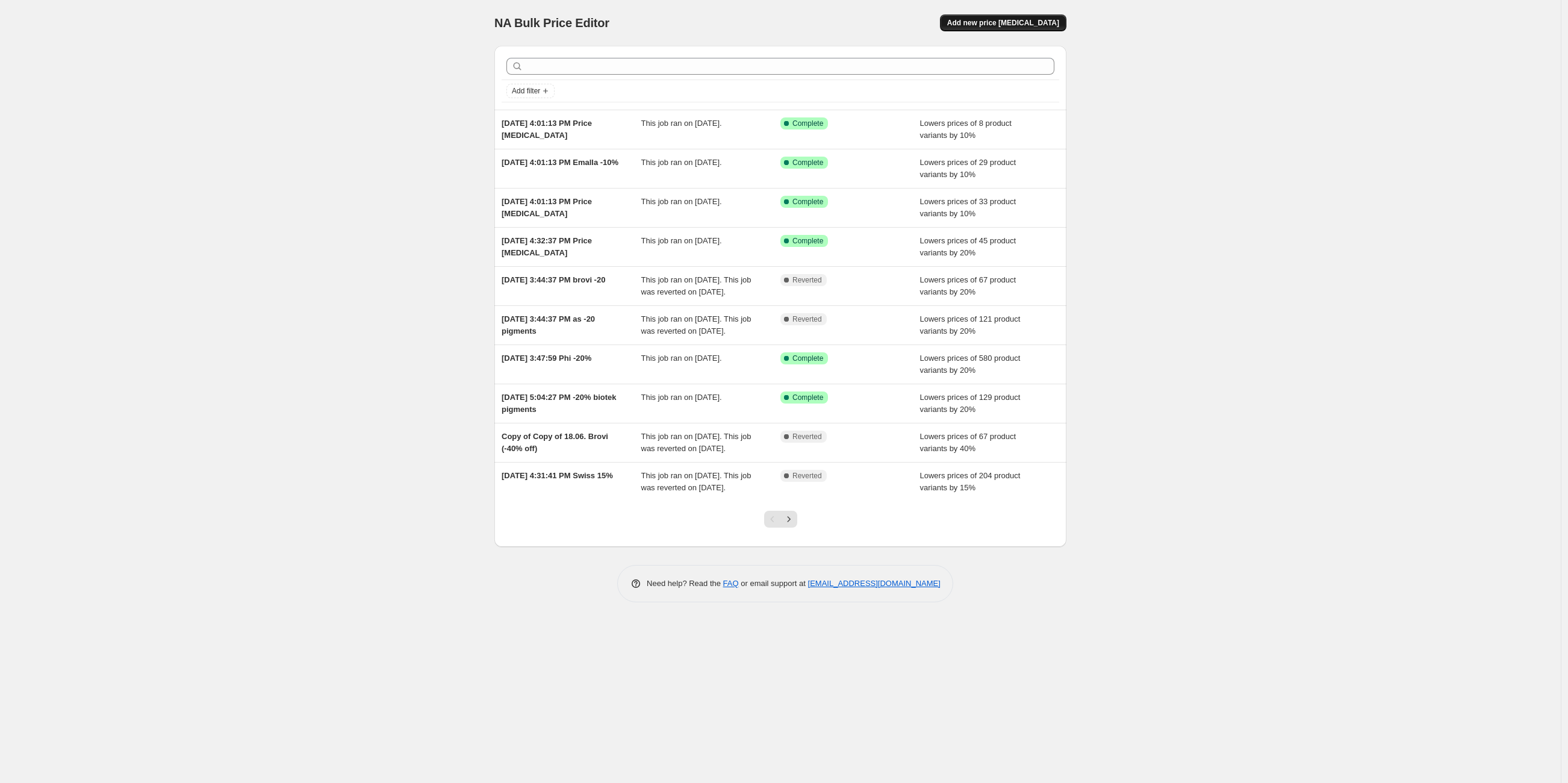
click at [1030, 23] on span "Add new price [MEDICAL_DATA]" at bounding box center [1003, 22] width 112 height 9
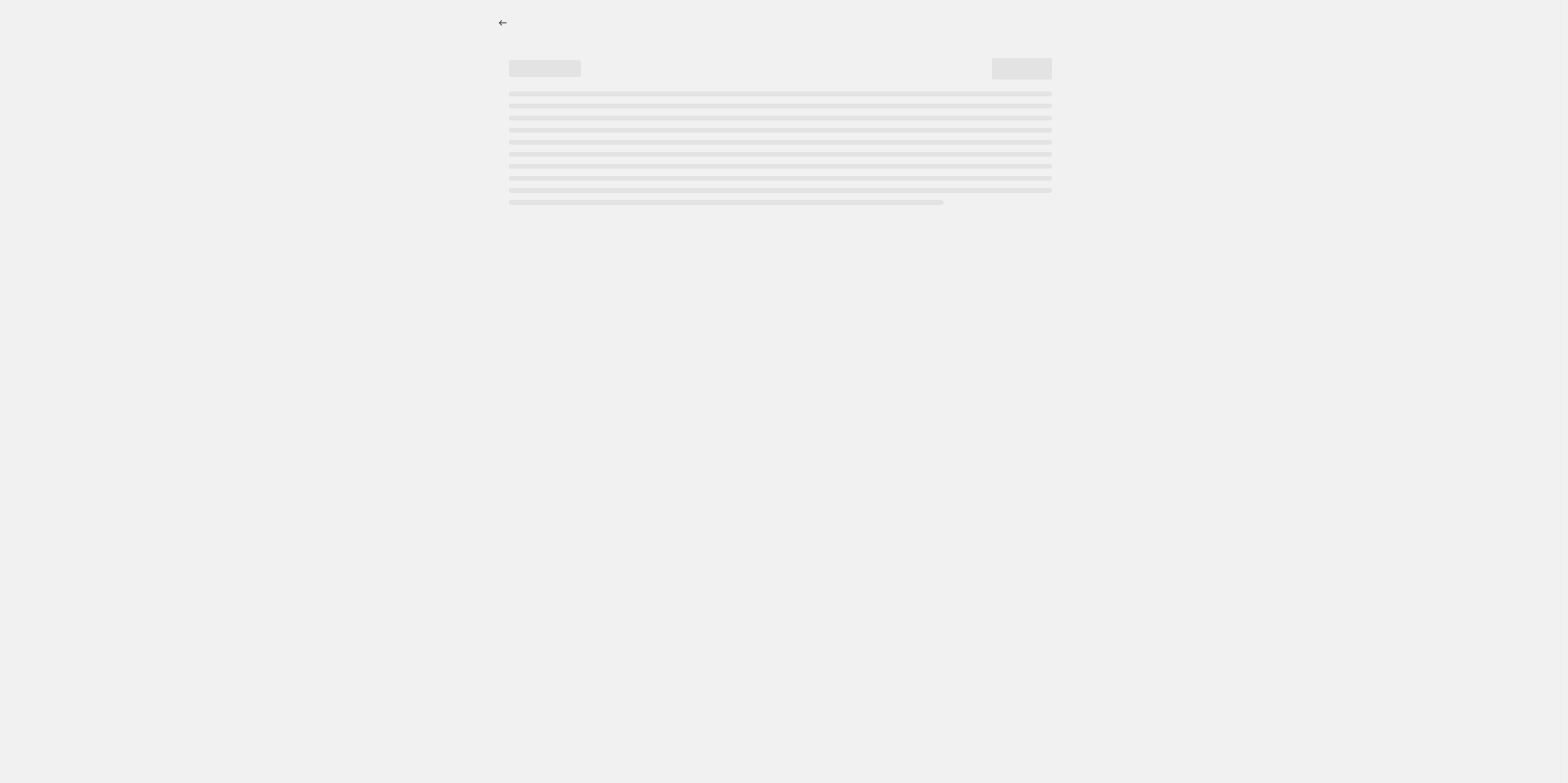
select select "percentage"
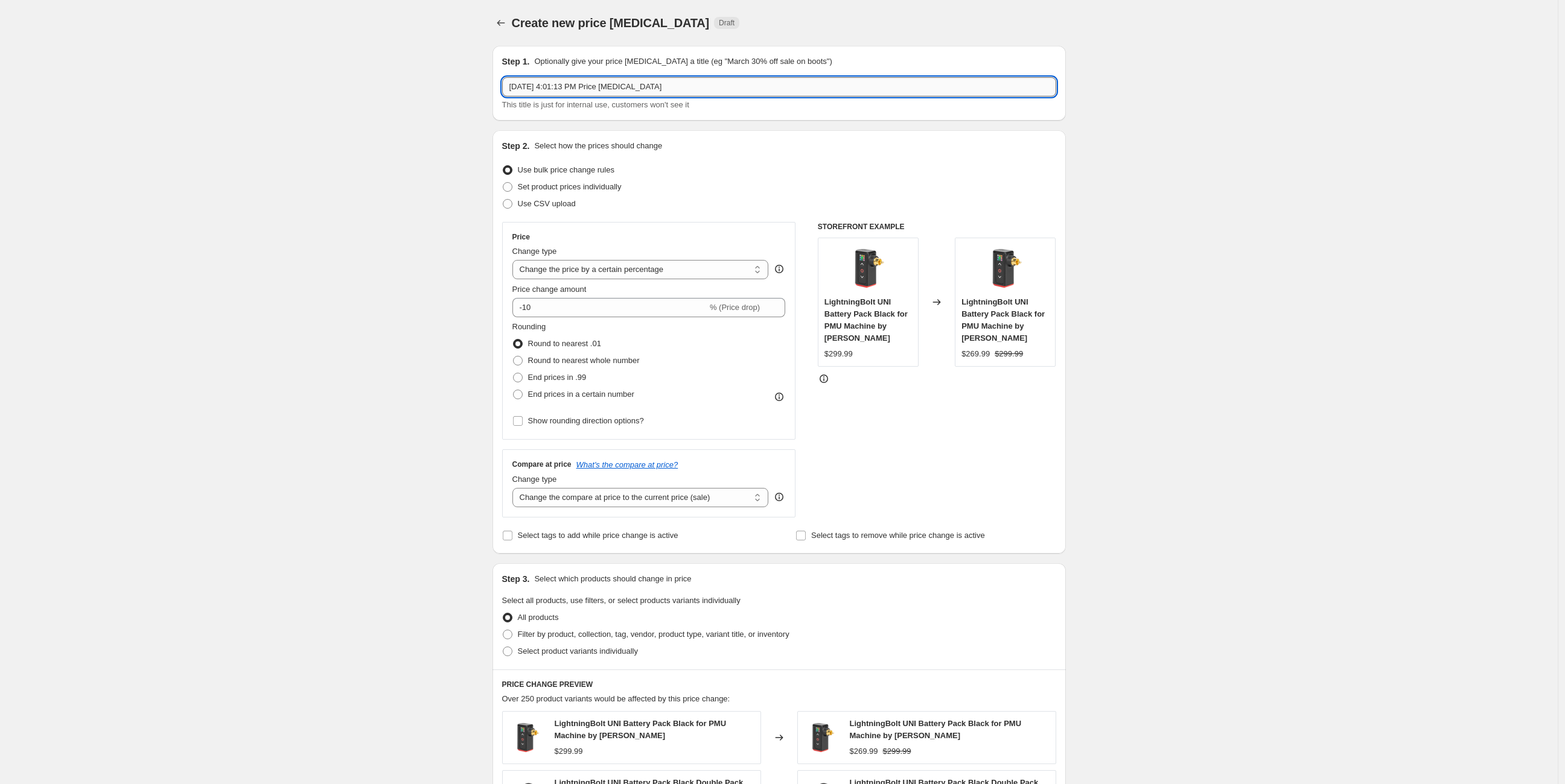
click at [626, 85] on input "[DATE] 4:01:13 PM Price [MEDICAL_DATA]" at bounding box center [778, 87] width 554 height 20
drag, startPoint x: 604, startPoint y: 88, endPoint x: 792, endPoint y: 93, distance: 188.1
click at [790, 93] on input "[DATE] 4:01:13 PM Price [MEDICAL_DATA]" at bounding box center [778, 87] width 554 height 20
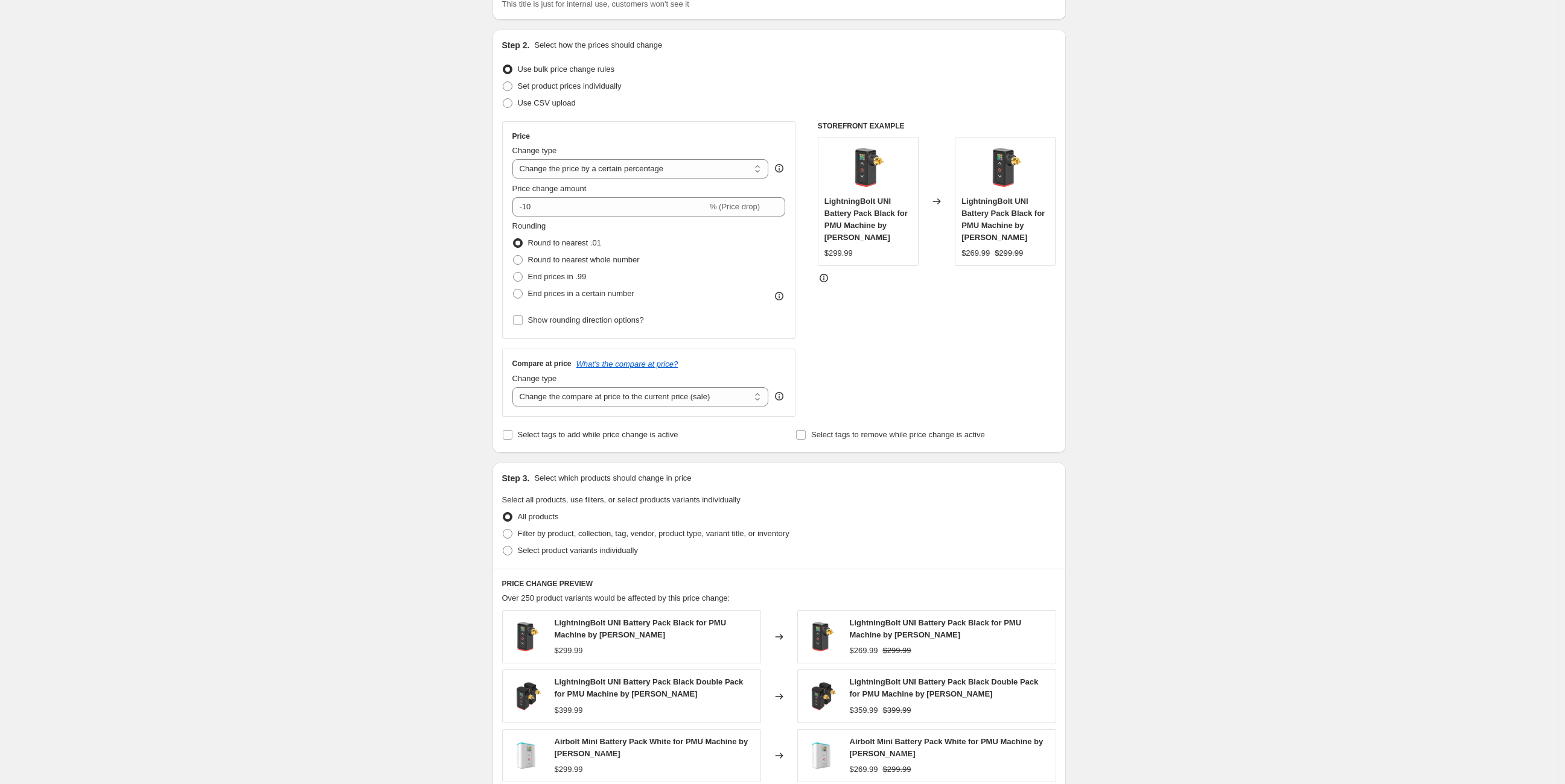
scroll to position [134, 0]
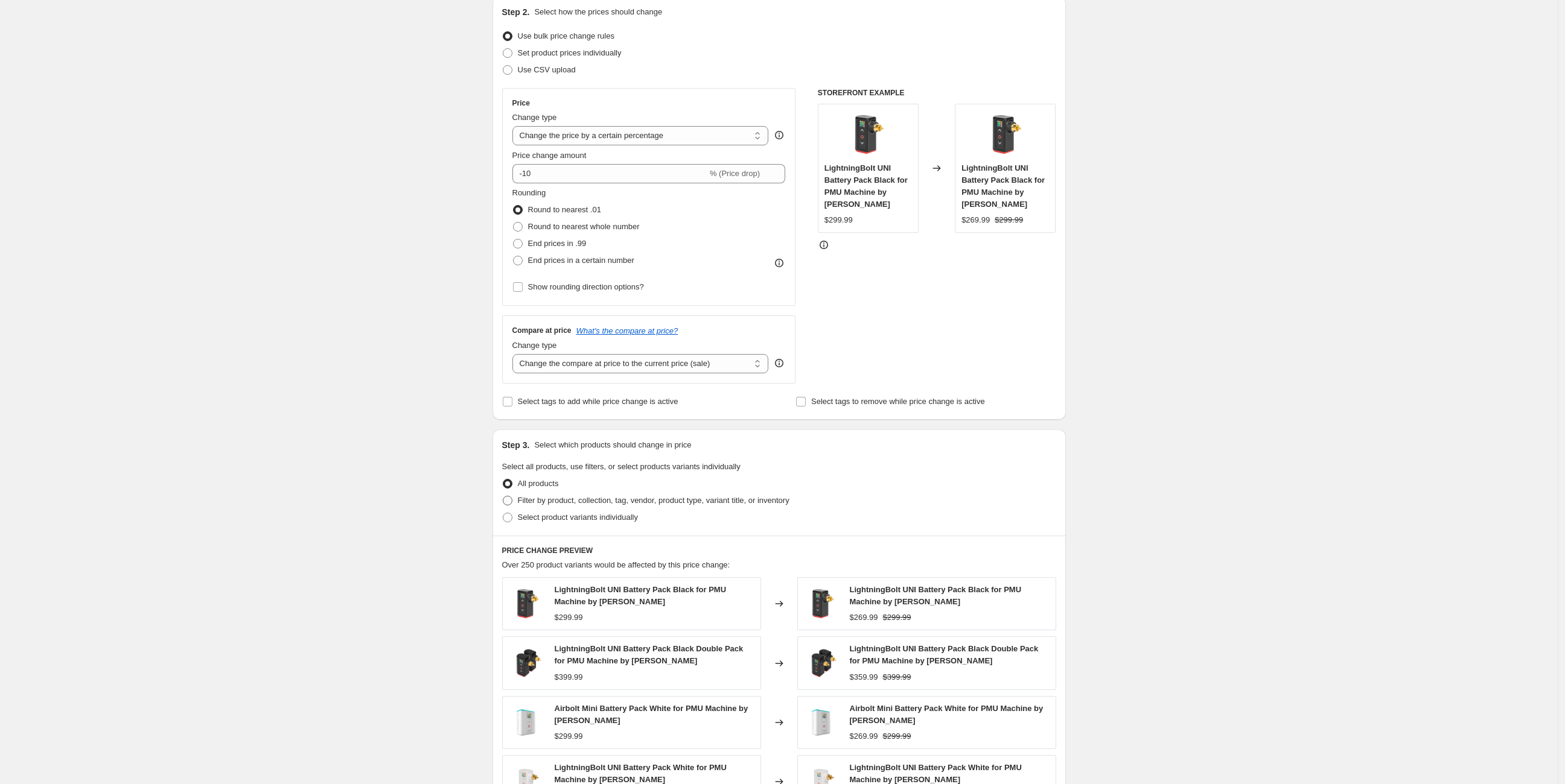
type input "[DATE] 4:01:13 PM Vertix-10%"
click at [512, 503] on span at bounding box center [507, 500] width 9 height 9
click at [504, 497] on input "Filter by product, collection, tag, vendor, product type, variant title, or inv…" at bounding box center [503, 496] width 1 height 1
radio input "true"
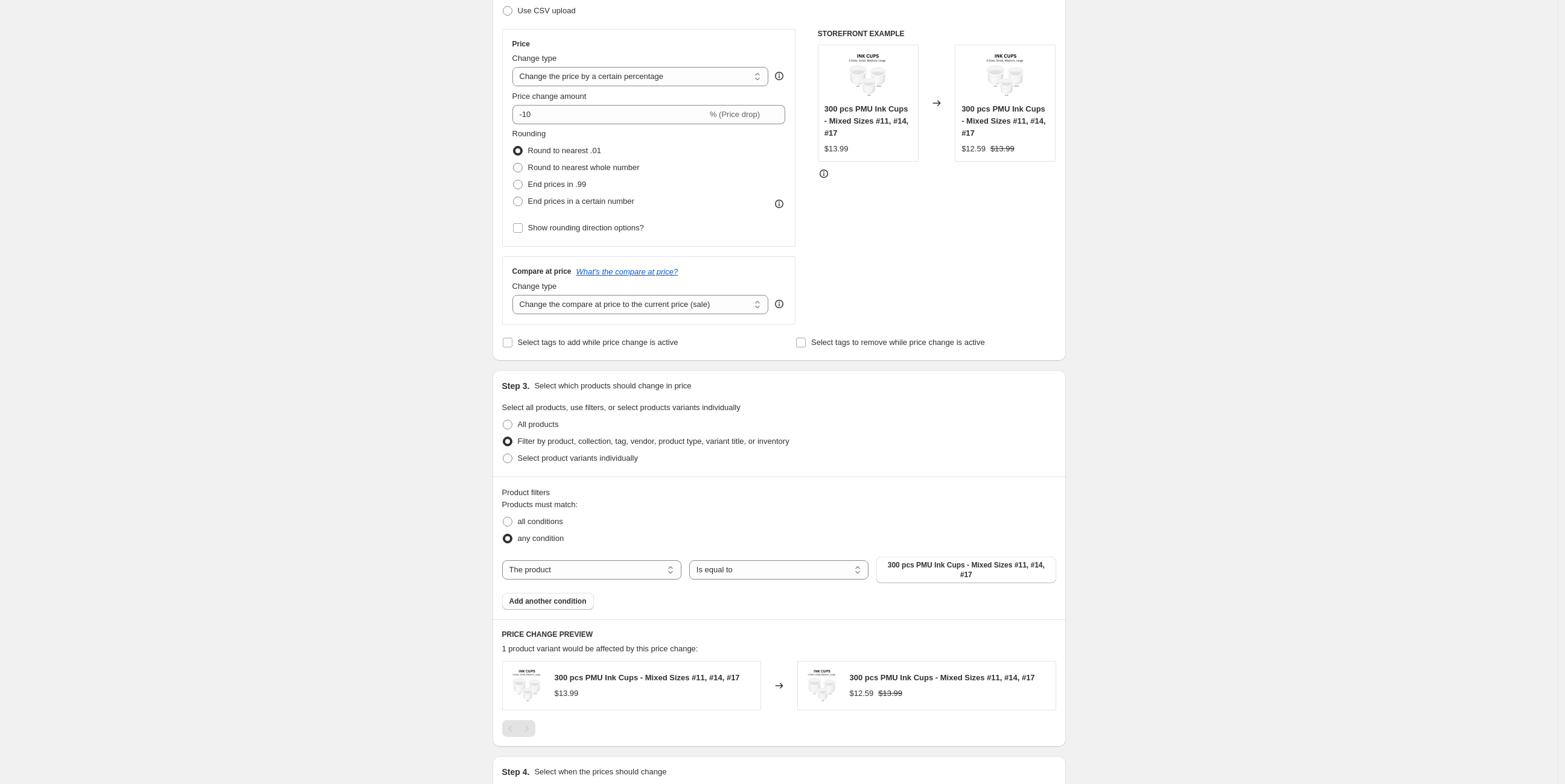
scroll to position [290, 0]
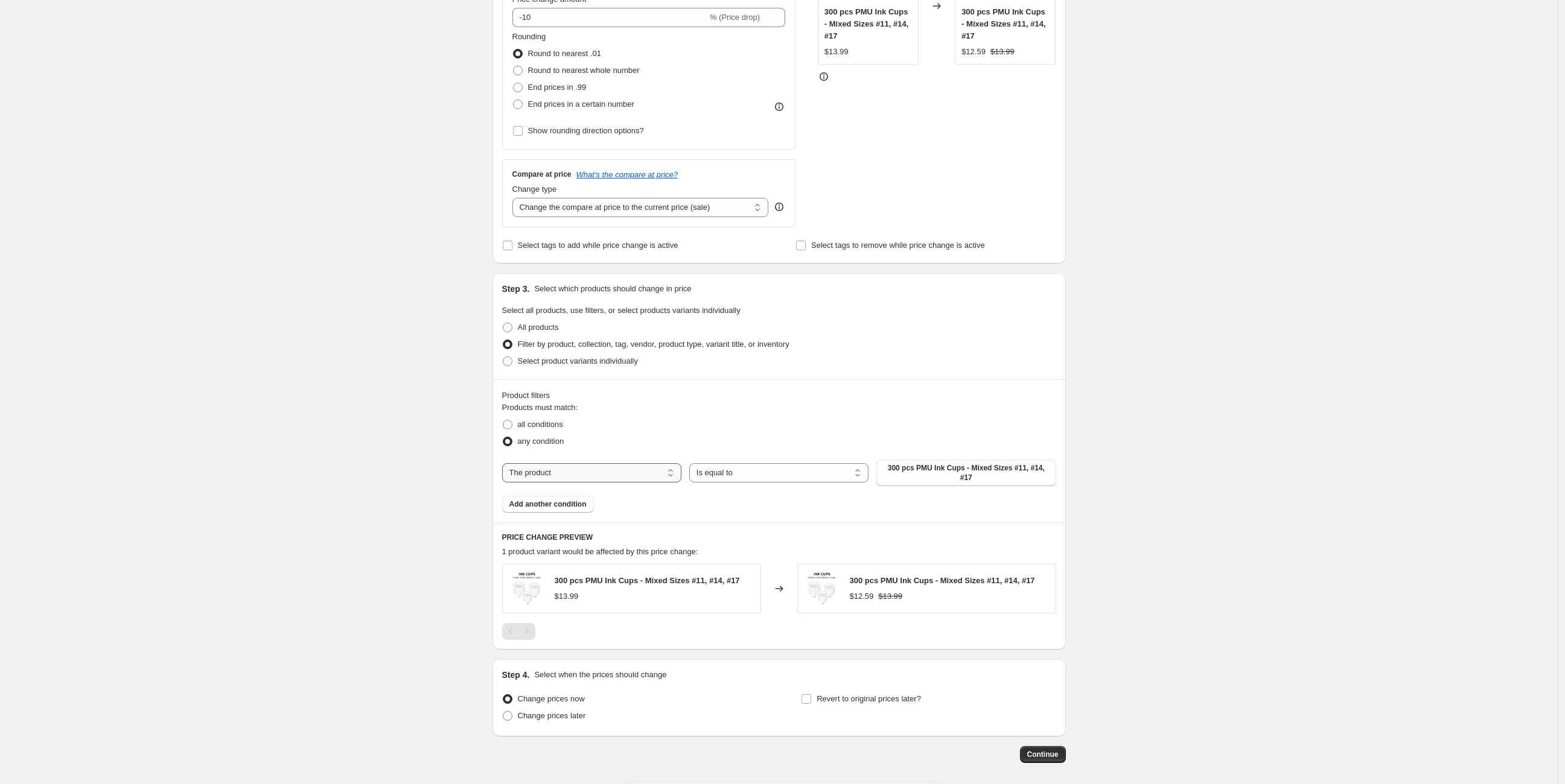
click at [650, 468] on select "The product The product's collection The product's tag The product's vendor The…" at bounding box center [591, 473] width 179 height 20
select select "vendor"
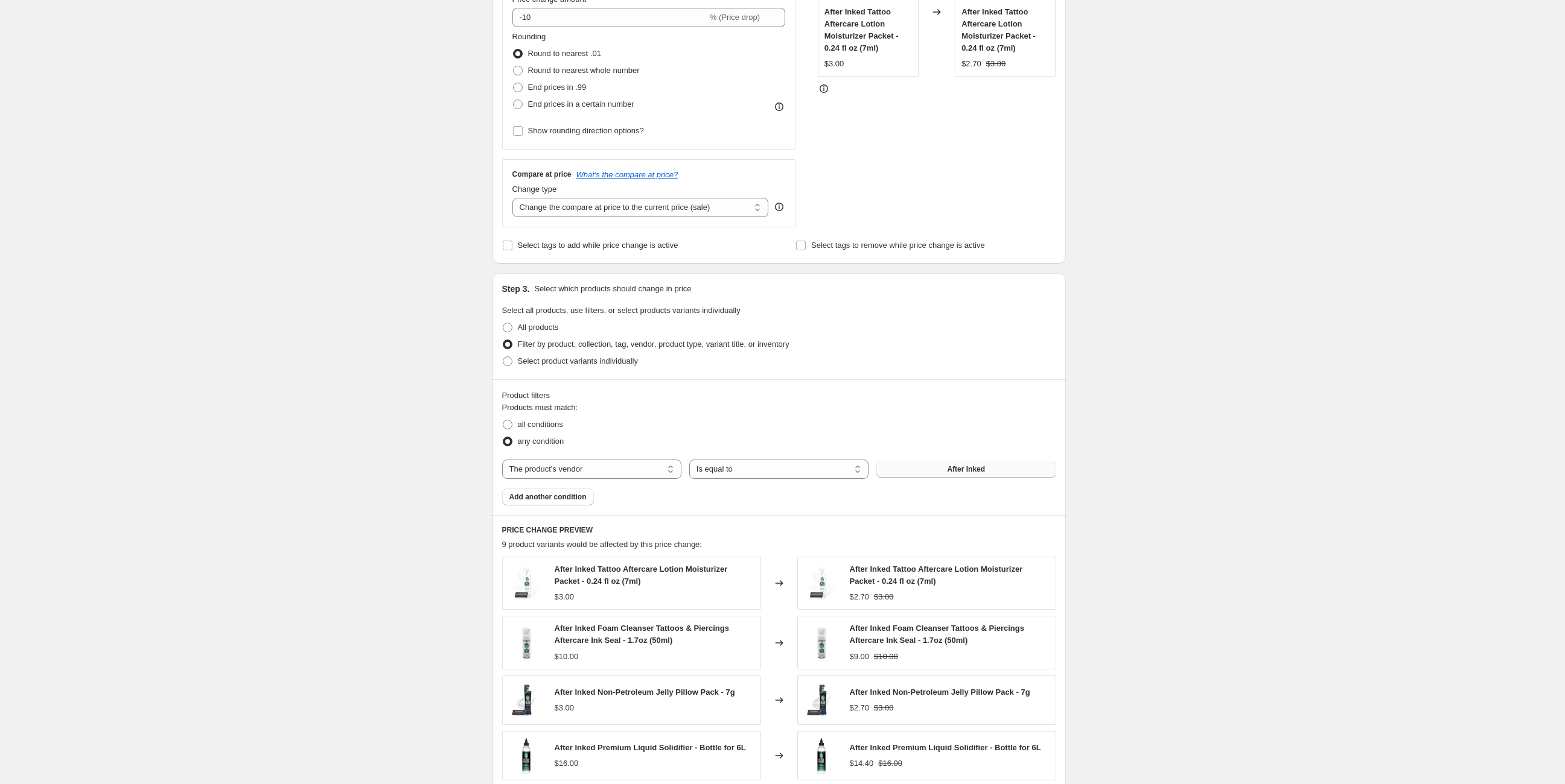
click at [942, 469] on button "After Inked" at bounding box center [965, 469] width 179 height 17
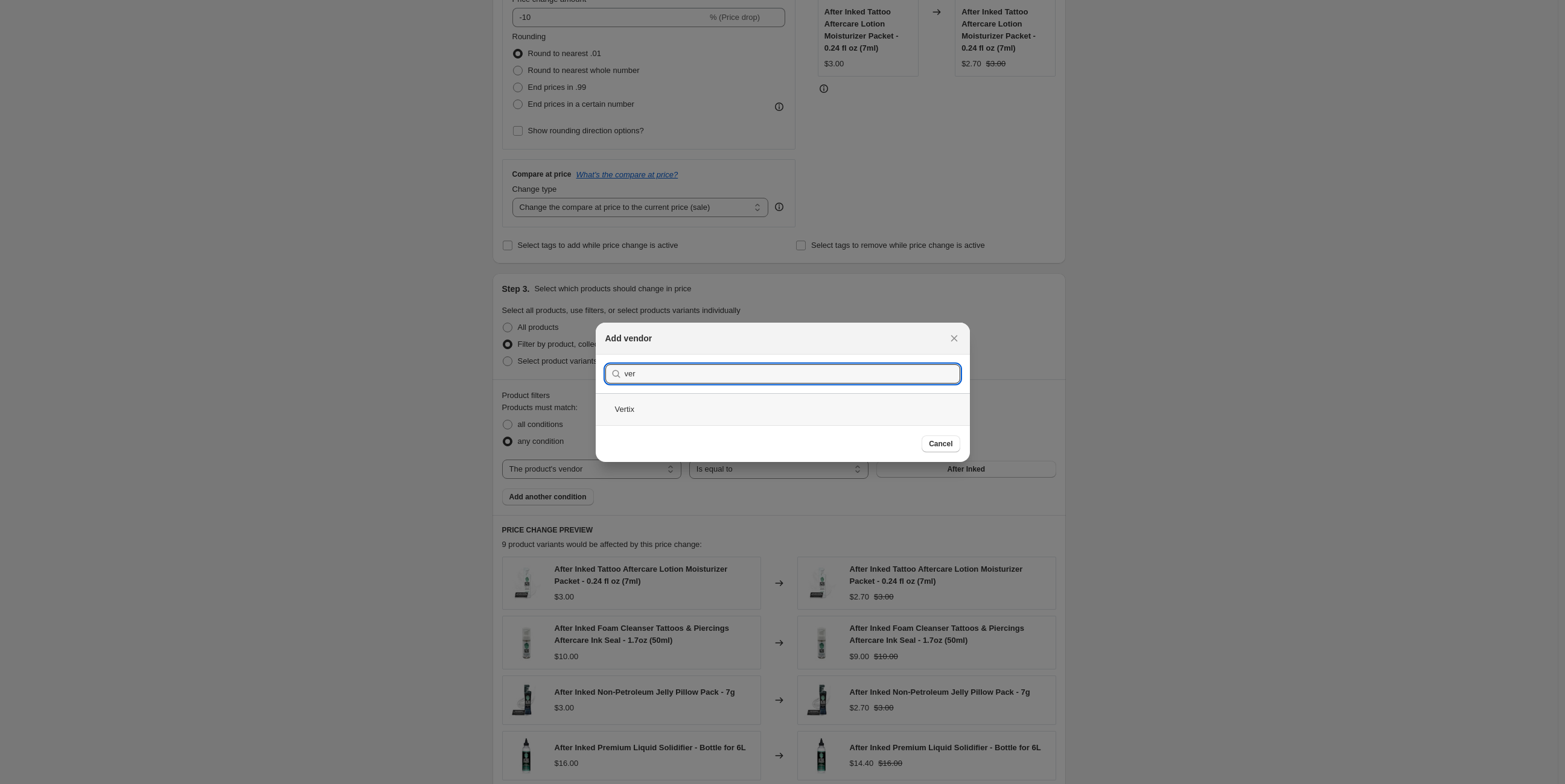
type input "ver"
click at [739, 408] on div "Vertix" at bounding box center [782, 410] width 374 height 32
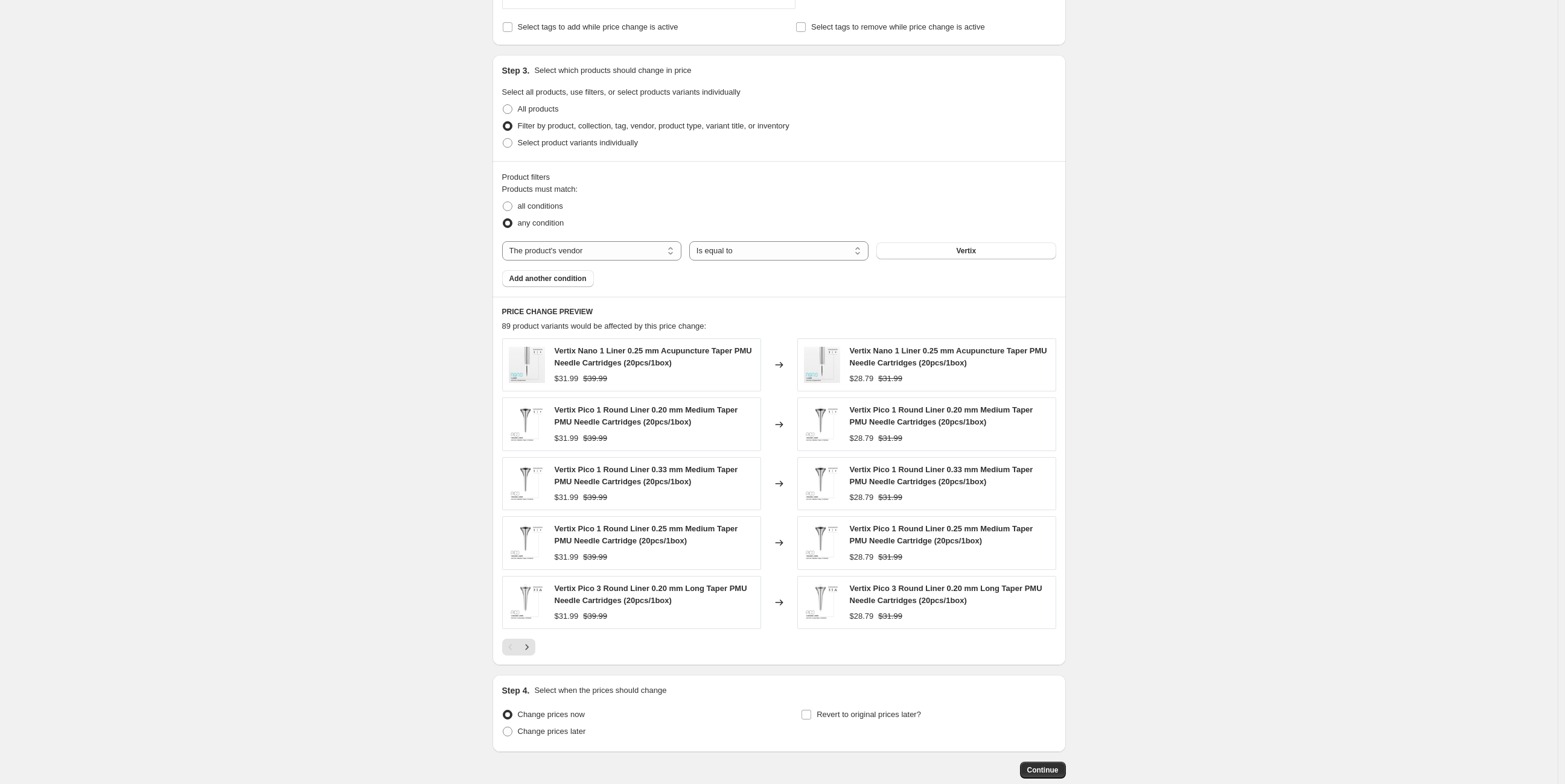
scroll to position [574, 0]
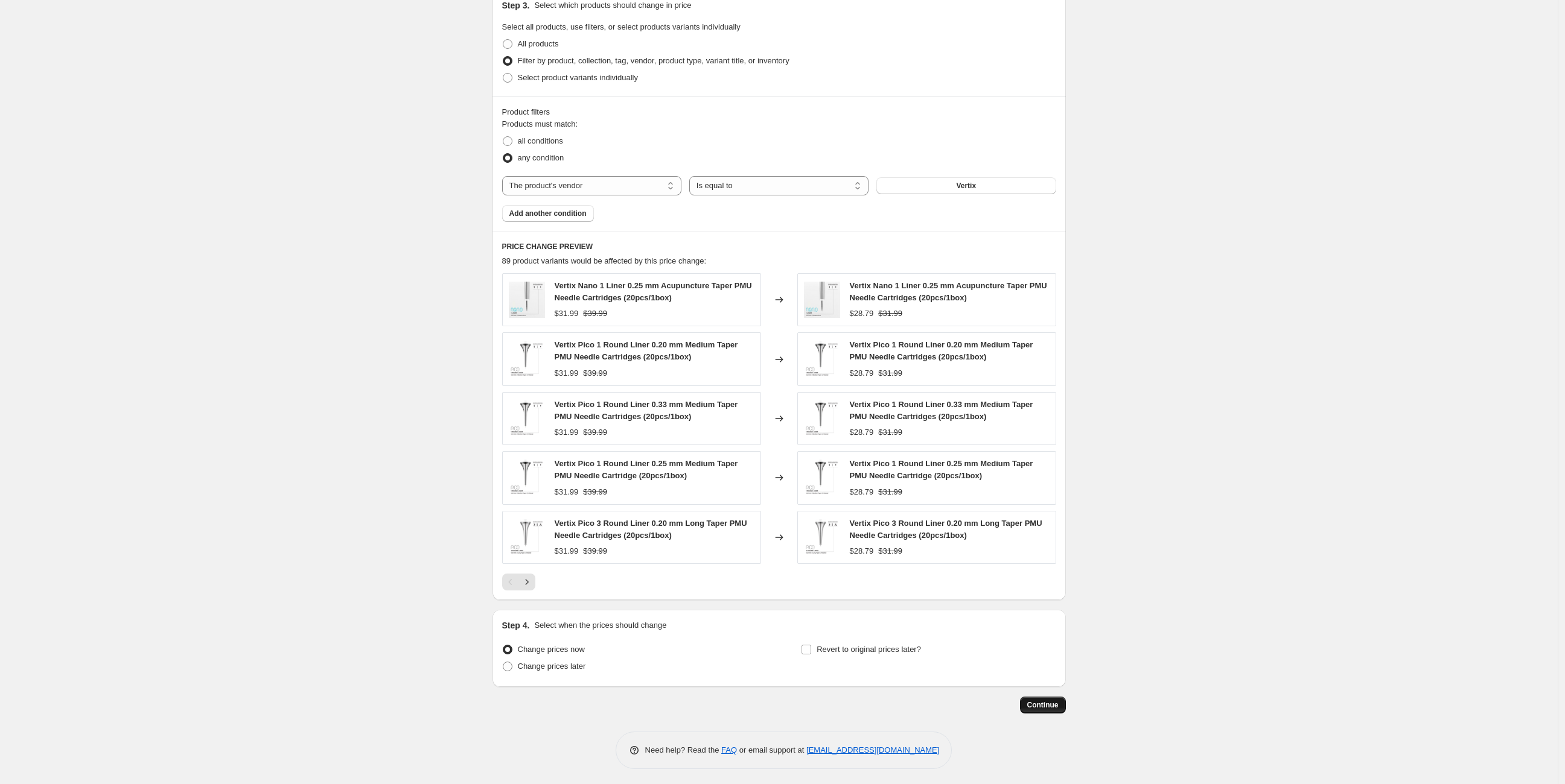
click at [1043, 701] on span "Continue" at bounding box center [1042, 705] width 31 height 9
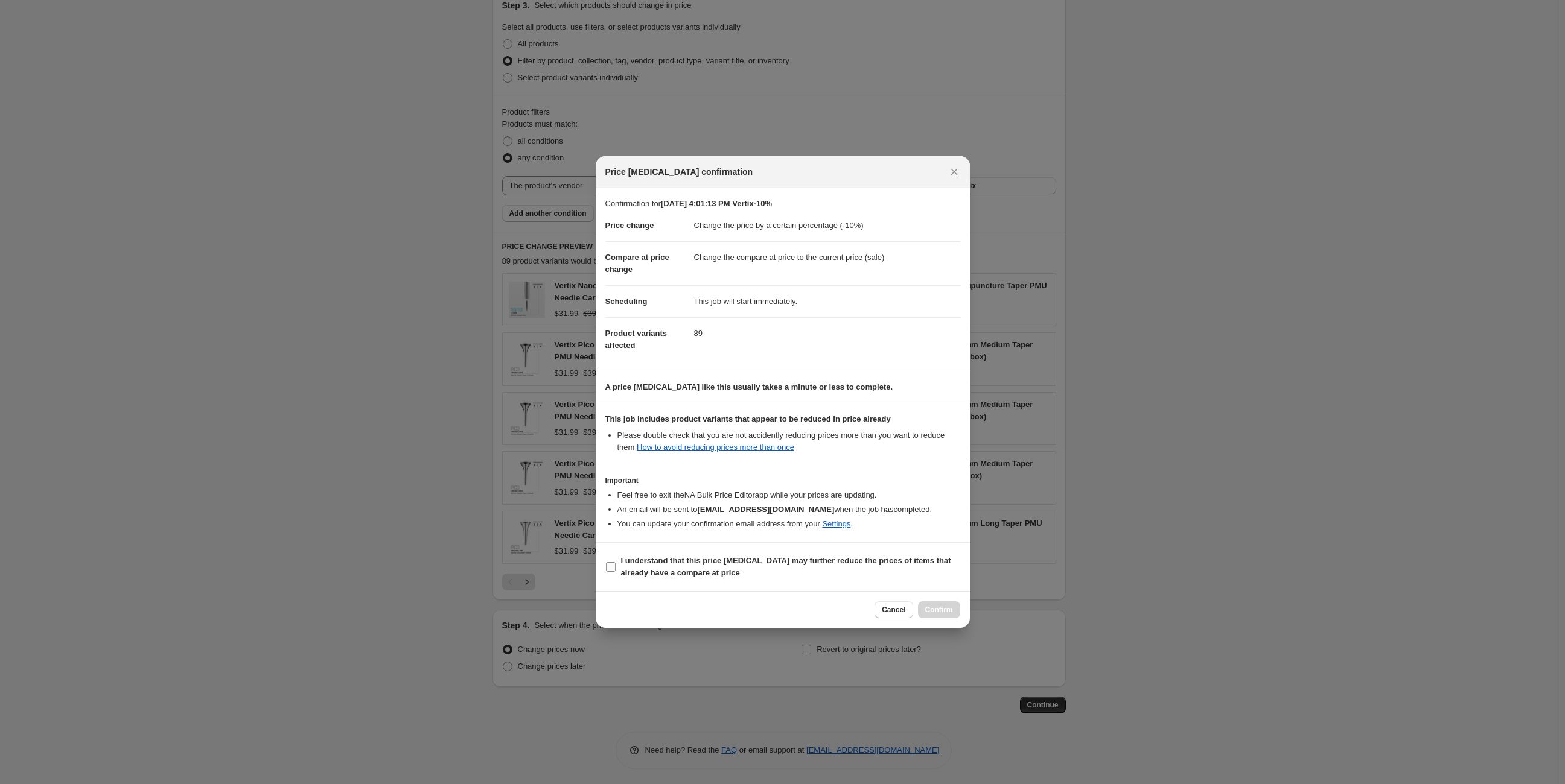
click at [613, 559] on label "I understand that this price [MEDICAL_DATA] may further reduce the prices of it…" at bounding box center [782, 567] width 355 height 29
click at [613, 562] on input "I understand that this price [MEDICAL_DATA] may further reduce the prices of it…" at bounding box center [610, 566] width 9 height 9
checkbox input "true"
click at [948, 605] on span "Confirm" at bounding box center [939, 610] width 28 height 9
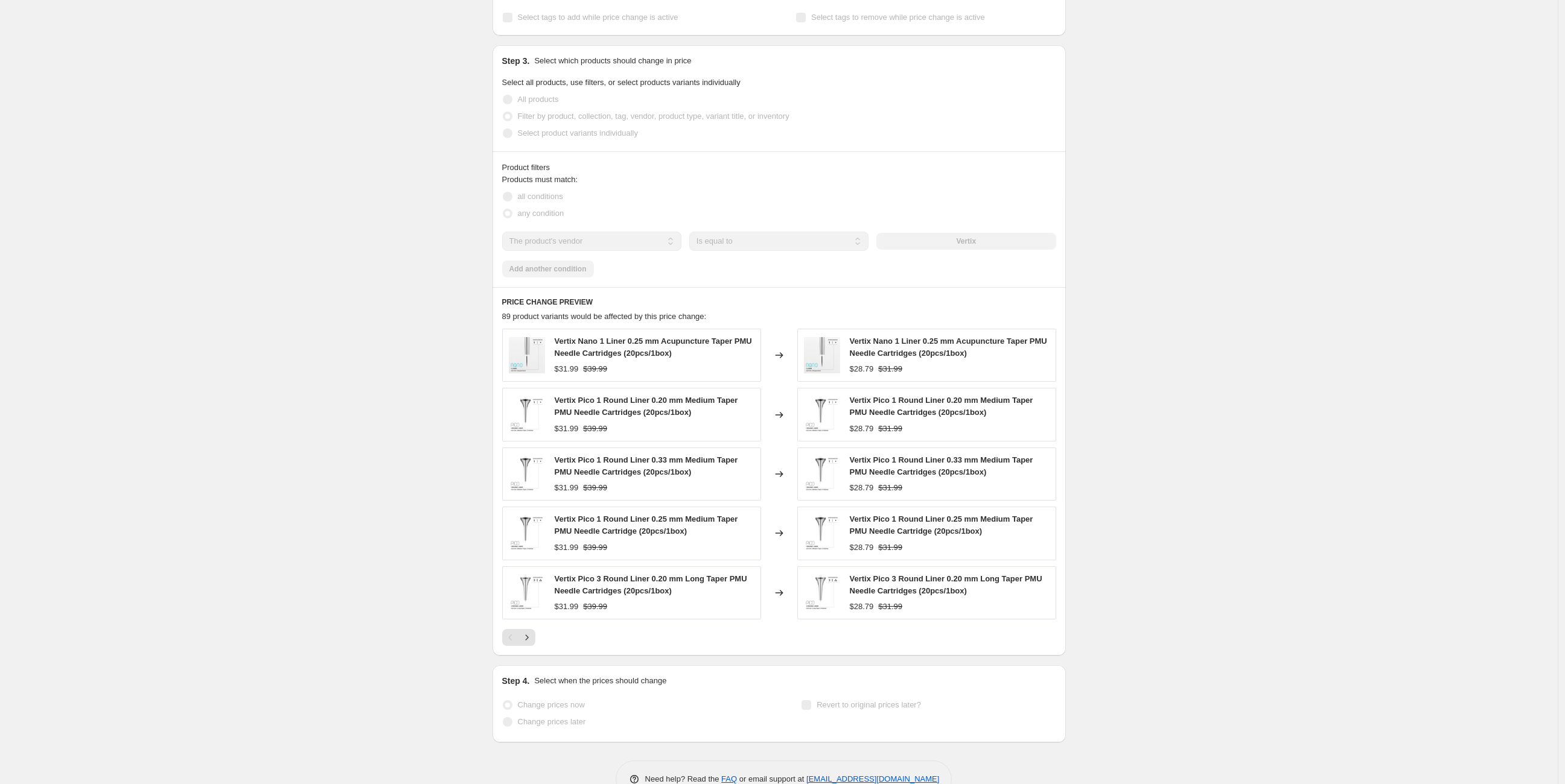
scroll to position [605, 0]
select select "percentage"
select select "vendor"
